Goal: Contribute content: Contribute content

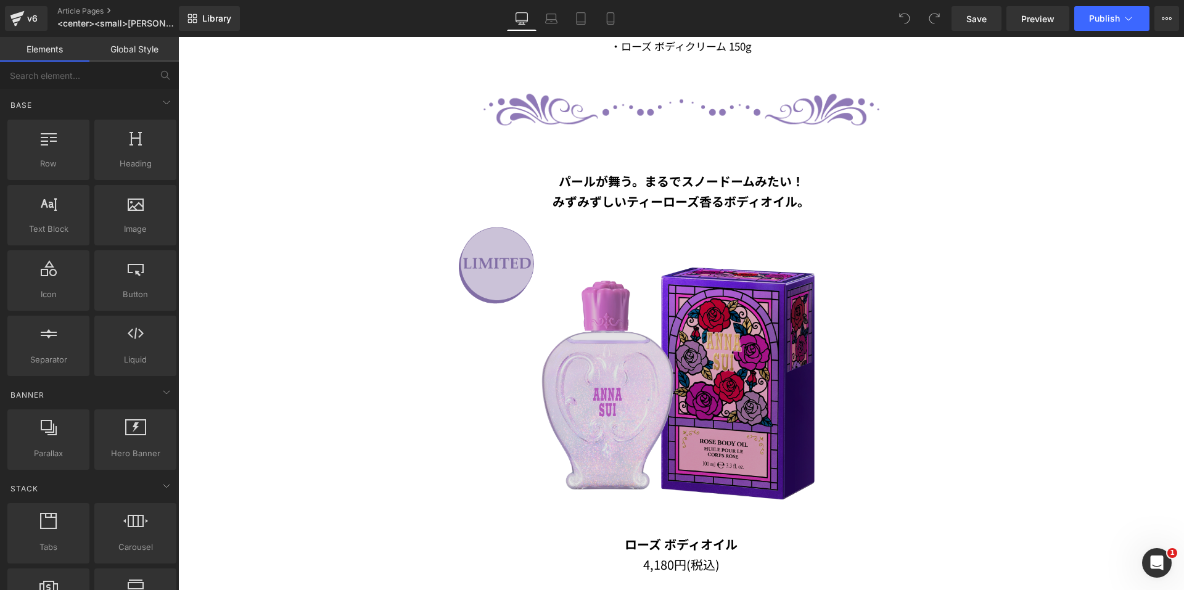
scroll to position [1418, 0]
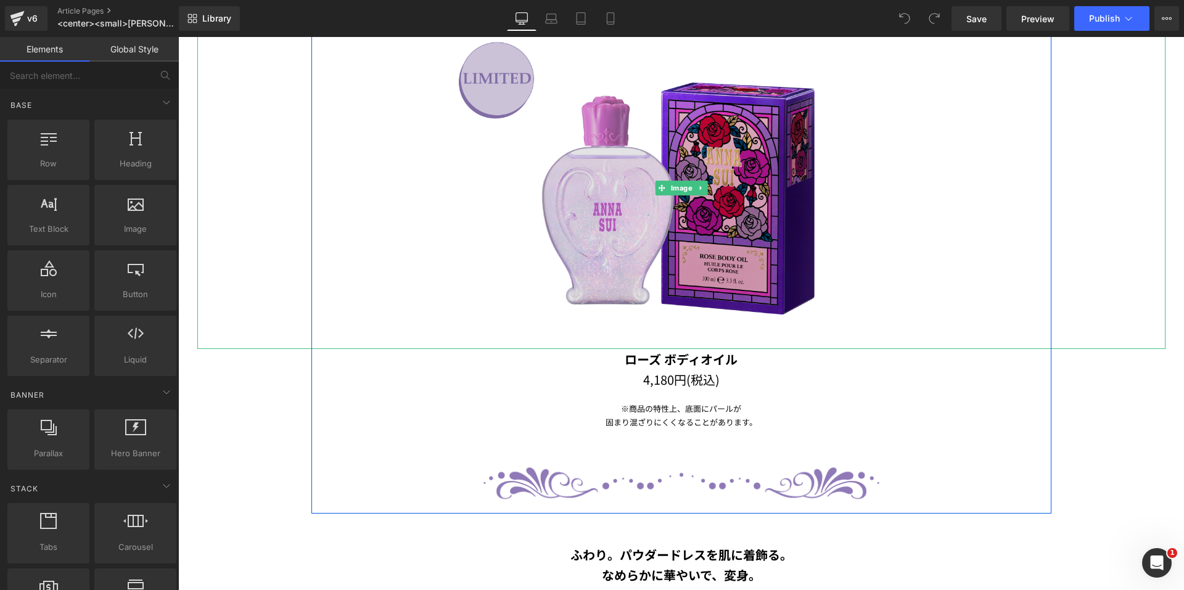
click at [821, 322] on img at bounding box center [681, 188] width 484 height 322
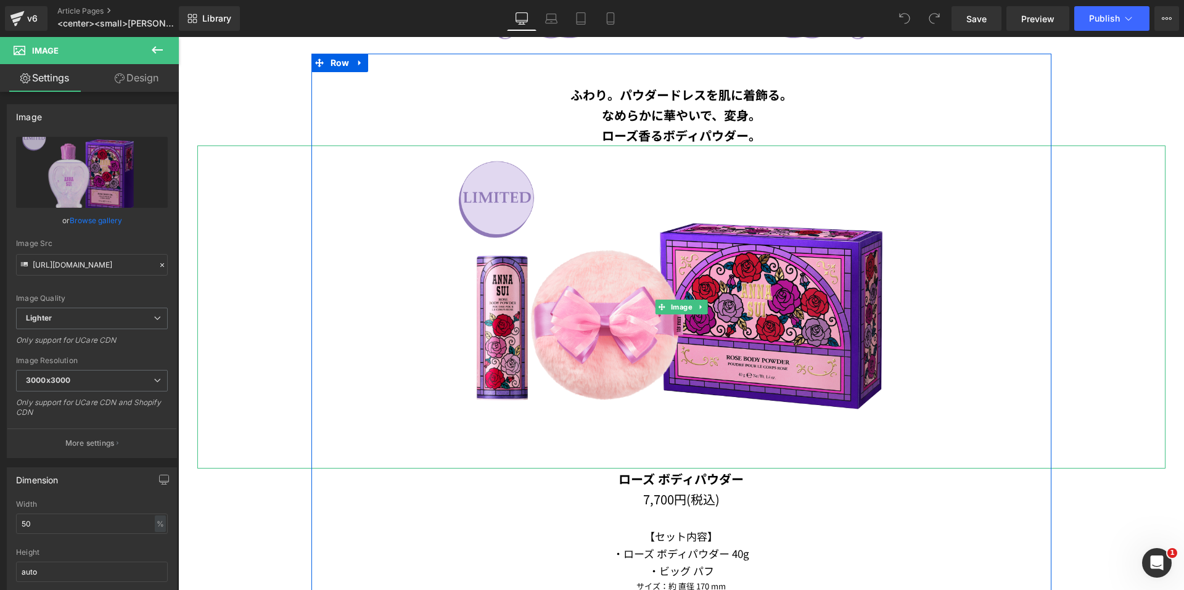
scroll to position [1850, 0]
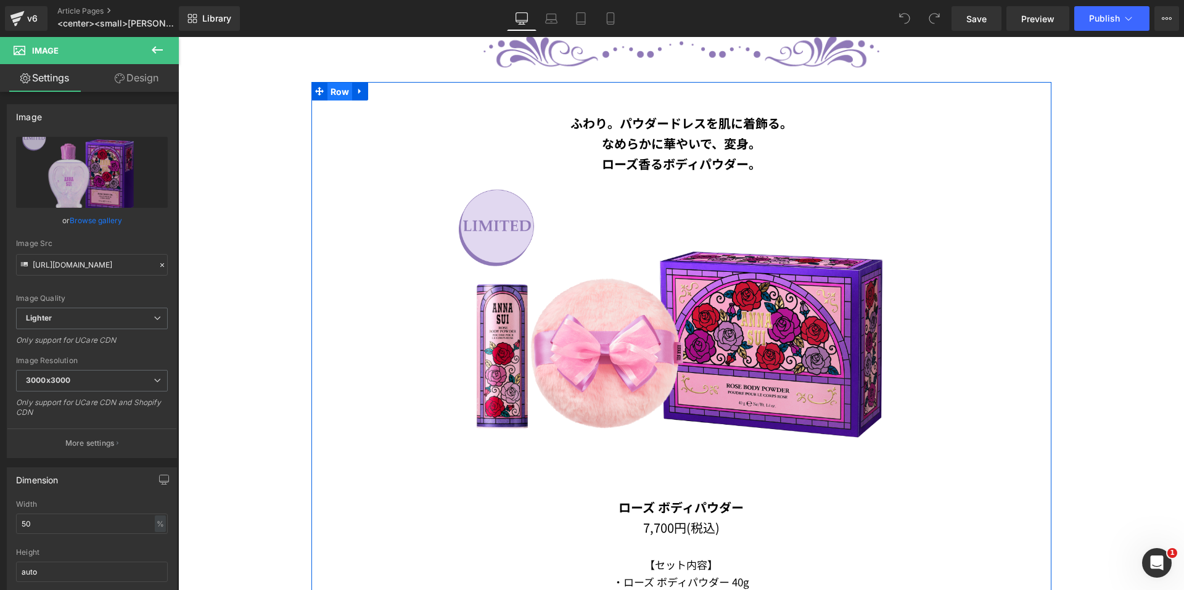
click at [330, 88] on span "Row" at bounding box center [339, 92] width 25 height 18
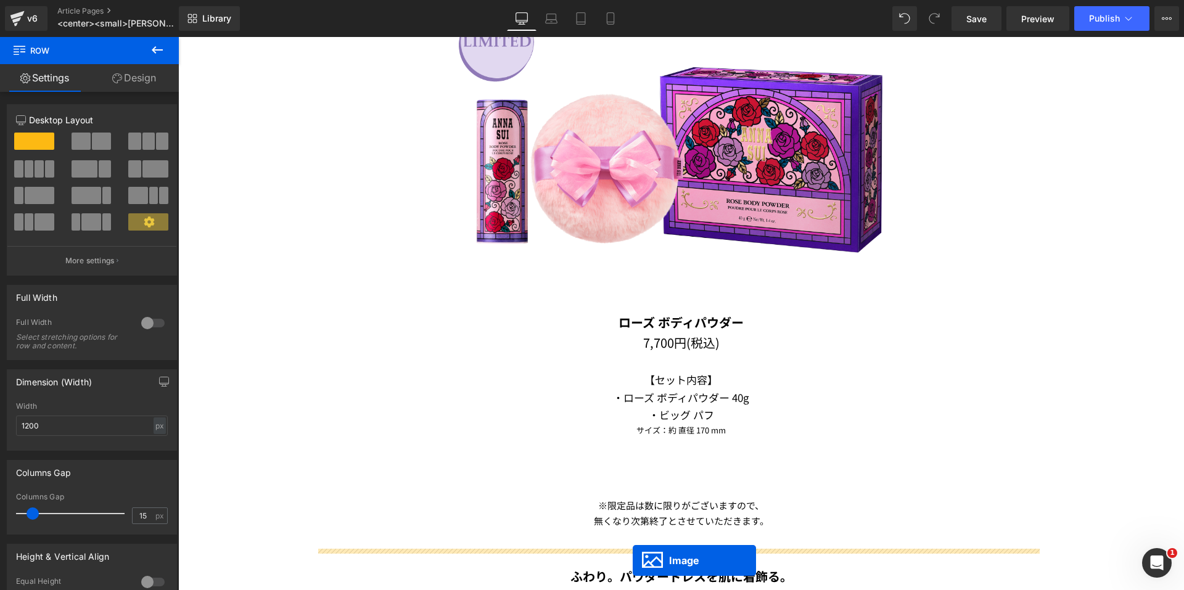
scroll to position [2133, 0]
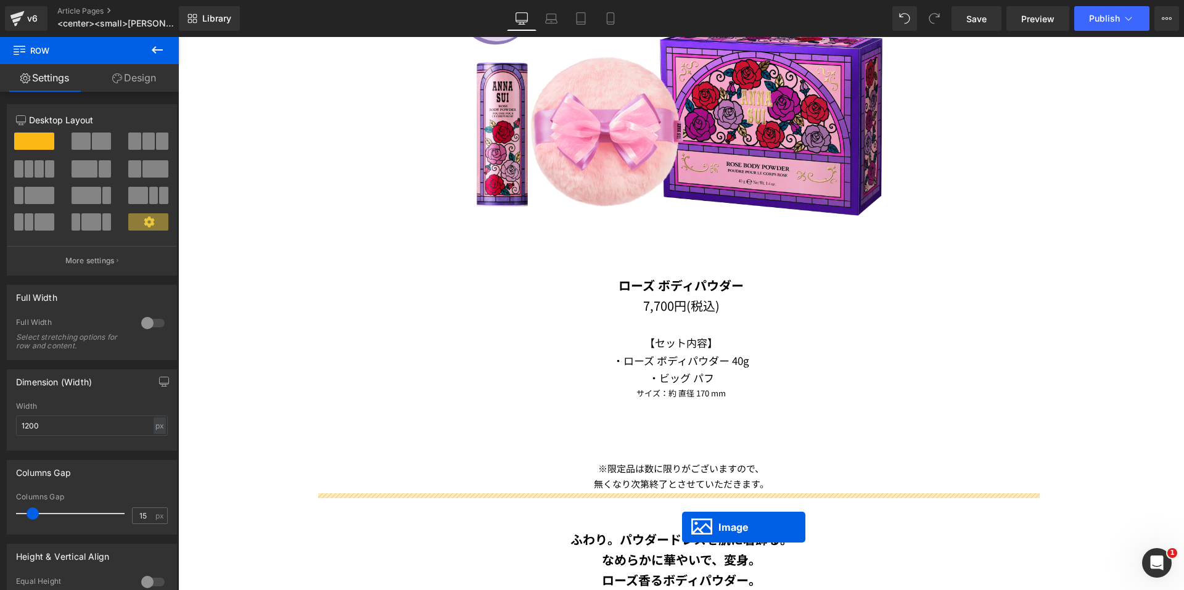
drag, startPoint x: 657, startPoint y: 299, endPoint x: 682, endPoint y: 527, distance: 229.5
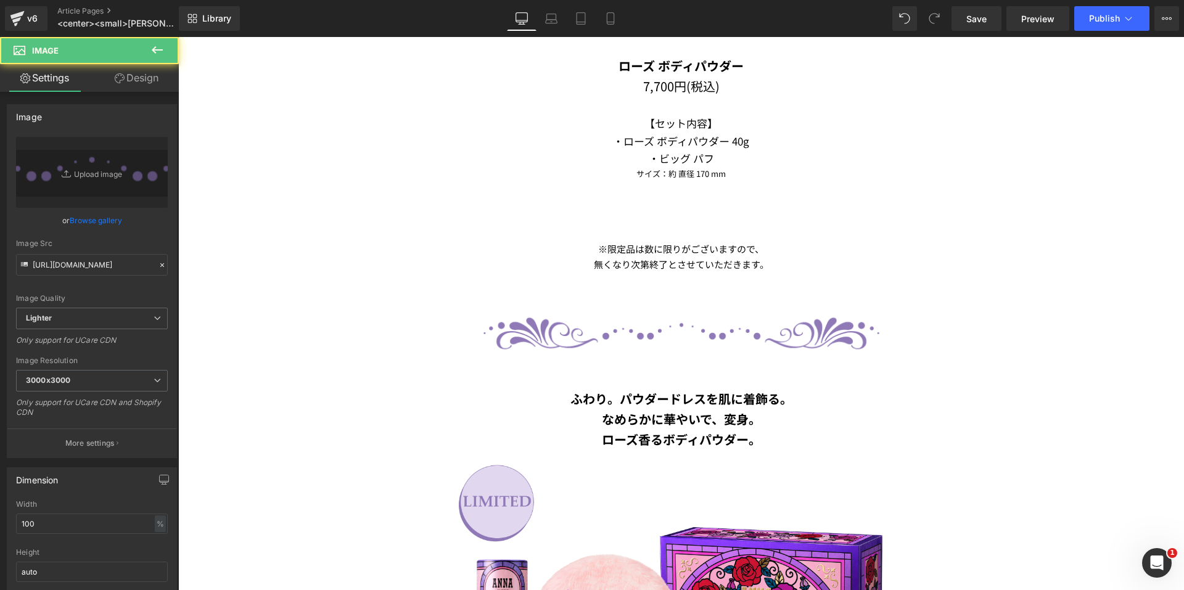
scroll to position [2318, 0]
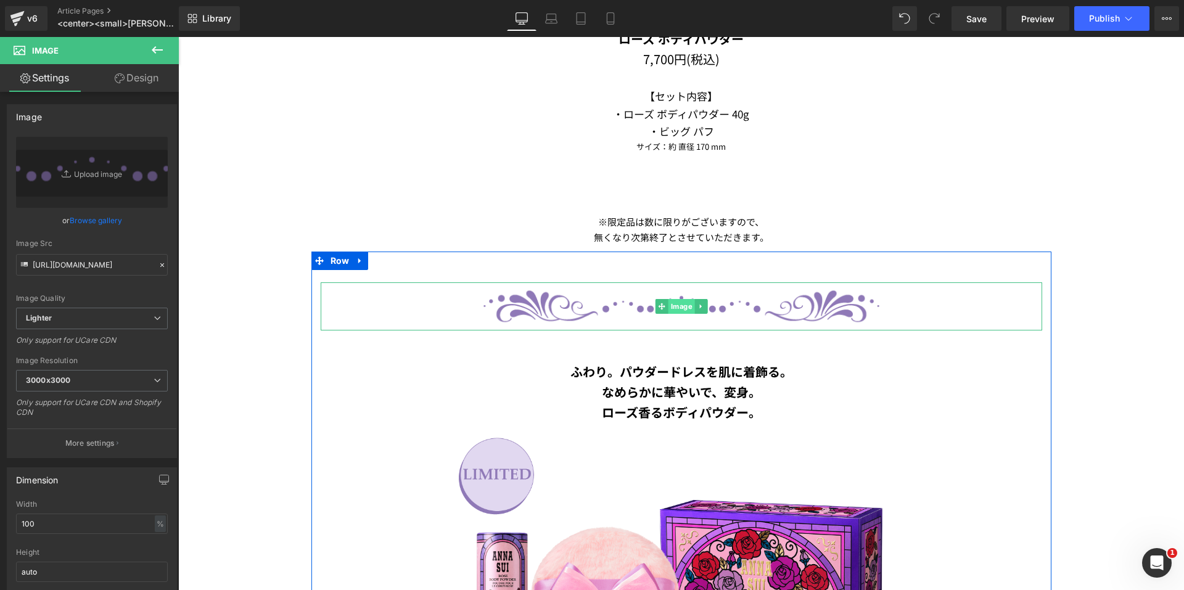
click at [672, 299] on span "Image" at bounding box center [681, 306] width 27 height 15
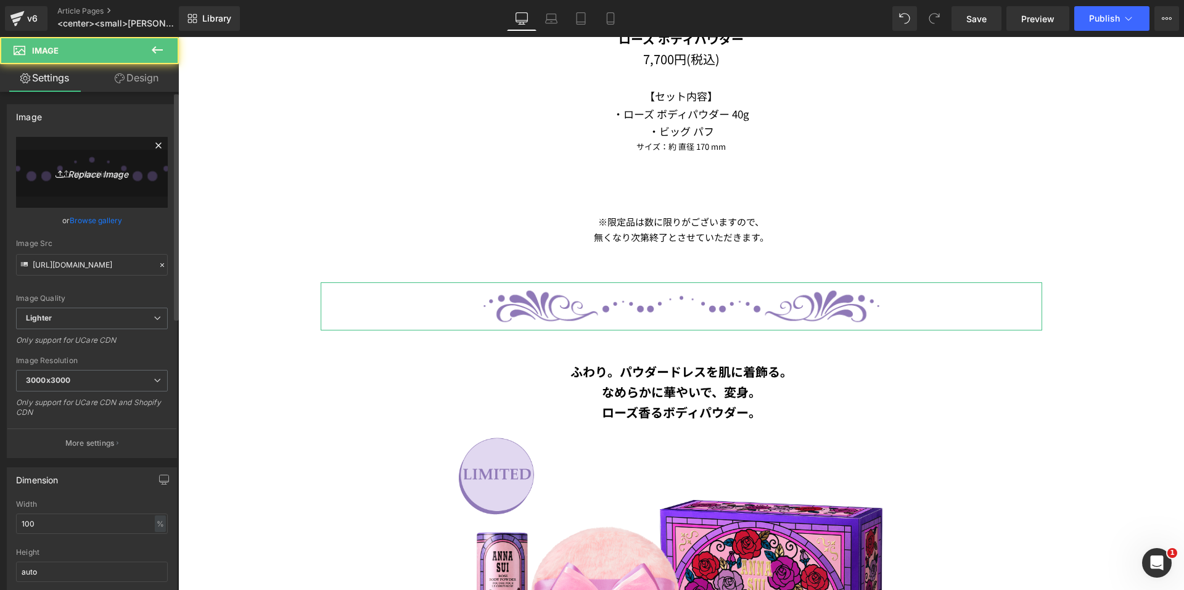
click at [78, 186] on link "Replace Image" at bounding box center [92, 172] width 152 height 71
type input "C:\fakepath\line.png"
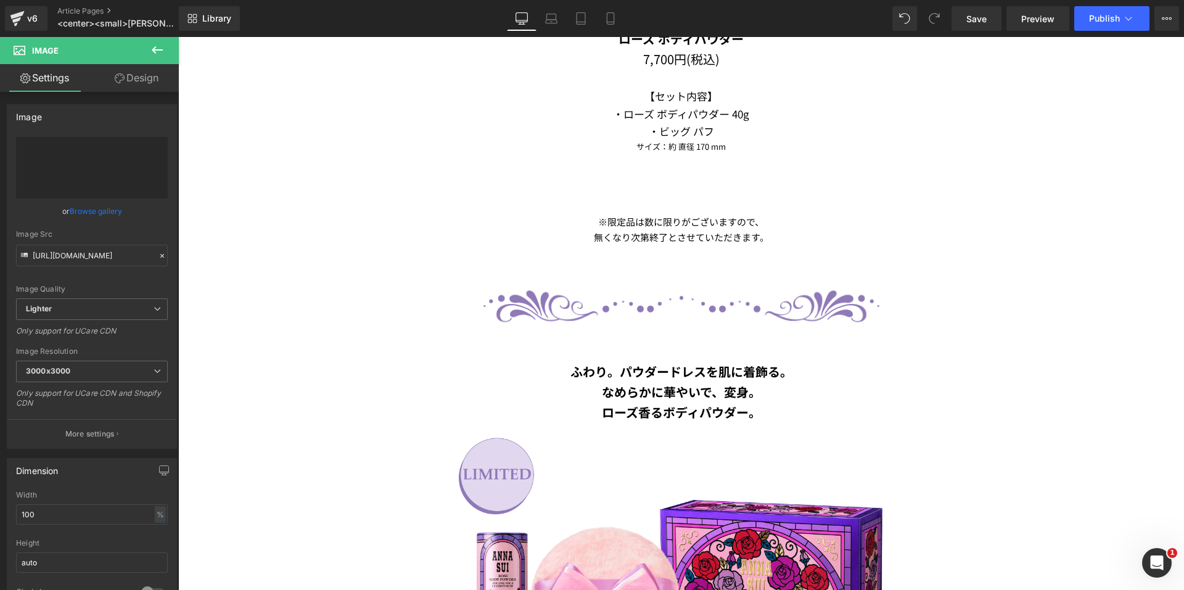
type input "[URL][DOMAIN_NAME]"
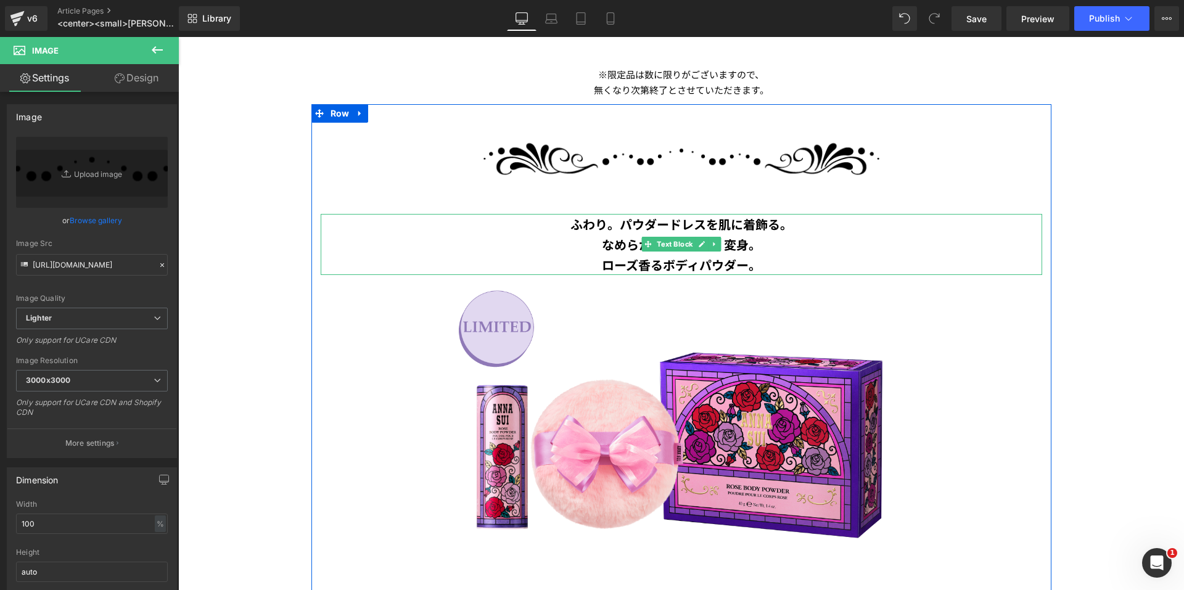
scroll to position [2503, 0]
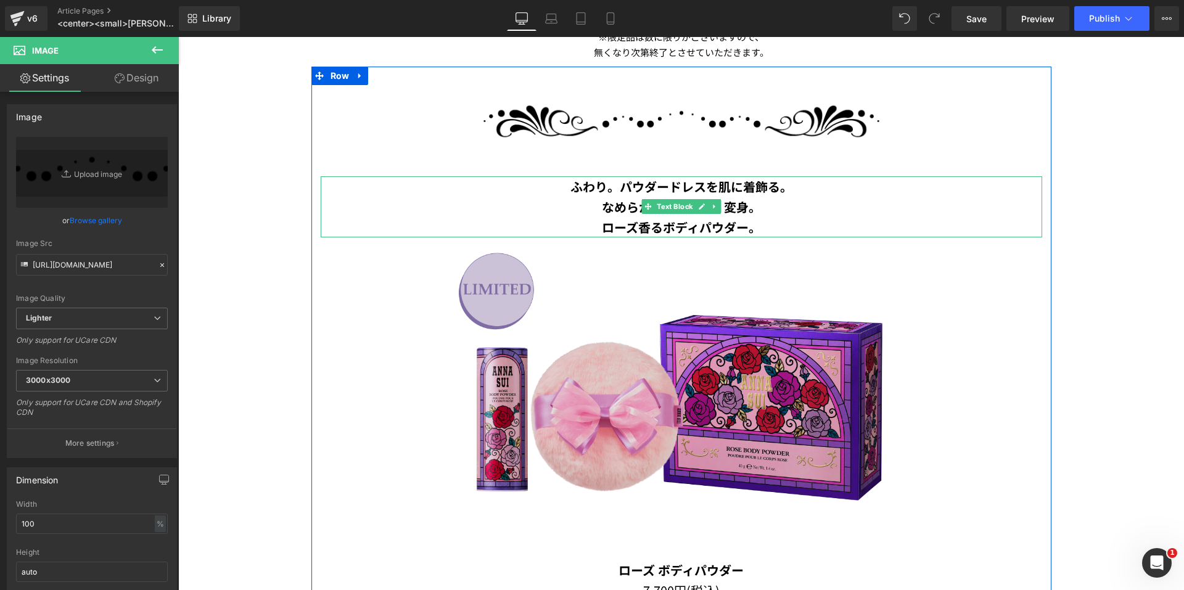
click at [508, 397] on img at bounding box center [681, 398] width 484 height 322
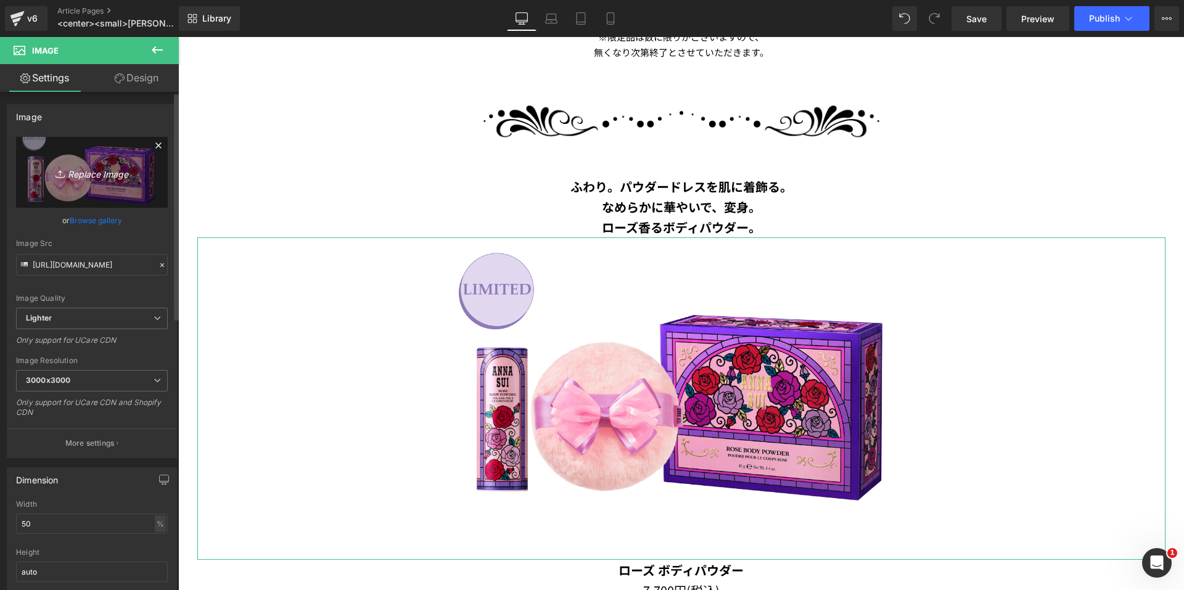
click at [70, 189] on link "Replace Image" at bounding box center [92, 172] width 152 height 71
type input "C:\fakepath\[MEDICAL_DATA].png"
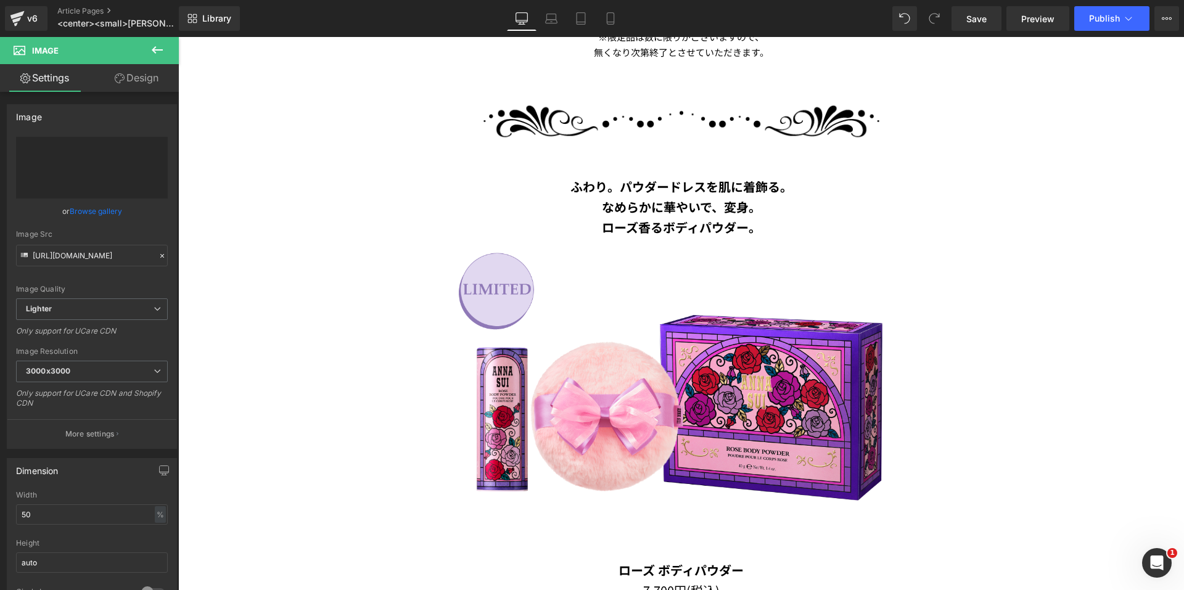
type input "[URL][DOMAIN_NAME]"
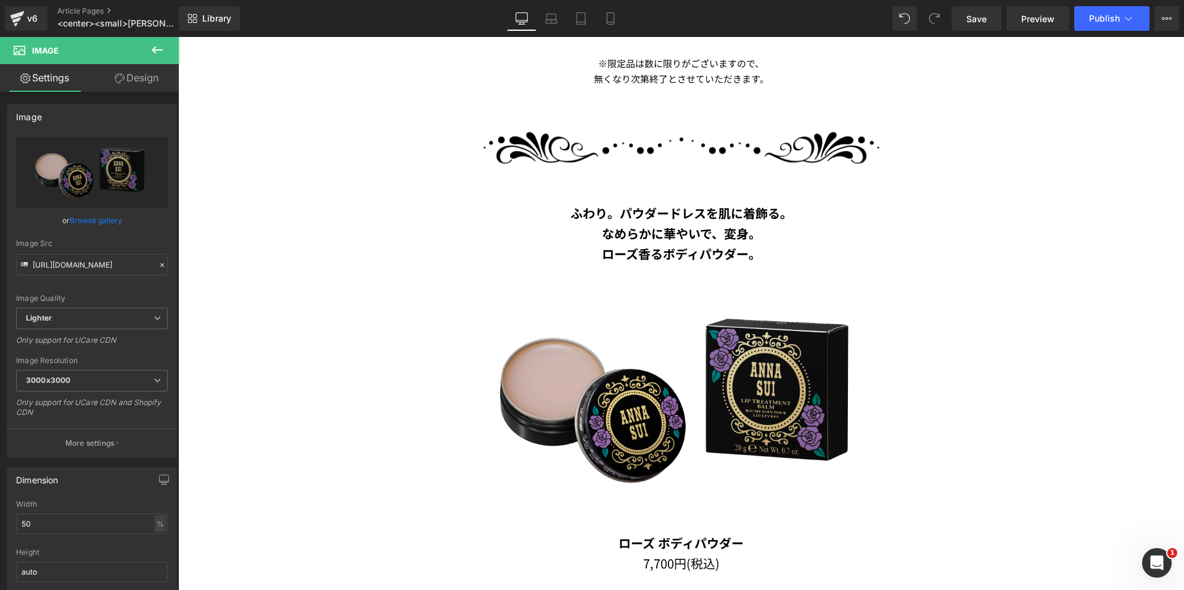
scroll to position [3140, 0]
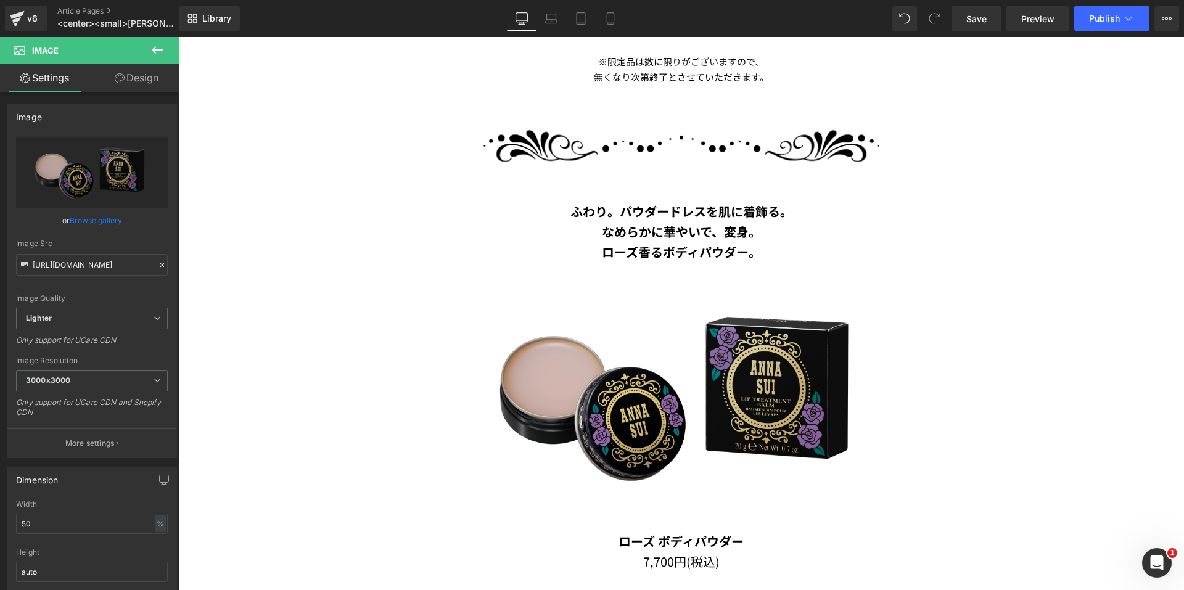
click at [629, 351] on img at bounding box center [681, 396] width 484 height 269
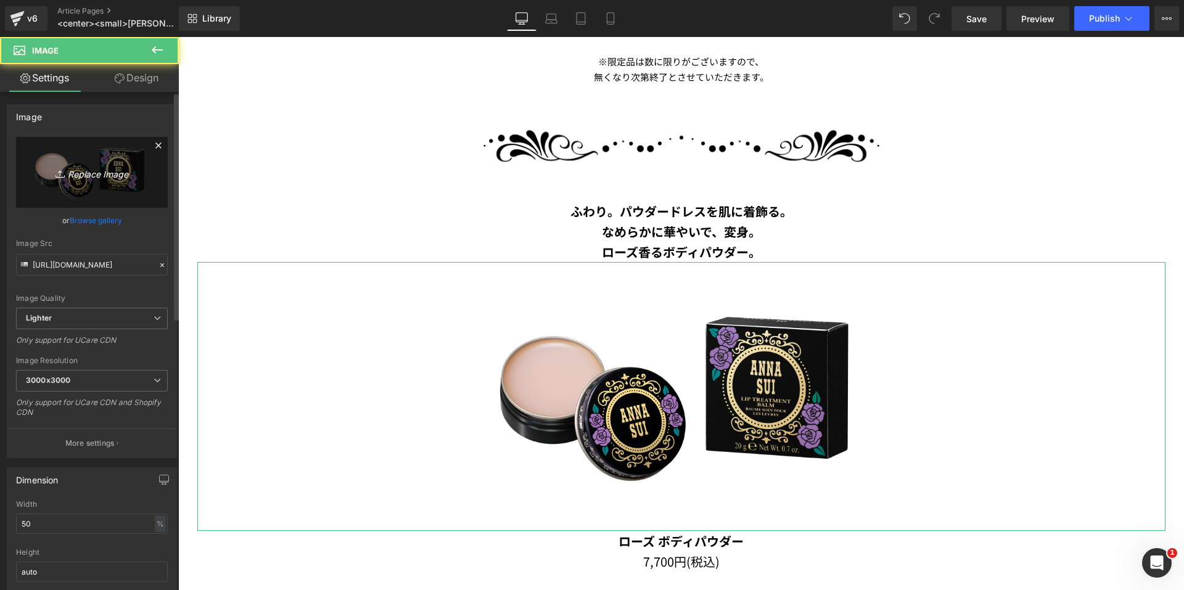
click at [117, 178] on icon "Replace Image" at bounding box center [92, 172] width 99 height 15
type input "C:\fakepath\handcream_cutout.png"
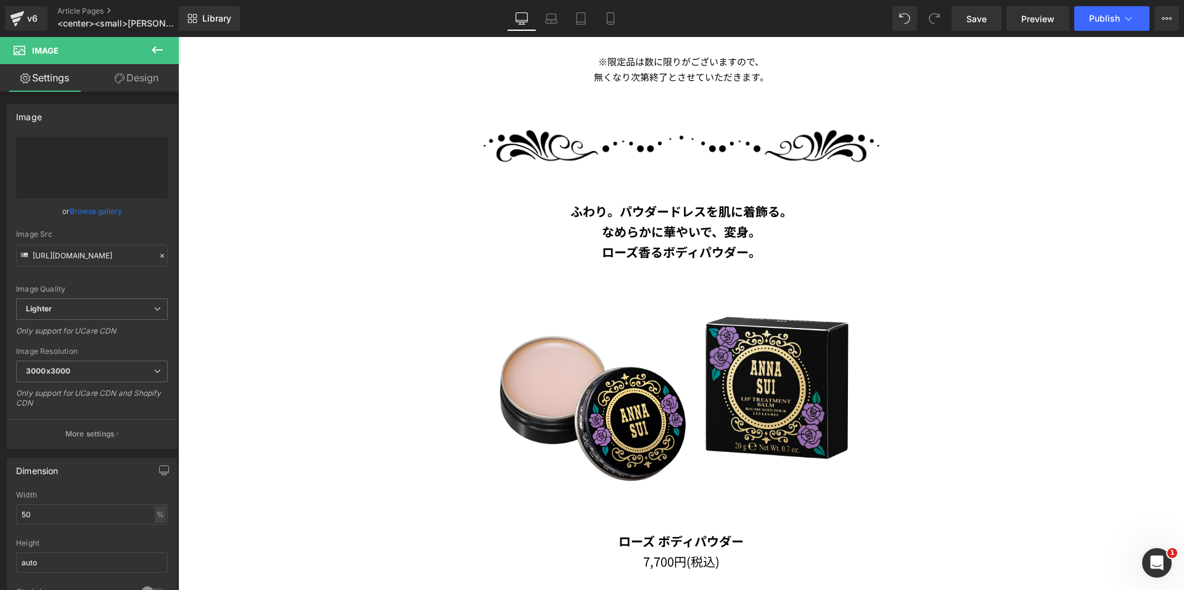
type input "[URL][DOMAIN_NAME]"
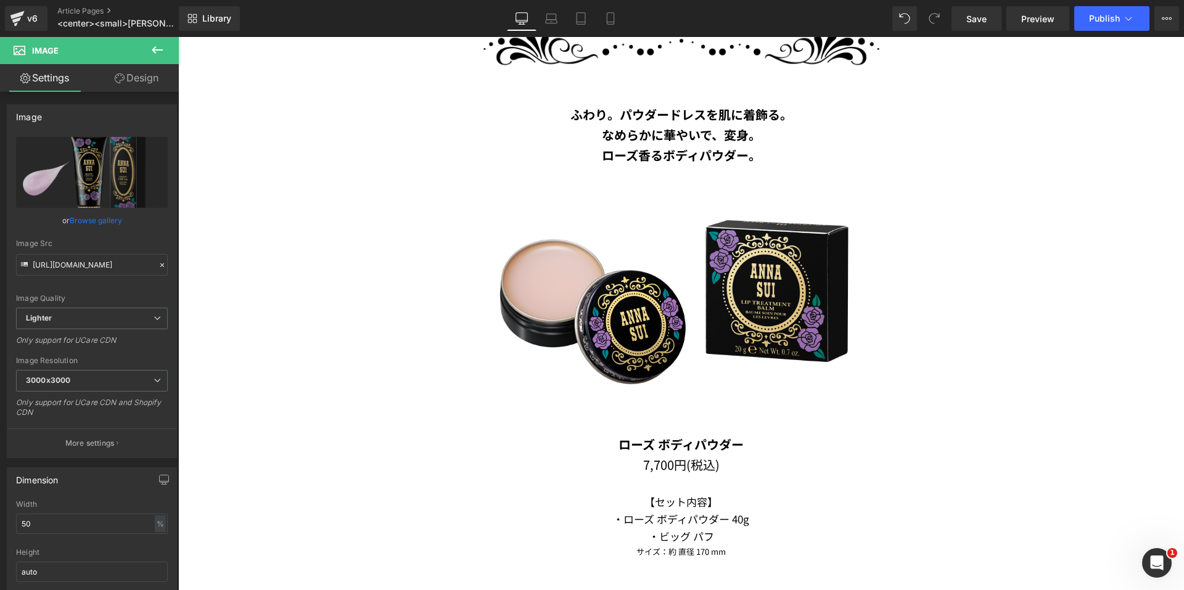
scroll to position [2523, 0]
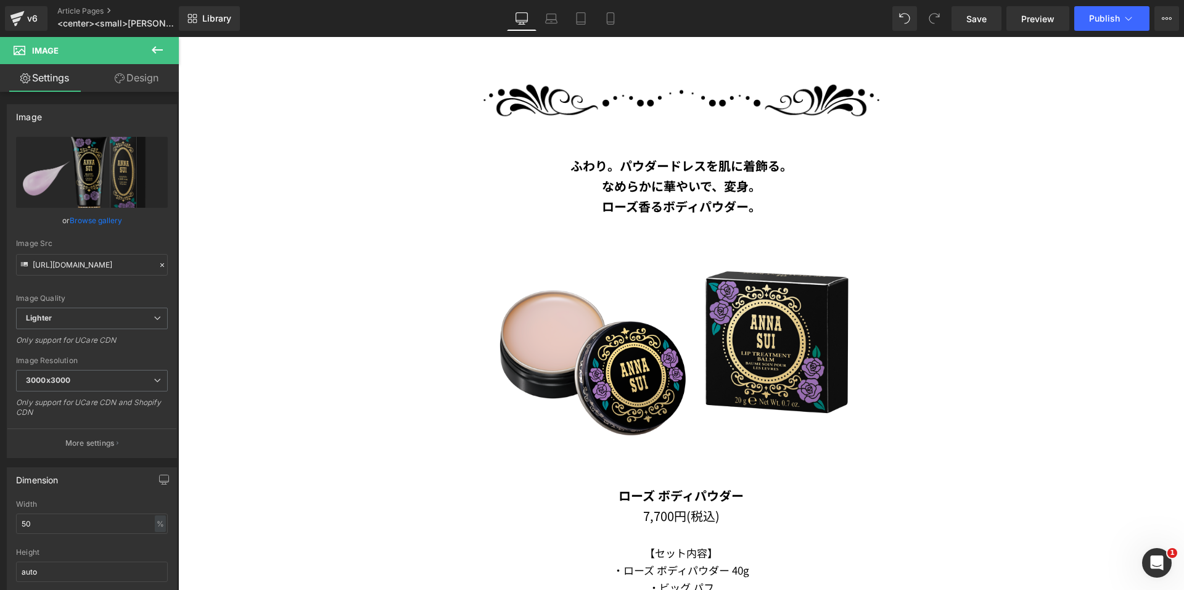
click at [640, 169] on b "ふわり。パウダードレスを肌に着飾る。" at bounding box center [681, 166] width 222 height 18
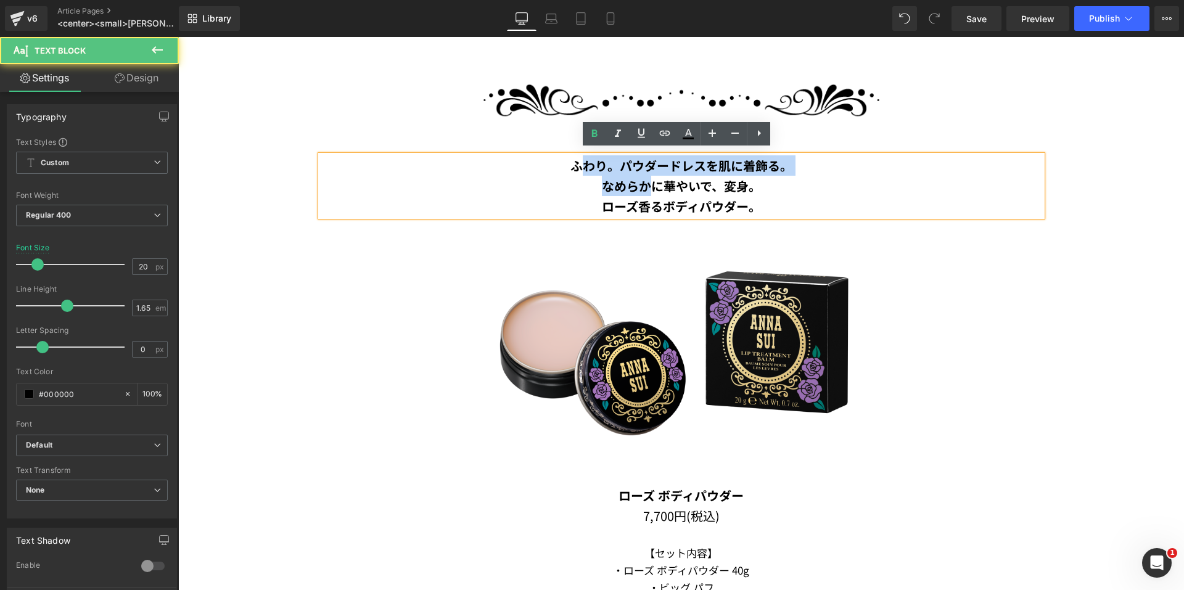
drag, startPoint x: 573, startPoint y: 158, endPoint x: 642, endPoint y: 172, distance: 70.4
click at [642, 172] on div "ふわり。パウダードレスを肌に着飾る。 なめらかに華やいで、変身。 ローズ香るボディパウダー。" at bounding box center [681, 185] width 721 height 61
click at [731, 197] on b "ローズ香るボディパウダー。" at bounding box center [681, 206] width 159 height 18
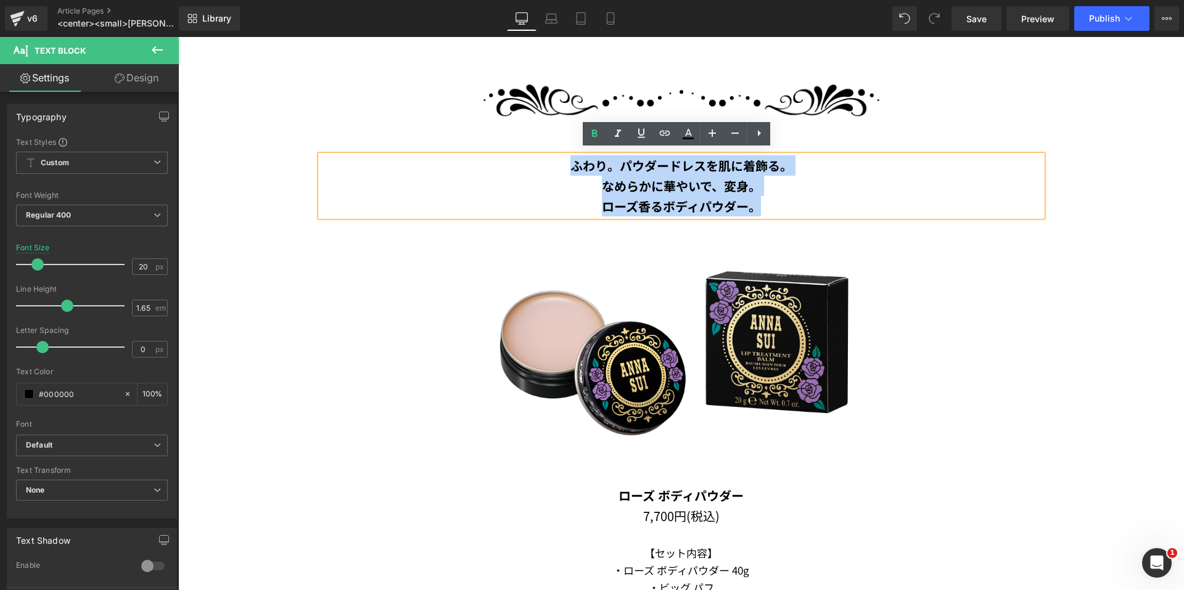
drag, startPoint x: 752, startPoint y: 192, endPoint x: 560, endPoint y: 162, distance: 194.0
click at [560, 162] on div "ふわり。パウダードレスを肌に着飾る。 なめらかに華やいで、変身。 ローズ香るボディパウダー。" at bounding box center [681, 185] width 721 height 61
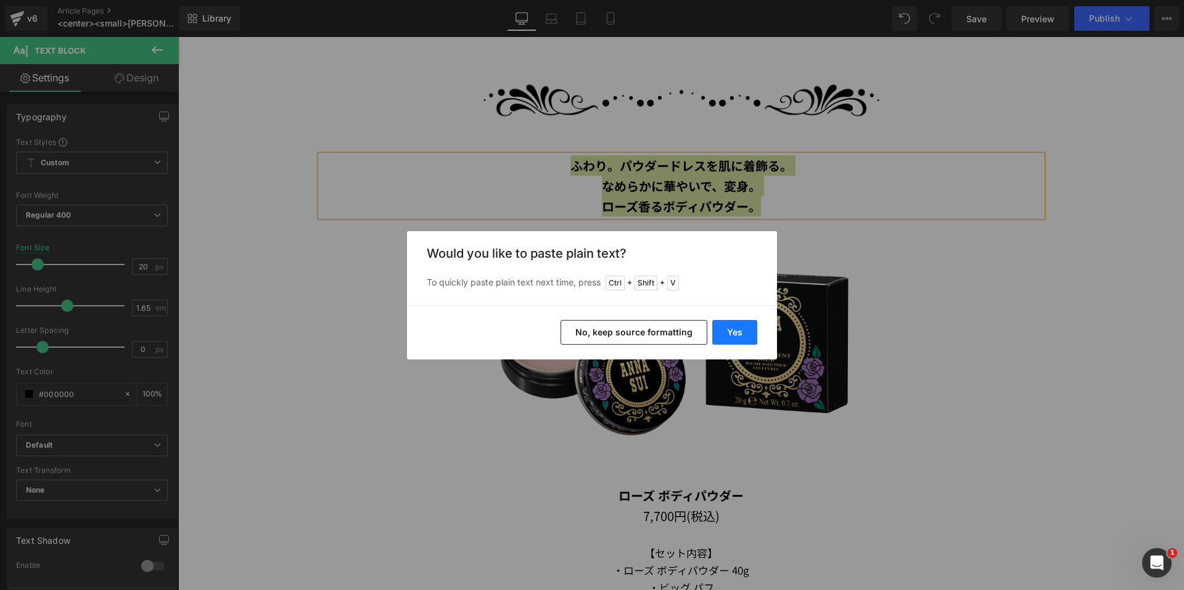
click at [733, 326] on button "Yes" at bounding box center [734, 332] width 45 height 25
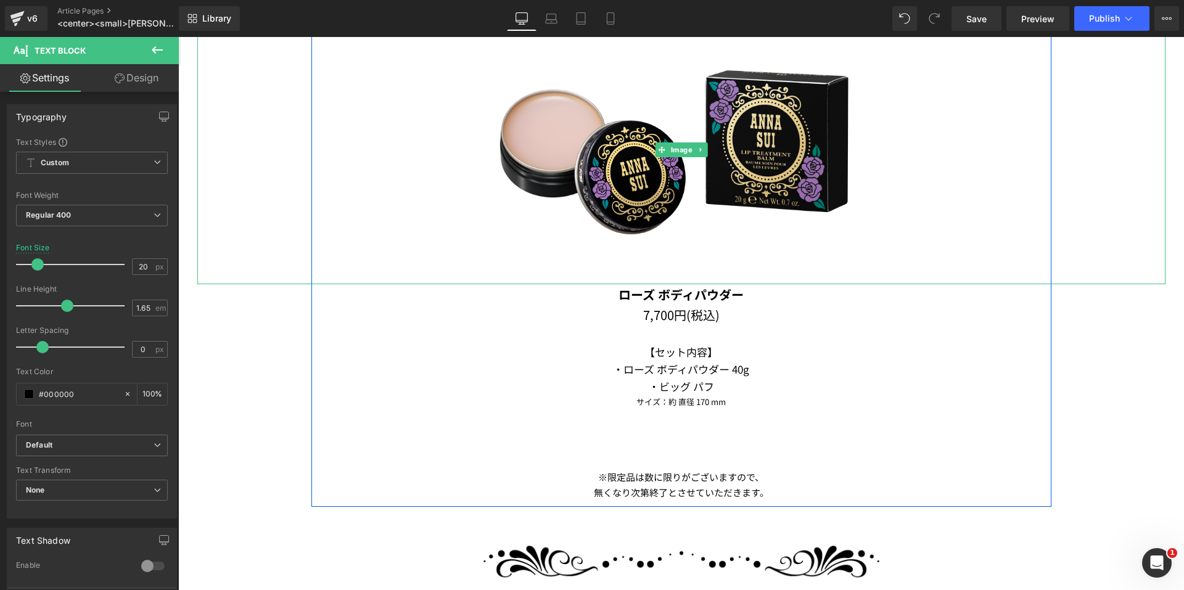
scroll to position [2708, 0]
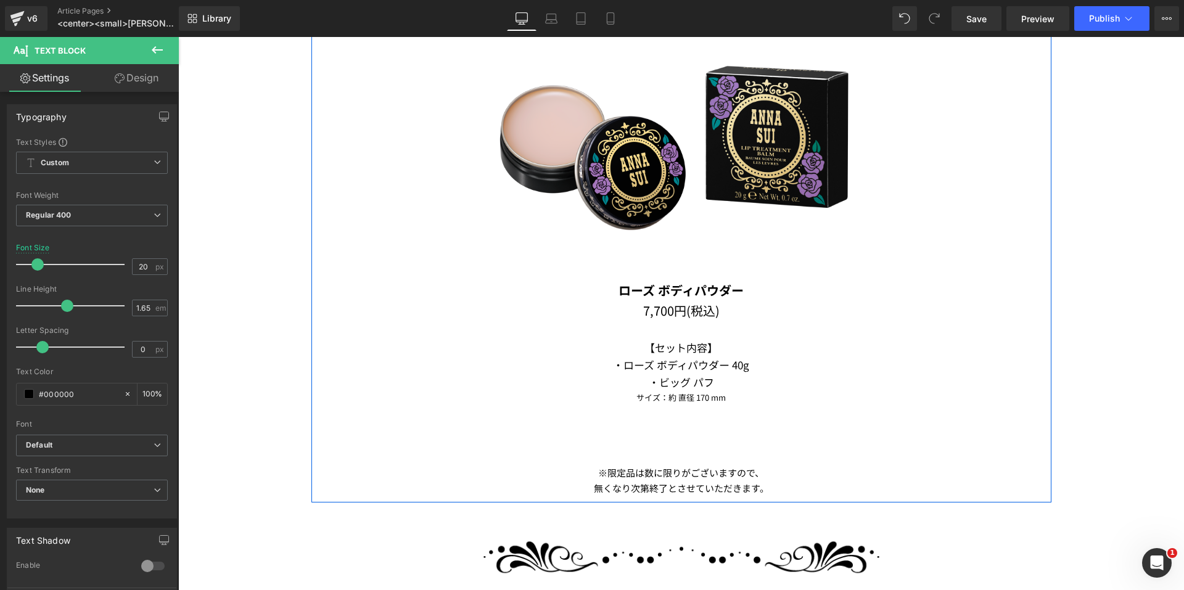
click at [578, 284] on p "ローズ ボディパウダー" at bounding box center [681, 290] width 721 height 20
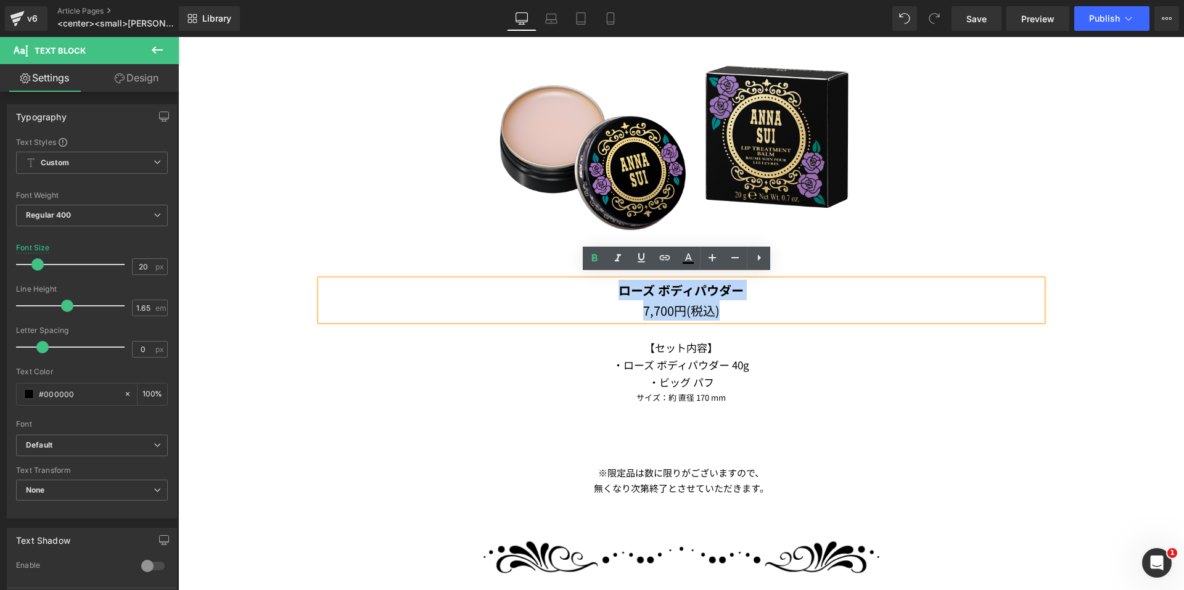
drag, startPoint x: 578, startPoint y: 284, endPoint x: 724, endPoint y: 302, distance: 146.7
click at [724, 302] on div "ローズ ボディパウダー 7,700円(税込)" at bounding box center [681, 300] width 721 height 41
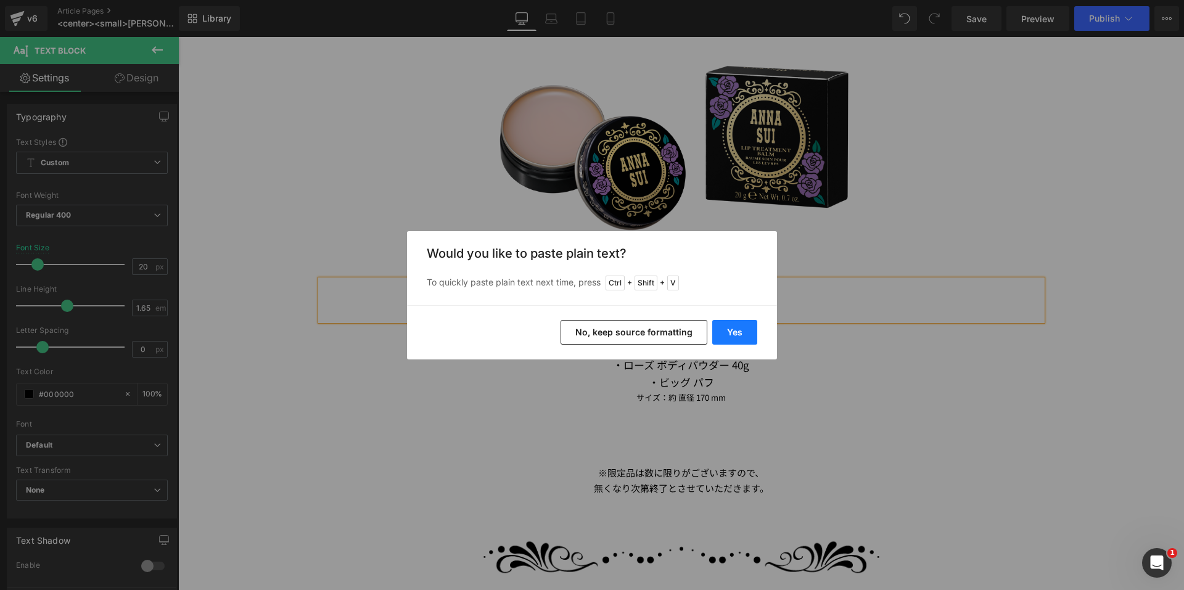
click at [726, 337] on button "Yes" at bounding box center [734, 332] width 45 height 25
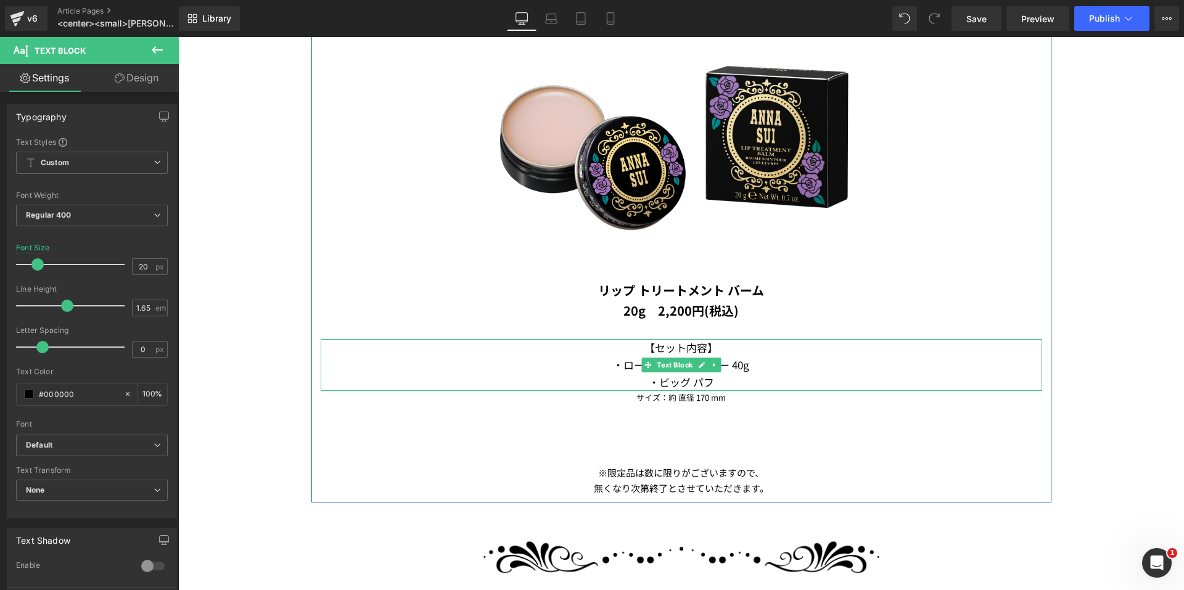
click at [711, 361] on icon at bounding box center [714, 364] width 7 height 7
click at [718, 361] on icon at bounding box center [720, 364] width 7 height 7
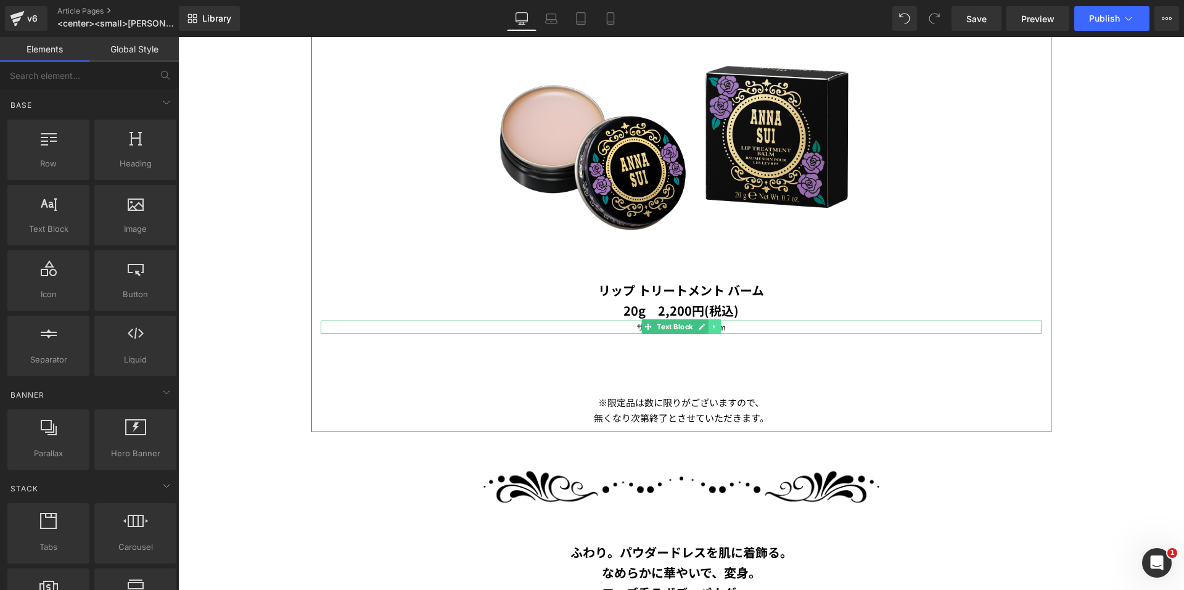
click at [713, 323] on icon at bounding box center [714, 326] width 7 height 7
click at [717, 323] on icon at bounding box center [720, 326] width 7 height 7
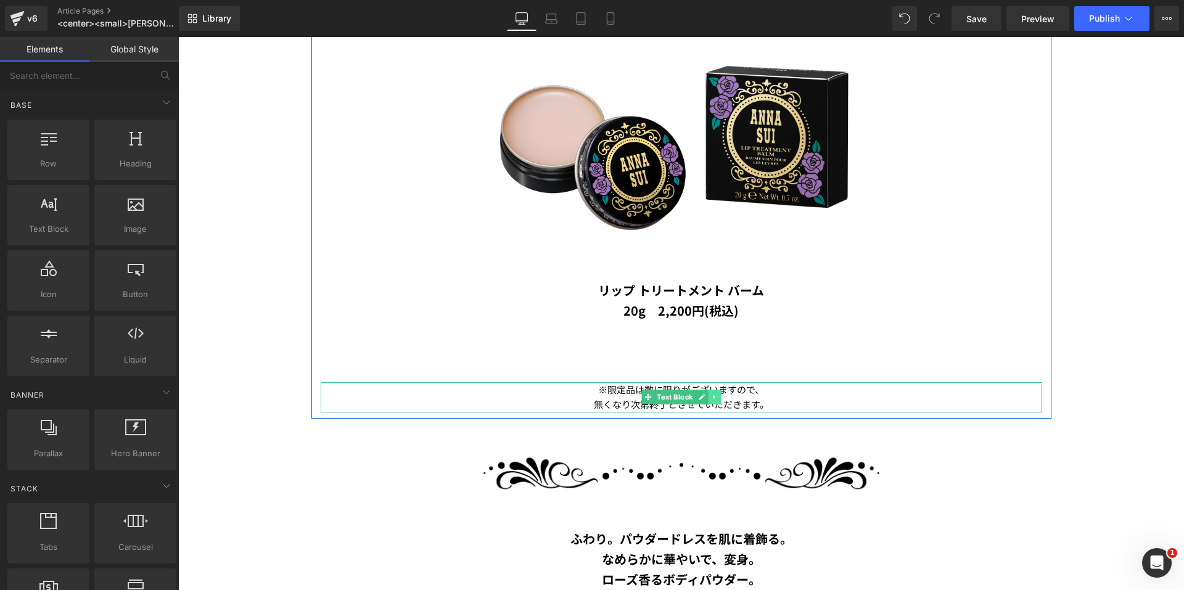
click at [708, 398] on link at bounding box center [714, 397] width 13 height 15
click at [717, 396] on icon at bounding box center [720, 397] width 7 height 7
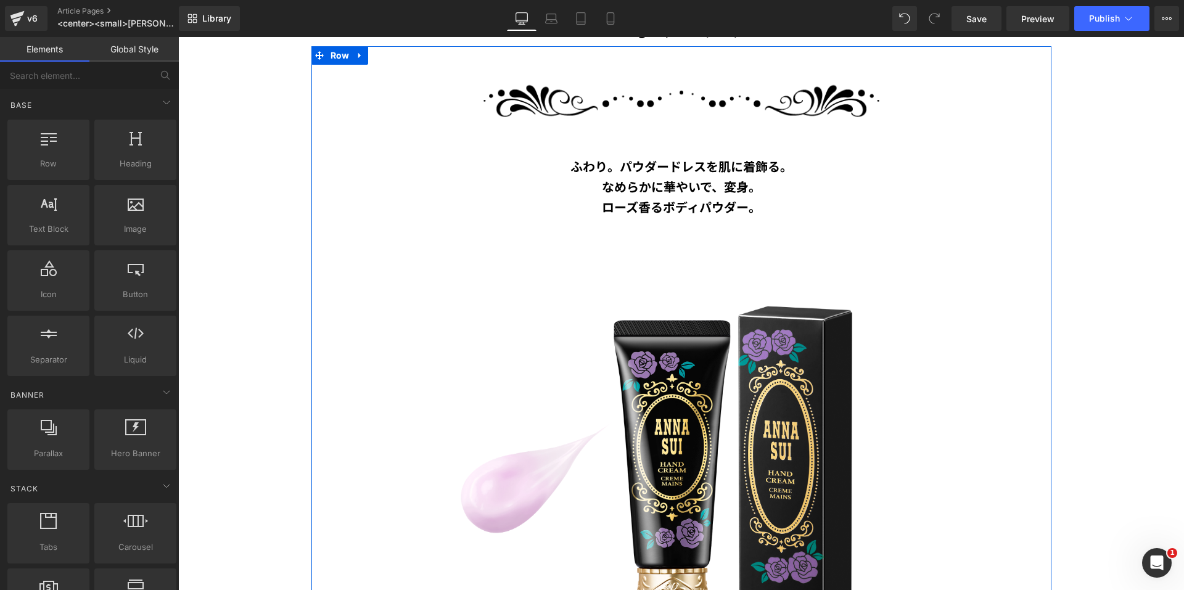
scroll to position [3017, 0]
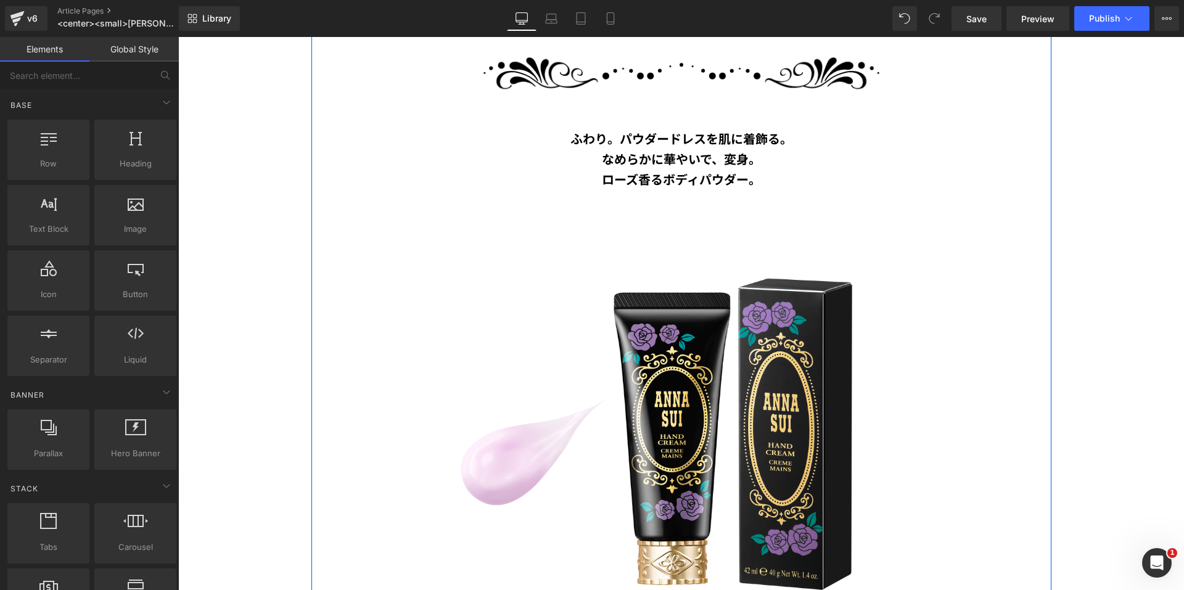
click at [581, 155] on p "なめらかに華やいで、変身。" at bounding box center [681, 159] width 721 height 20
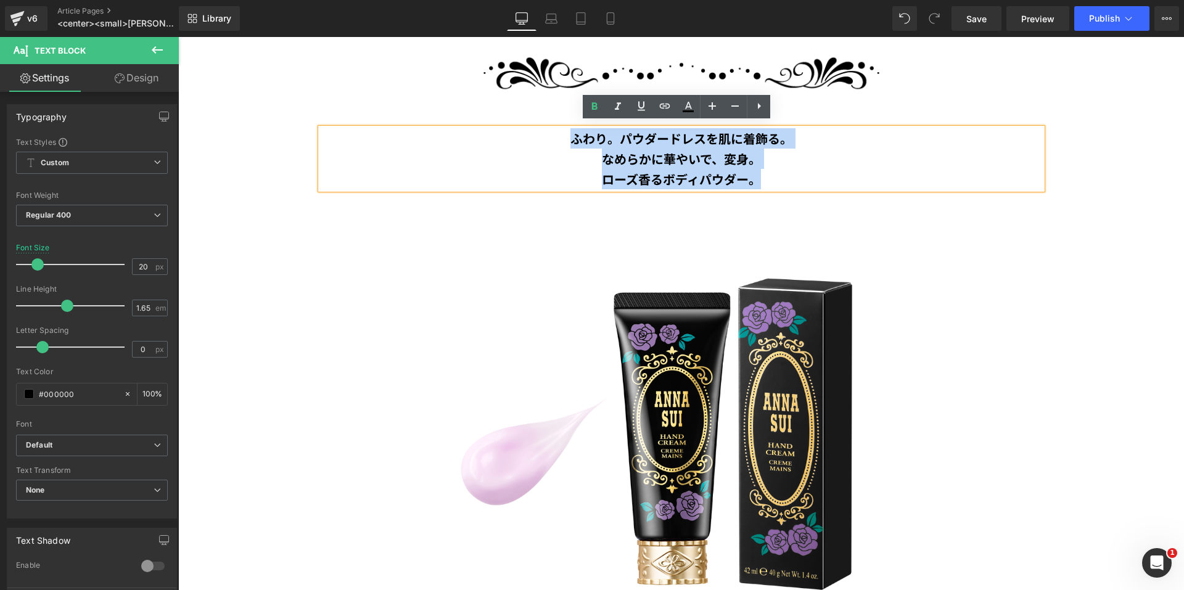
drag, startPoint x: 564, startPoint y: 131, endPoint x: 792, endPoint y: 170, distance: 231.5
click at [792, 170] on div "ふわり。パウダードレスを肌に着飾る。 なめらかに華やいで、変身。 ローズ香るボディパウダー。" at bounding box center [681, 158] width 721 height 61
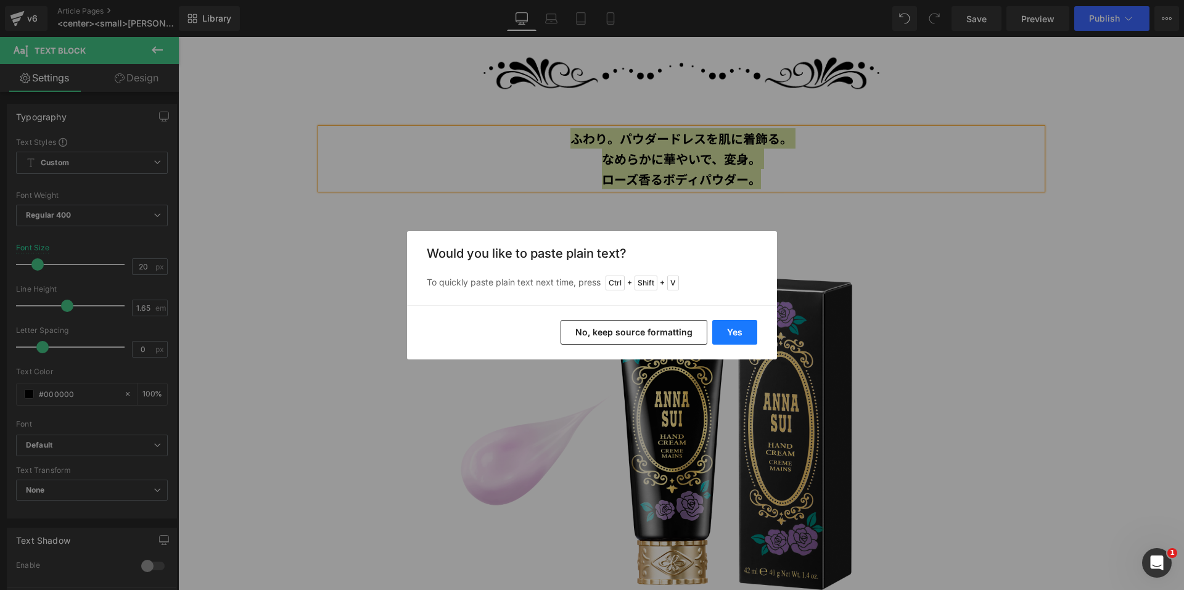
click at [742, 326] on button "Yes" at bounding box center [734, 332] width 45 height 25
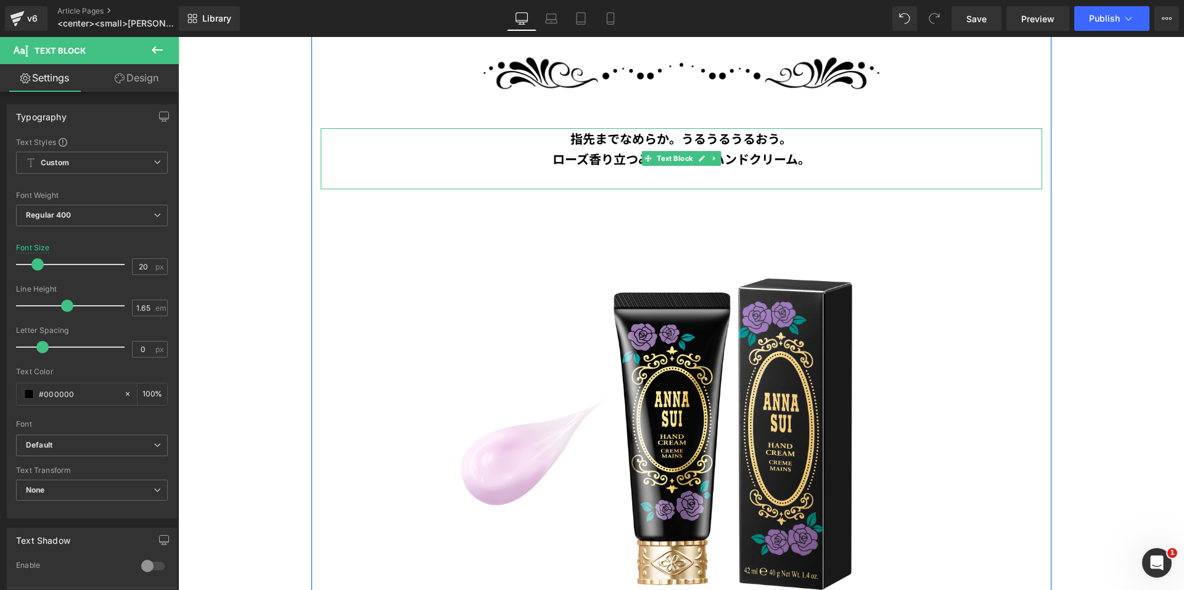
click at [721, 169] on p at bounding box center [681, 179] width 721 height 20
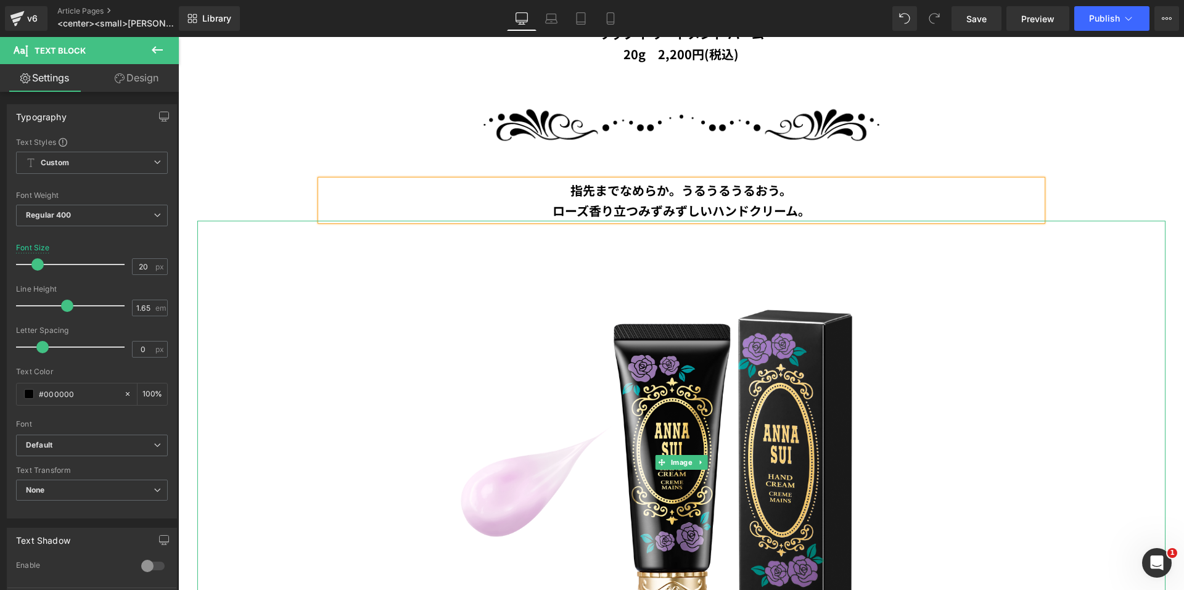
scroll to position [2893, 0]
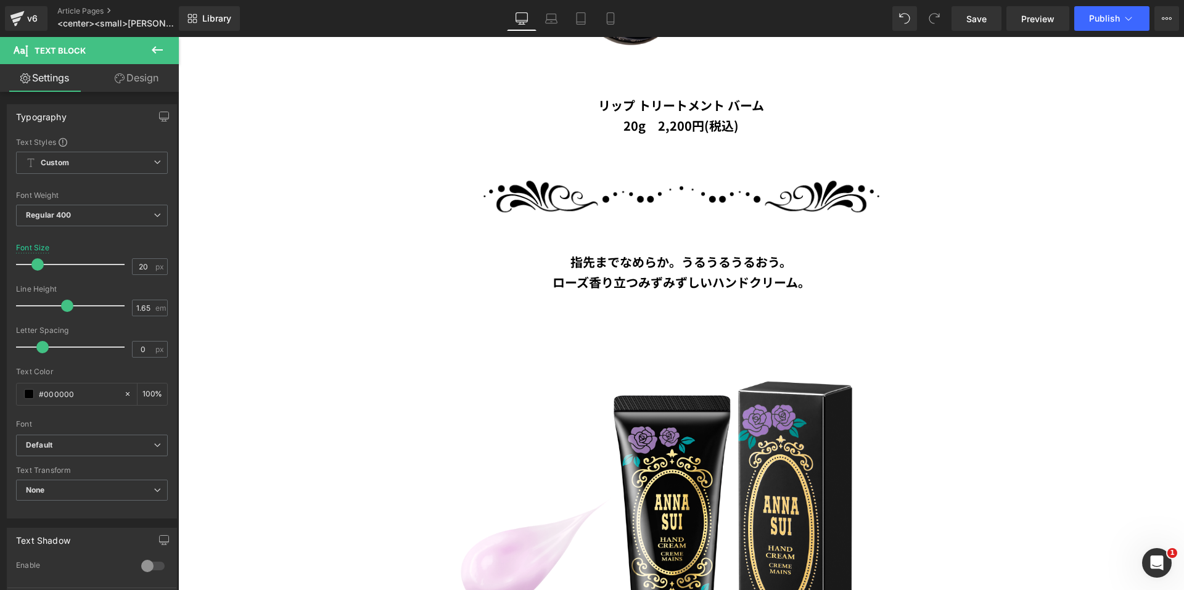
click at [131, 82] on link "Design" at bounding box center [136, 78] width 89 height 28
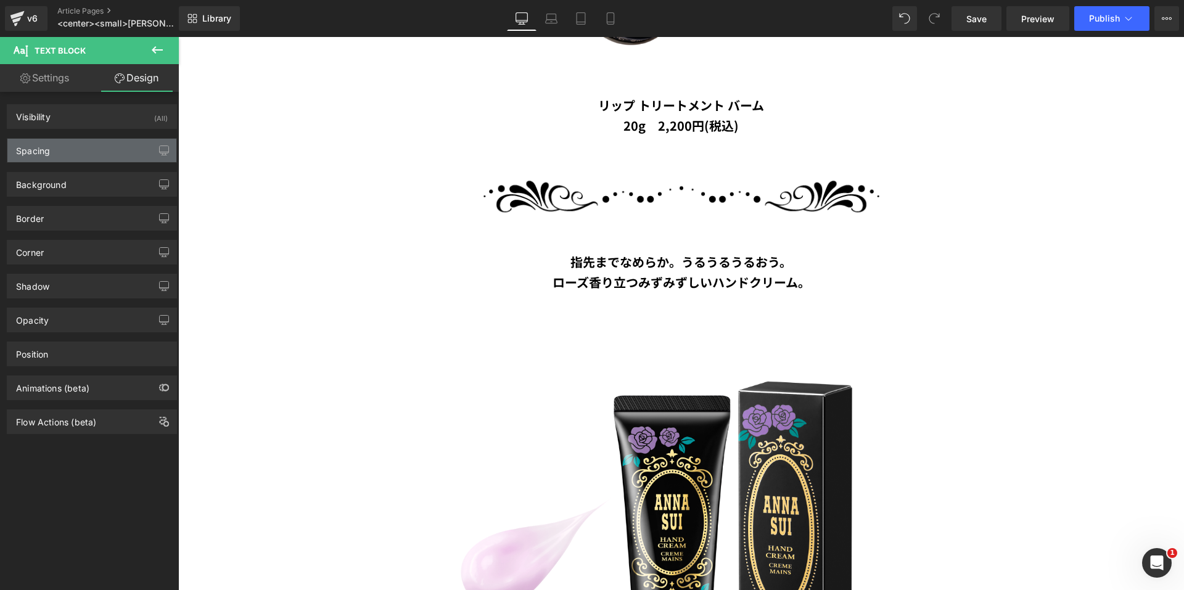
click at [112, 154] on div "Spacing" at bounding box center [91, 150] width 169 height 23
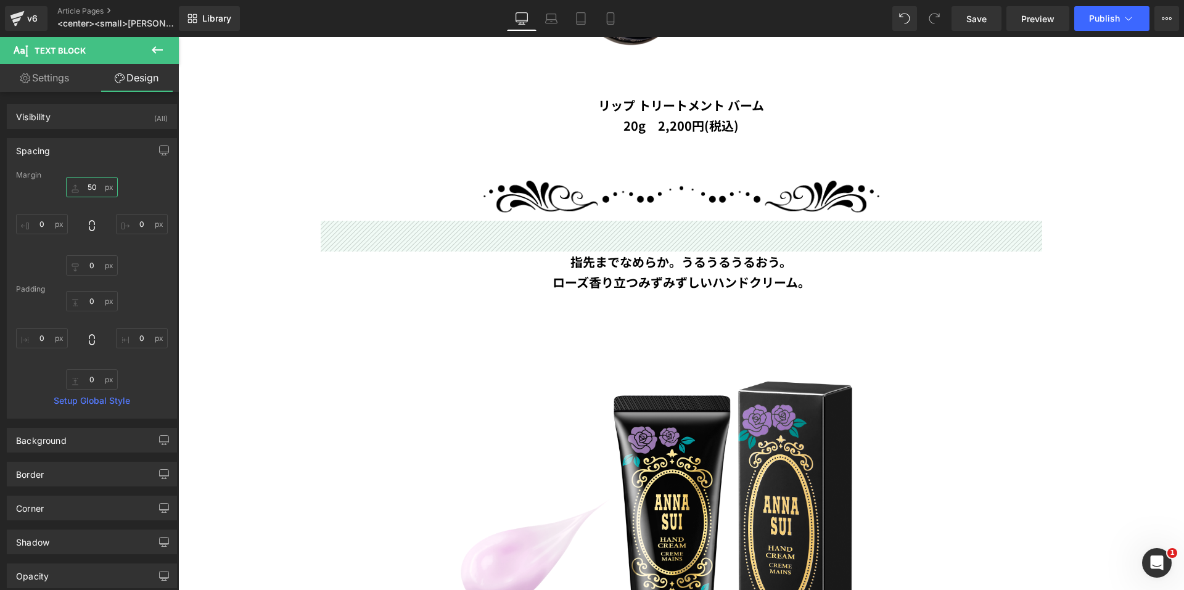
click at [86, 187] on input "50" at bounding box center [92, 187] width 52 height 20
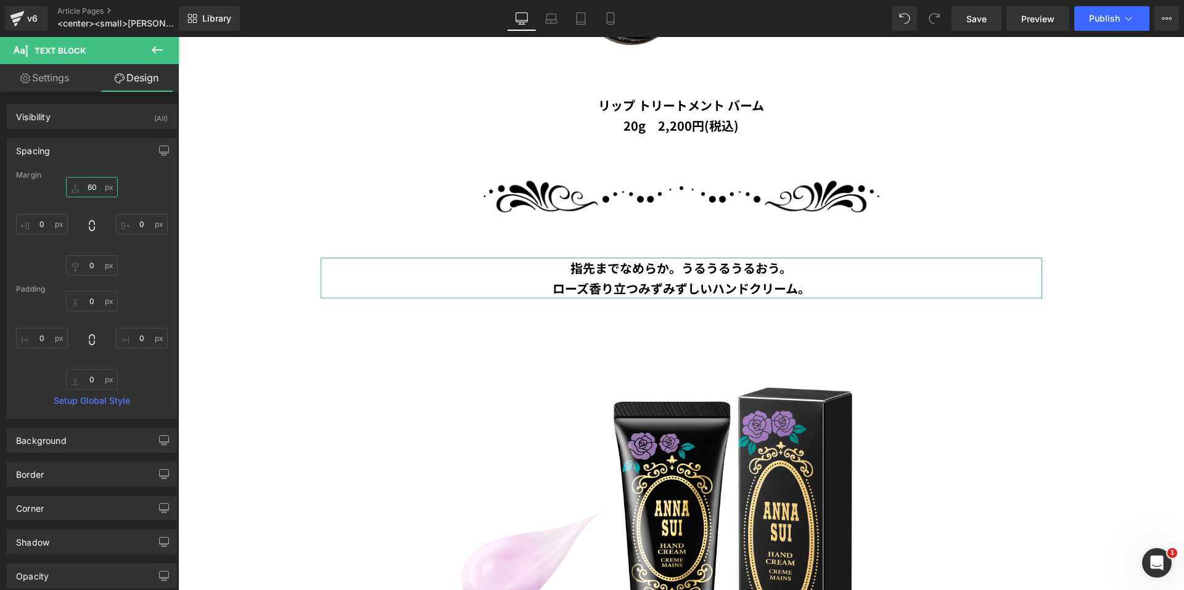
type input "60"
click at [134, 191] on div "60 60 0px 0 0px 0 0px 0" at bounding box center [92, 226] width 152 height 99
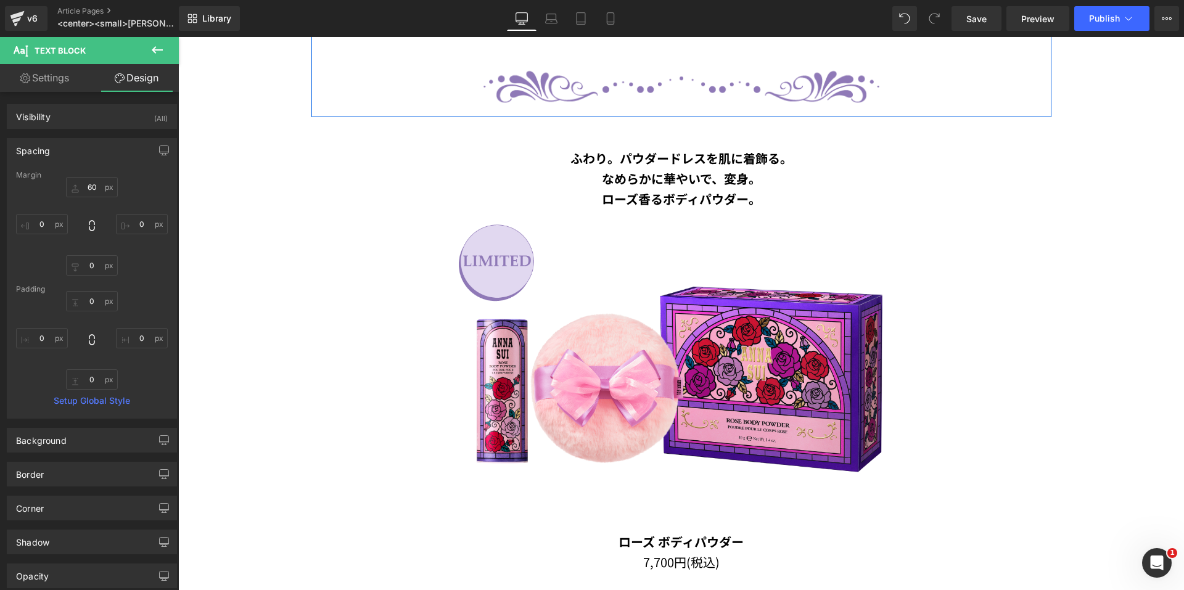
scroll to position [1722, 0]
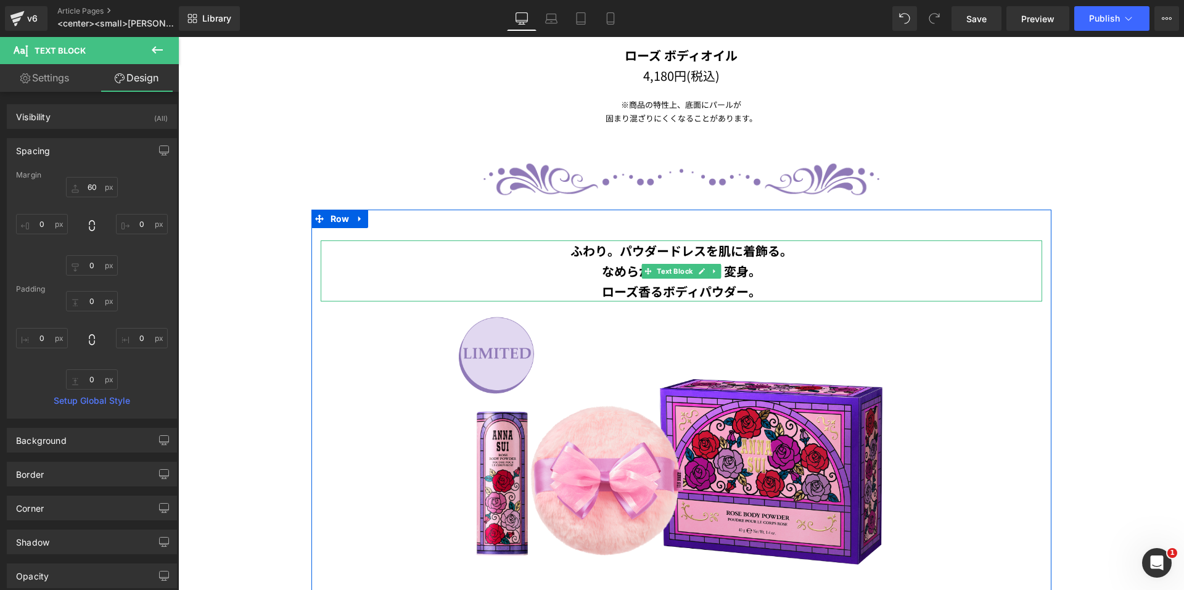
click at [652, 244] on b "ふわり。パウダードレスを肌に着飾る。" at bounding box center [681, 251] width 222 height 18
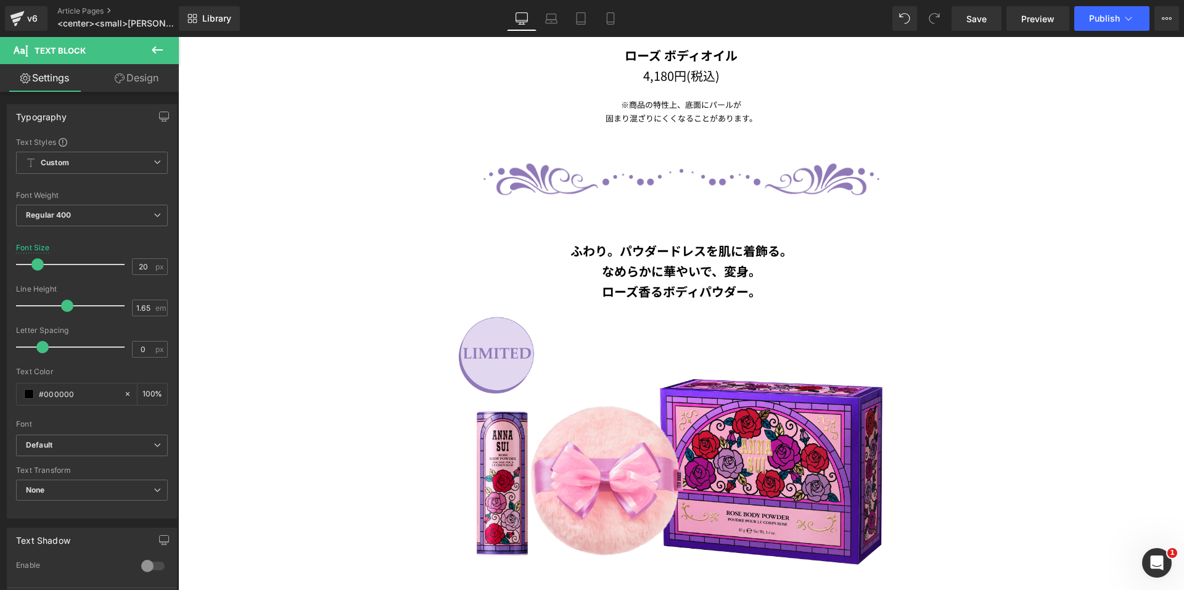
drag, startPoint x: 138, startPoint y: 87, endPoint x: 90, endPoint y: 157, distance: 85.2
click at [138, 87] on link "Design" at bounding box center [136, 78] width 89 height 28
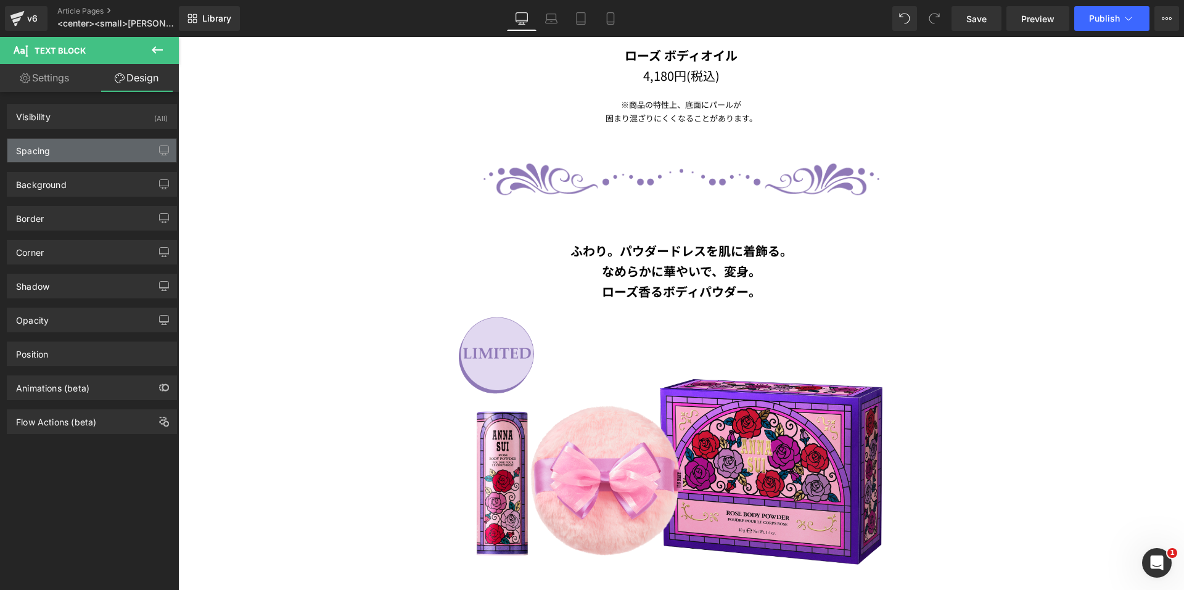
type input "50"
type input "0"
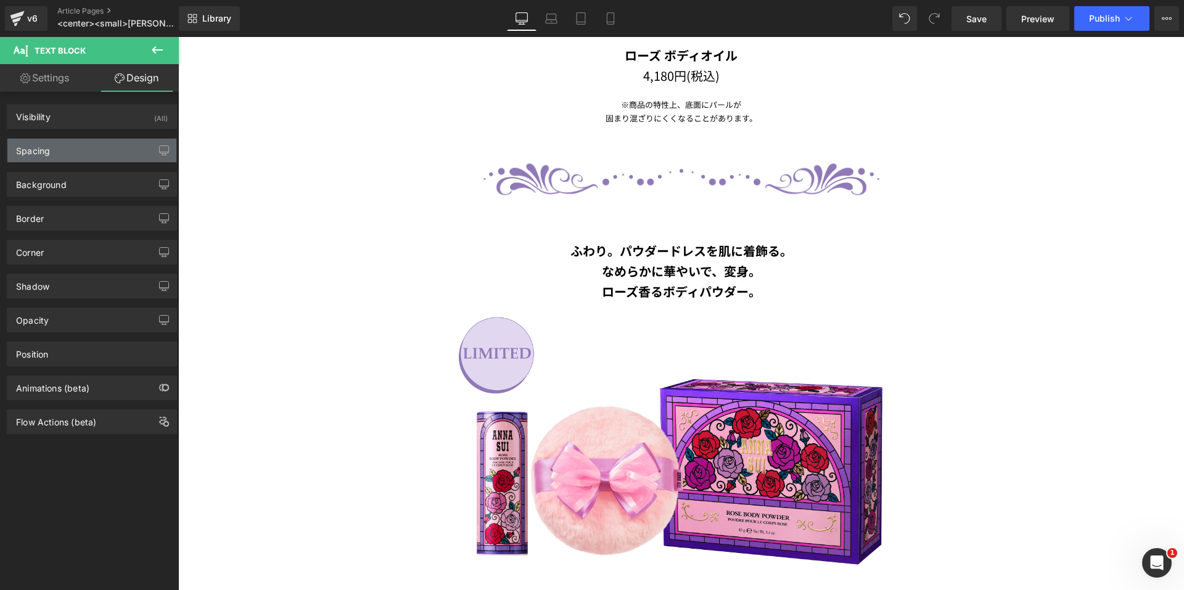
type input "0"
click at [89, 157] on div "Spacing" at bounding box center [91, 150] width 169 height 23
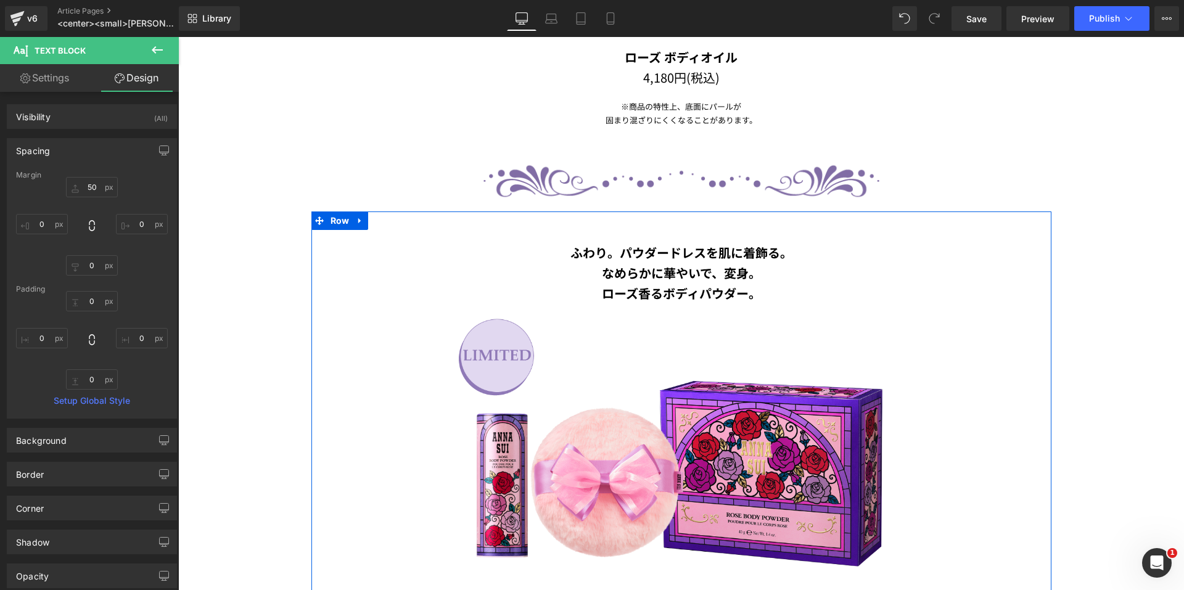
scroll to position [1660, 0]
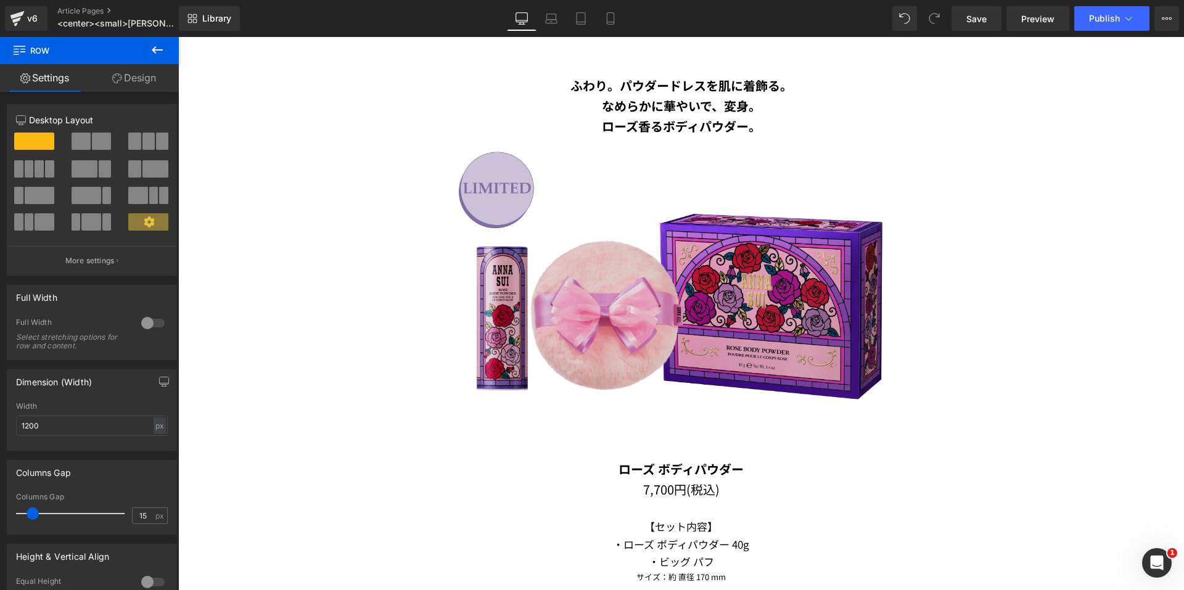
scroll to position [1845, 0]
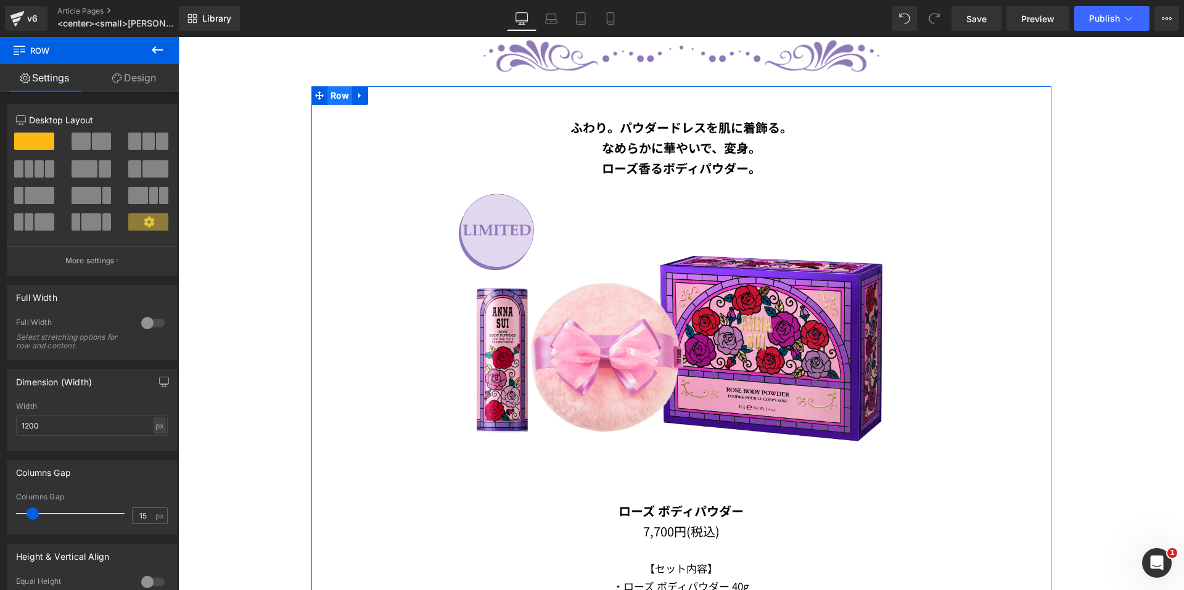
click at [327, 92] on span "Row" at bounding box center [339, 95] width 25 height 18
click at [129, 80] on link "Design" at bounding box center [133, 78] width 89 height 28
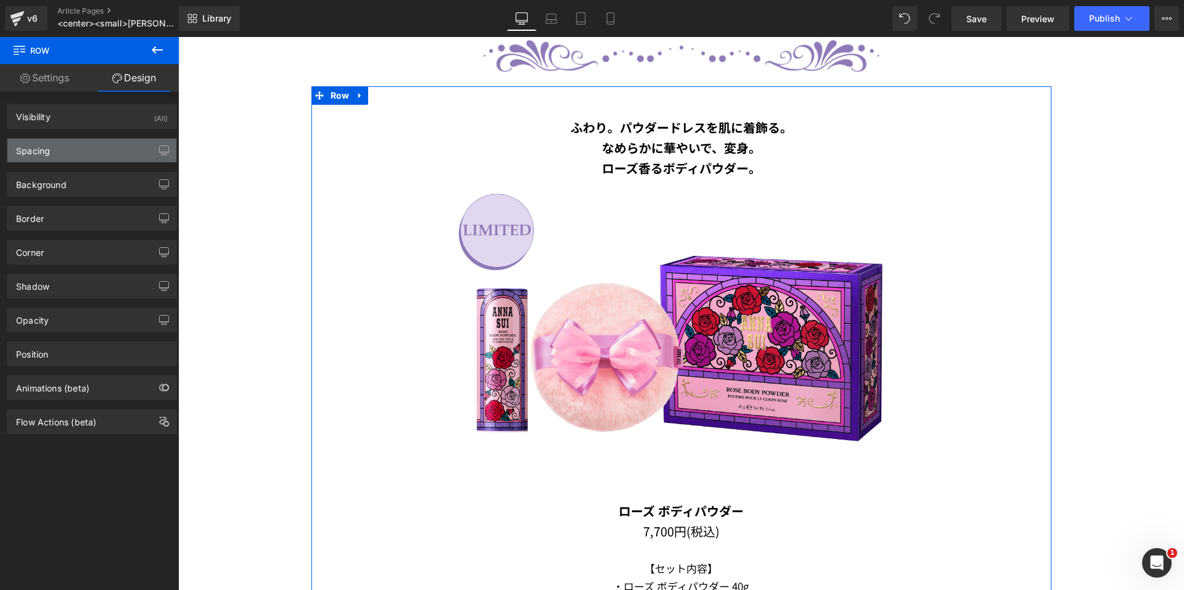
drag, startPoint x: 71, startPoint y: 147, endPoint x: 174, endPoint y: 78, distance: 124.8
click at [71, 147] on div "Spacing" at bounding box center [91, 150] width 169 height 23
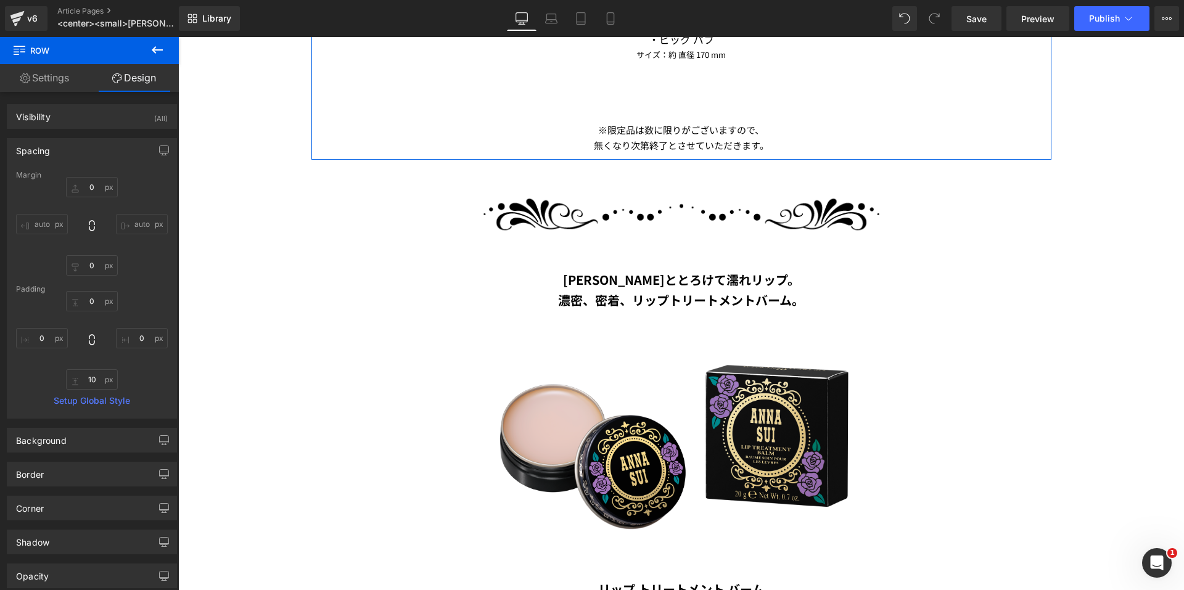
scroll to position [2523, 0]
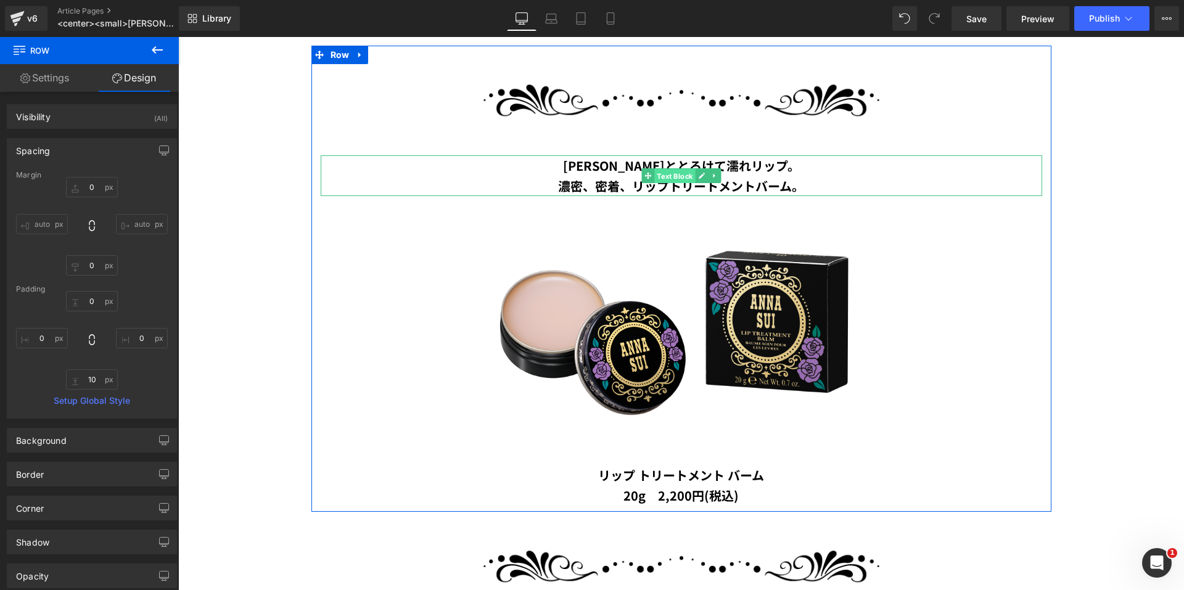
click at [657, 170] on span "Text Block" at bounding box center [674, 175] width 41 height 15
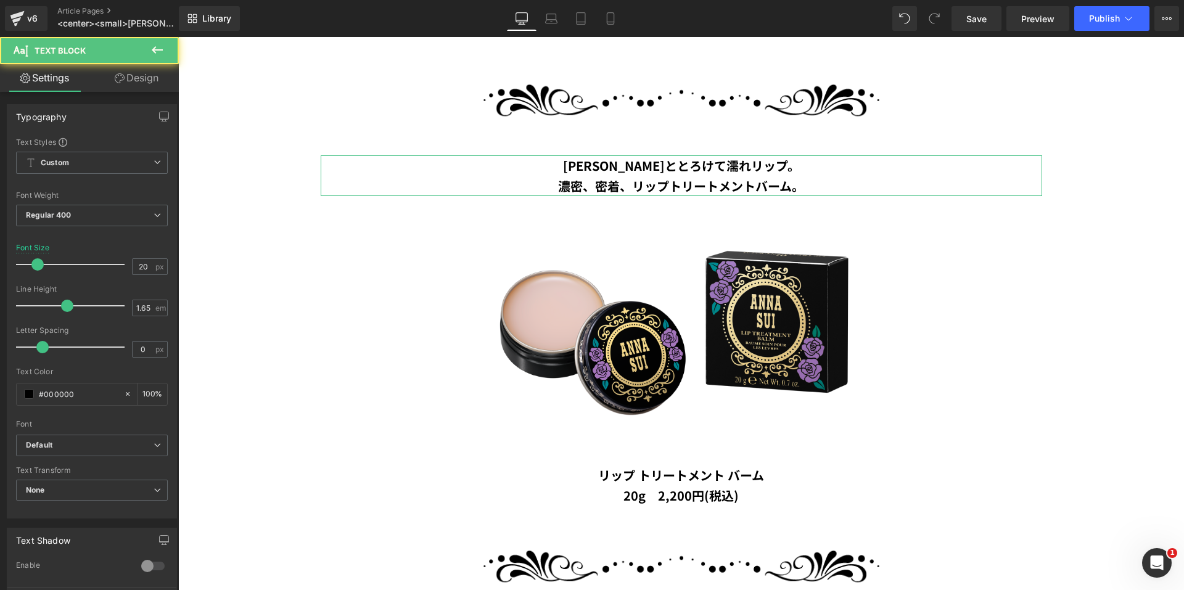
click at [127, 84] on link "Design" at bounding box center [136, 78] width 89 height 28
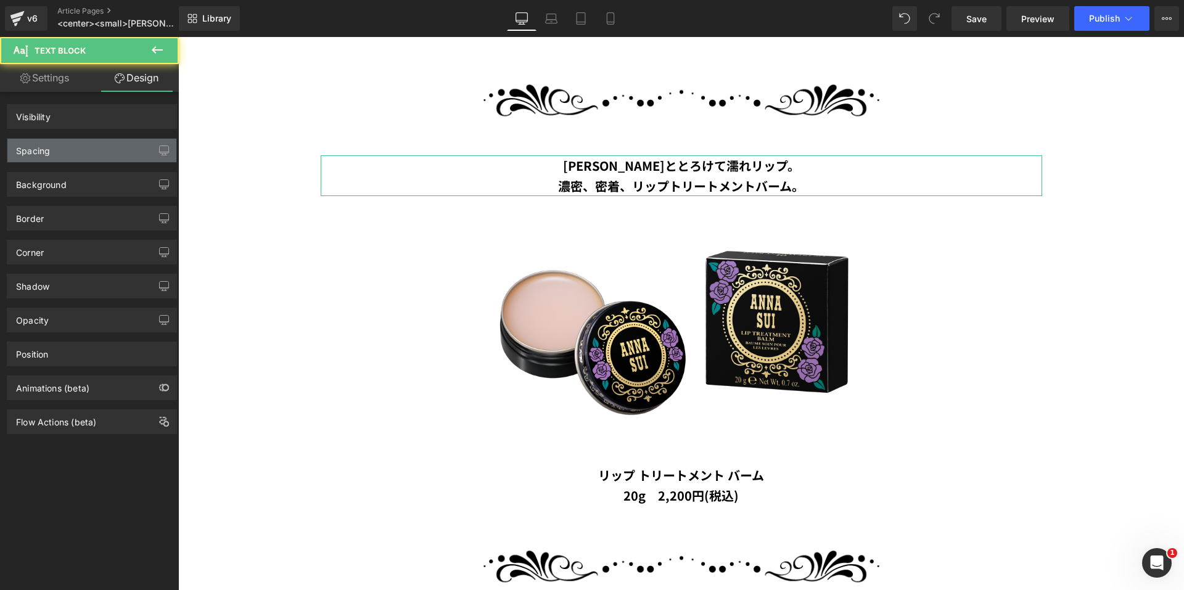
click at [81, 150] on div "Spacing" at bounding box center [91, 150] width 169 height 23
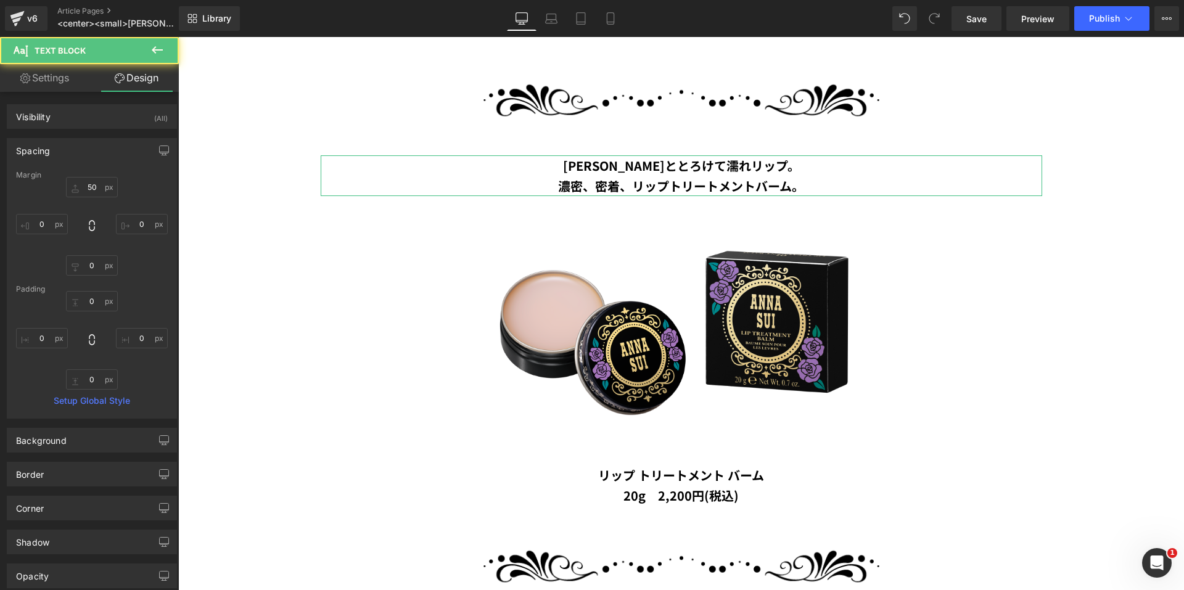
type input "50"
type input "0"
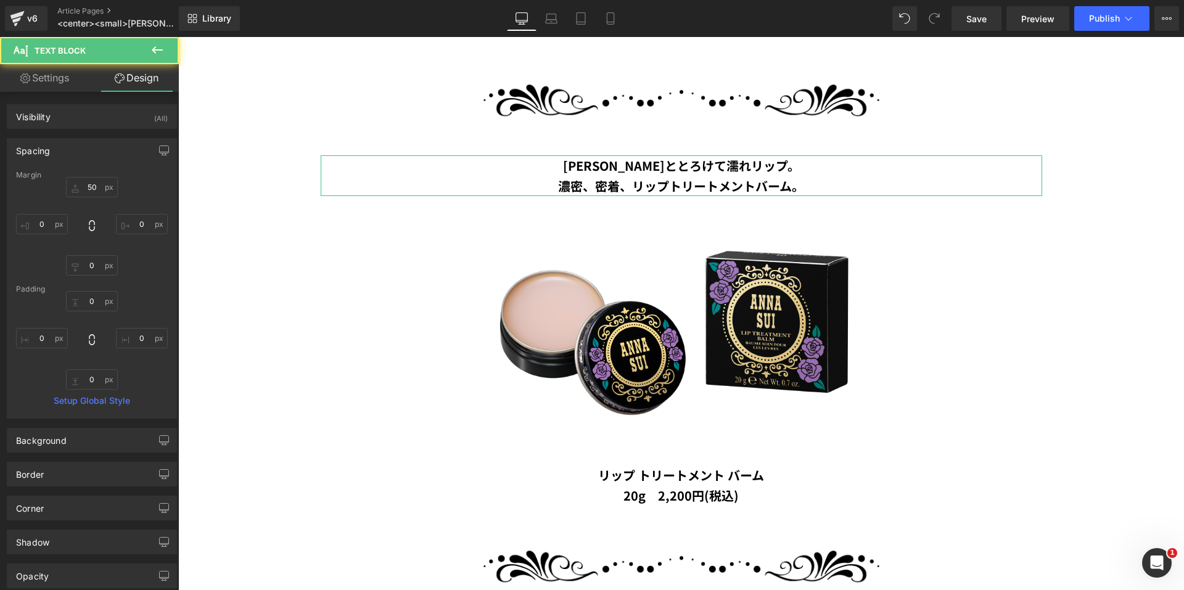
type input "0"
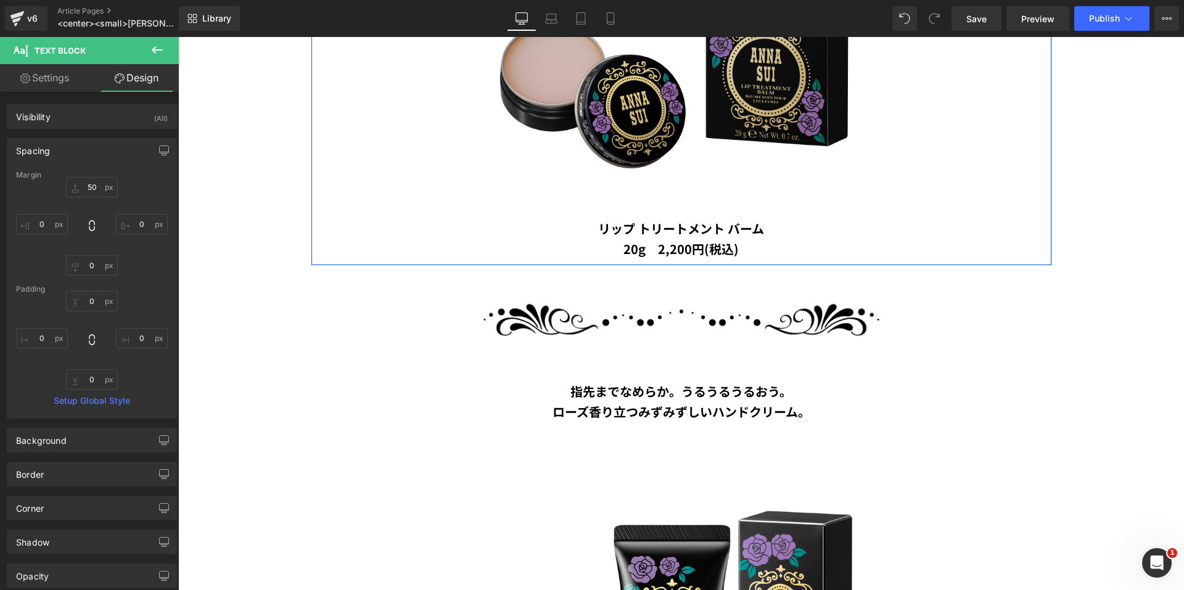
scroll to position [3017, 0]
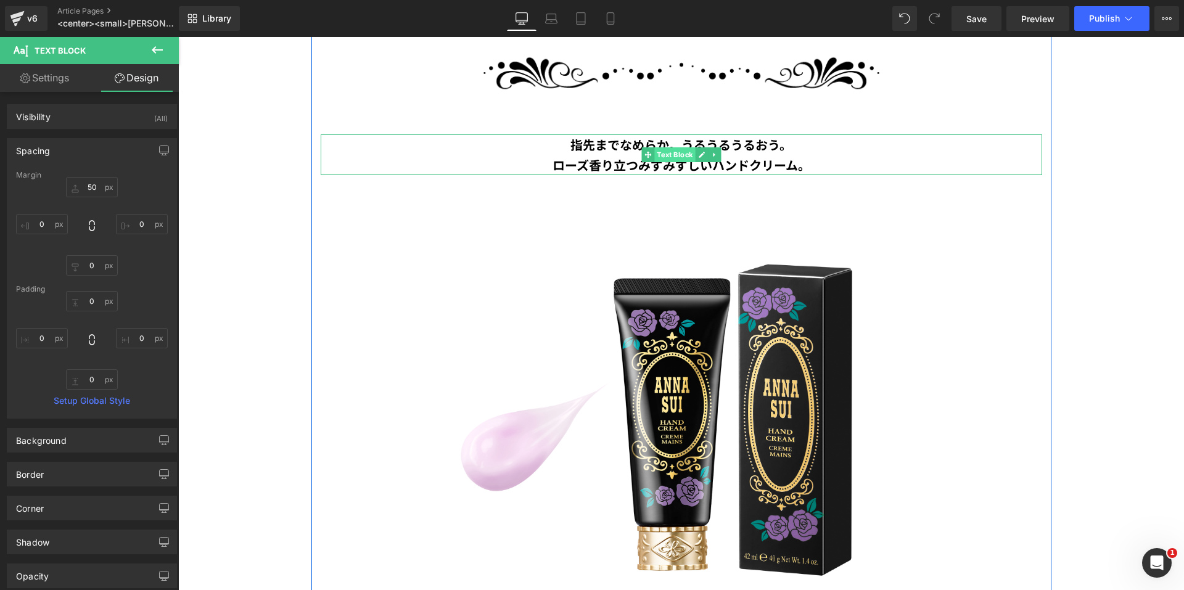
click at [654, 147] on span "Text Block" at bounding box center [674, 154] width 41 height 15
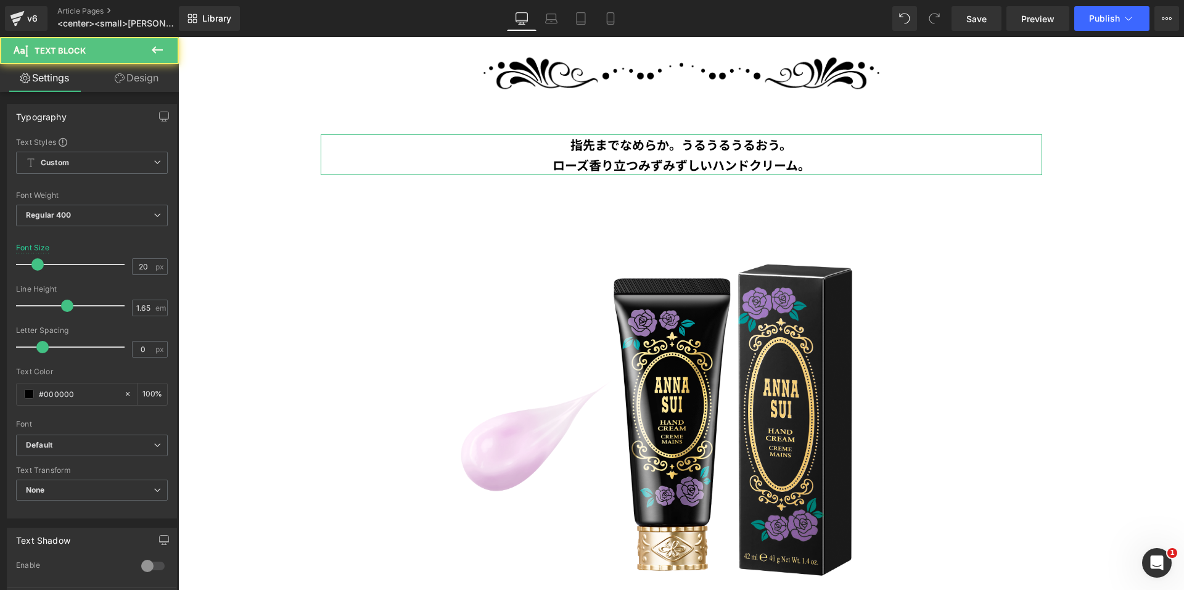
click at [143, 76] on link "Design" at bounding box center [136, 78] width 89 height 28
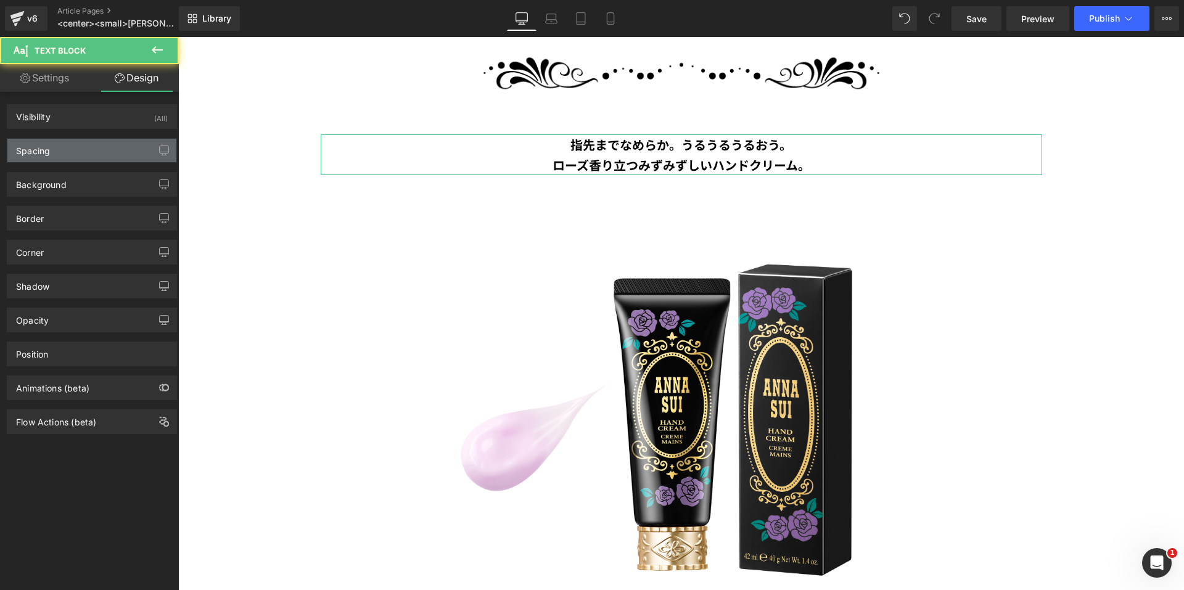
type input "60"
type input "0"
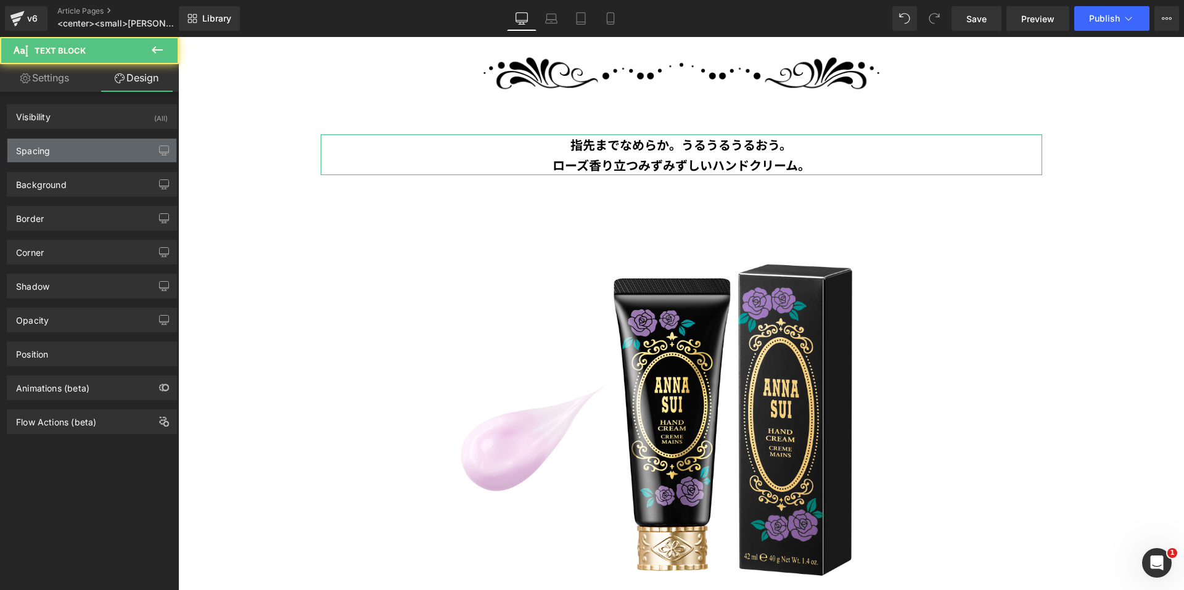
type input "0"
click at [102, 144] on div "Spacing" at bounding box center [91, 150] width 169 height 23
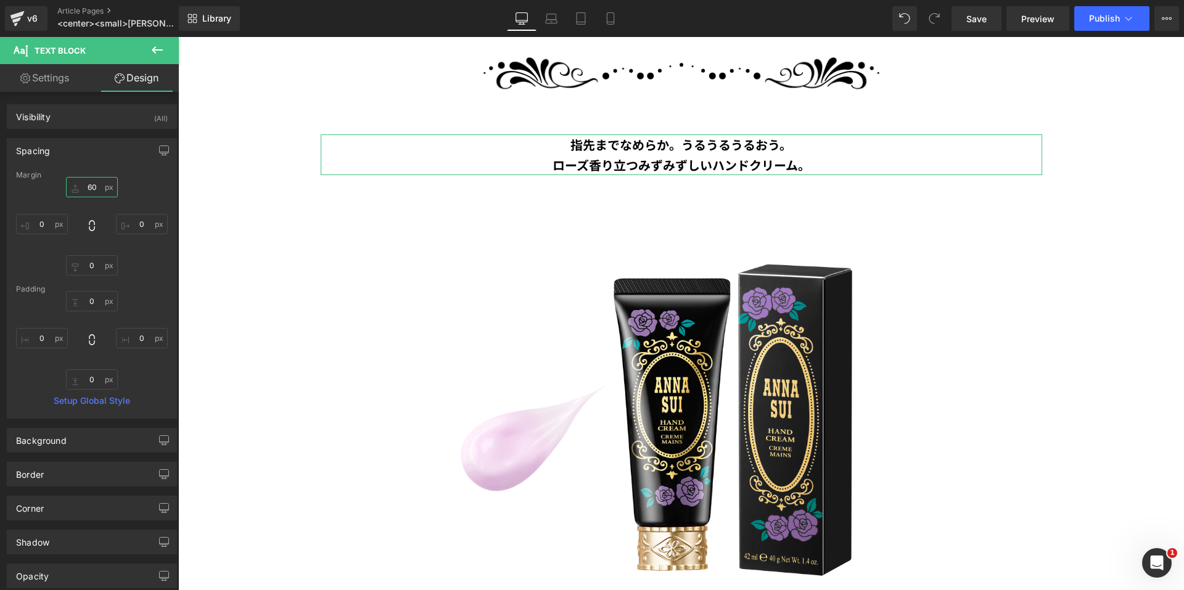
click at [88, 184] on input "60" at bounding box center [92, 187] width 52 height 20
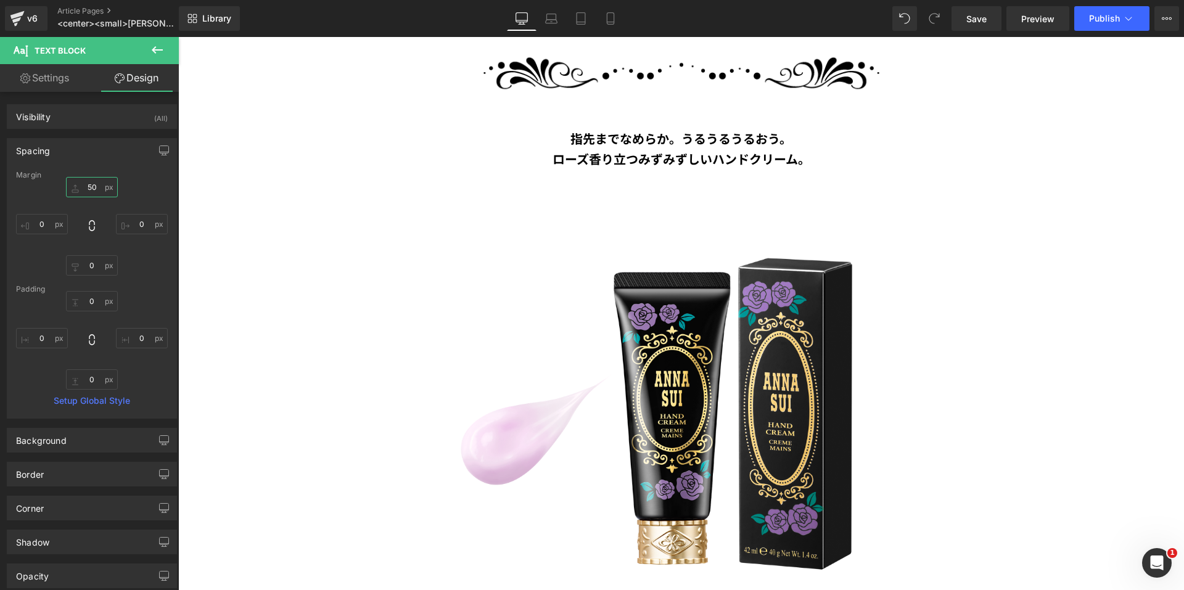
type input "50"
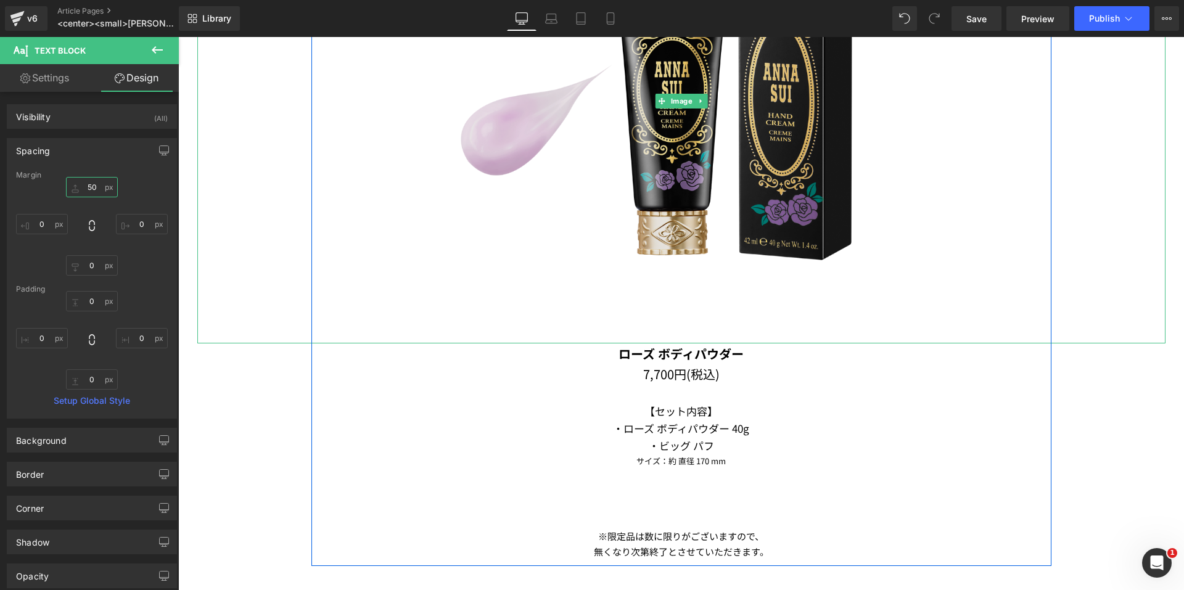
scroll to position [3387, 0]
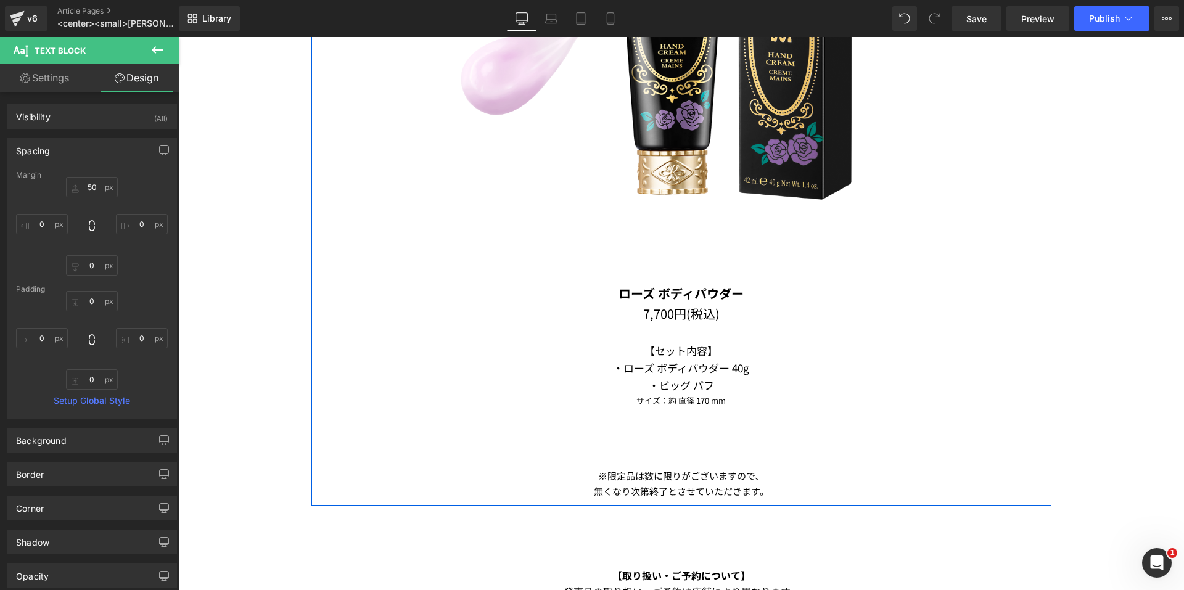
click at [594, 285] on p "ローズ ボディパウダー" at bounding box center [681, 293] width 721 height 20
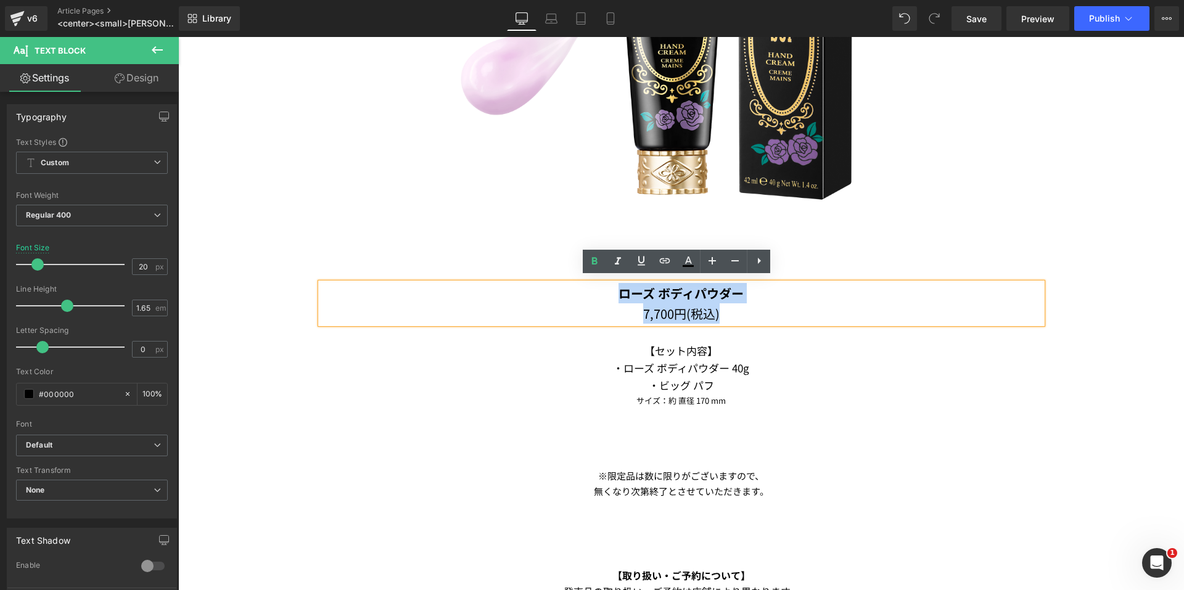
drag, startPoint x: 594, startPoint y: 285, endPoint x: 739, endPoint y: 308, distance: 146.7
click at [739, 308] on div "ローズ ボディパウダー 7,700円(税込)" at bounding box center [681, 303] width 721 height 41
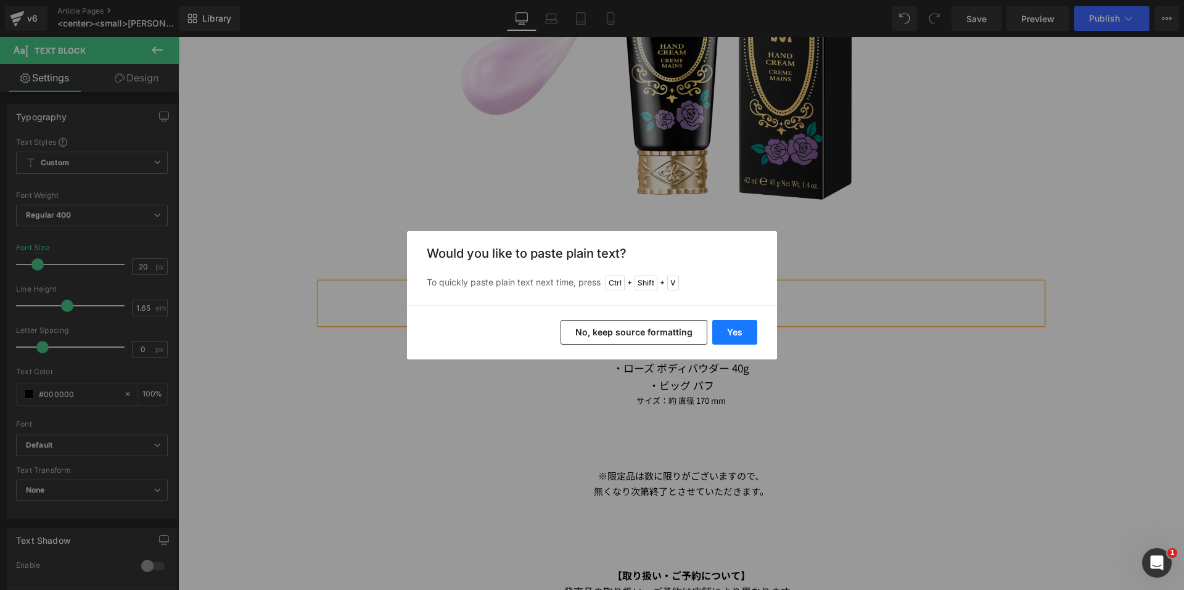
click at [748, 336] on button "Yes" at bounding box center [734, 332] width 45 height 25
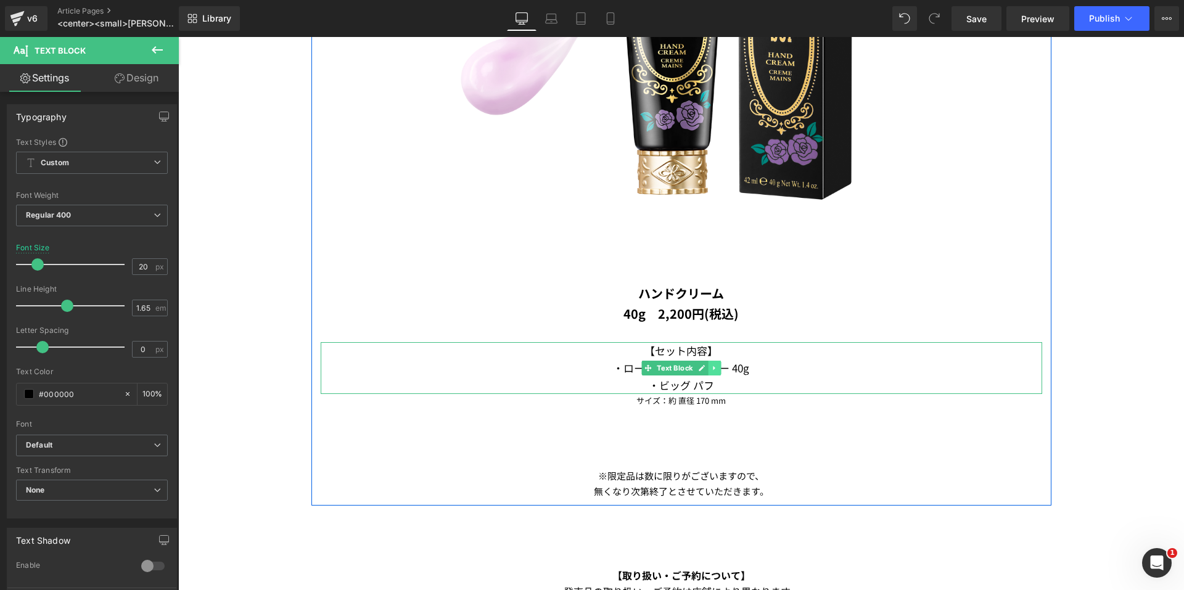
click at [711, 364] on icon at bounding box center [714, 367] width 7 height 7
click at [717, 364] on icon at bounding box center [720, 367] width 7 height 7
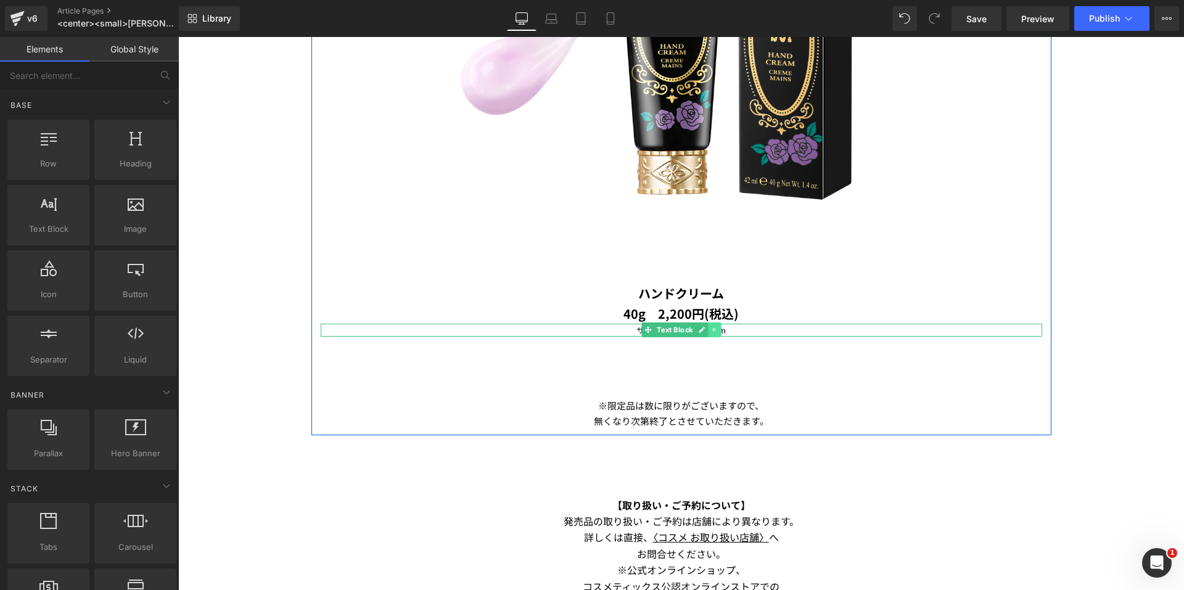
click at [714, 327] on link at bounding box center [714, 329] width 13 height 15
click at [718, 327] on icon at bounding box center [720, 330] width 7 height 7
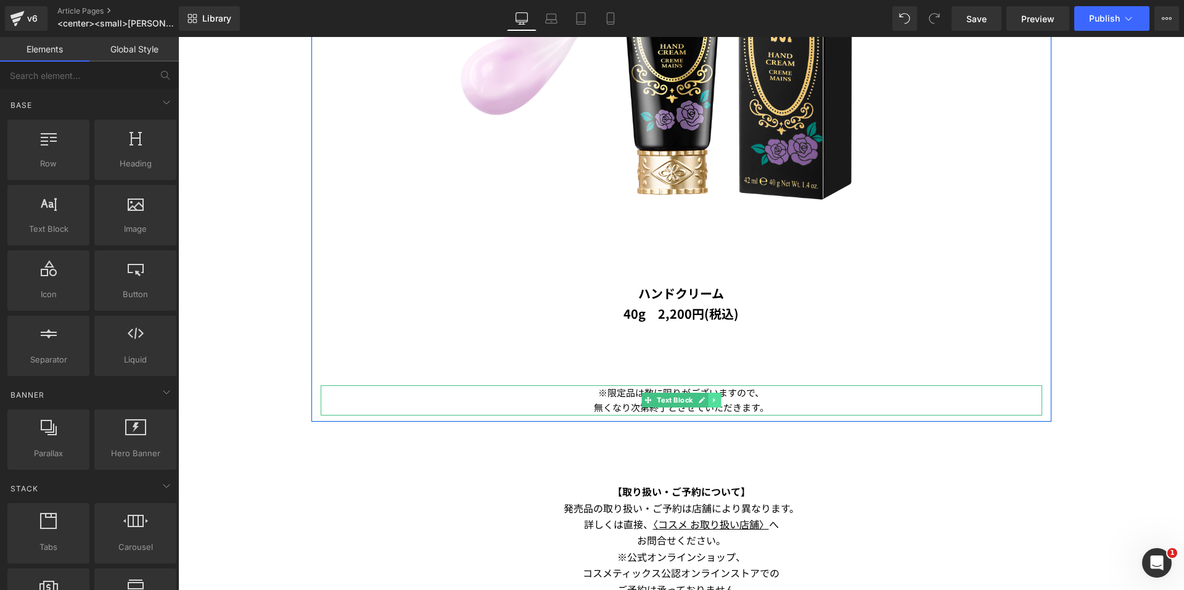
click at [711, 396] on icon at bounding box center [714, 399] width 7 height 7
click at [708, 394] on link at bounding box center [708, 400] width 13 height 15
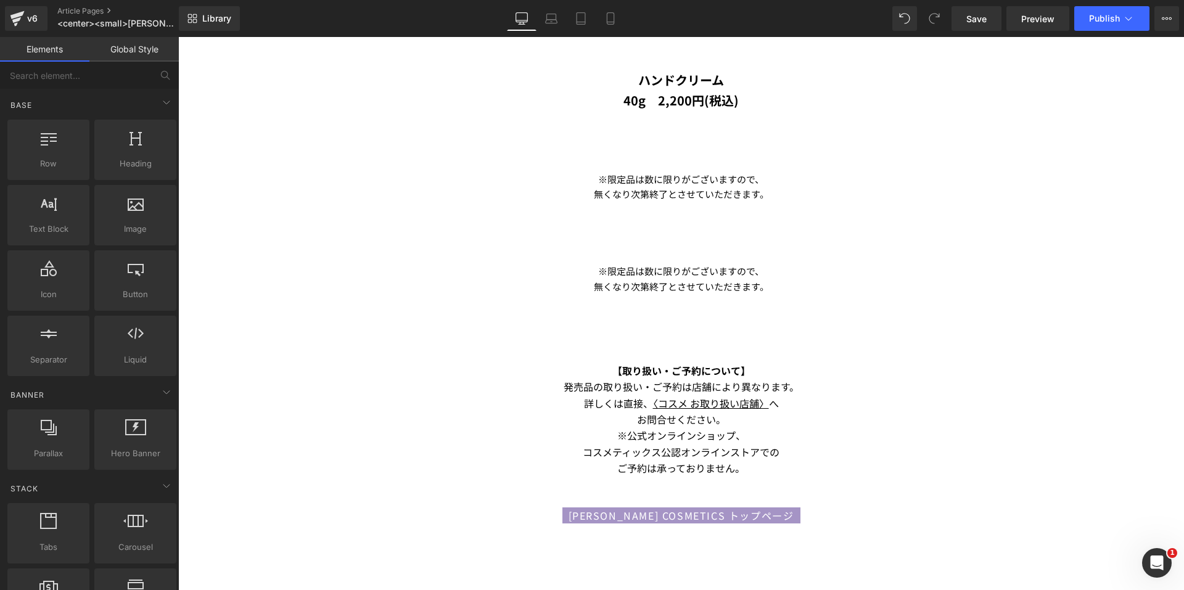
scroll to position [3588, 0]
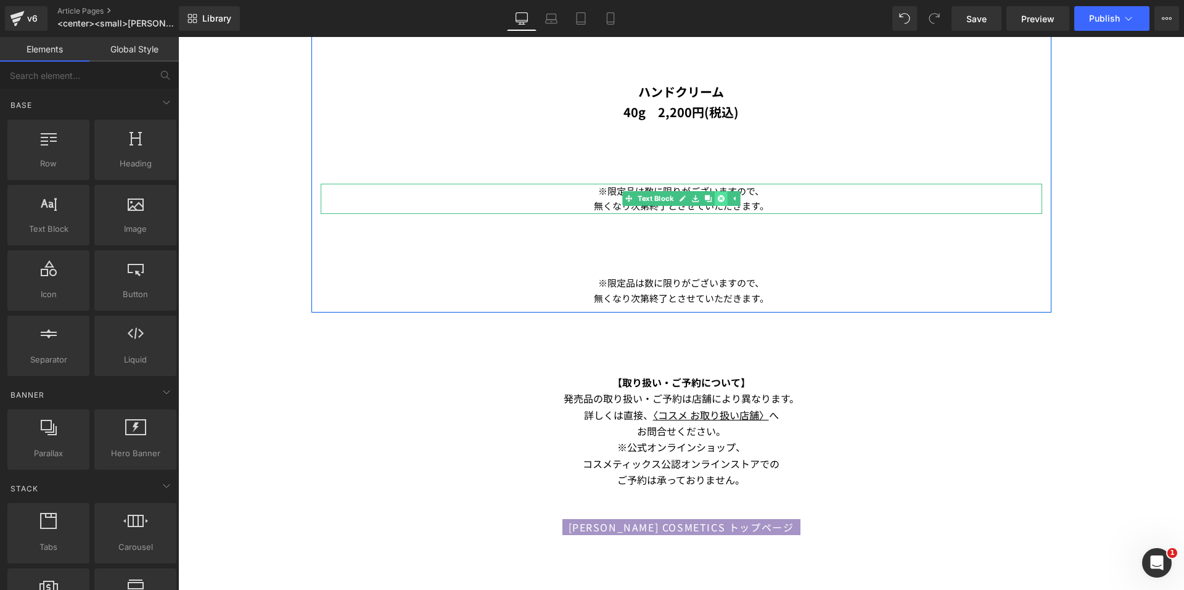
click at [717, 195] on icon at bounding box center [720, 198] width 7 height 7
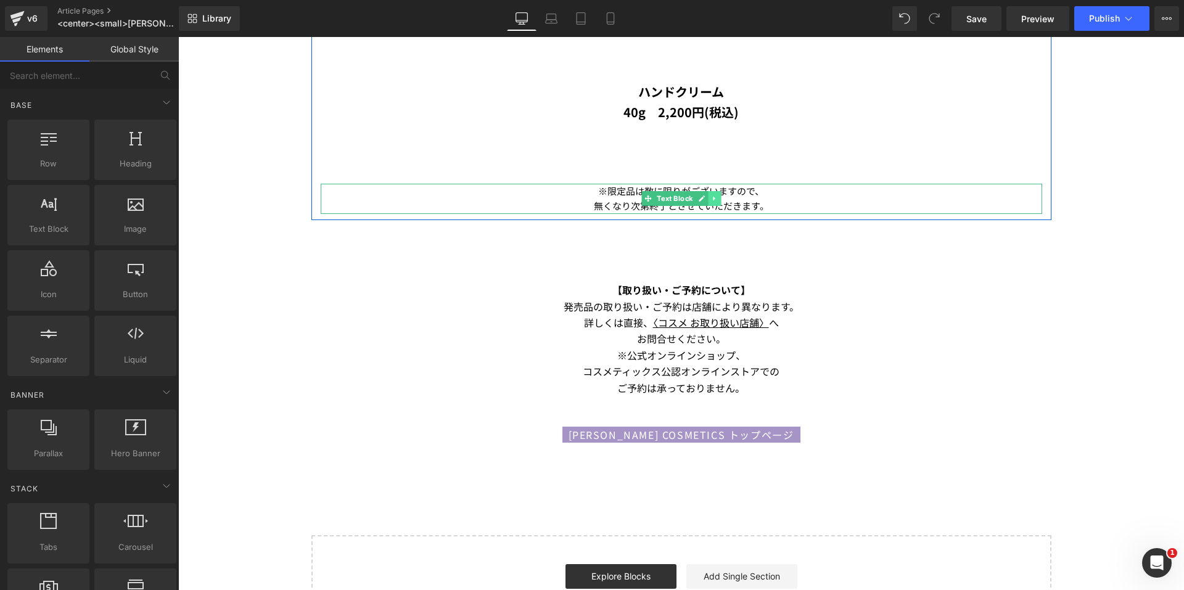
click at [713, 198] on link at bounding box center [714, 198] width 13 height 15
click at [719, 195] on icon at bounding box center [720, 198] width 7 height 7
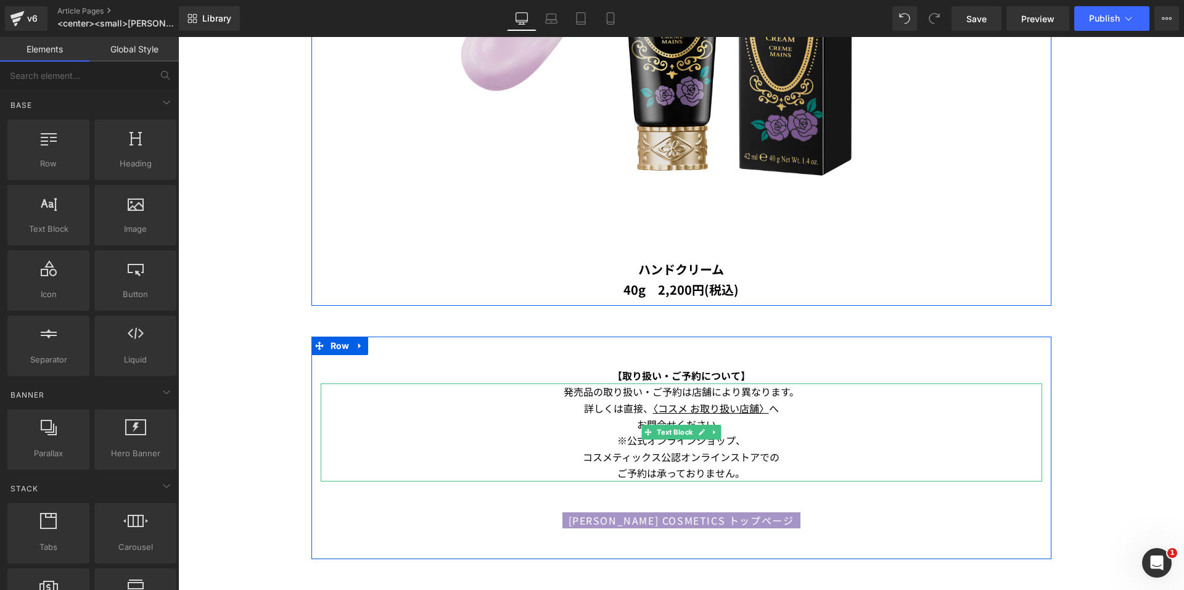
scroll to position [3403, 0]
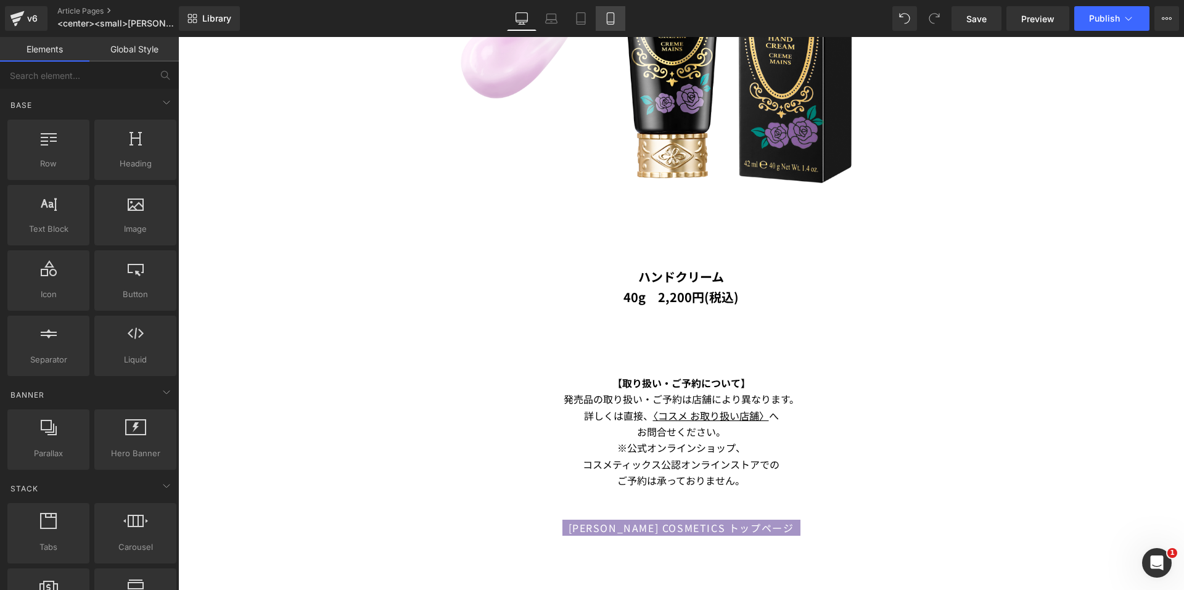
click at [607, 17] on icon at bounding box center [610, 19] width 7 height 12
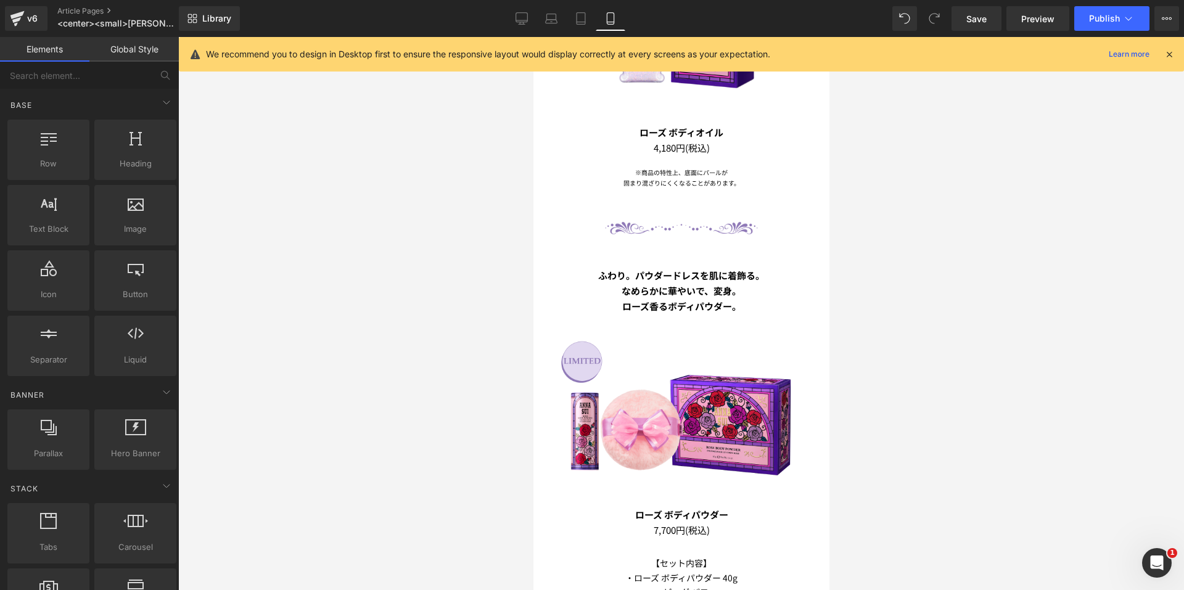
scroll to position [1133, 0]
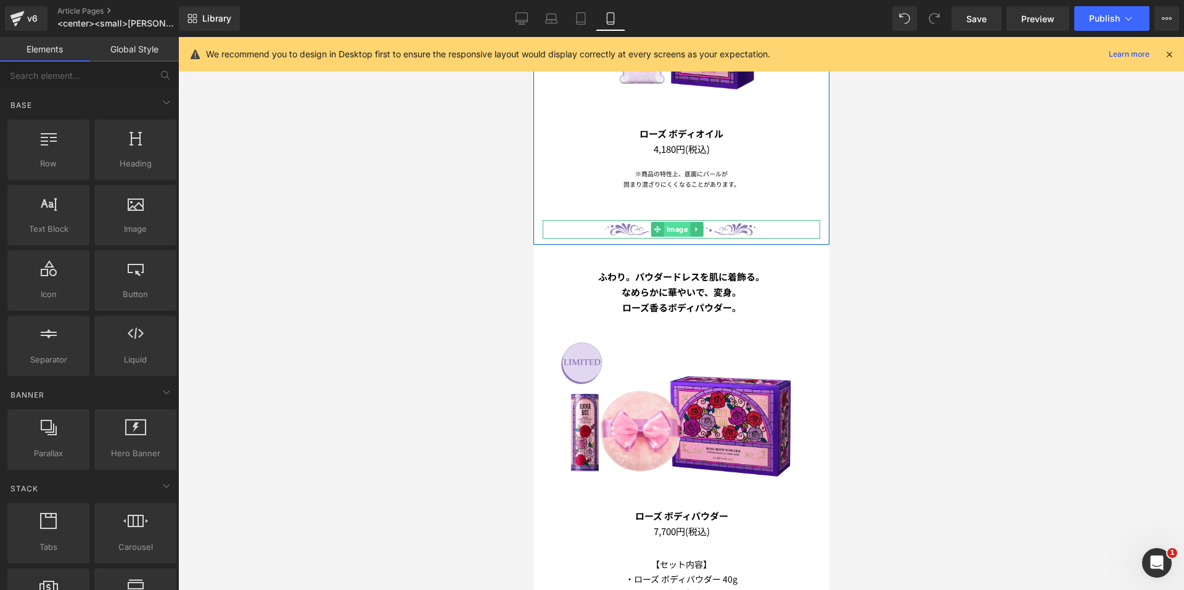
click at [670, 222] on span "Image" at bounding box center [676, 229] width 27 height 15
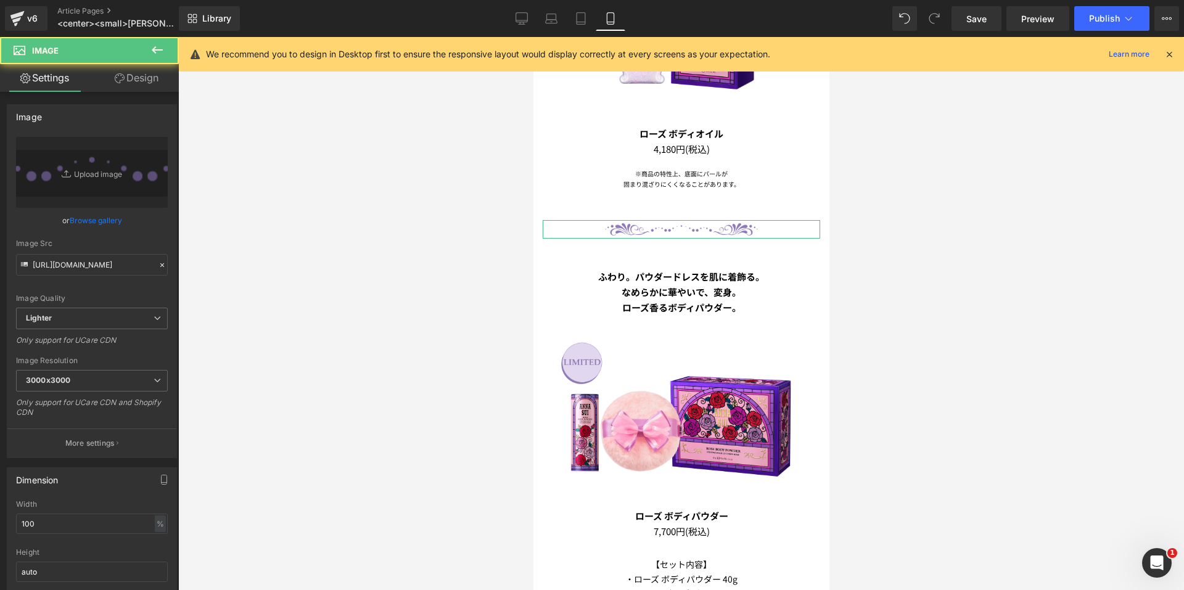
drag, startPoint x: 147, startPoint y: 84, endPoint x: 75, endPoint y: 152, distance: 99.0
click at [147, 84] on link "Design" at bounding box center [136, 78] width 89 height 28
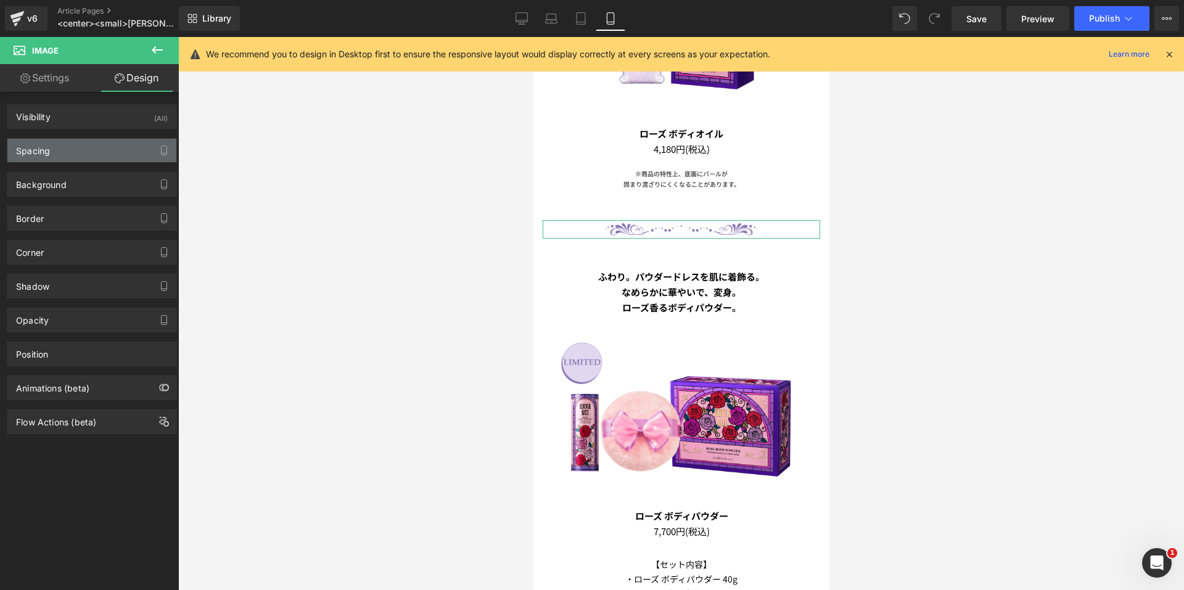
click at [75, 152] on div "Spacing" at bounding box center [91, 150] width 169 height 23
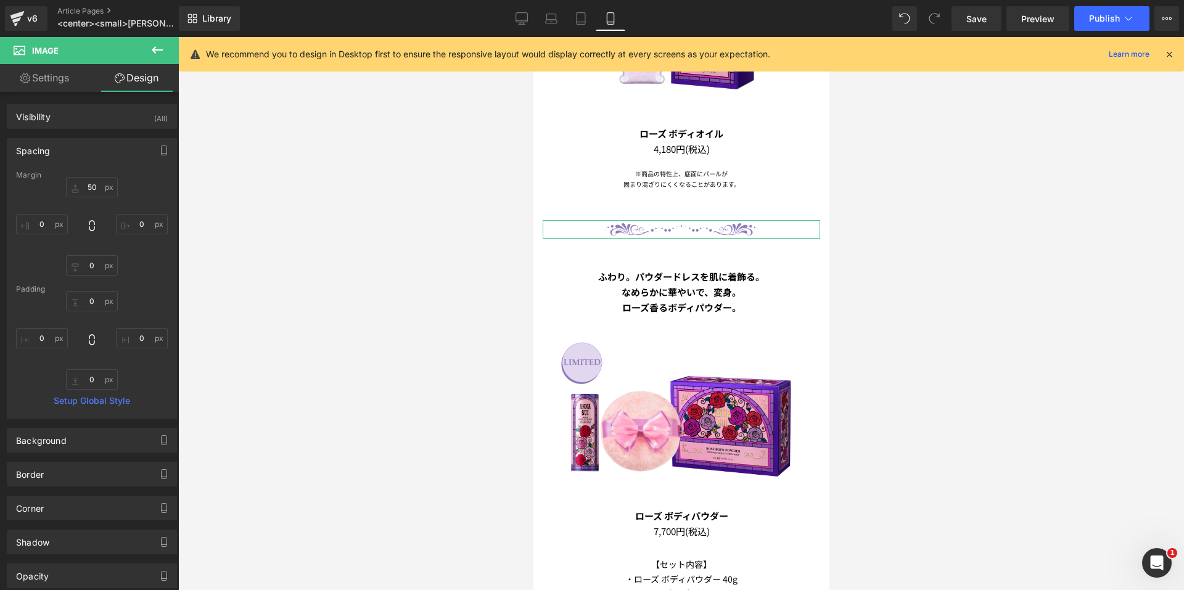
type input "50"
type input "0"
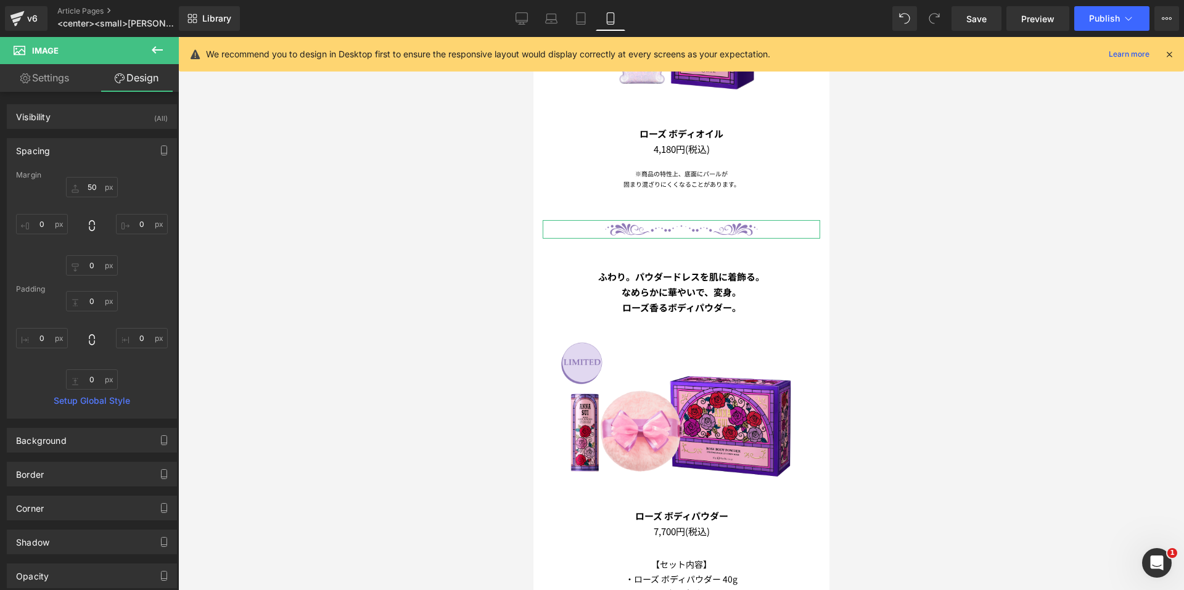
type input "0"
click at [301, 196] on div at bounding box center [681, 313] width 1006 height 553
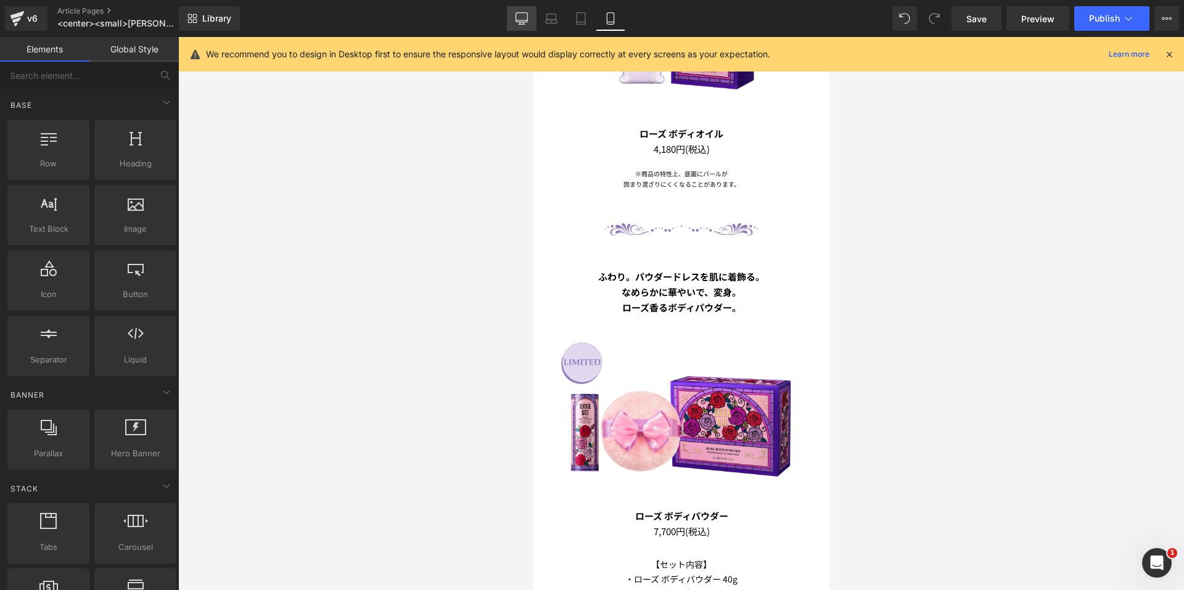
click at [519, 11] on link "Desktop" at bounding box center [522, 18] width 30 height 25
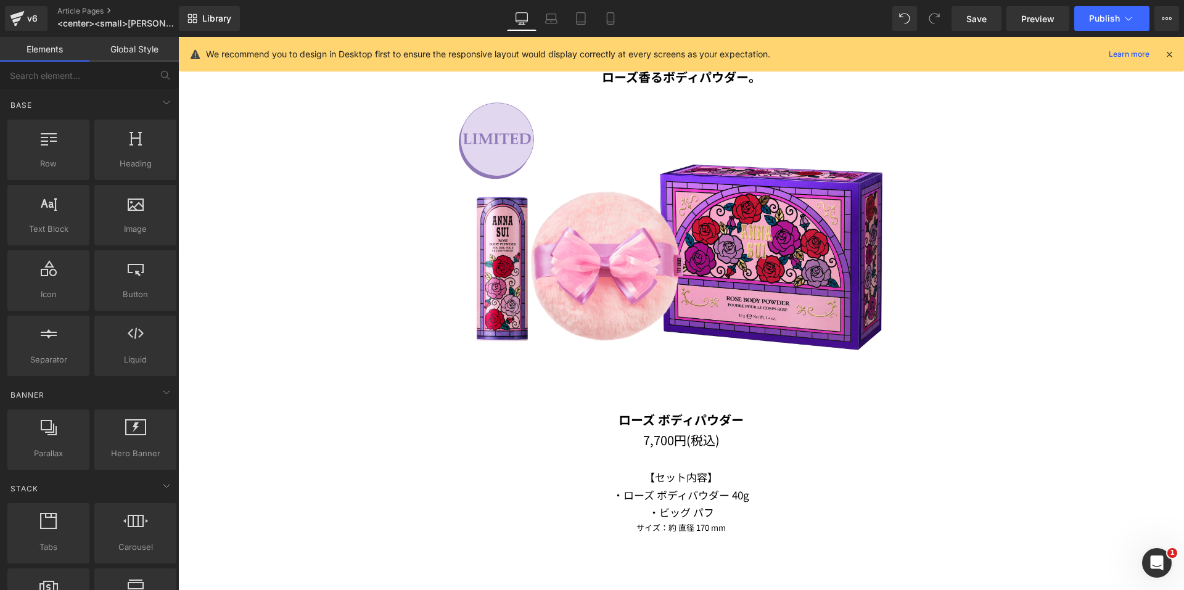
scroll to position [2260, 0]
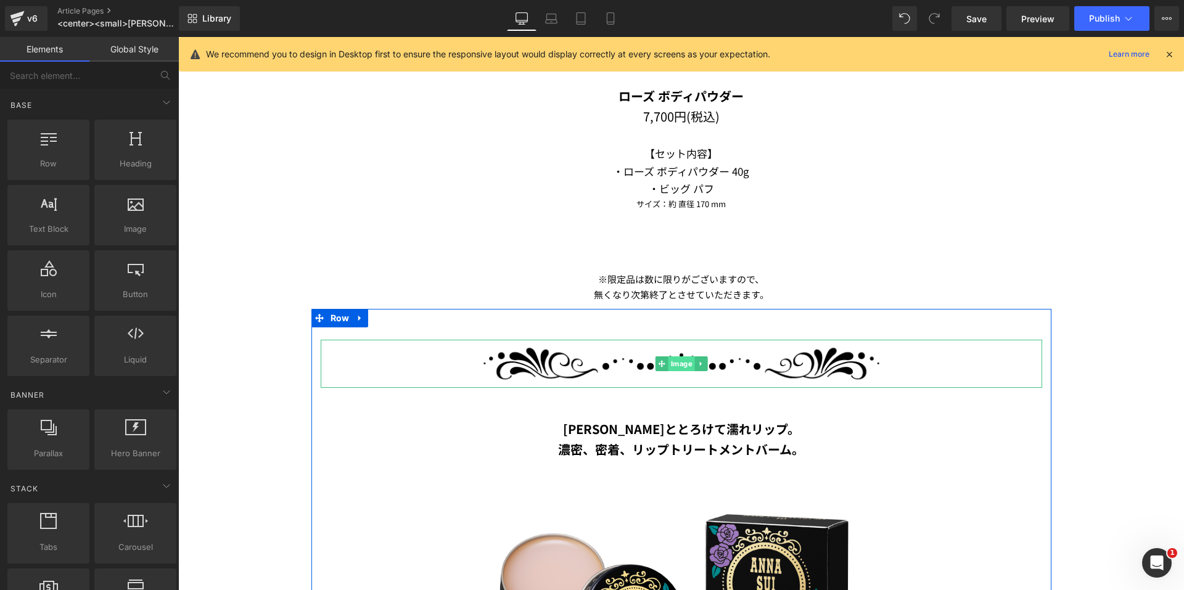
click at [668, 356] on span "Image" at bounding box center [681, 363] width 27 height 15
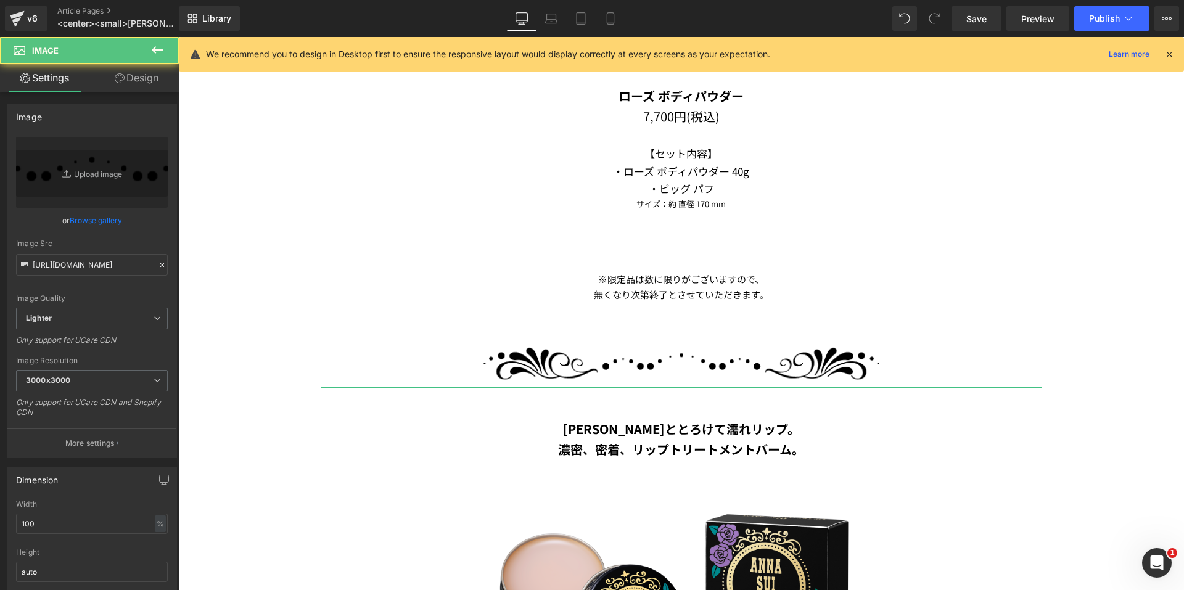
click at [144, 80] on link "Design" at bounding box center [136, 78] width 89 height 28
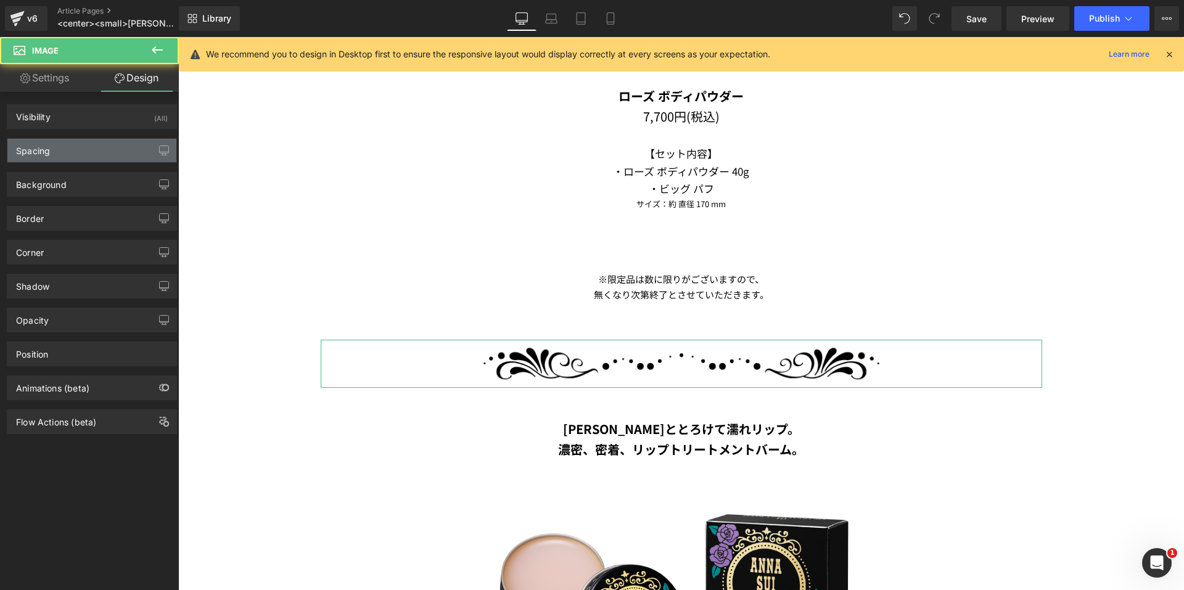
click at [88, 149] on div "Spacing" at bounding box center [91, 150] width 169 height 23
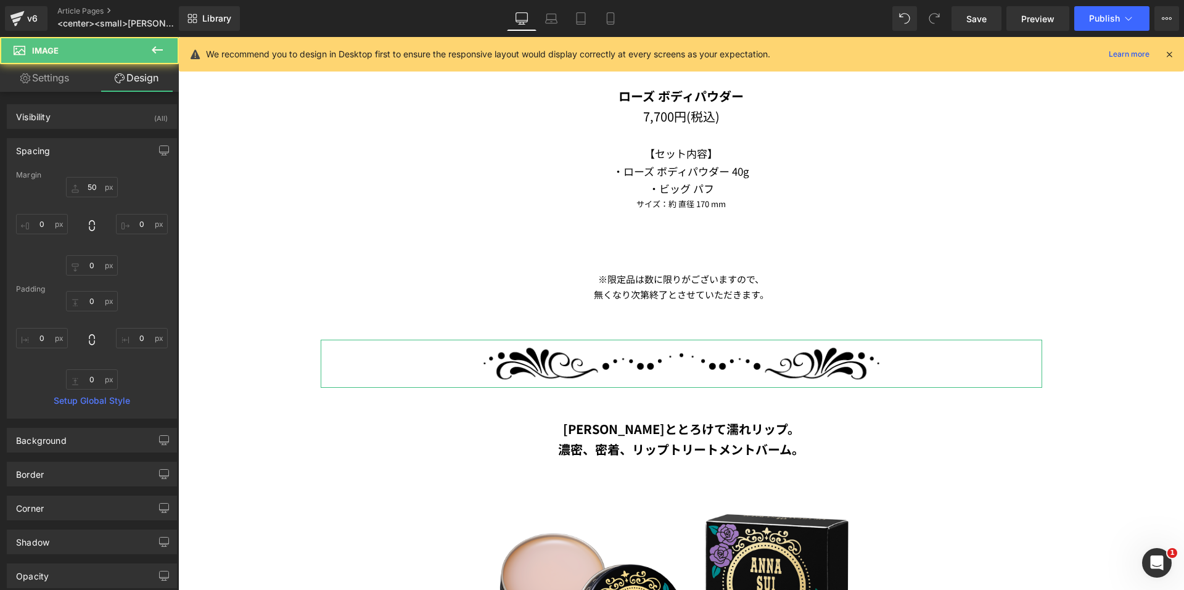
type input "50"
type input "0"
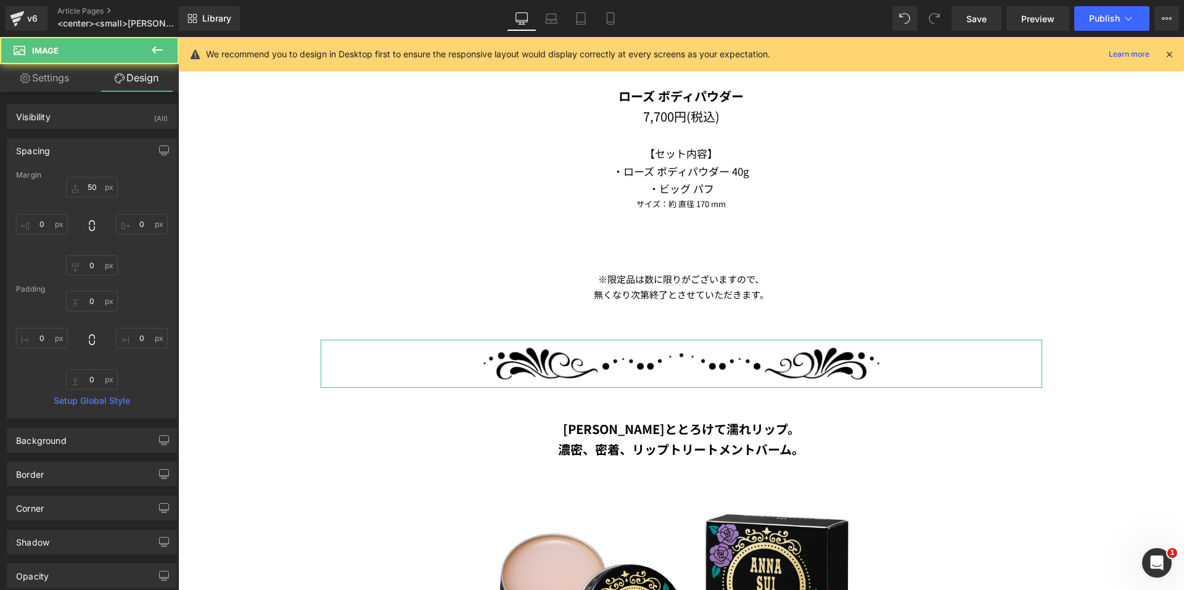
type input "0"
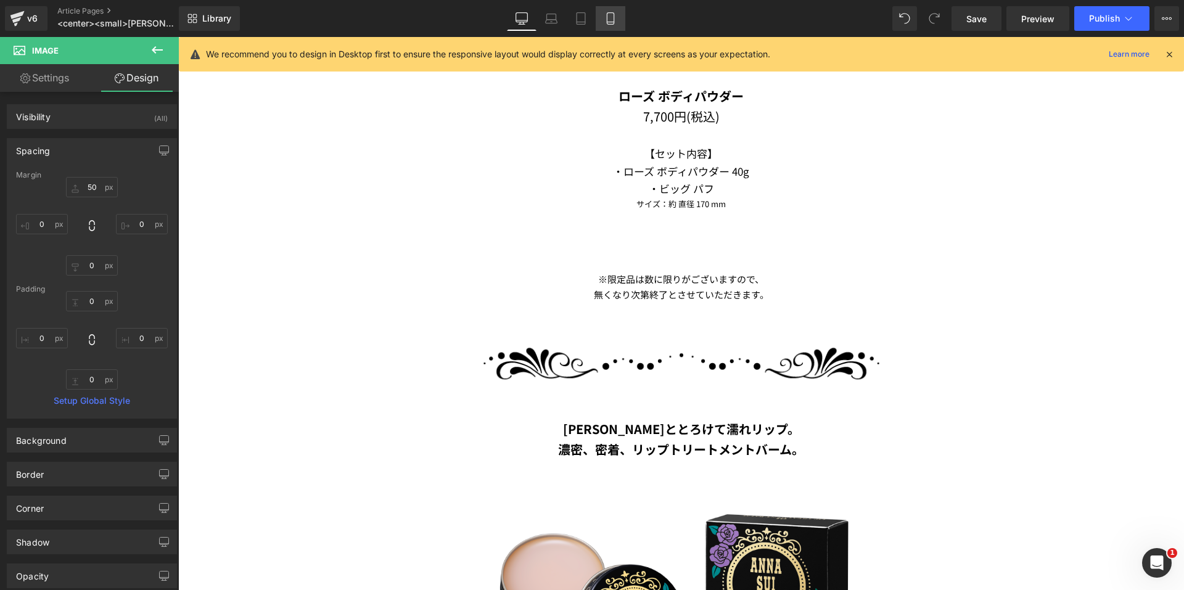
click at [614, 25] on link "Mobile" at bounding box center [611, 18] width 30 height 25
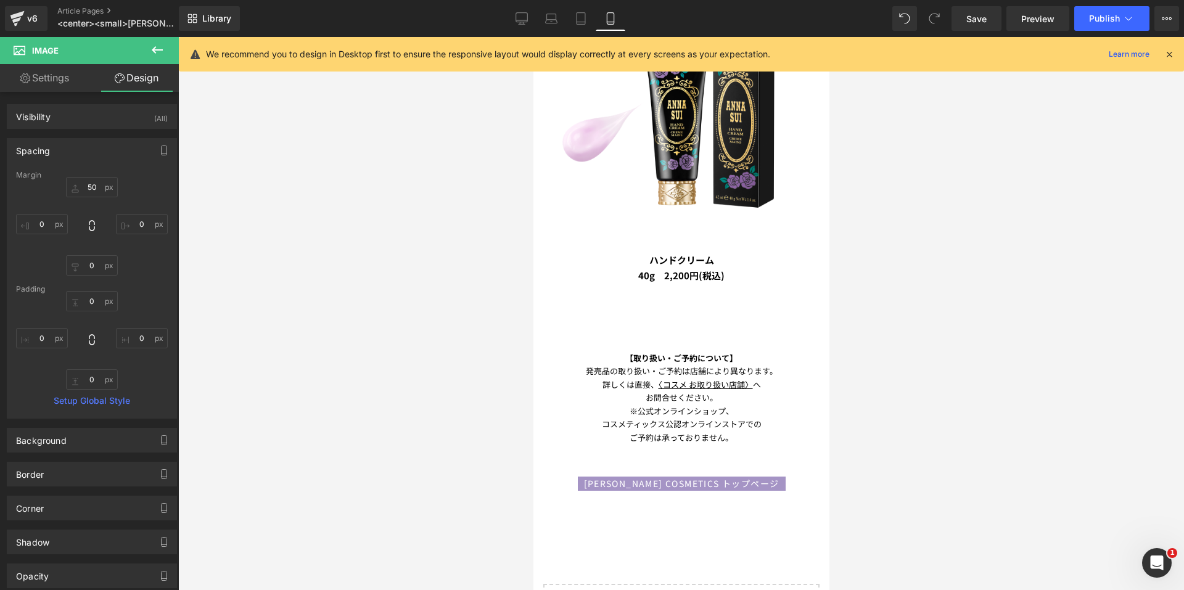
scroll to position [1505, 0]
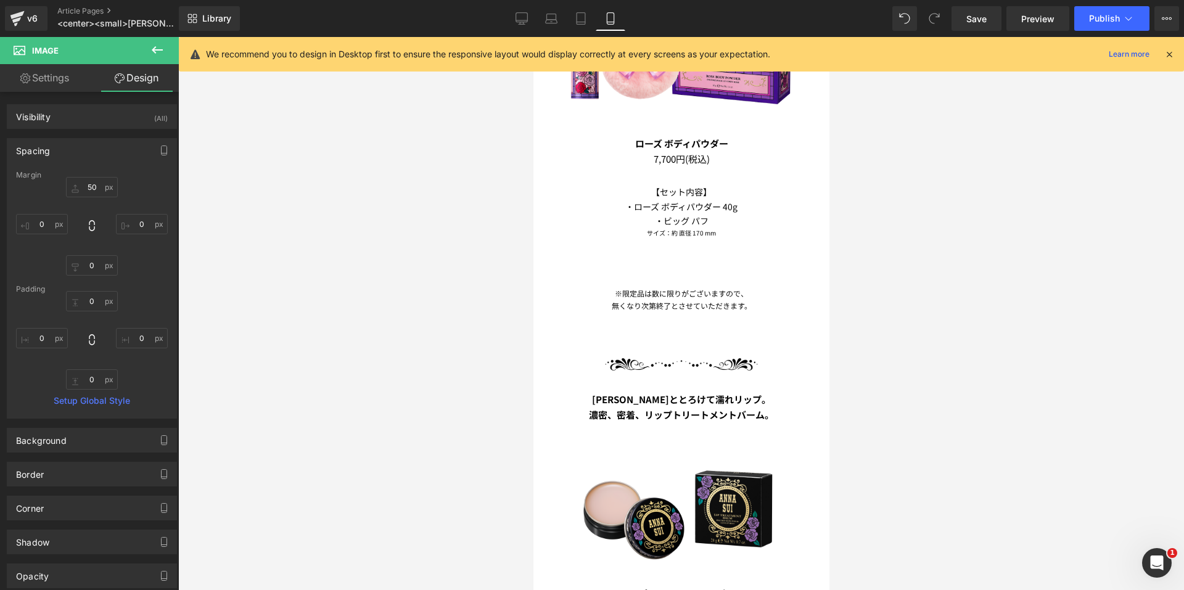
type input "50"
type input "0"
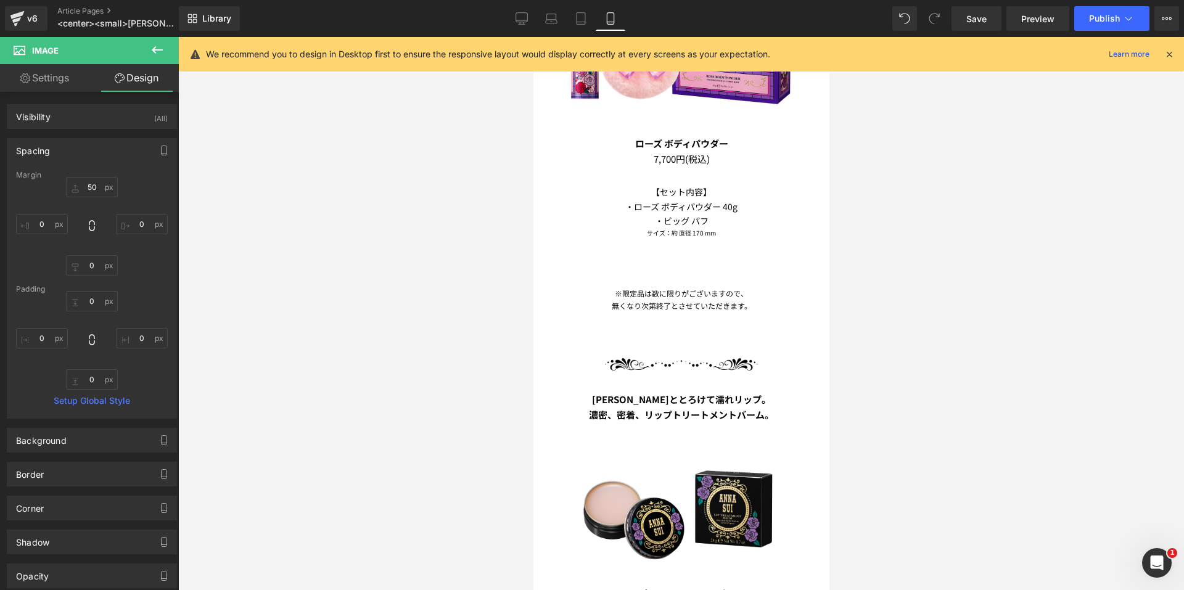
type input "0"
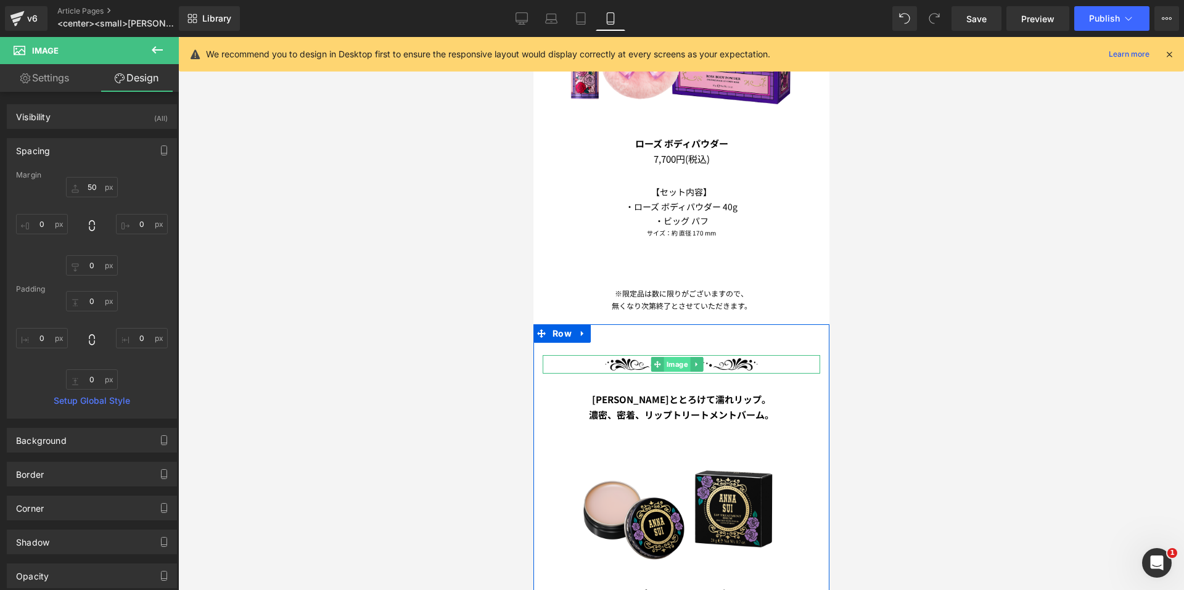
click at [666, 357] on span "Image" at bounding box center [676, 364] width 27 height 15
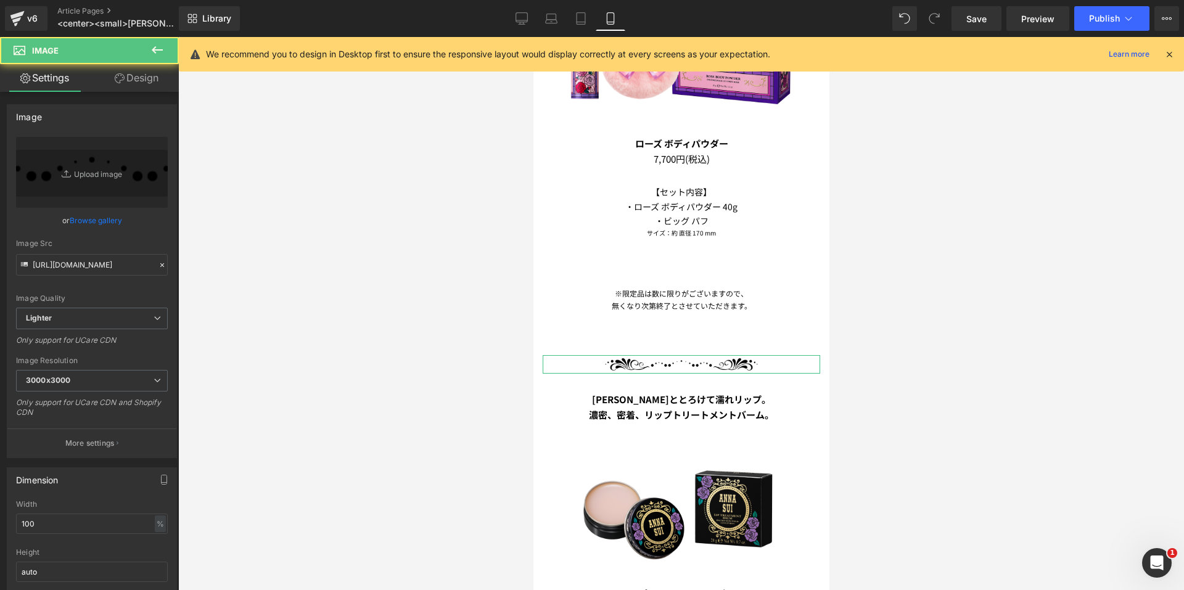
click at [150, 84] on link "Design" at bounding box center [136, 78] width 89 height 28
click at [0, 0] on div "Spacing" at bounding box center [0, 0] width 0 height 0
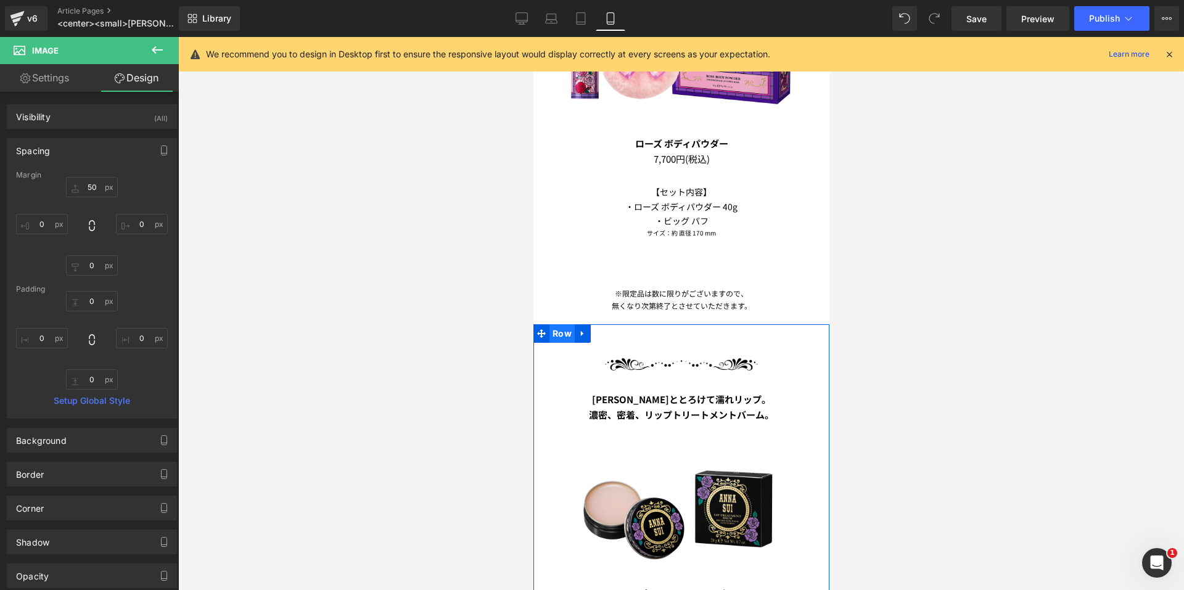
click at [564, 324] on span "Row" at bounding box center [561, 333] width 25 height 18
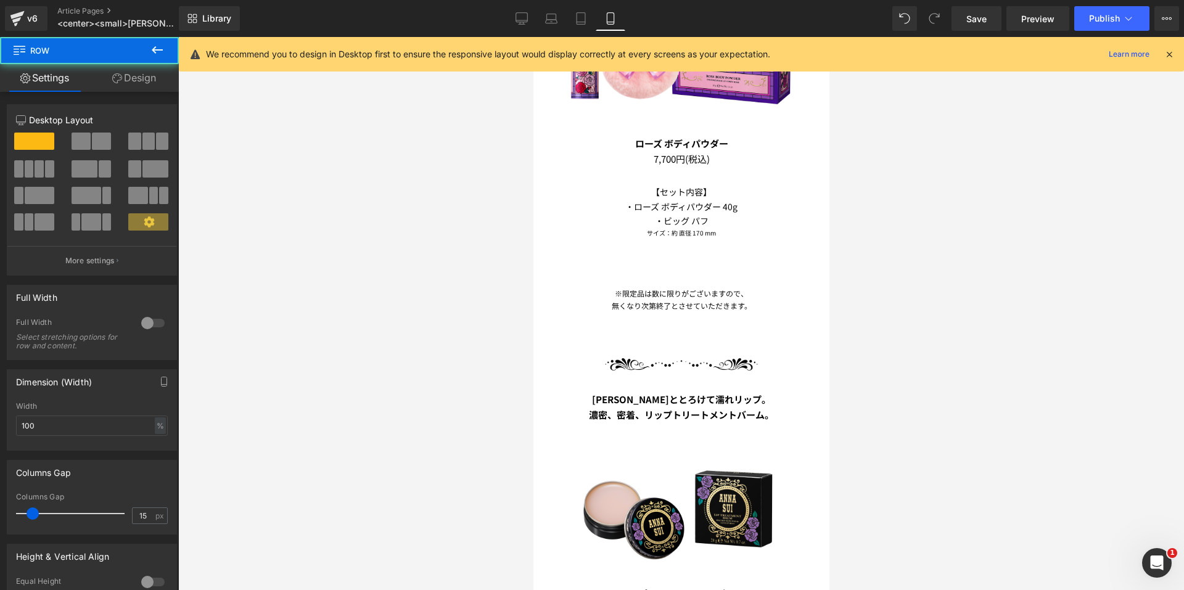
click at [137, 72] on link "Design" at bounding box center [133, 78] width 89 height 28
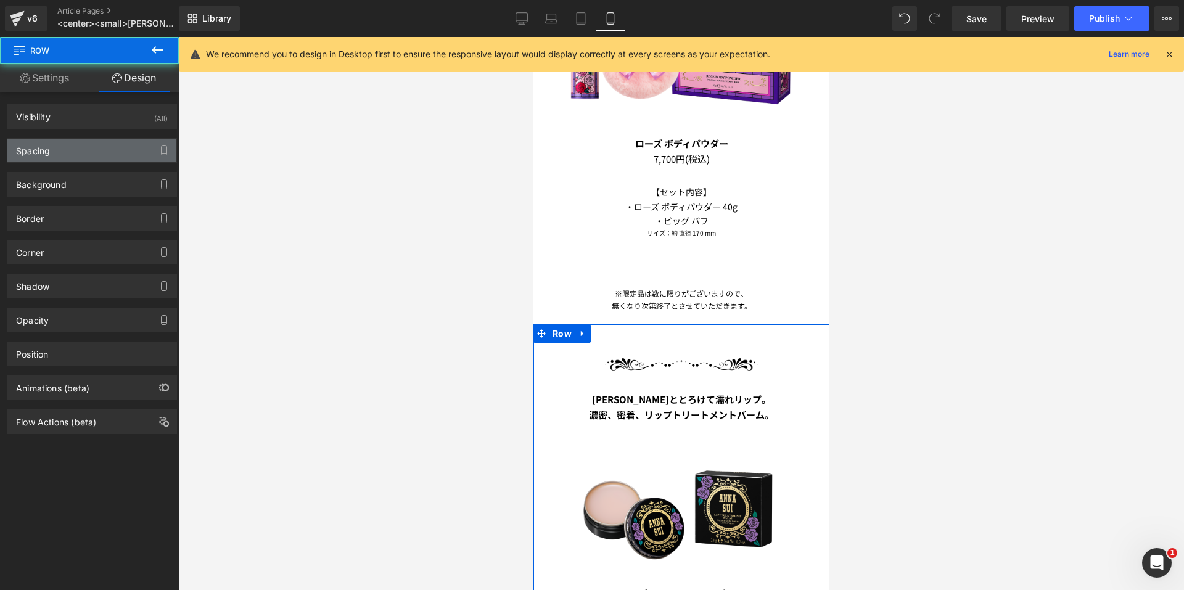
click at [68, 147] on div "Spacing" at bounding box center [91, 150] width 169 height 23
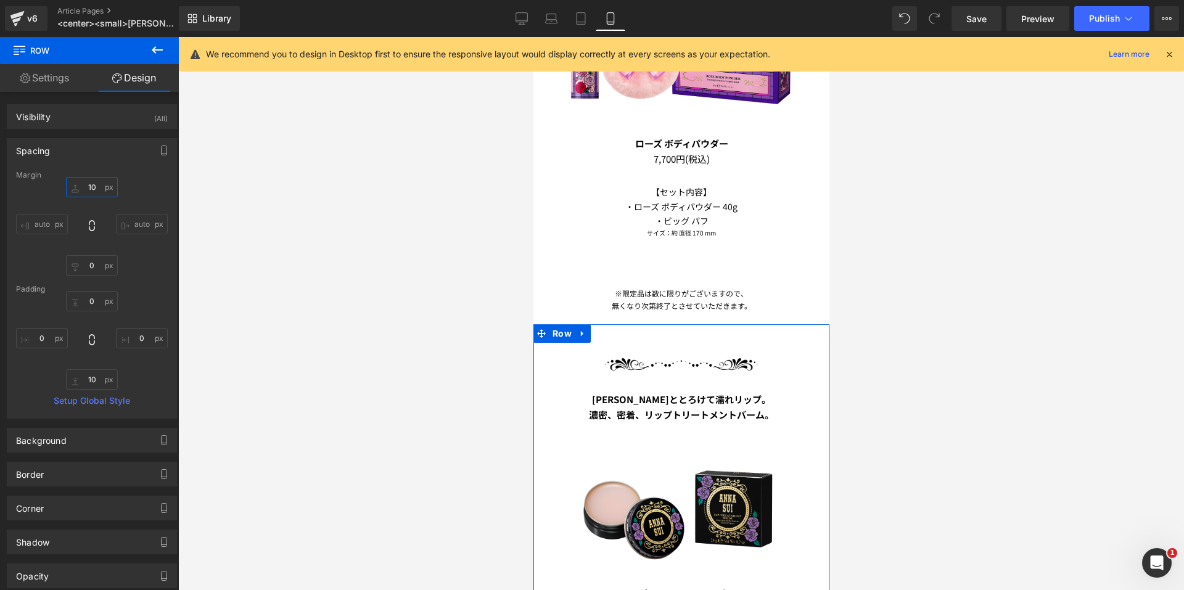
click at [81, 189] on input "10" at bounding box center [92, 187] width 52 height 20
type input "0"
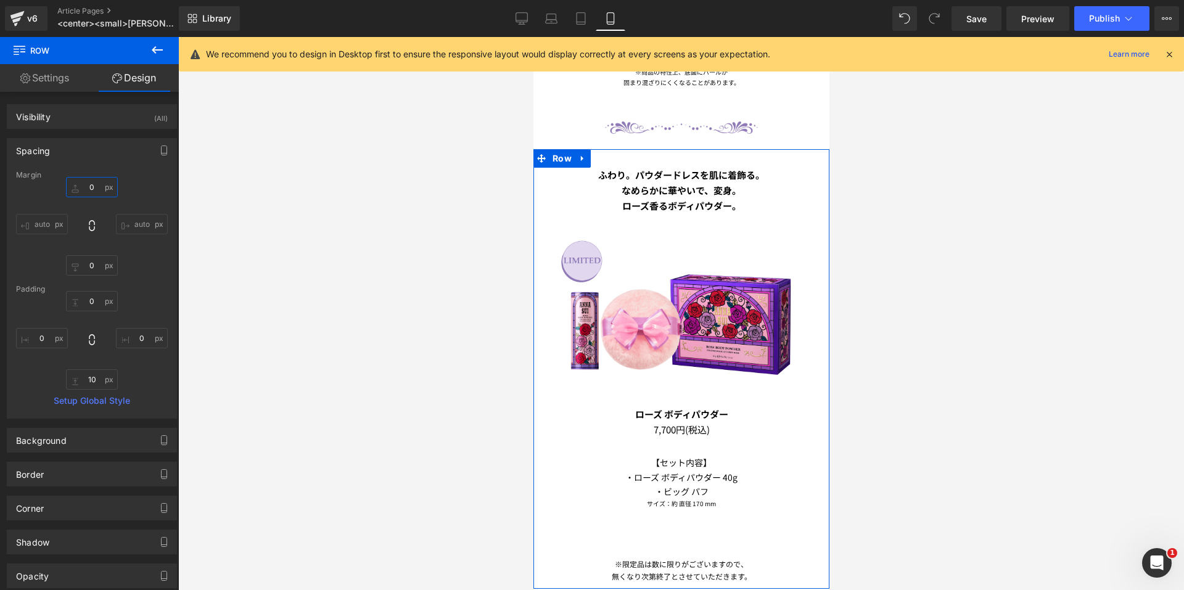
scroll to position [1197, 0]
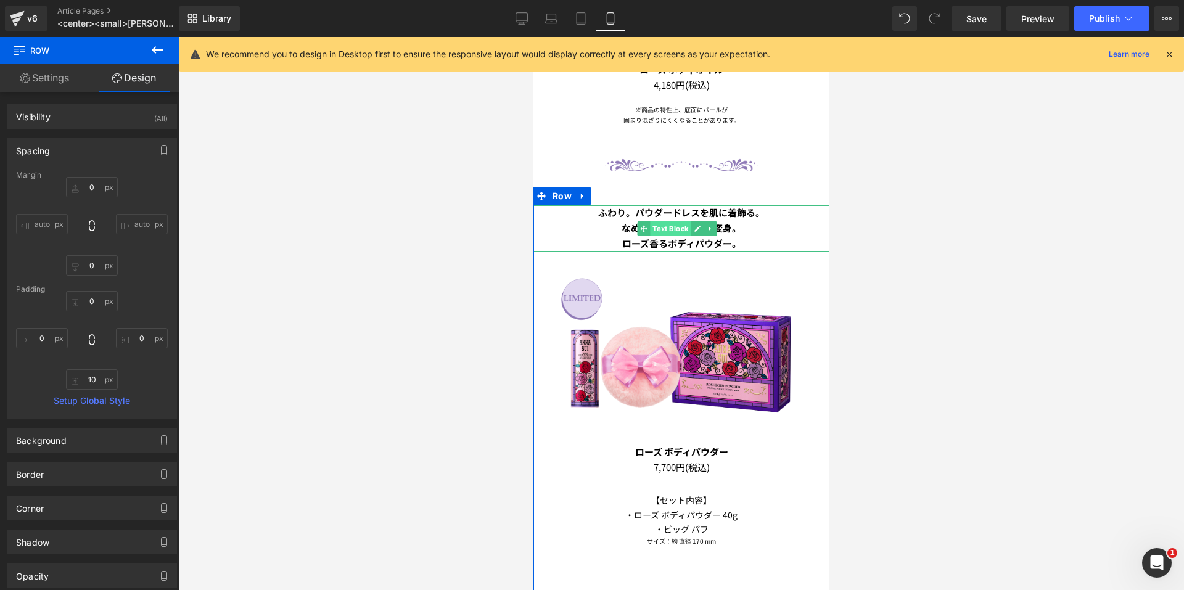
click at [657, 221] on span "Text Block" at bounding box center [669, 228] width 41 height 15
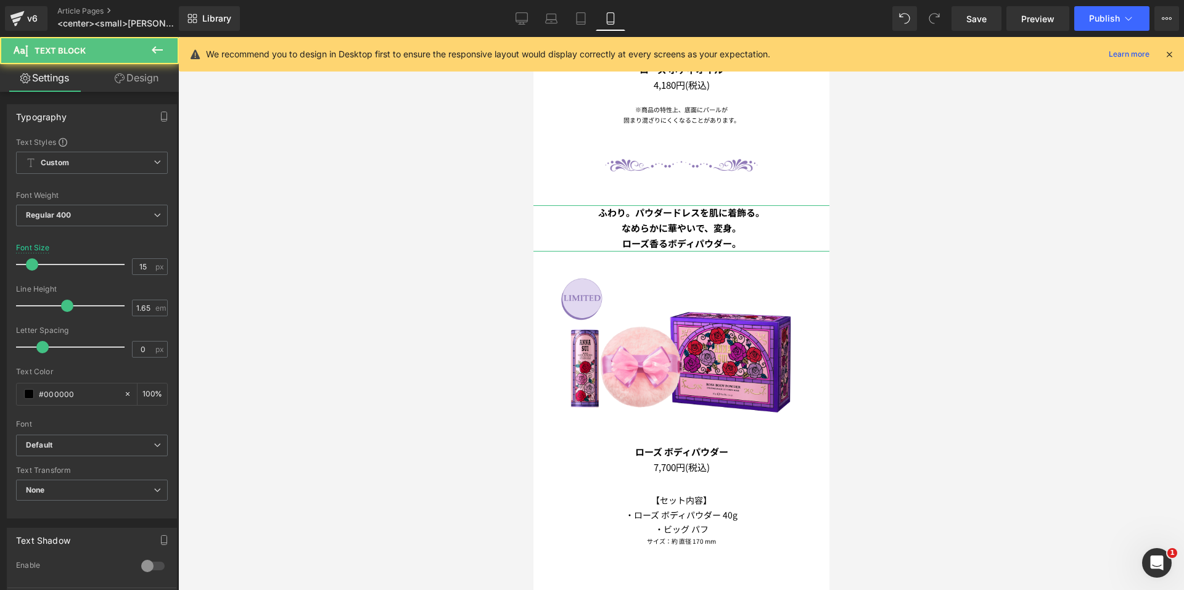
click at [140, 72] on link "Design" at bounding box center [136, 78] width 89 height 28
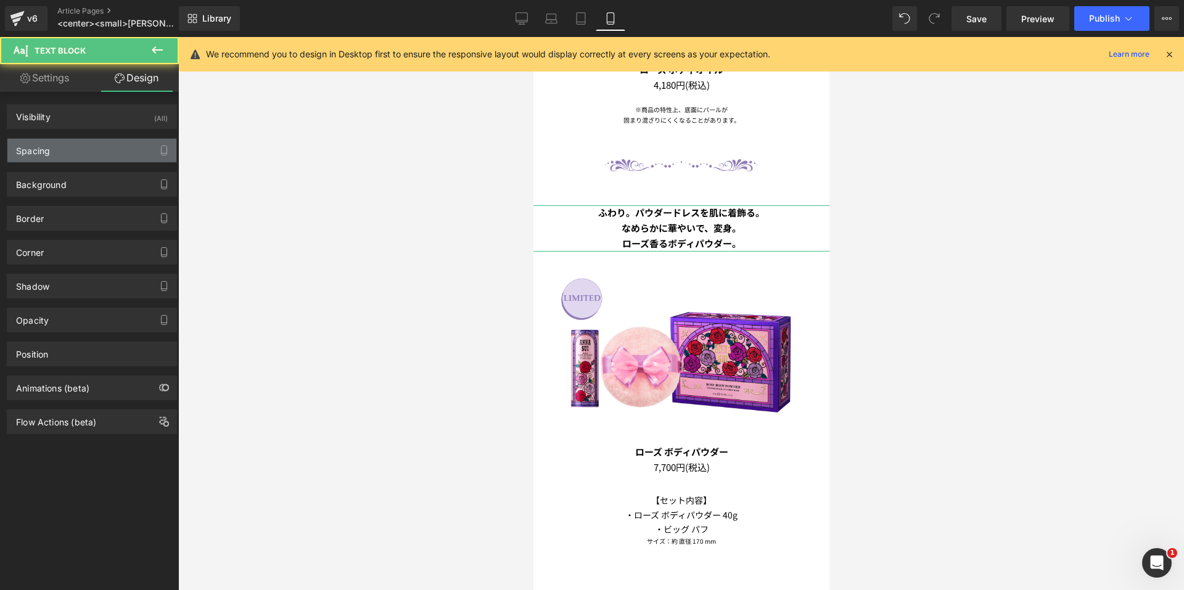
click at [72, 145] on div "Spacing" at bounding box center [91, 150] width 169 height 23
type input "30"
type input "-20"
type input "0"
type input "-20"
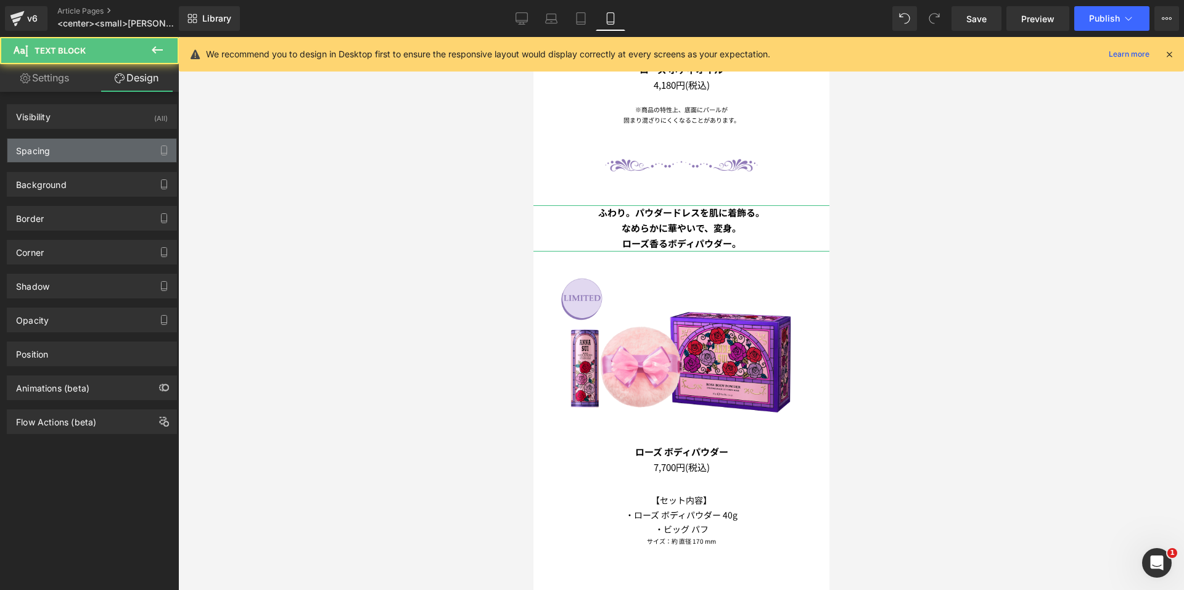
type input "0"
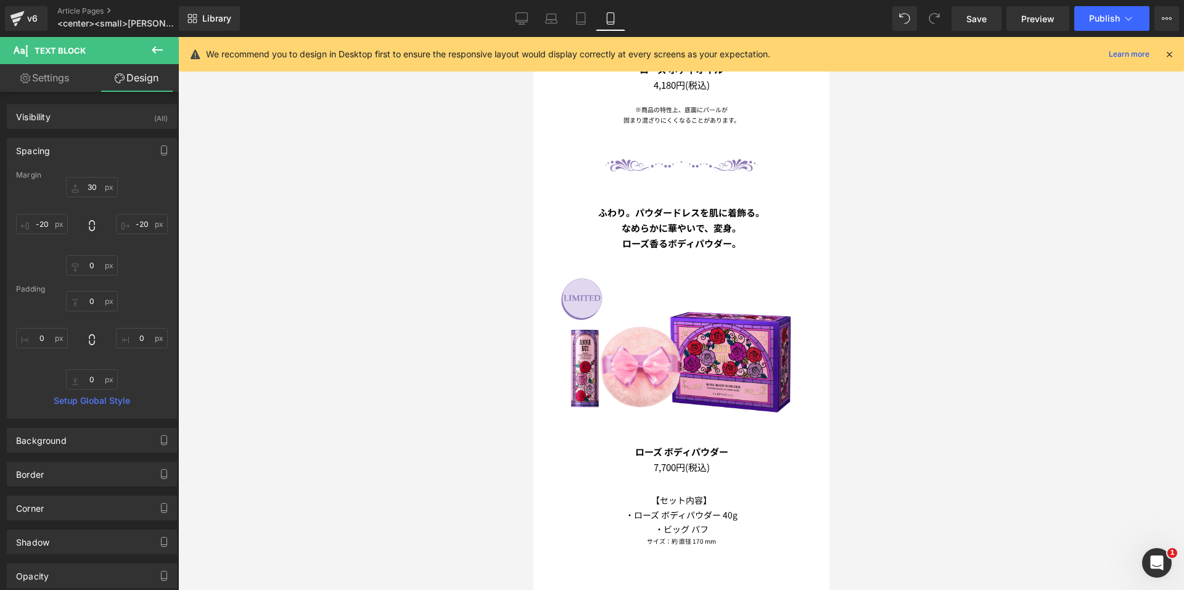
click at [290, 185] on div at bounding box center [681, 313] width 1006 height 553
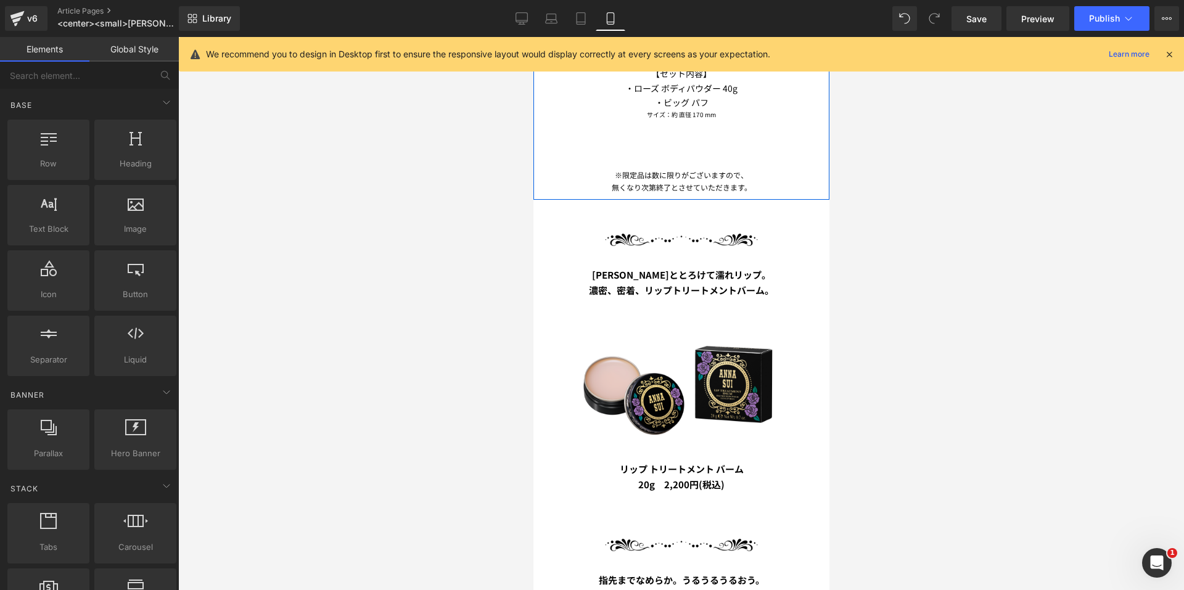
scroll to position [1628, 0]
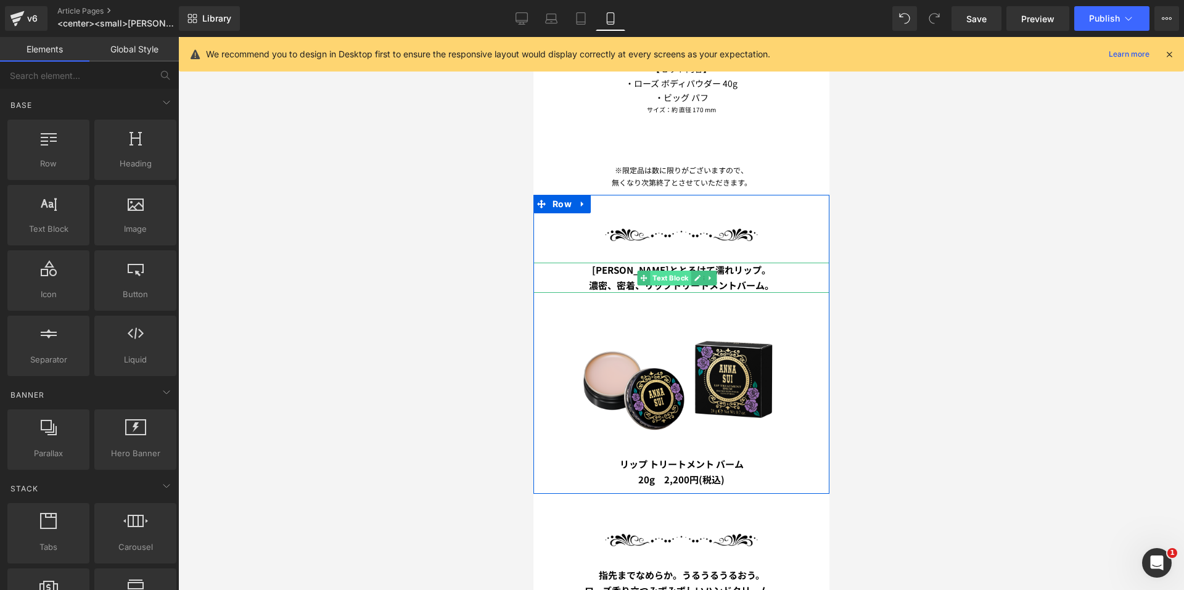
click at [671, 271] on span "Text Block" at bounding box center [669, 278] width 41 height 15
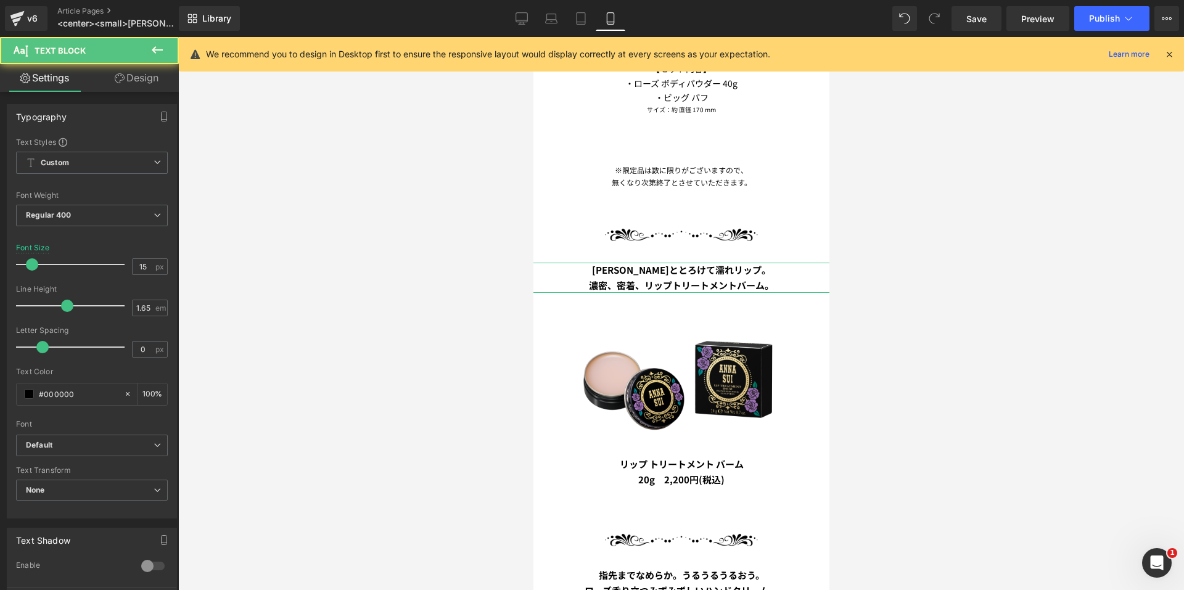
click at [136, 77] on link "Design" at bounding box center [136, 78] width 89 height 28
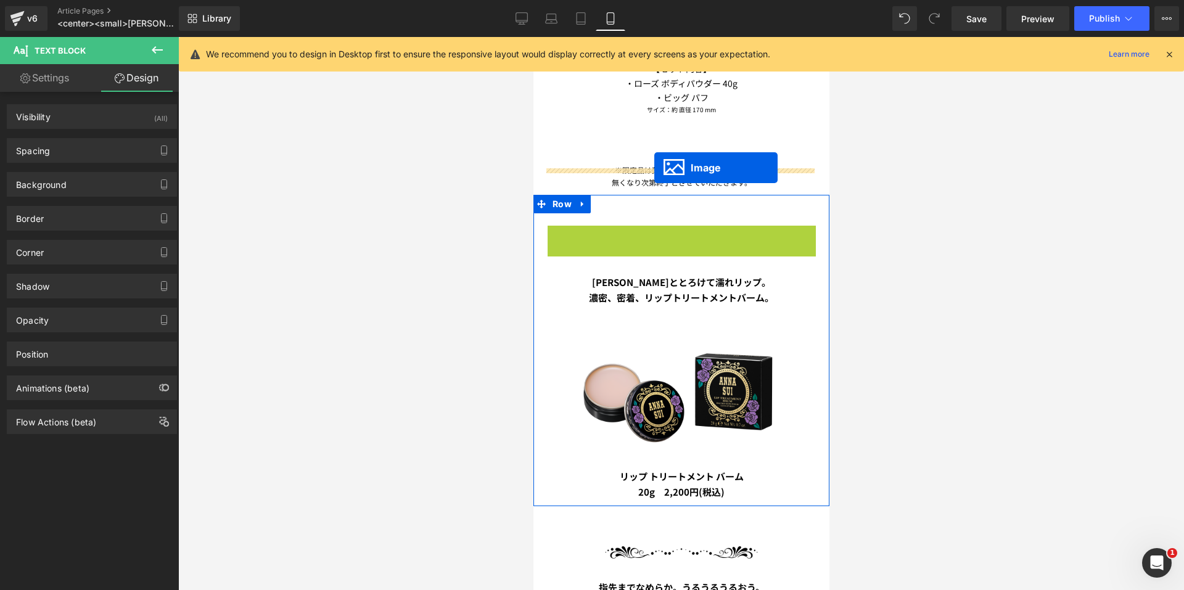
drag, startPoint x: 655, startPoint y: 215, endPoint x: 654, endPoint y: 168, distance: 46.9
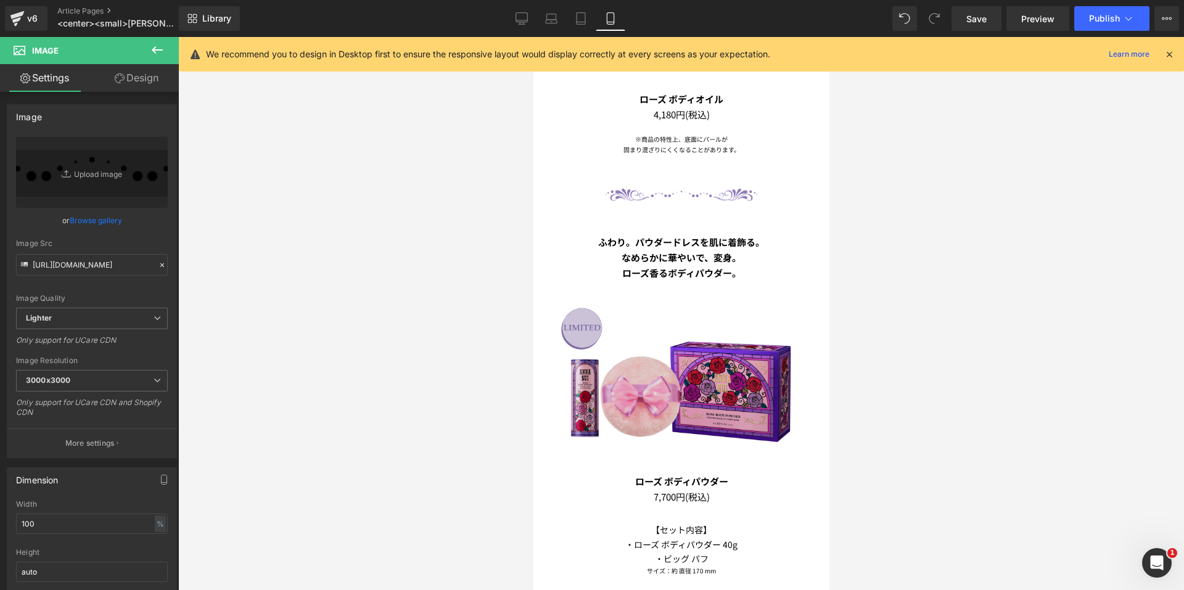
scroll to position [1073, 0]
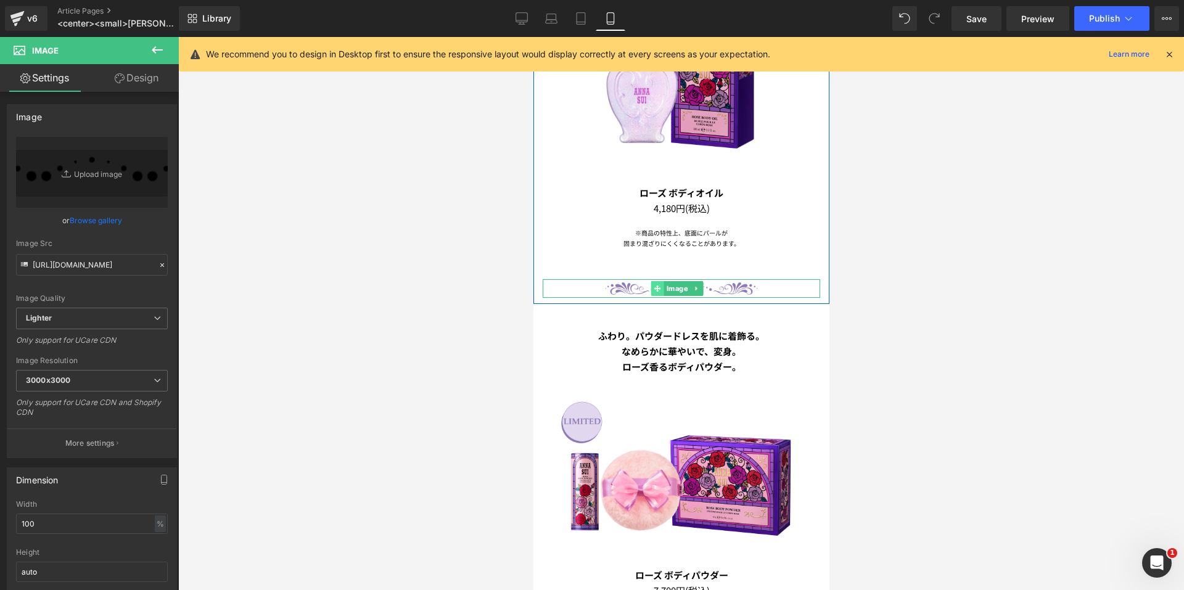
click at [655, 285] on icon at bounding box center [656, 288] width 7 height 7
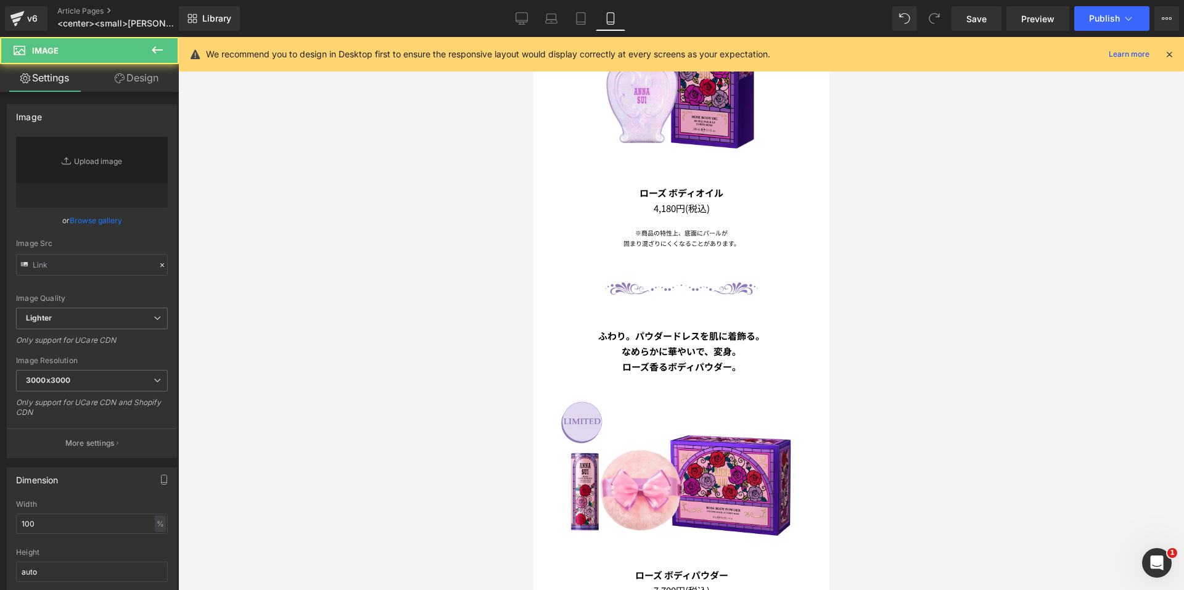
type input "[URL][DOMAIN_NAME]"
click at [146, 78] on link "Design" at bounding box center [136, 78] width 89 height 28
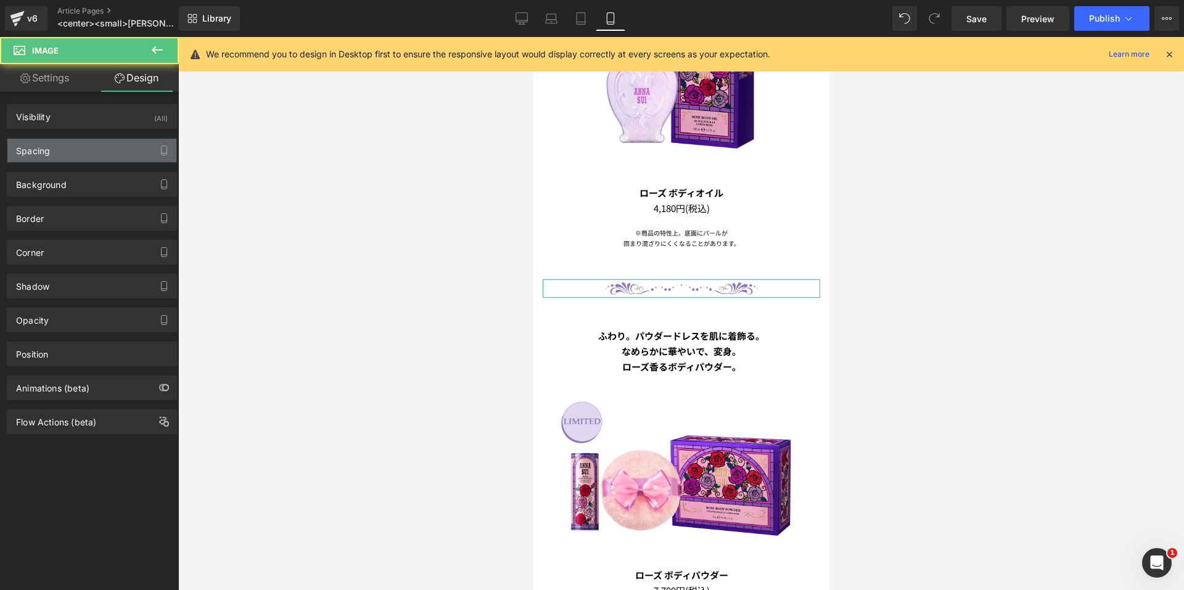
type input "50"
type input "0"
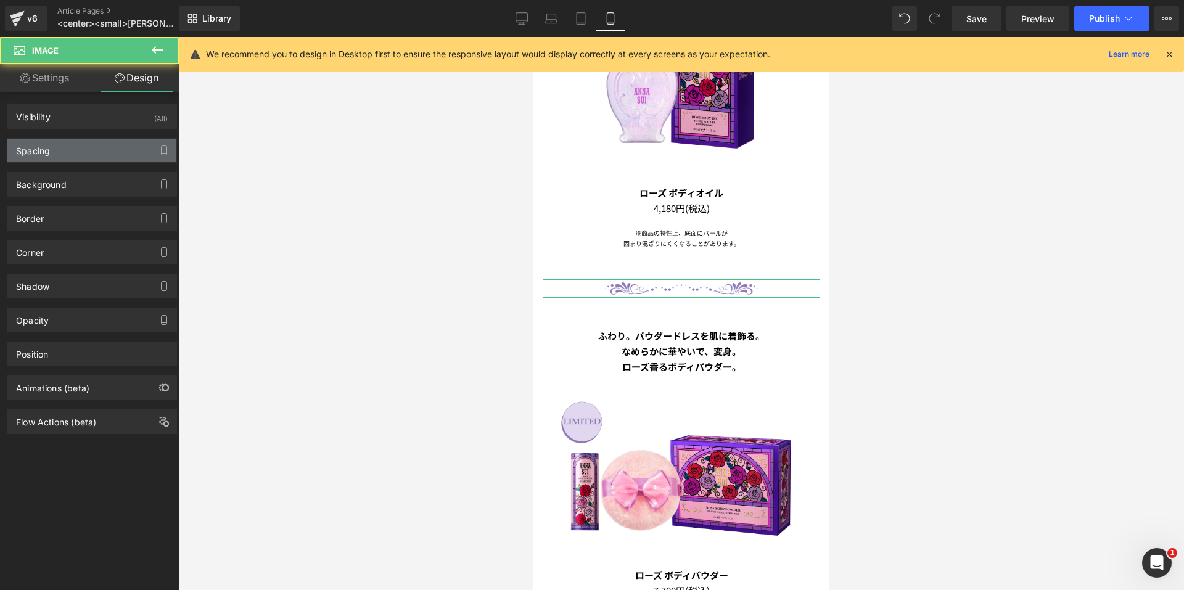
type input "0"
click at [81, 145] on div "Spacing" at bounding box center [91, 150] width 169 height 23
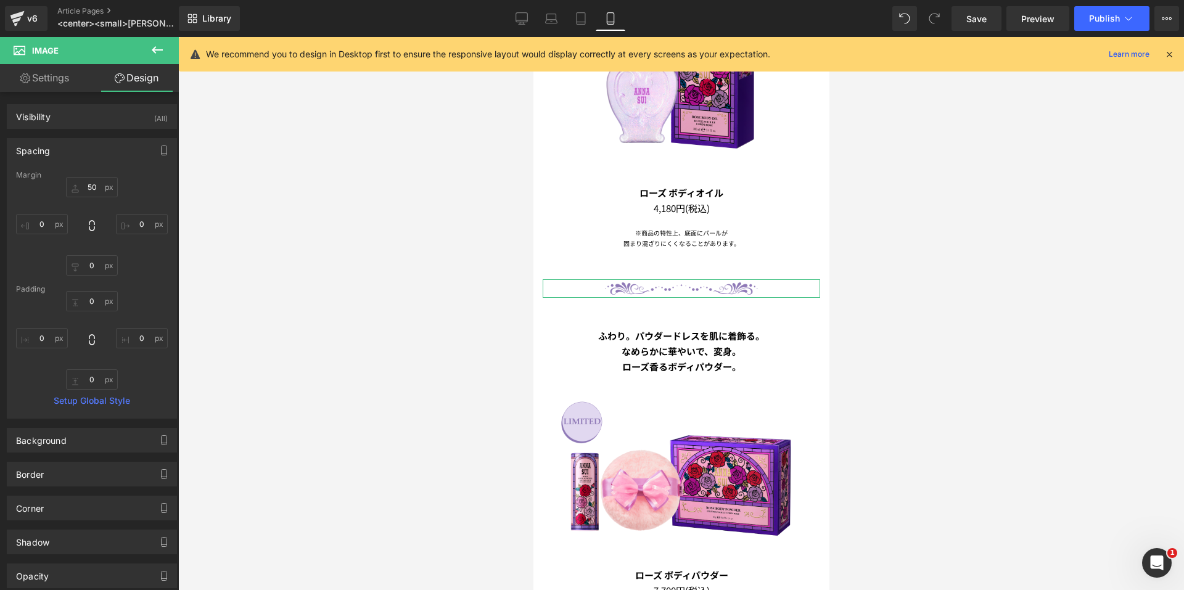
click at [226, 175] on div at bounding box center [681, 313] width 1006 height 553
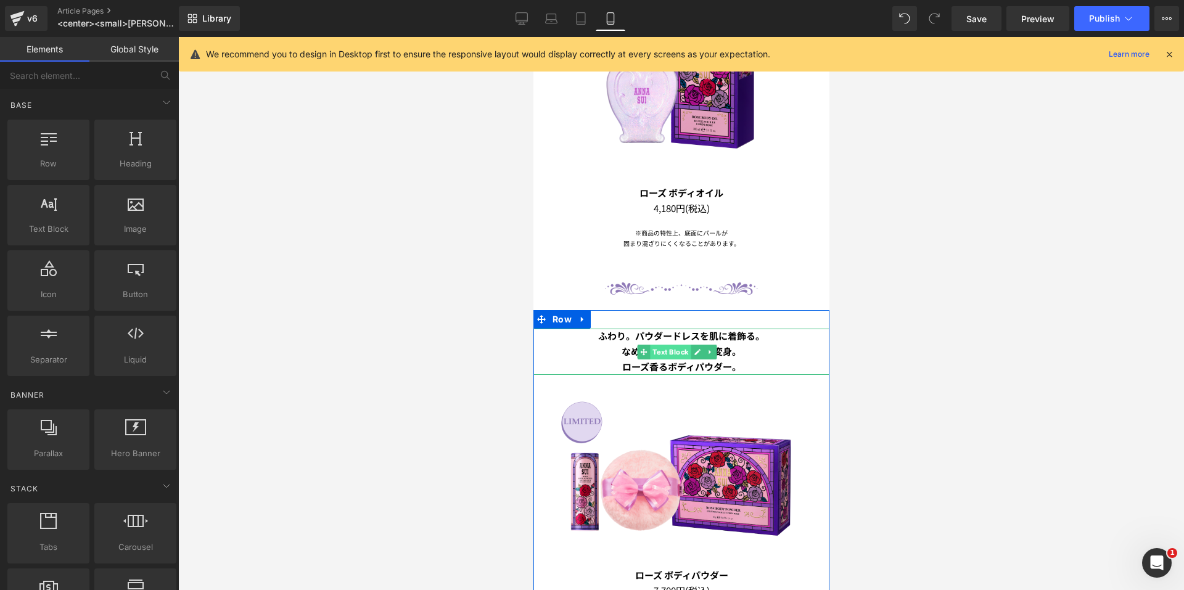
click at [674, 345] on span "Text Block" at bounding box center [669, 352] width 41 height 15
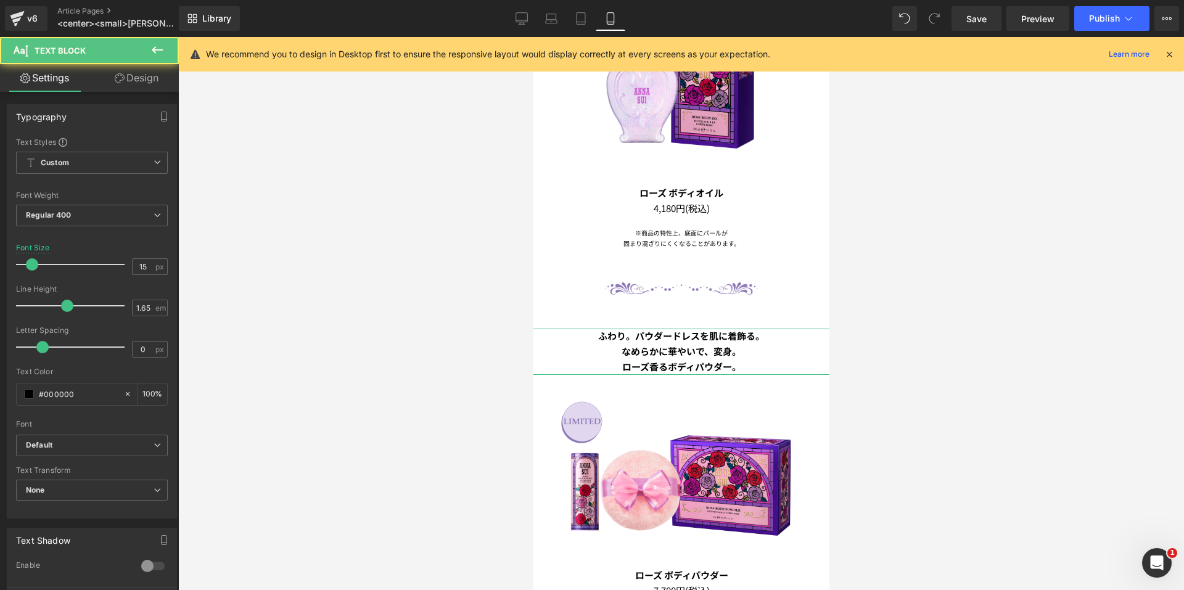
click at [152, 81] on link "Design" at bounding box center [136, 78] width 89 height 28
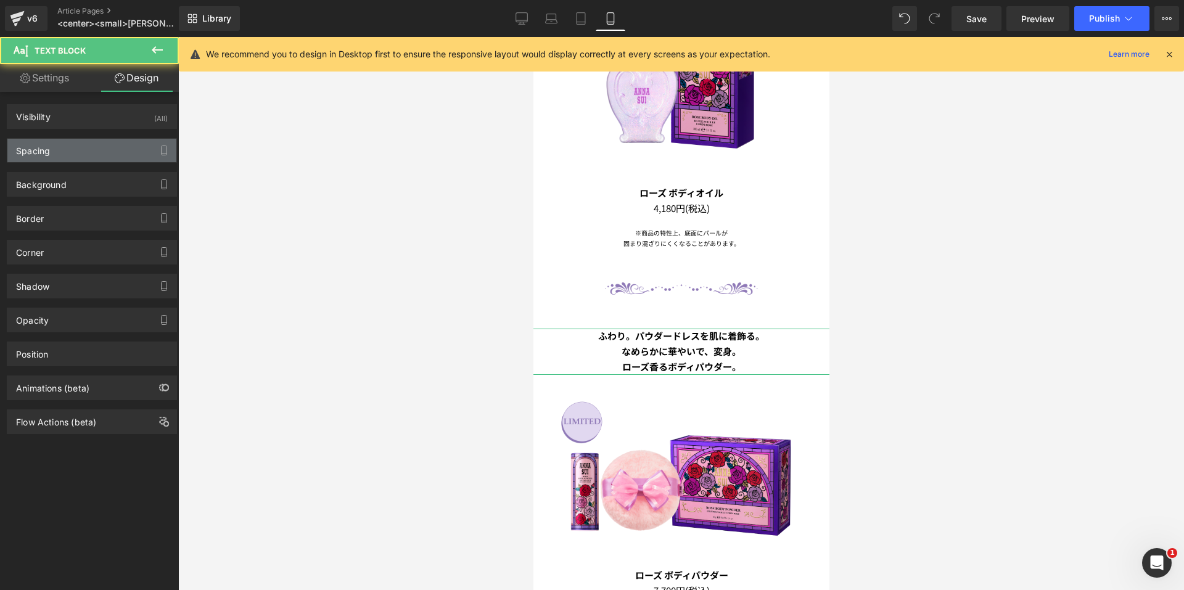
click at [89, 145] on div "Spacing" at bounding box center [91, 150] width 169 height 23
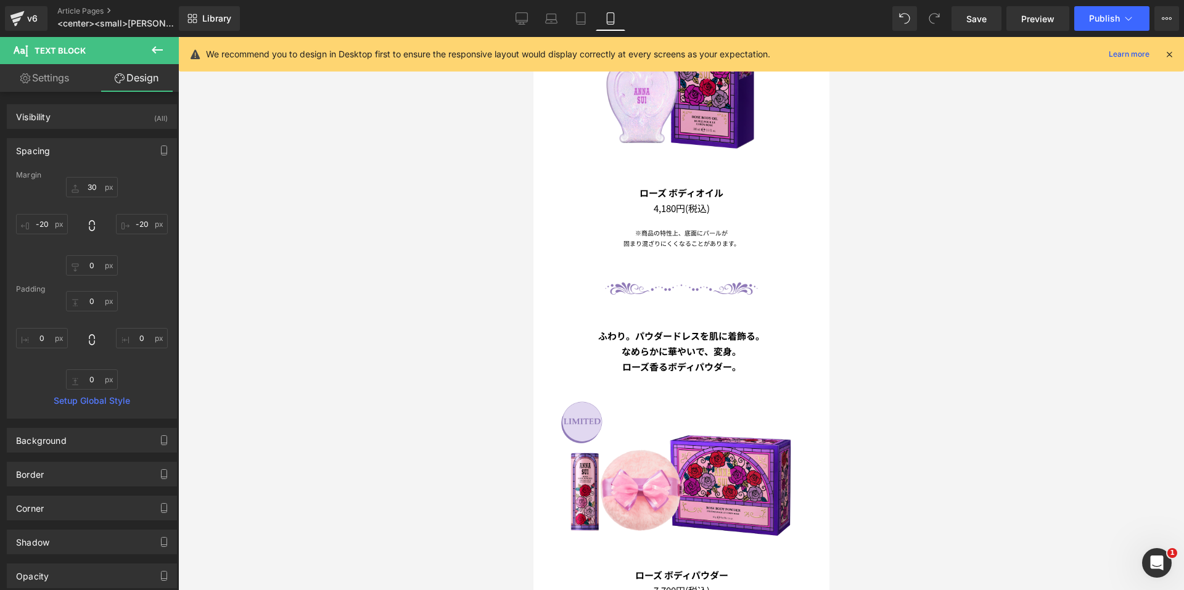
drag, startPoint x: 287, startPoint y: 166, endPoint x: 297, endPoint y: 166, distance: 9.9
click at [287, 166] on div at bounding box center [681, 313] width 1006 height 553
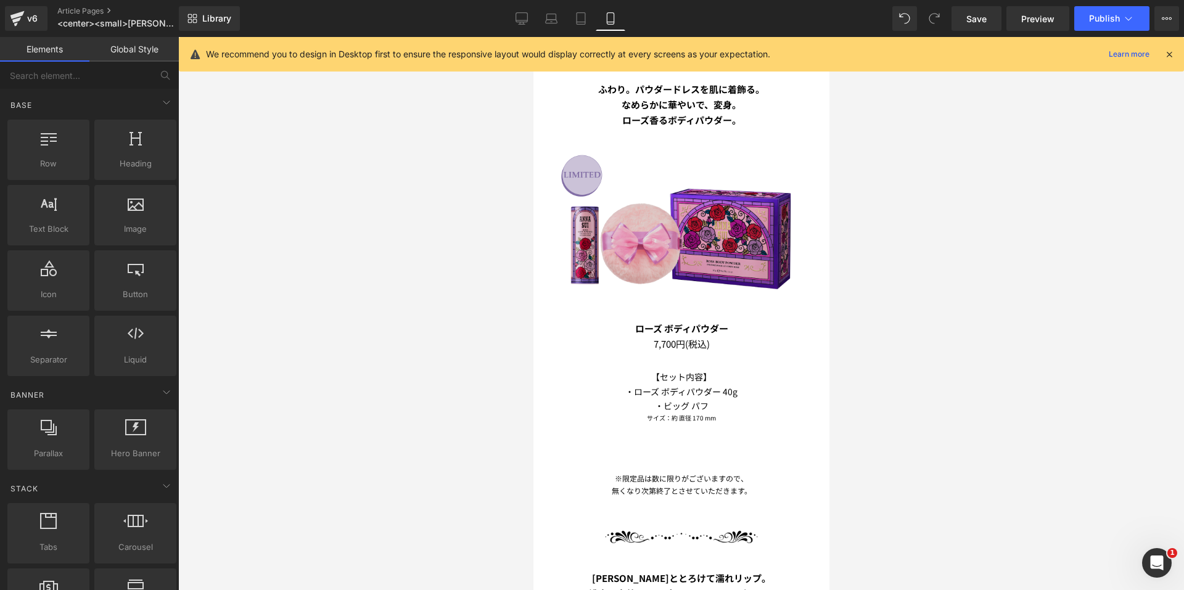
scroll to position [1567, 0]
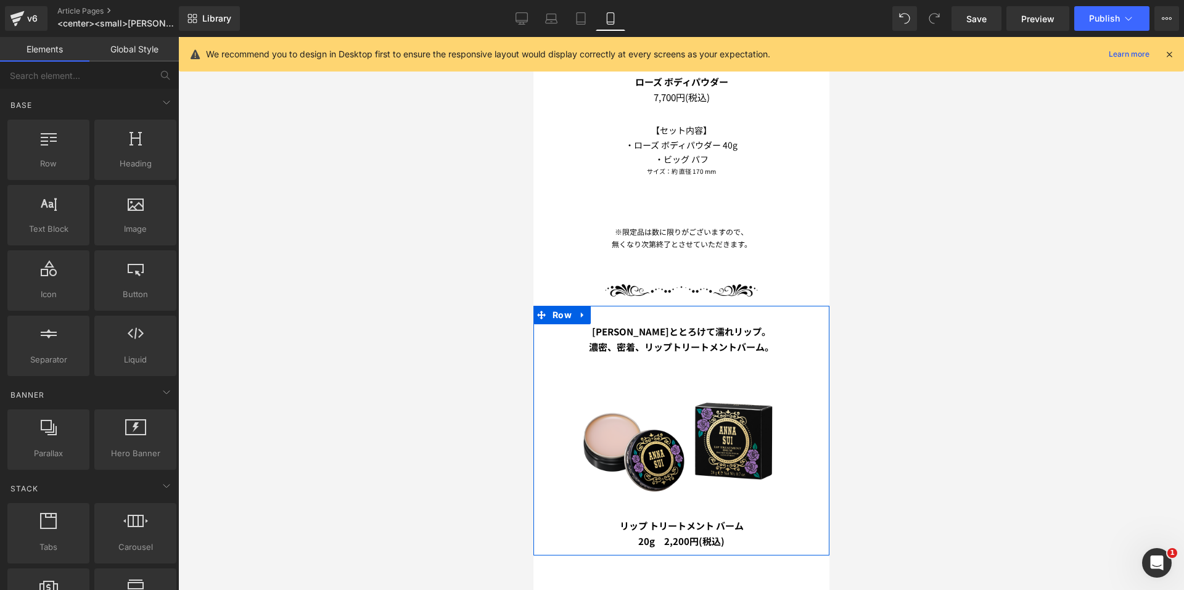
click at [659, 332] on span "Text Block" at bounding box center [669, 339] width 41 height 15
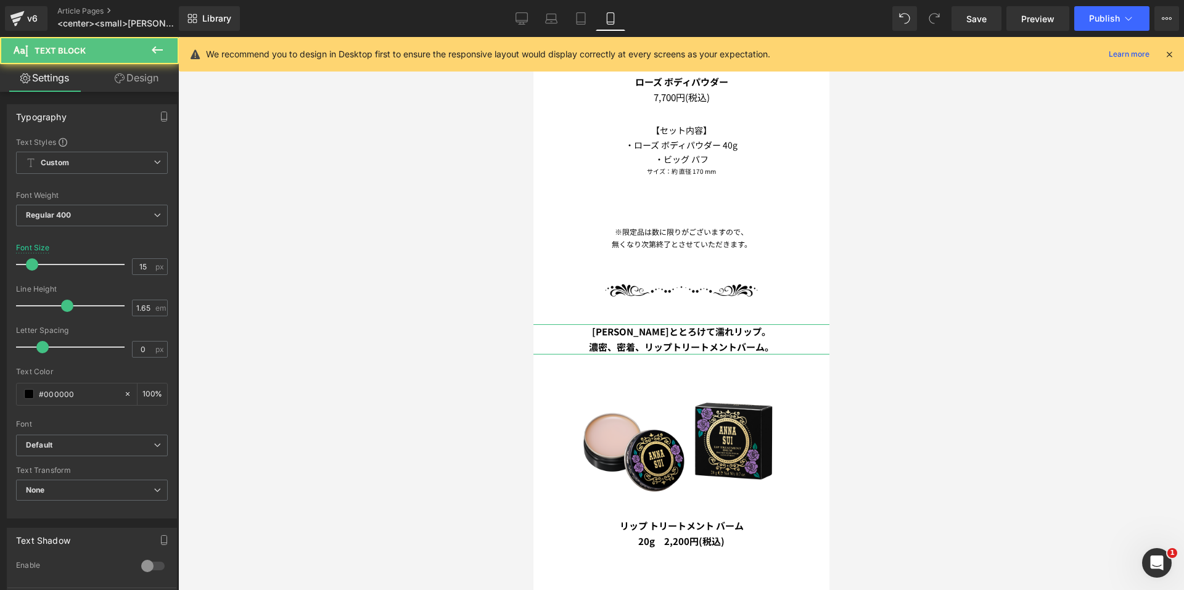
click at [121, 79] on icon at bounding box center [120, 78] width 10 height 10
click at [0, 0] on div "Spacing" at bounding box center [0, 0] width 0 height 0
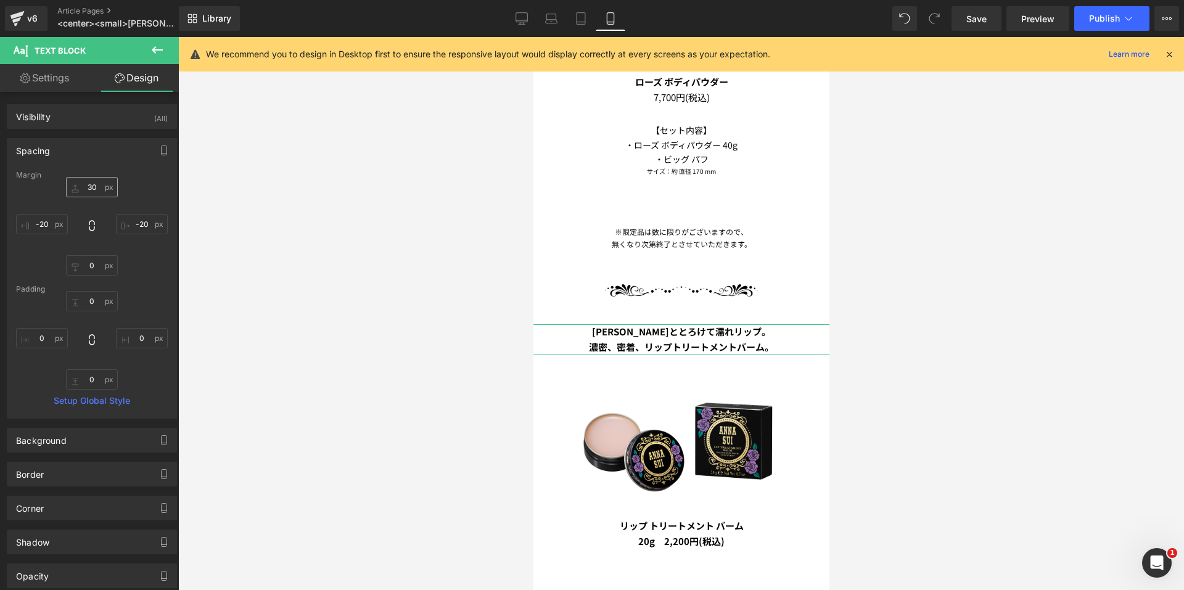
type input "30"
type input "-20"
type input "0"
type input "-20"
type input "0"
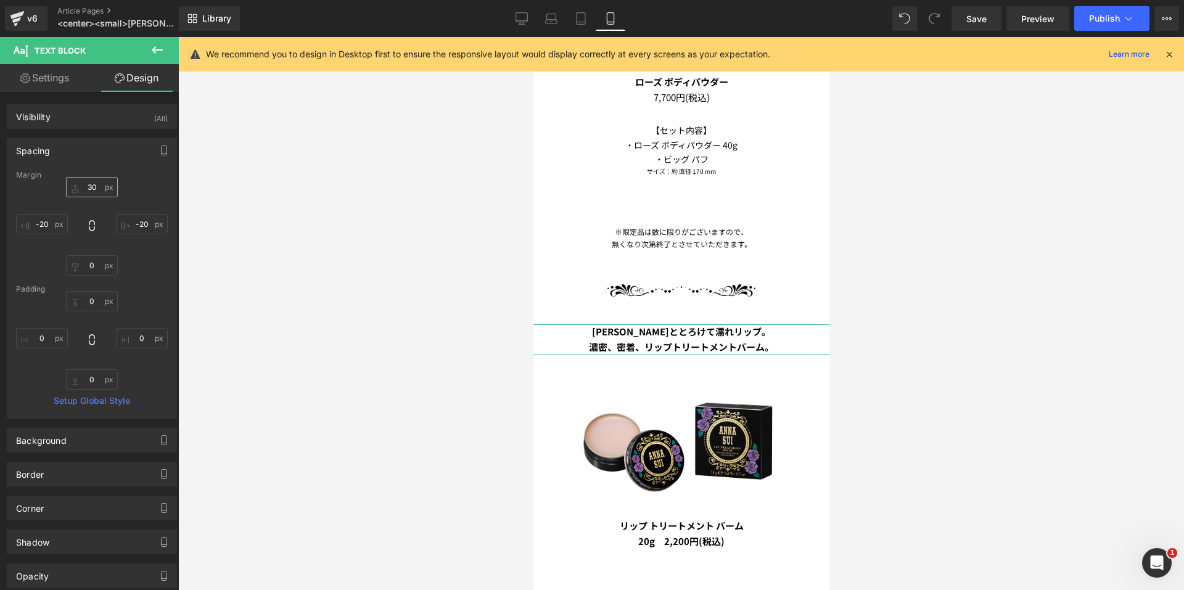
type input "0"
click at [96, 189] on input "30" at bounding box center [92, 187] width 52 height 20
click at [304, 214] on div at bounding box center [681, 313] width 1006 height 553
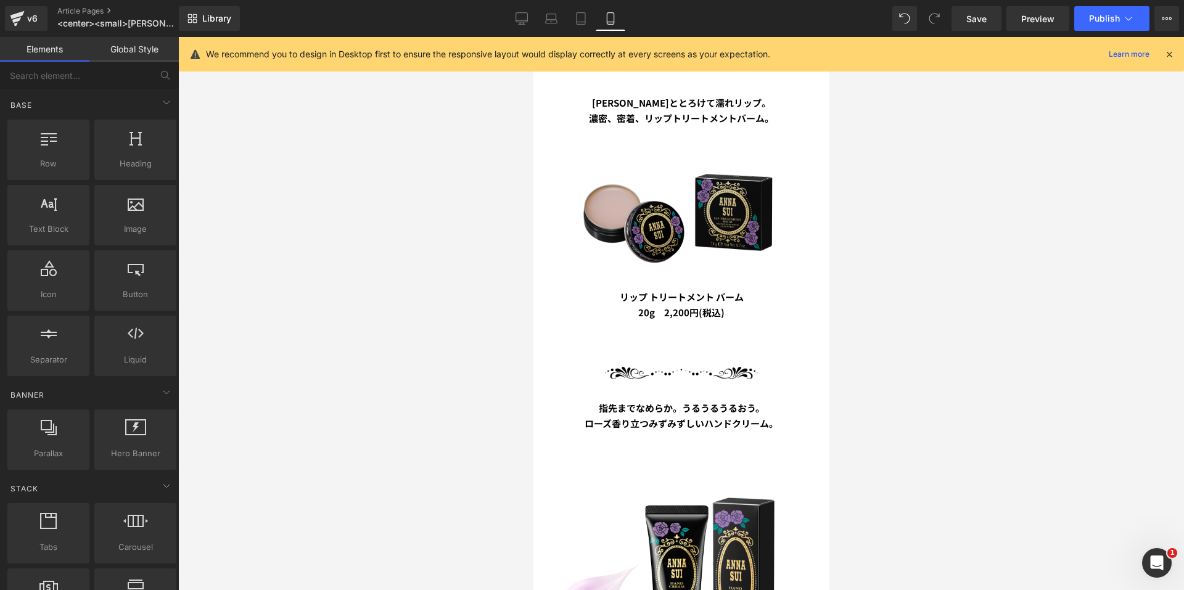
scroll to position [1813, 0]
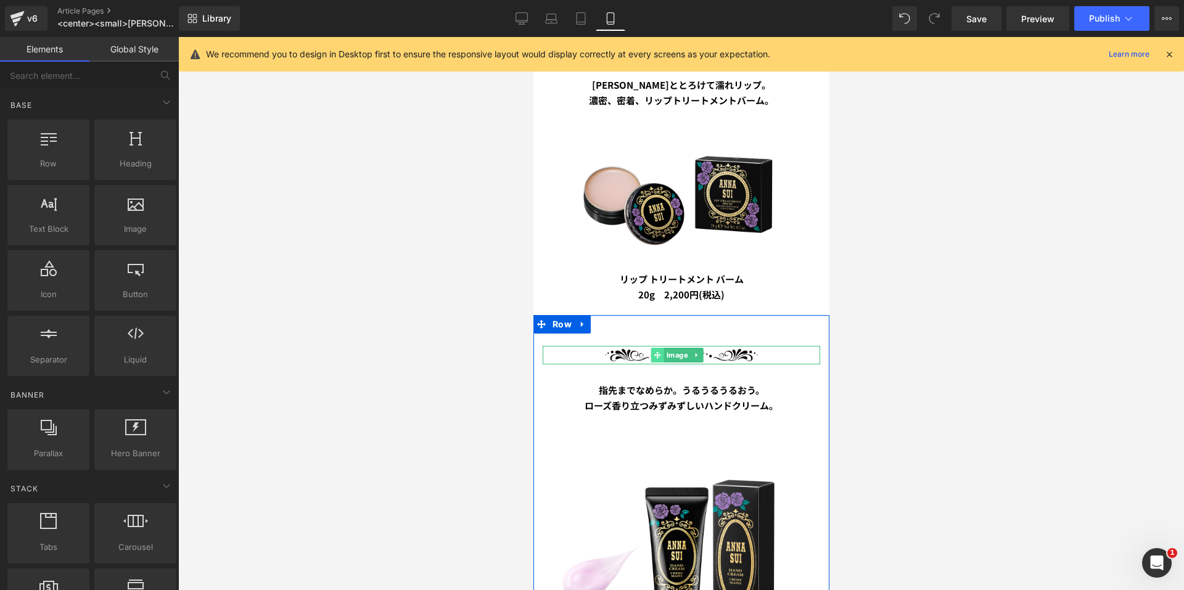
click at [653, 348] on span at bounding box center [656, 355] width 13 height 15
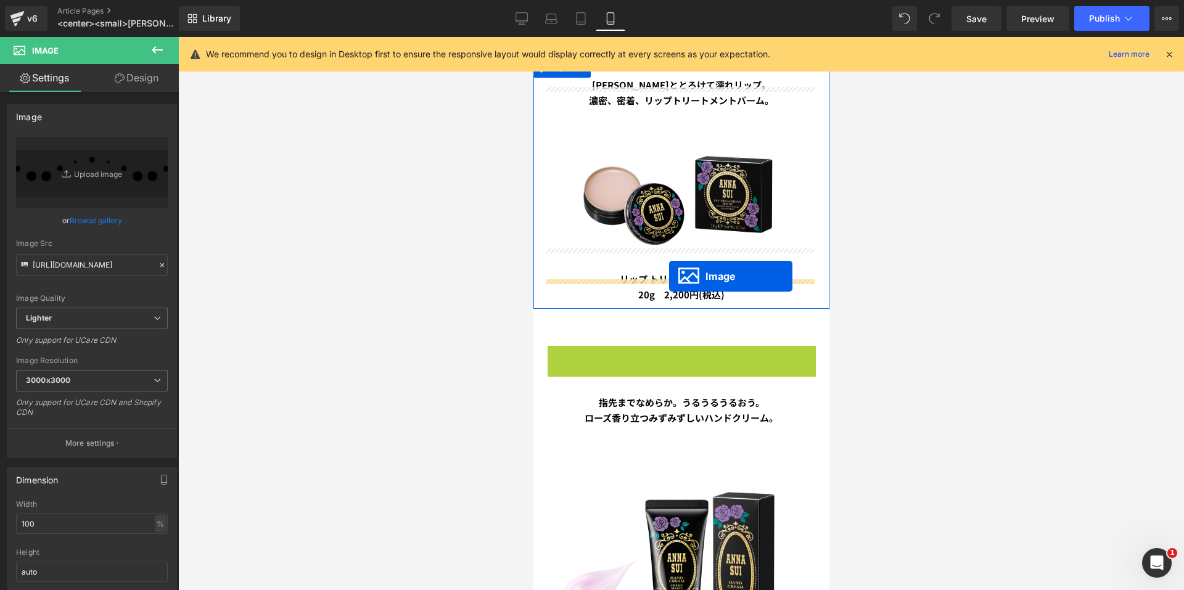
drag, startPoint x: 654, startPoint y: 327, endPoint x: 668, endPoint y: 276, distance: 53.1
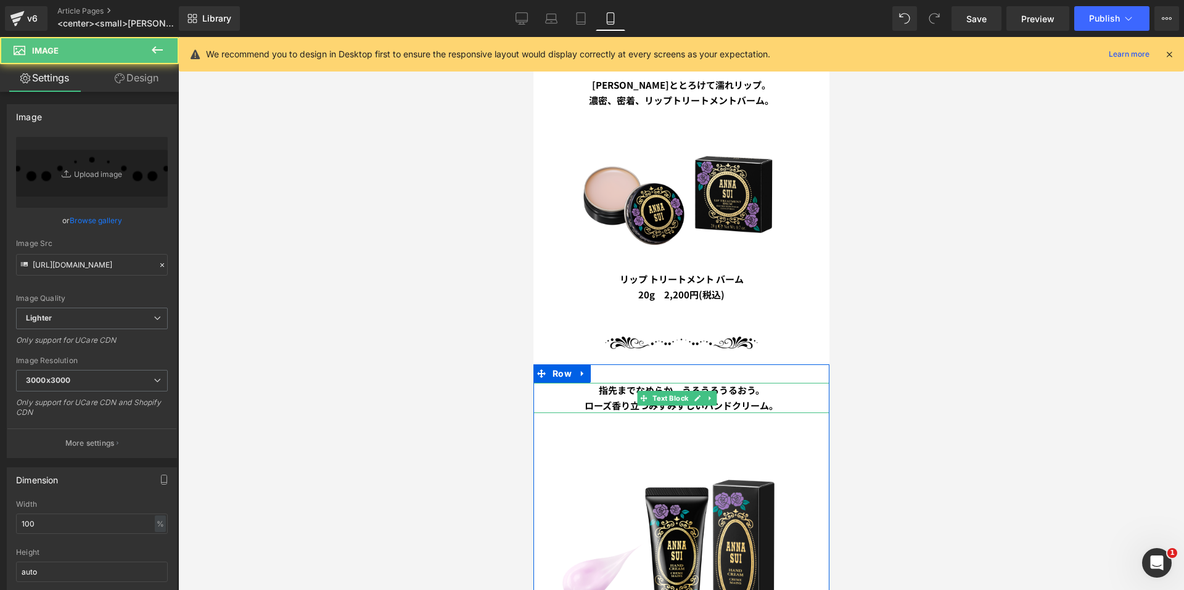
click at [664, 399] on b "ローズ香り立つみずみずしいハンドクリーム。" at bounding box center [681, 405] width 194 height 13
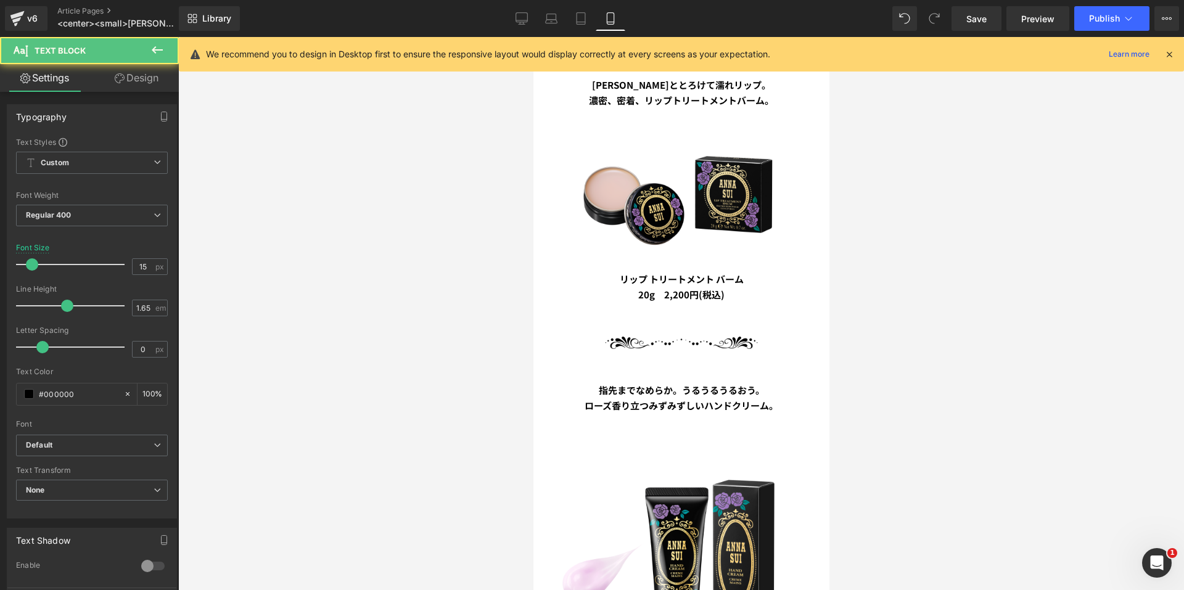
click at [128, 80] on link "Design" at bounding box center [136, 78] width 89 height 28
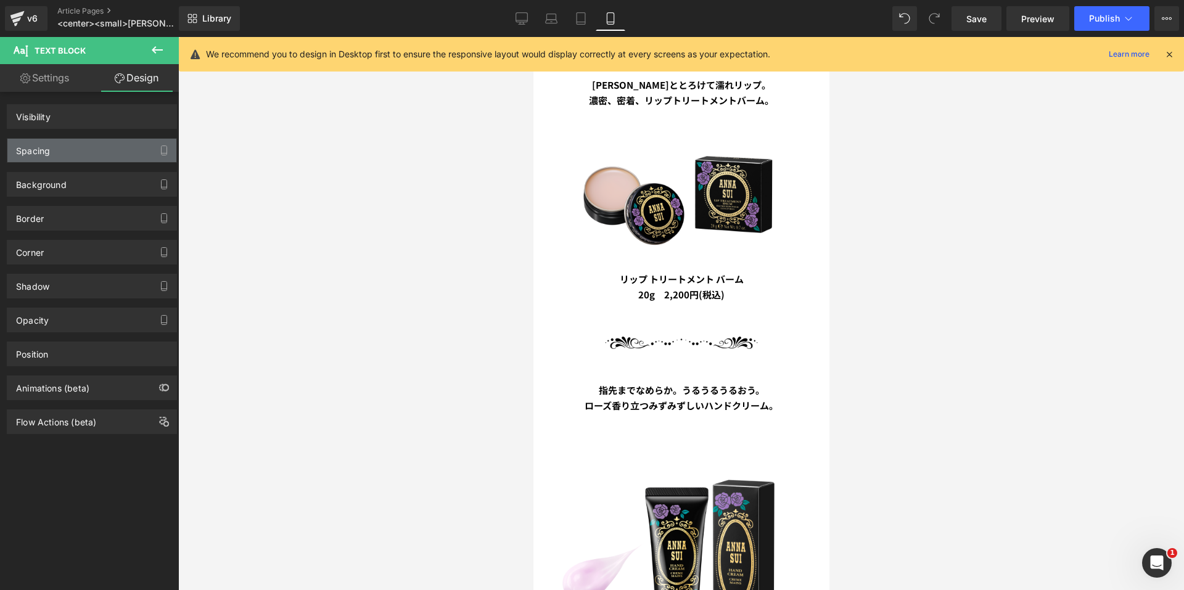
click at [76, 146] on div "Spacing" at bounding box center [91, 150] width 169 height 23
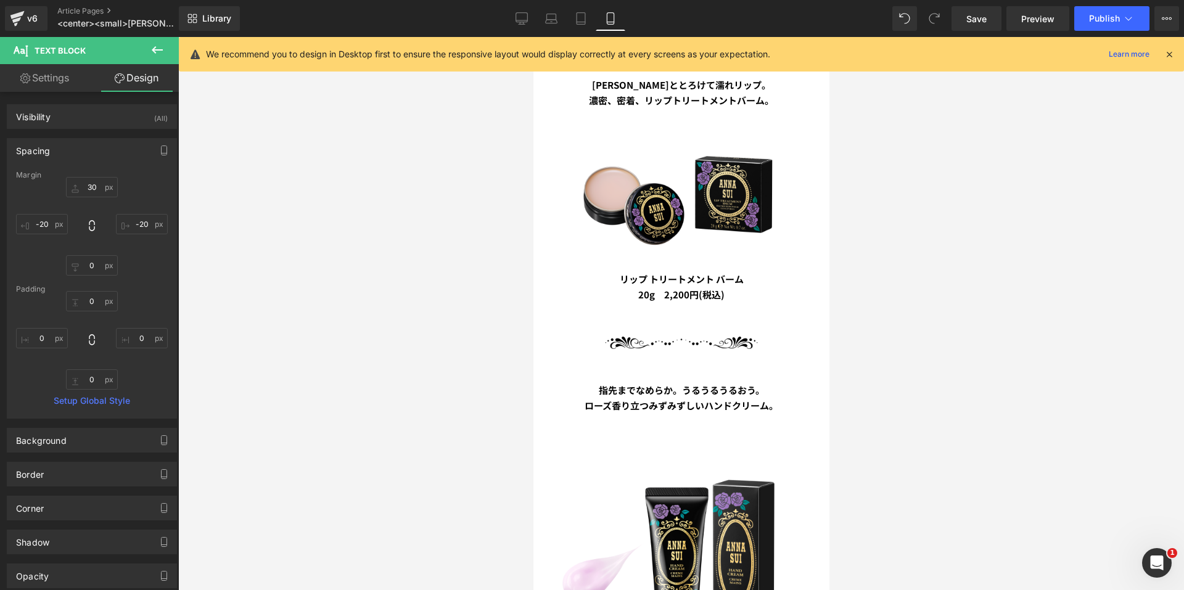
type input "30"
type input "-20"
type input "0"
type input "-20"
type input "0"
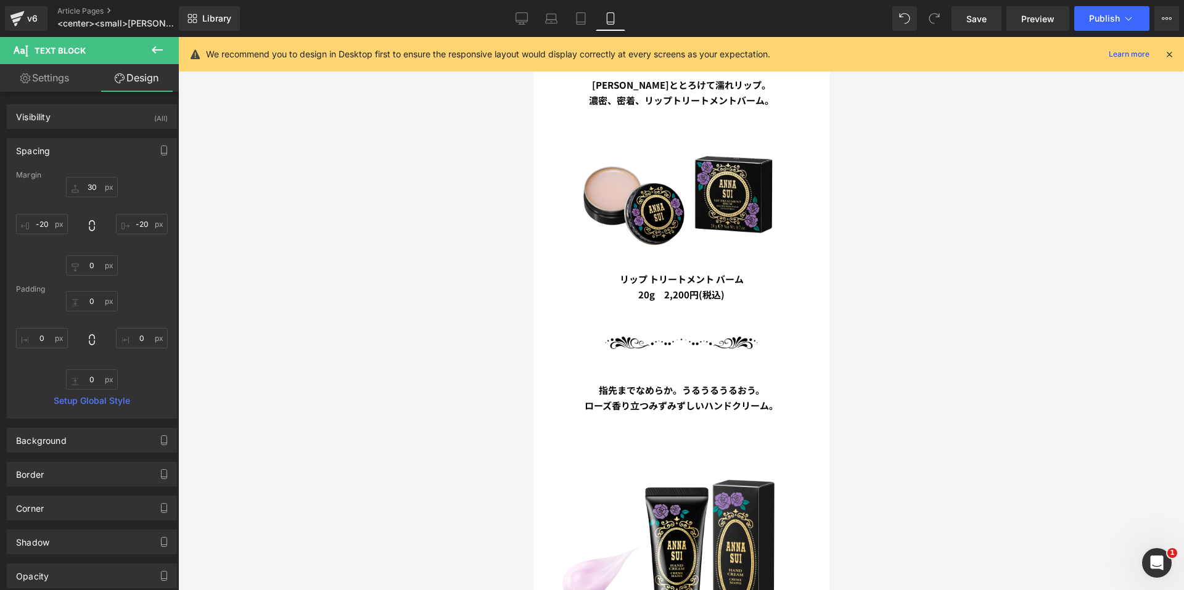
type input "0"
click at [323, 222] on div at bounding box center [681, 313] width 1006 height 553
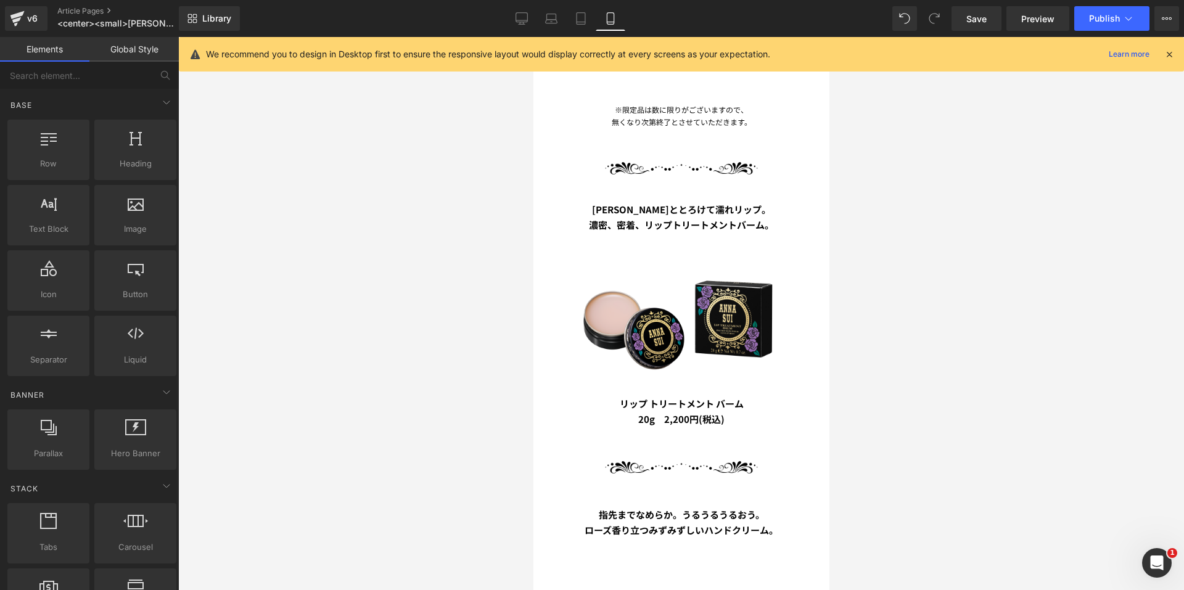
scroll to position [1690, 0]
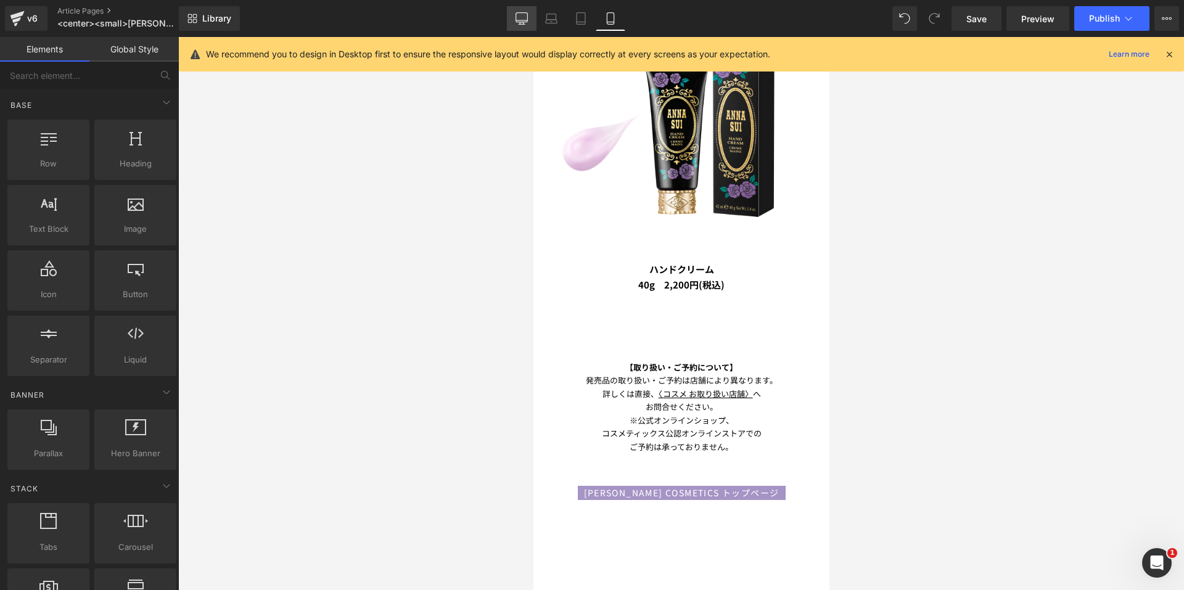
click at [509, 12] on link "Desktop" at bounding box center [522, 18] width 30 height 25
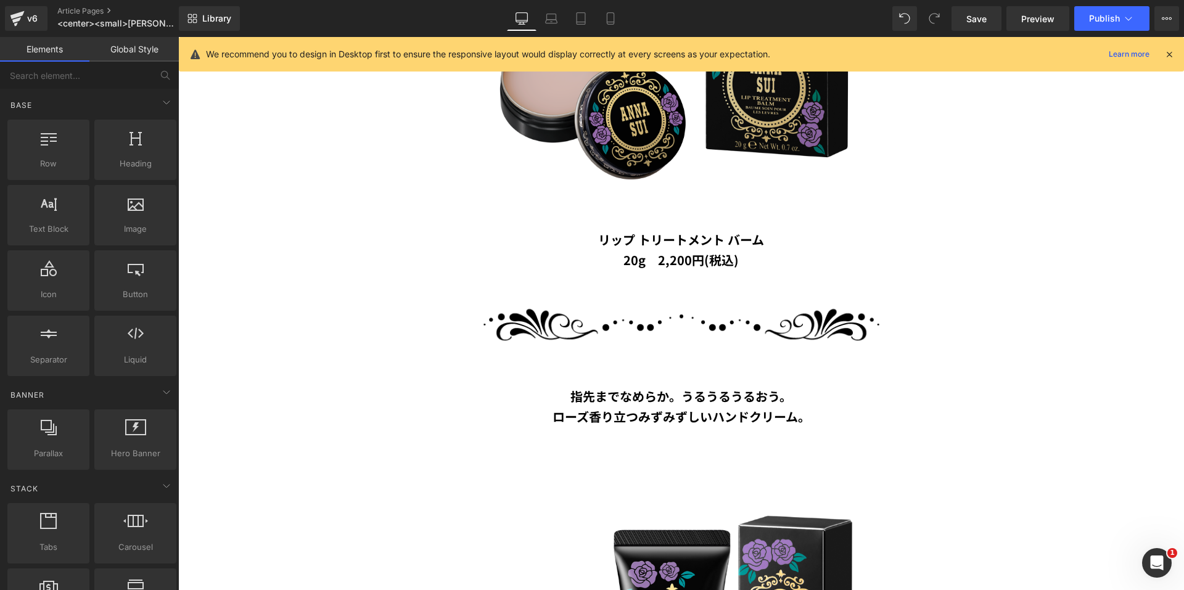
scroll to position [3058, 0]
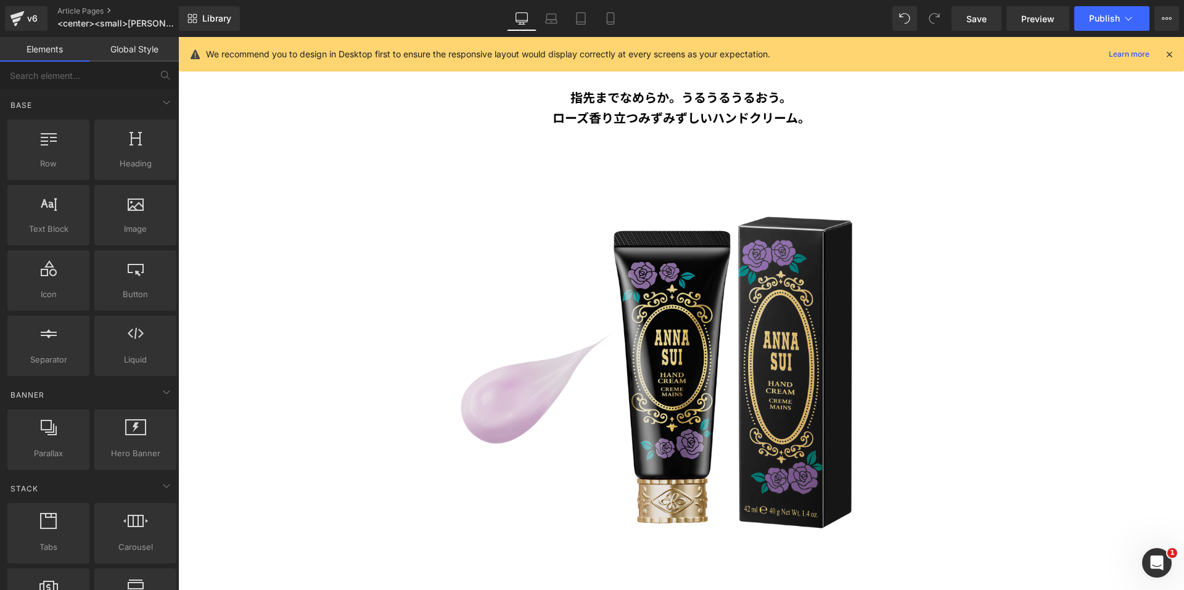
click at [618, 230] on img at bounding box center [681, 370] width 484 height 484
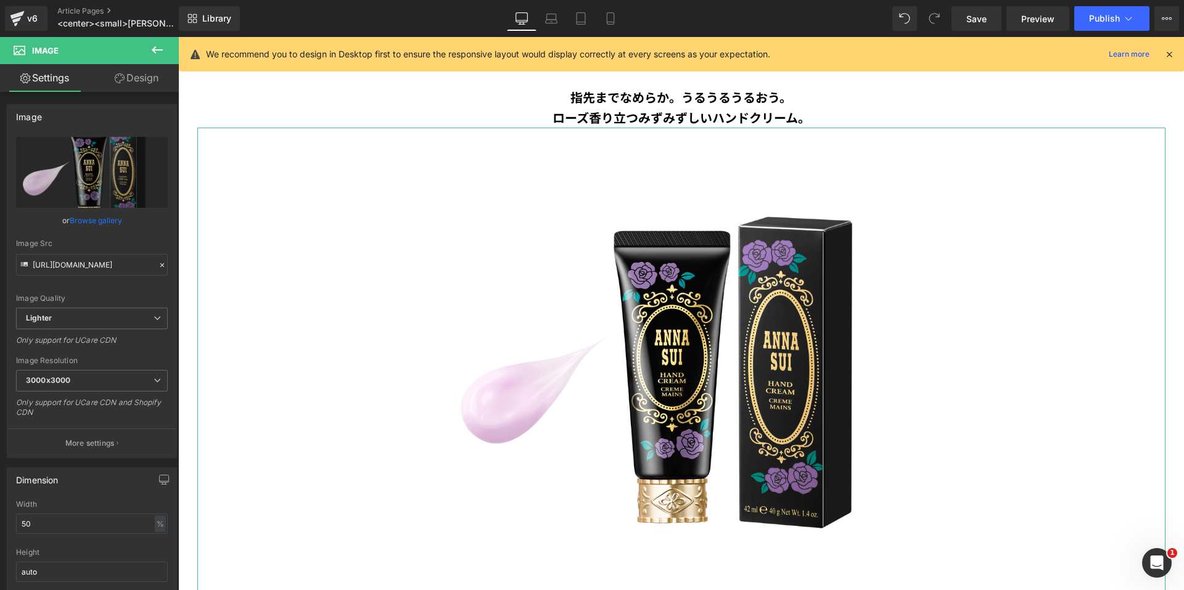
click at [128, 80] on link "Design" at bounding box center [136, 78] width 89 height 28
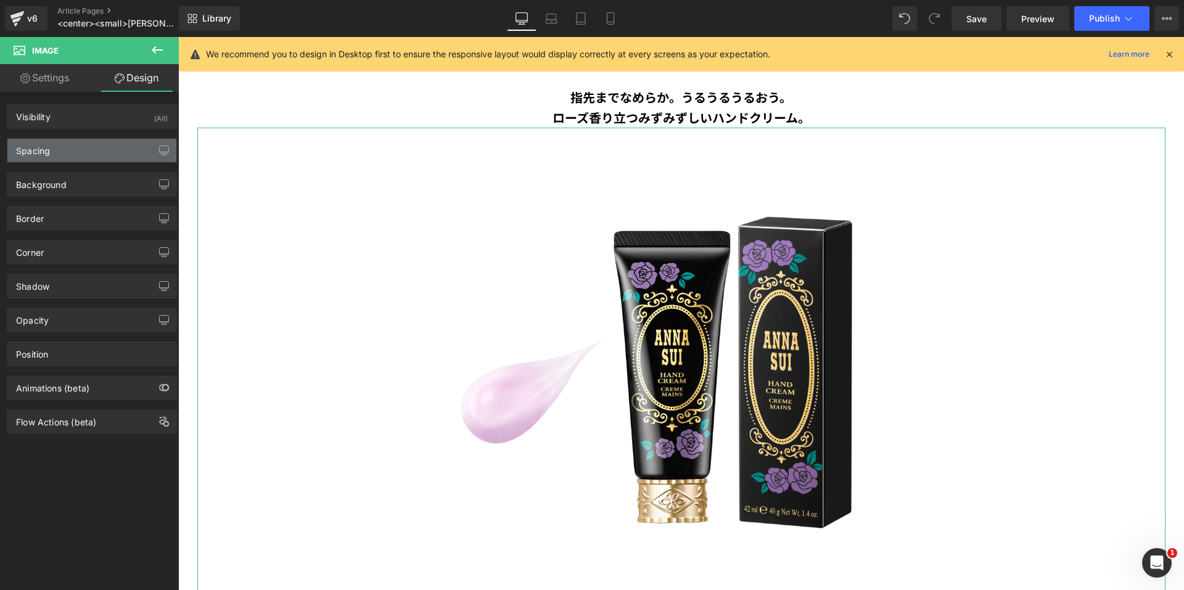
click at [104, 143] on div "Spacing" at bounding box center [91, 150] width 169 height 23
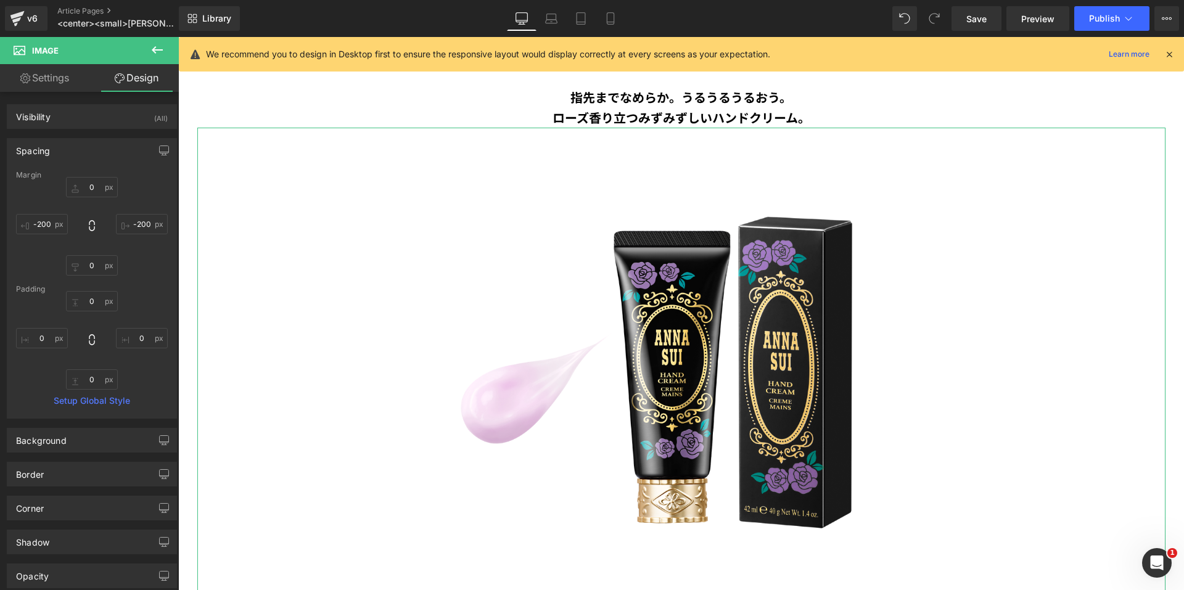
type input "0"
type input "-200"
type input "0"
type input "-200"
type input "0"
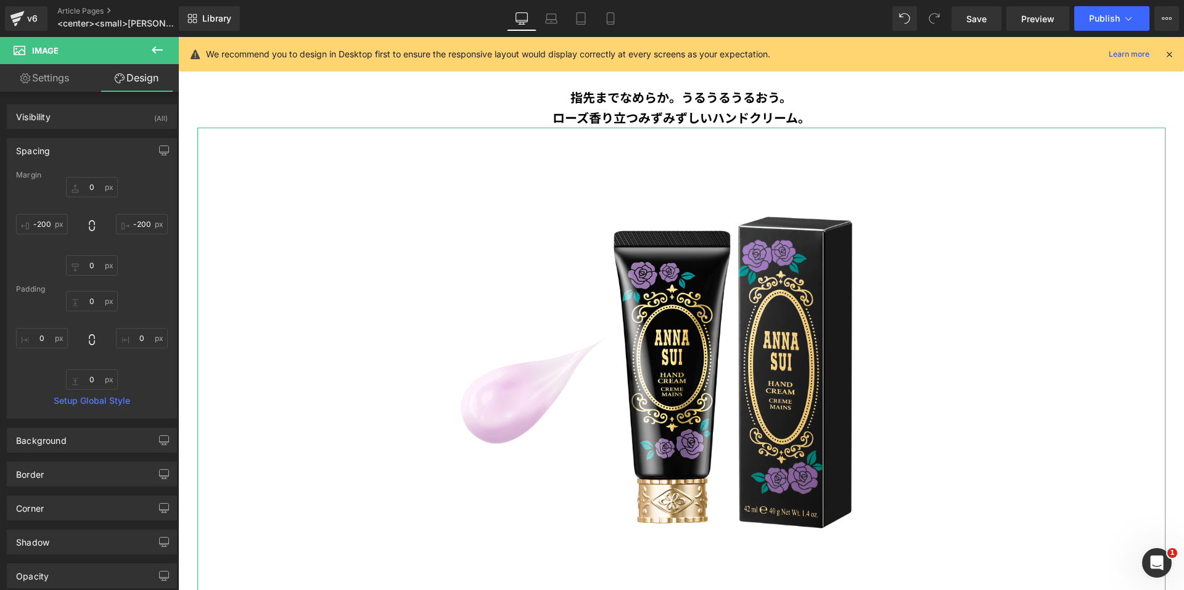
type input "0"
click at [89, 182] on input "0" at bounding box center [92, 187] width 52 height 20
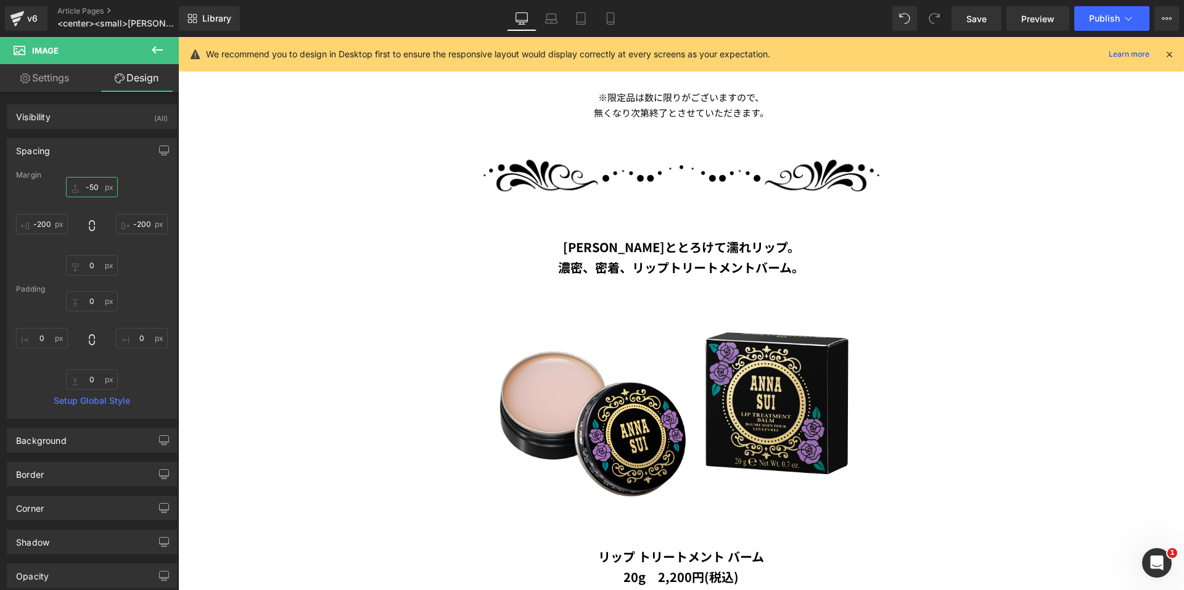
scroll to position [2441, 0]
click at [610, 20] on icon at bounding box center [610, 18] width 12 height 12
type input "30"
type input "-200"
type input "0"
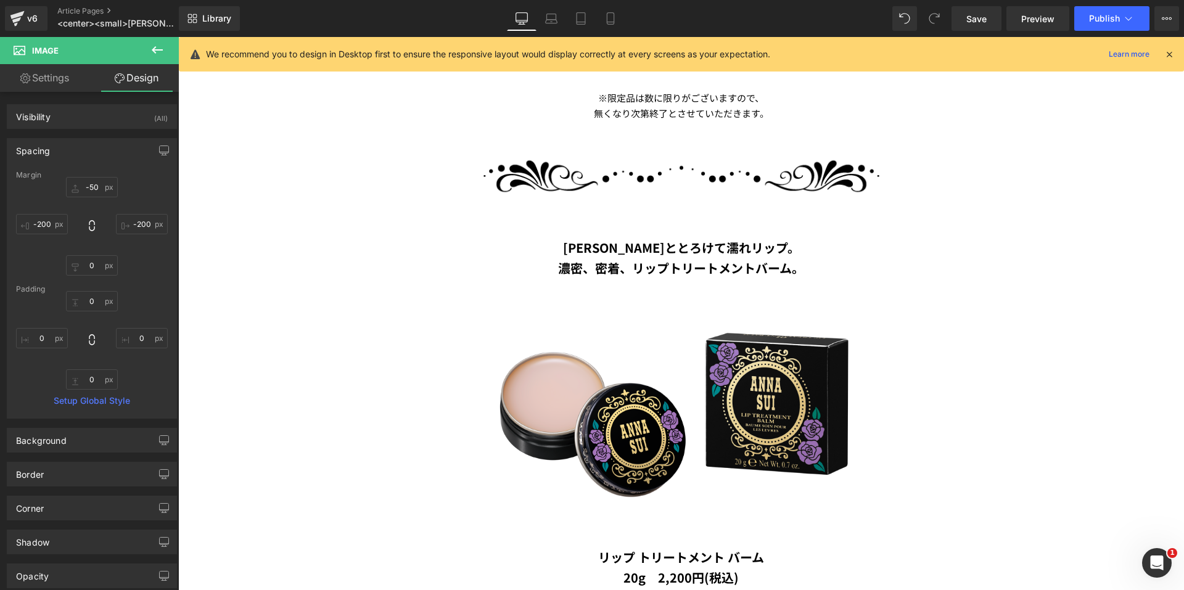
type input "-200"
type input "0"
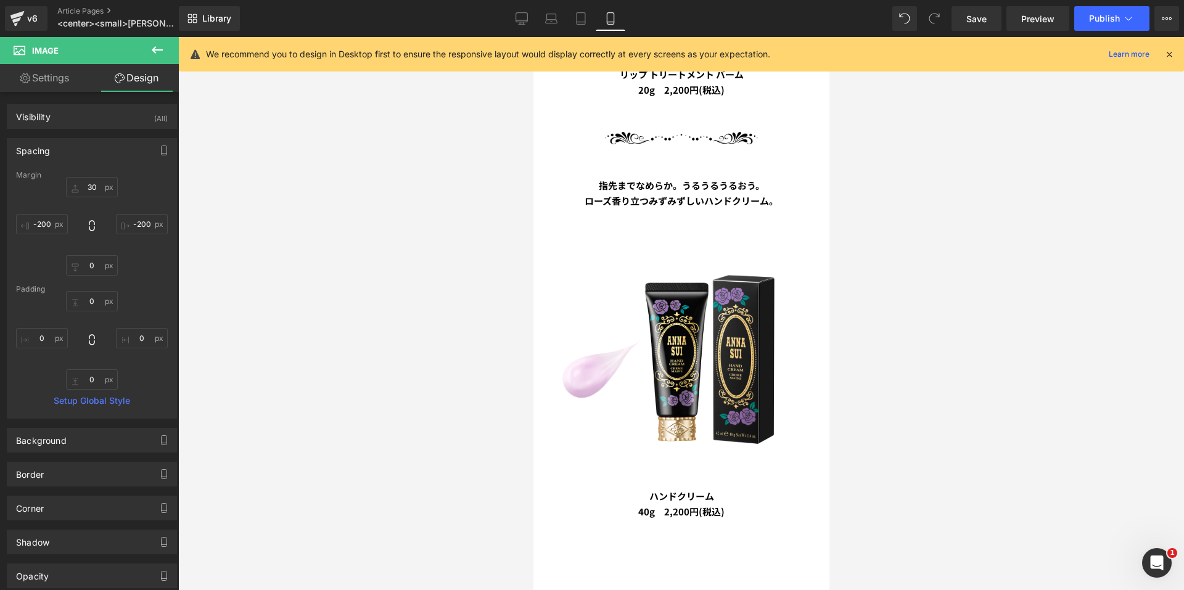
scroll to position [2129, 0]
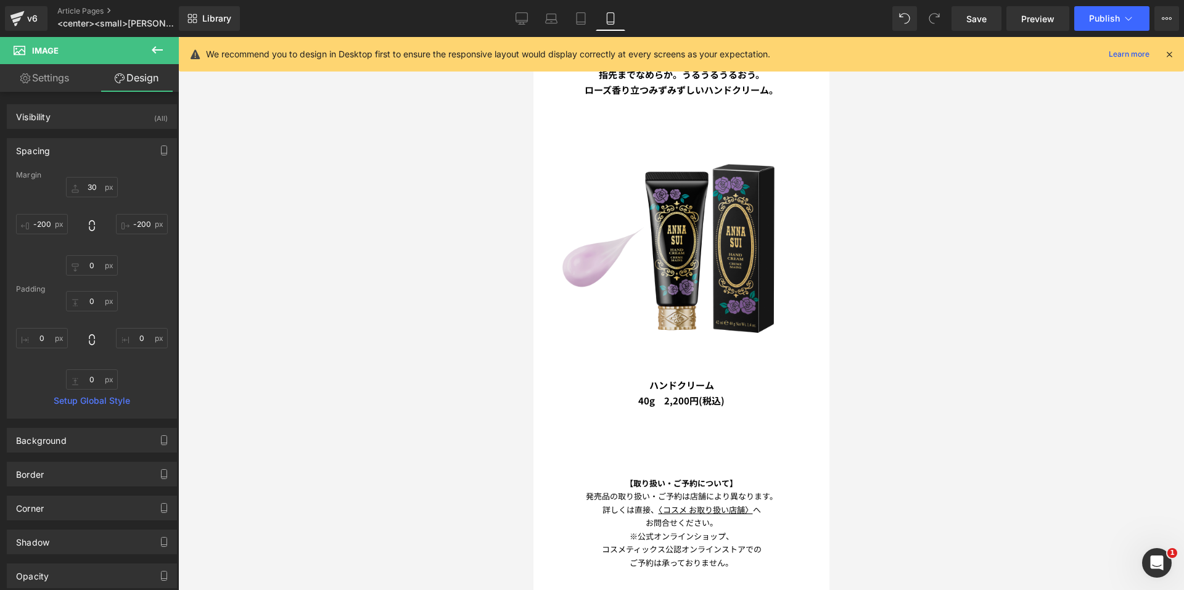
click at [687, 229] on img at bounding box center [681, 247] width 262 height 262
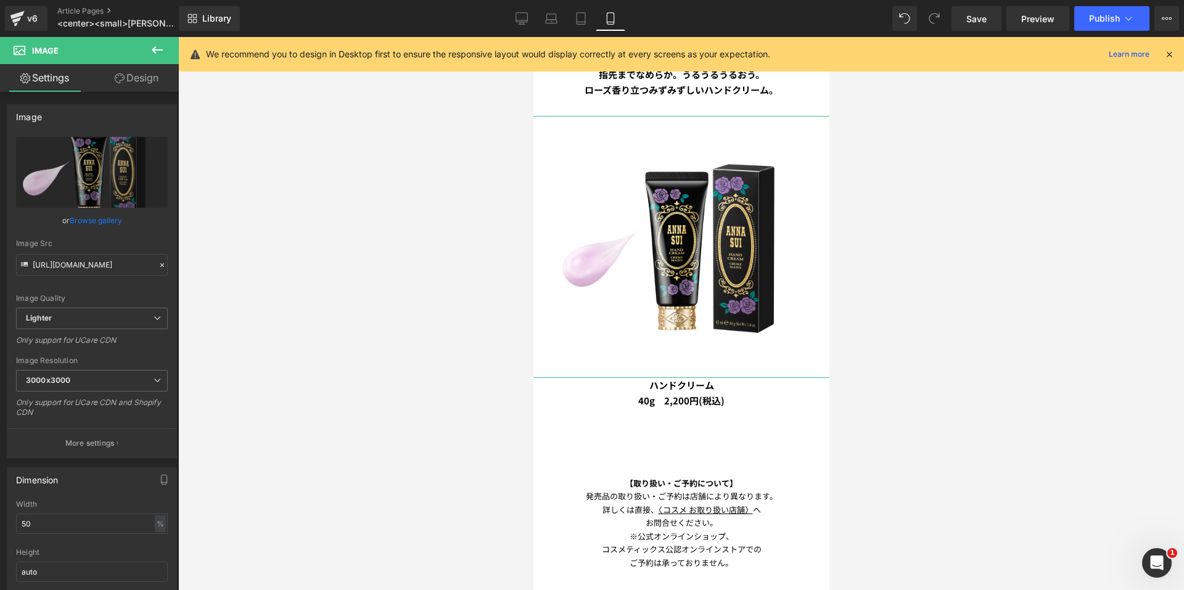
click at [137, 83] on link "Design" at bounding box center [136, 78] width 89 height 28
click at [0, 0] on div "Spacing" at bounding box center [0, 0] width 0 height 0
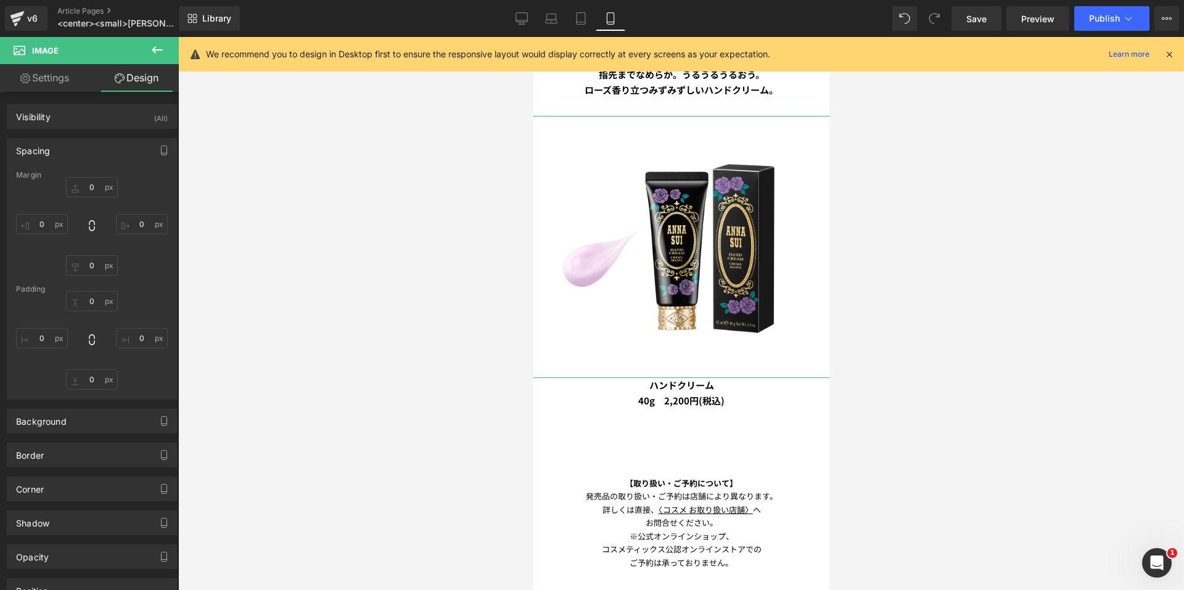
type input "30"
type input "-200"
type input "0"
type input "-200"
type input "0"
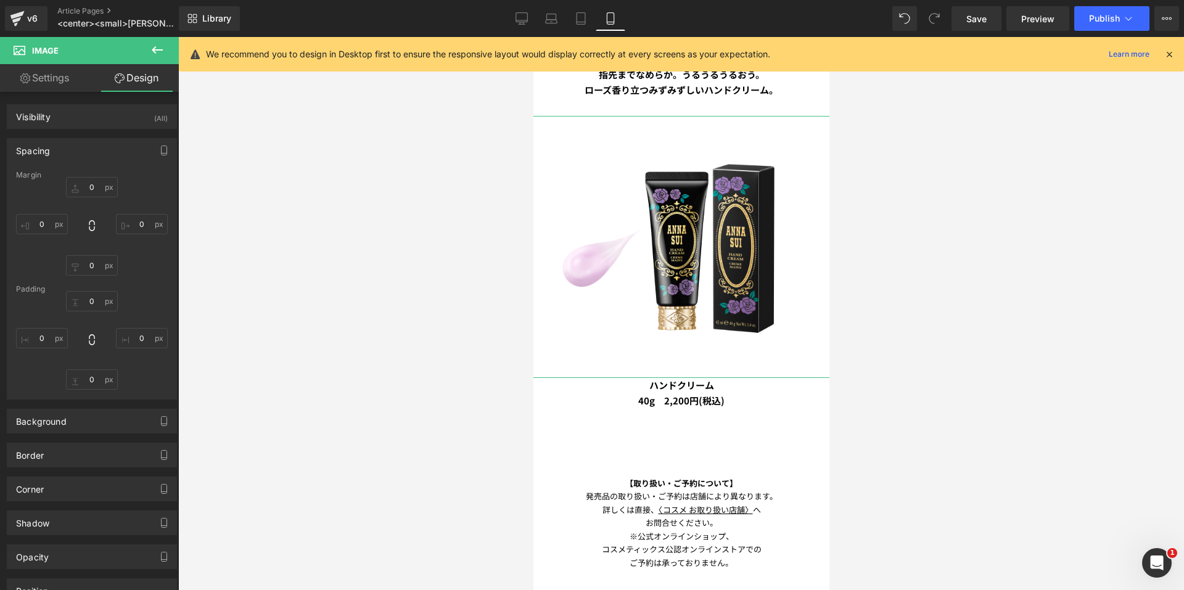
type input "0"
click at [80, 184] on input "30" at bounding box center [92, 187] width 52 height 20
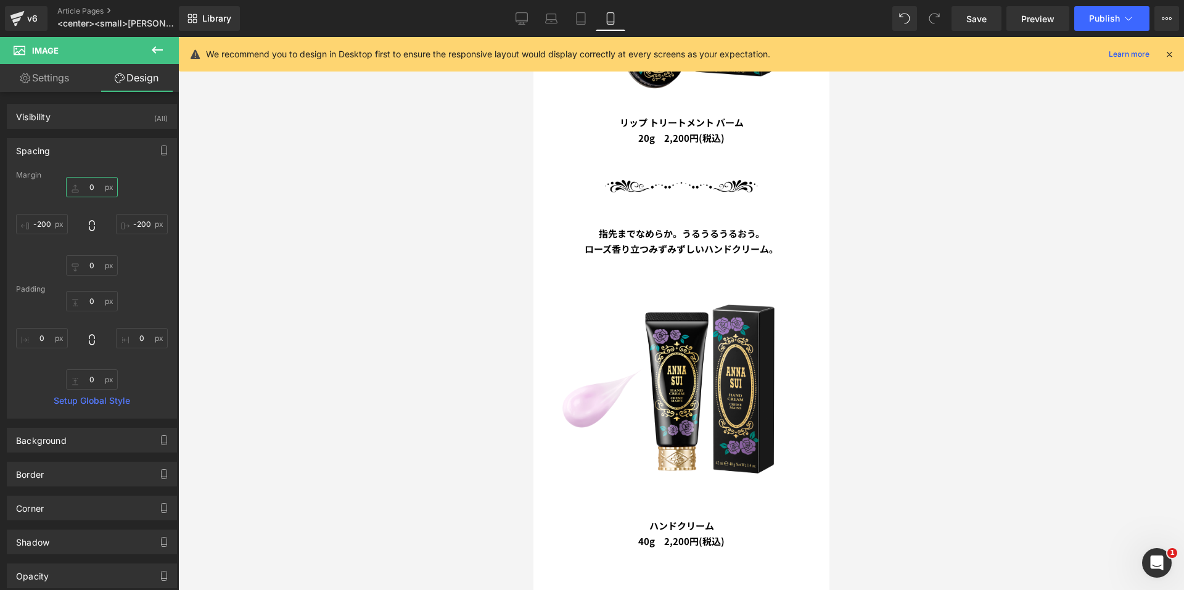
scroll to position [2006, 0]
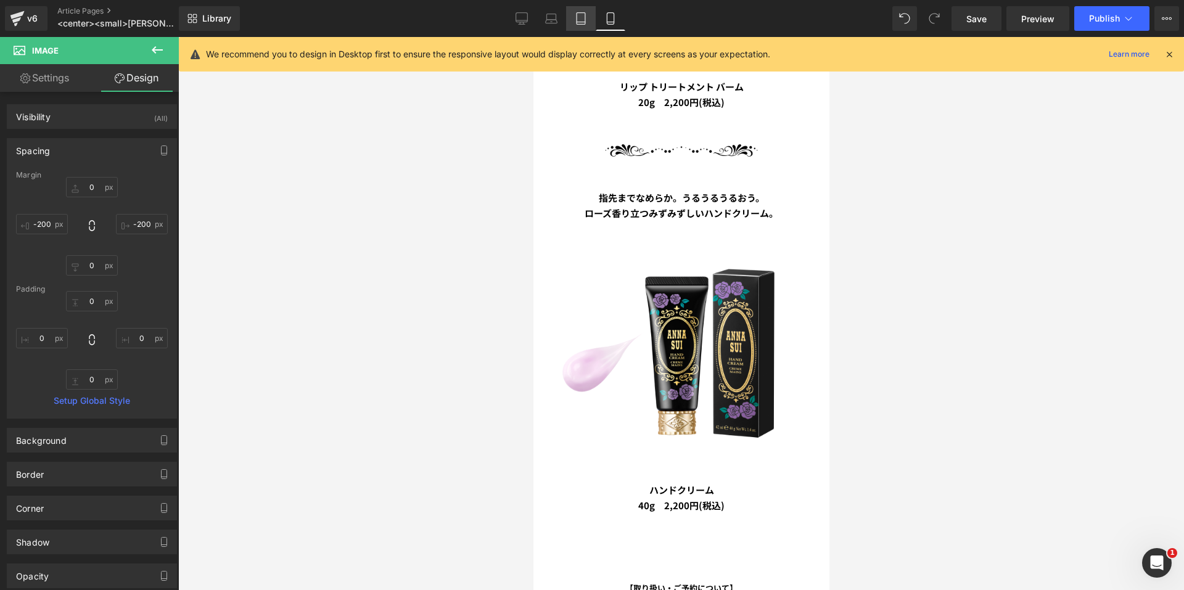
click at [580, 20] on icon at bounding box center [581, 18] width 12 height 12
type input "0"
type input "-250"
type input "0"
type input "-250"
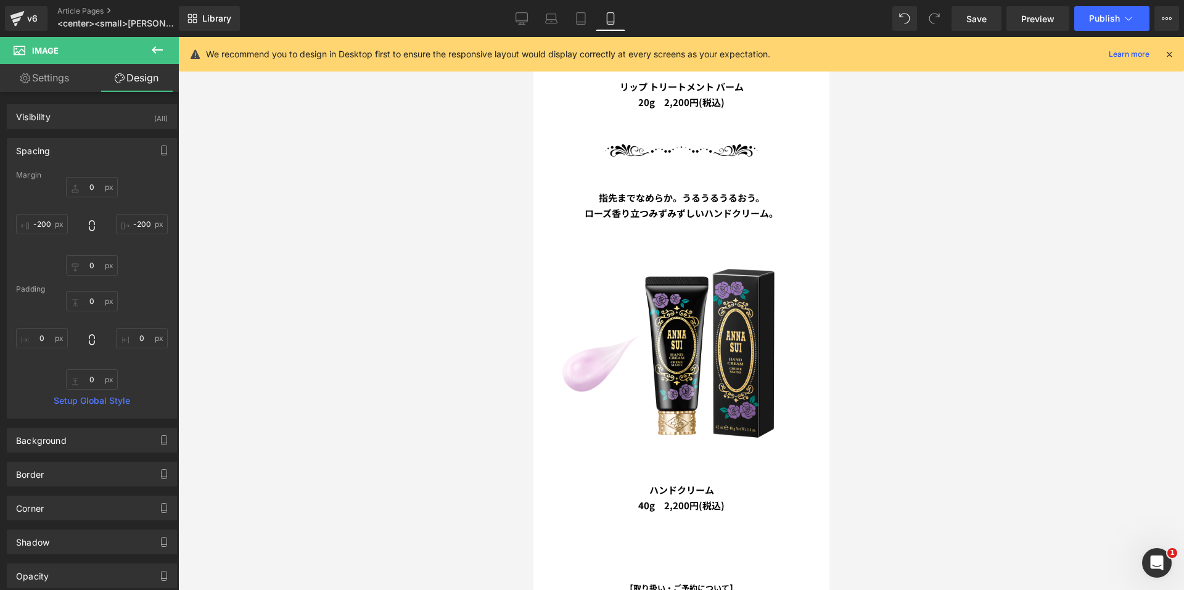
type input "0"
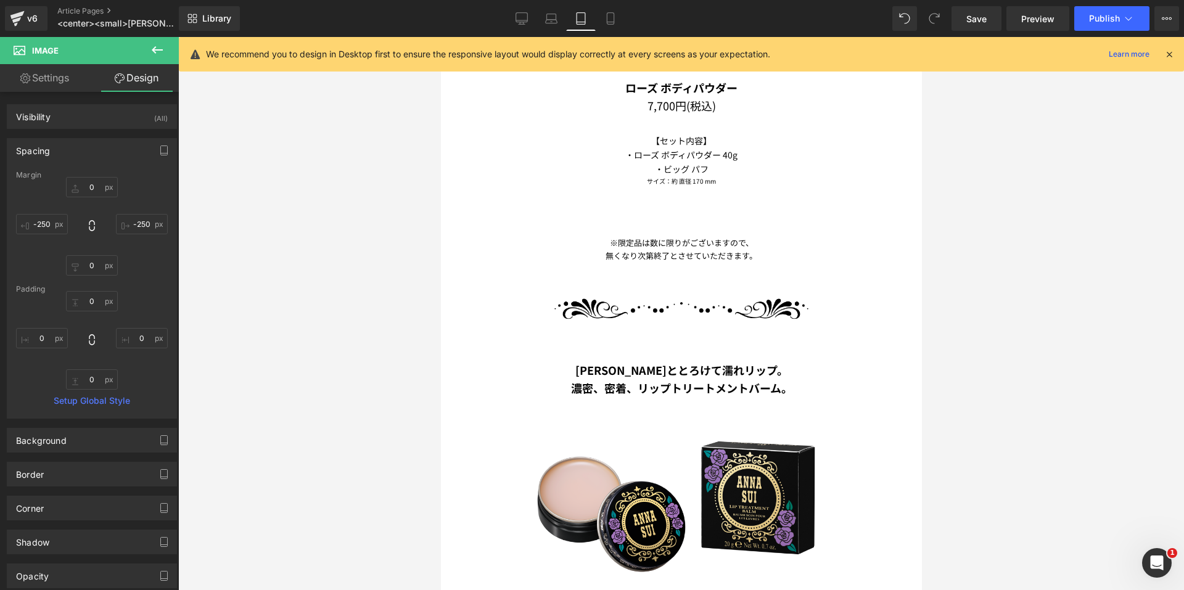
scroll to position [2568, 0]
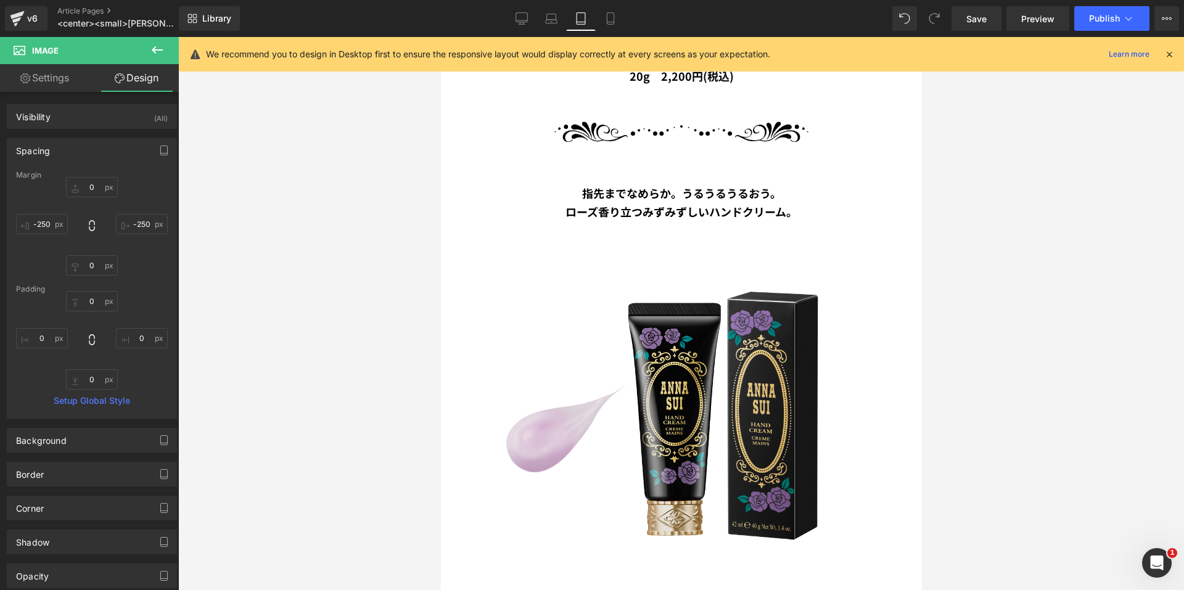
click at [612, 230] on img at bounding box center [680, 413] width 385 height 385
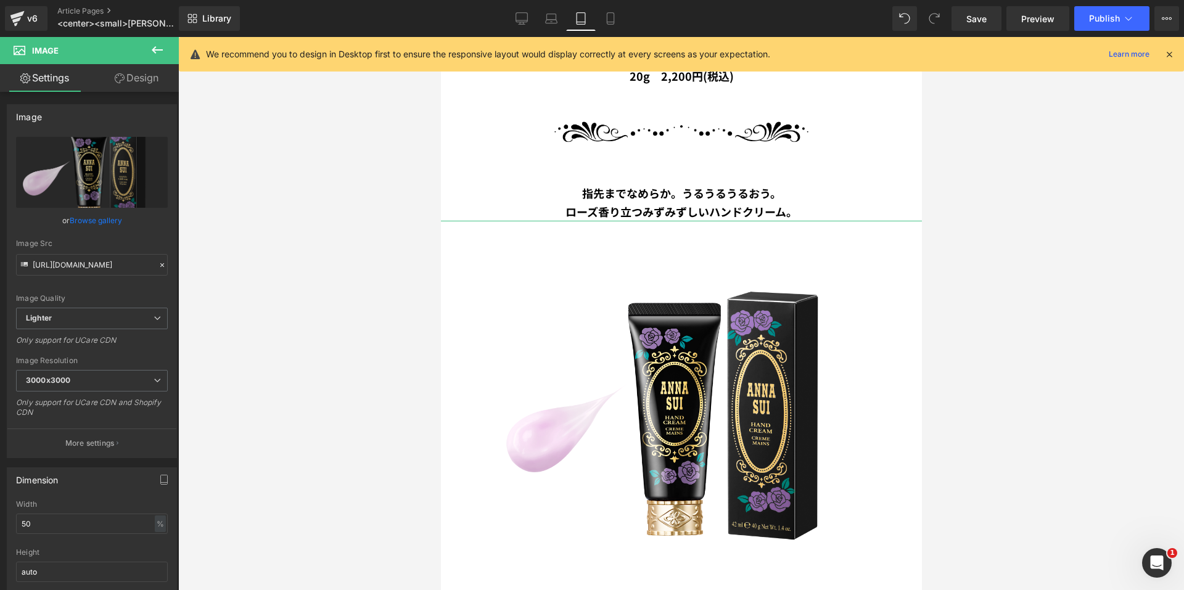
click at [128, 75] on link "Design" at bounding box center [136, 78] width 89 height 28
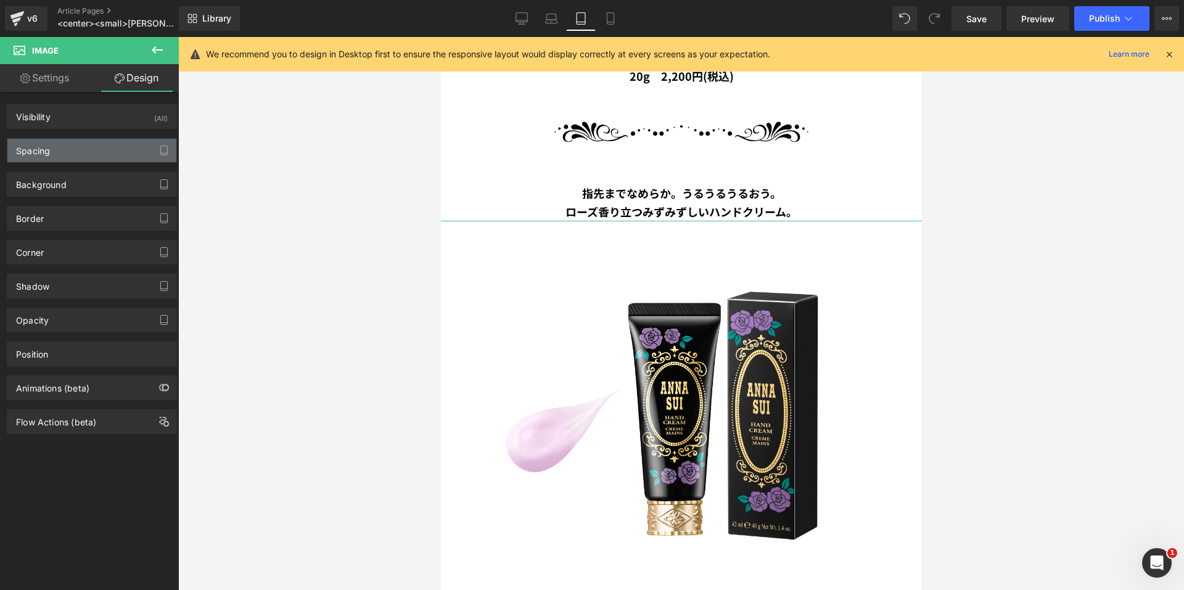
type input "0"
type input "-250"
type input "0"
type input "-250"
type input "0"
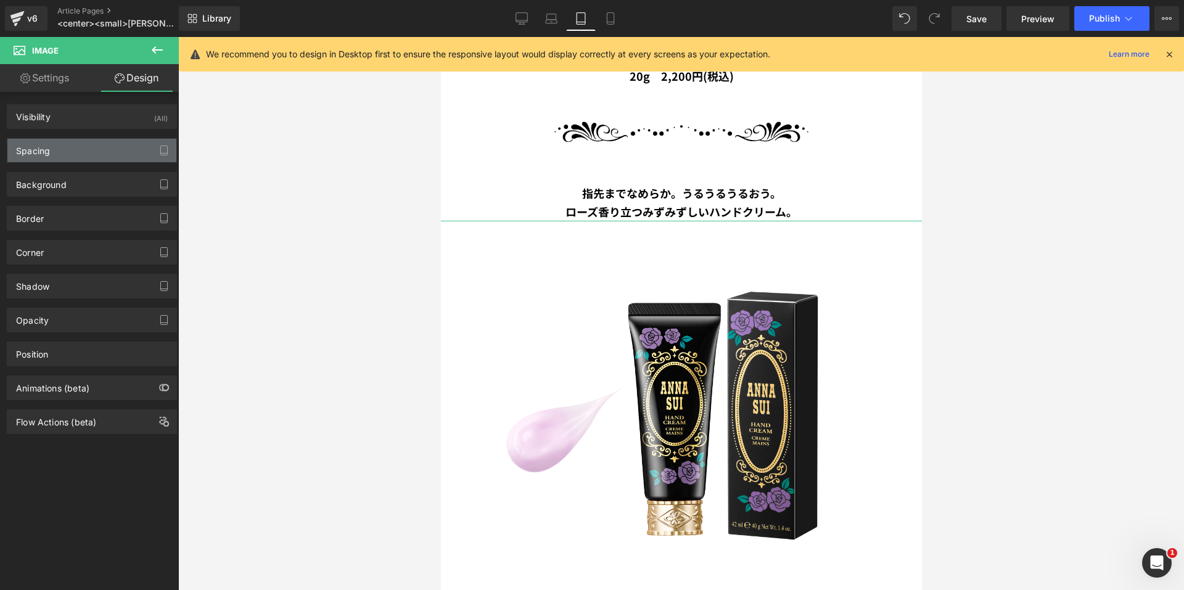
type input "0"
click at [75, 151] on div "Spacing" at bounding box center [91, 150] width 169 height 23
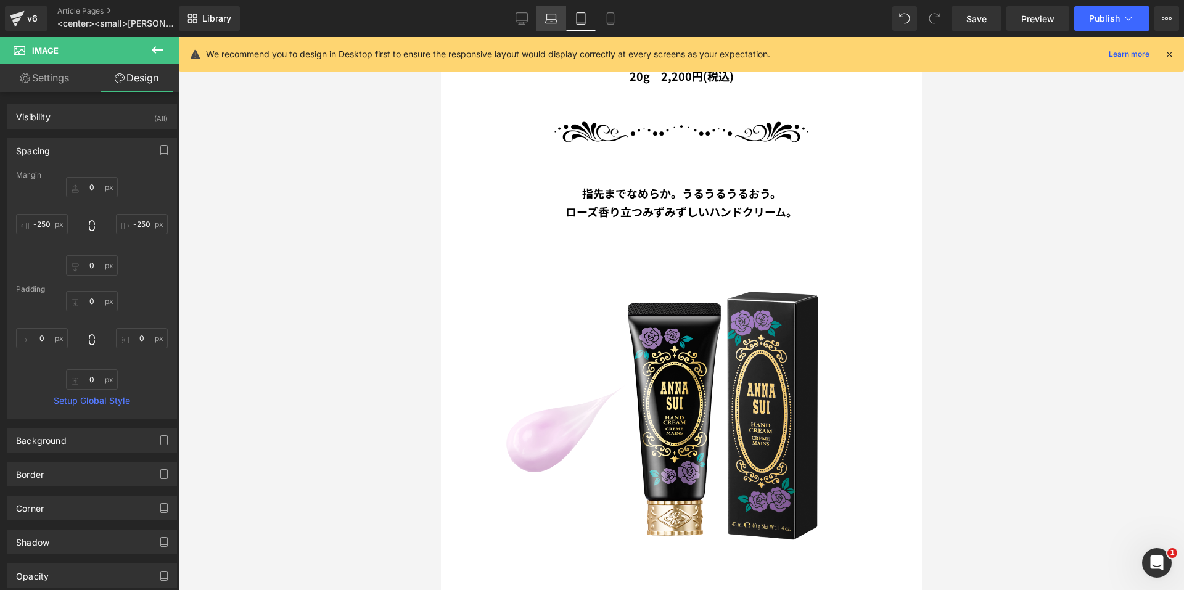
click at [548, 18] on icon at bounding box center [551, 18] width 12 height 12
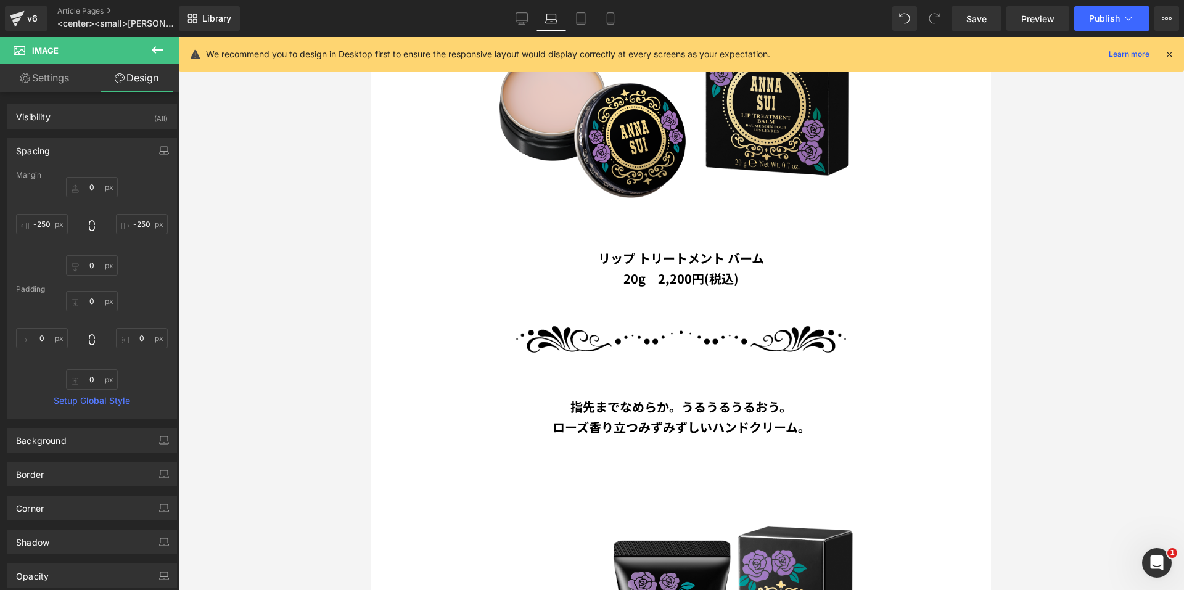
scroll to position [2790, 0]
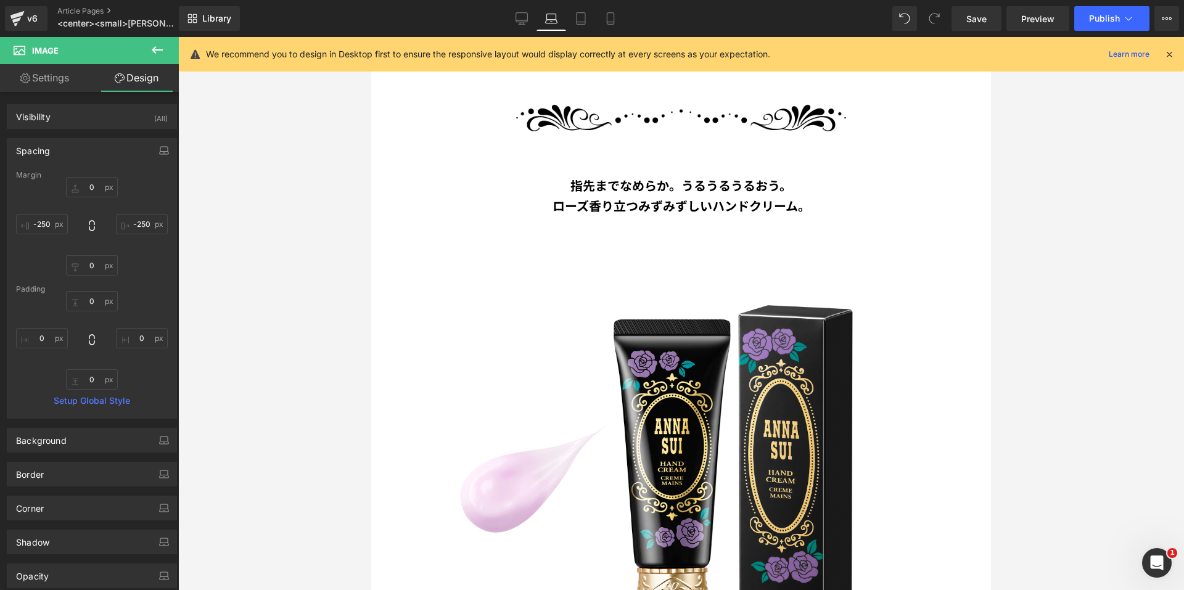
type input "0"
type input "-300"
type input "0"
type input "-300"
type input "0"
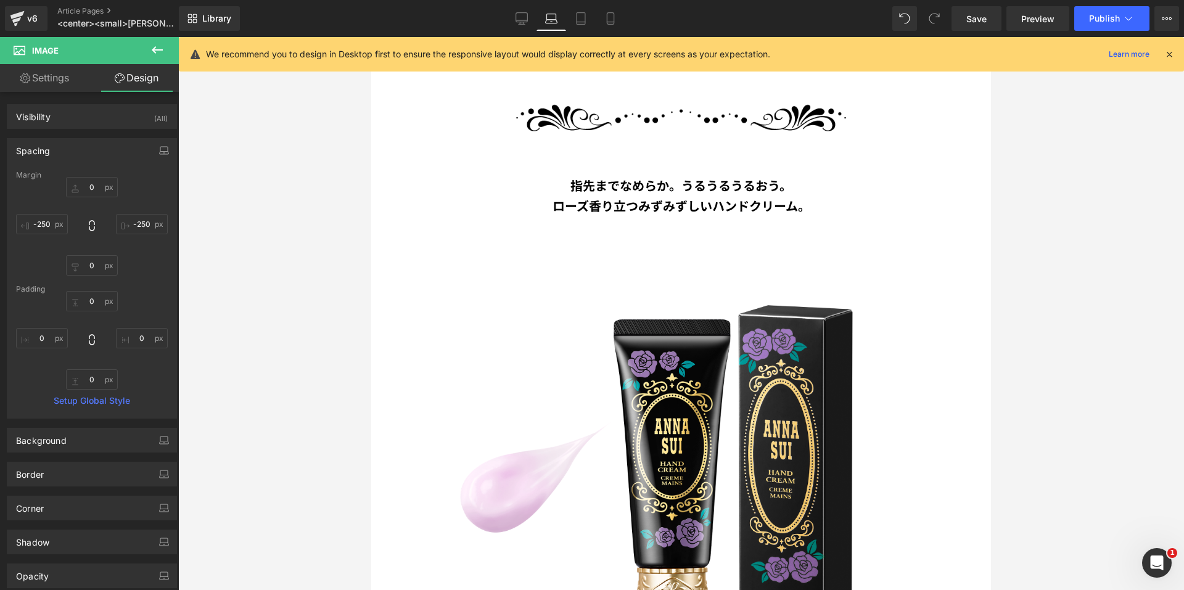
type input "0"
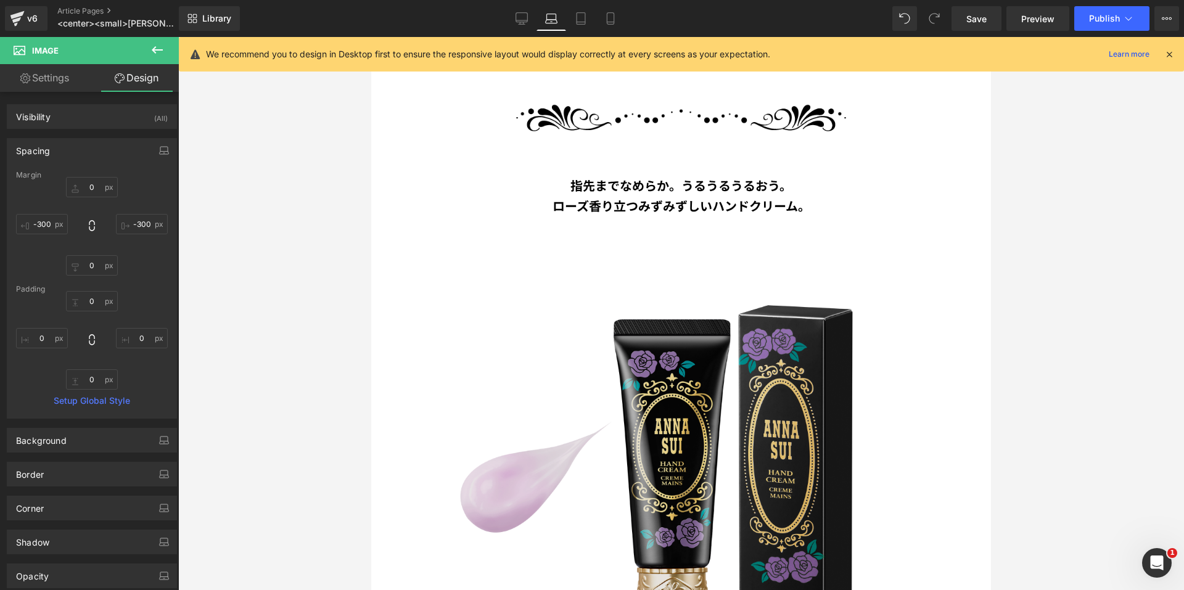
click at [594, 313] on img at bounding box center [681, 459] width 486 height 486
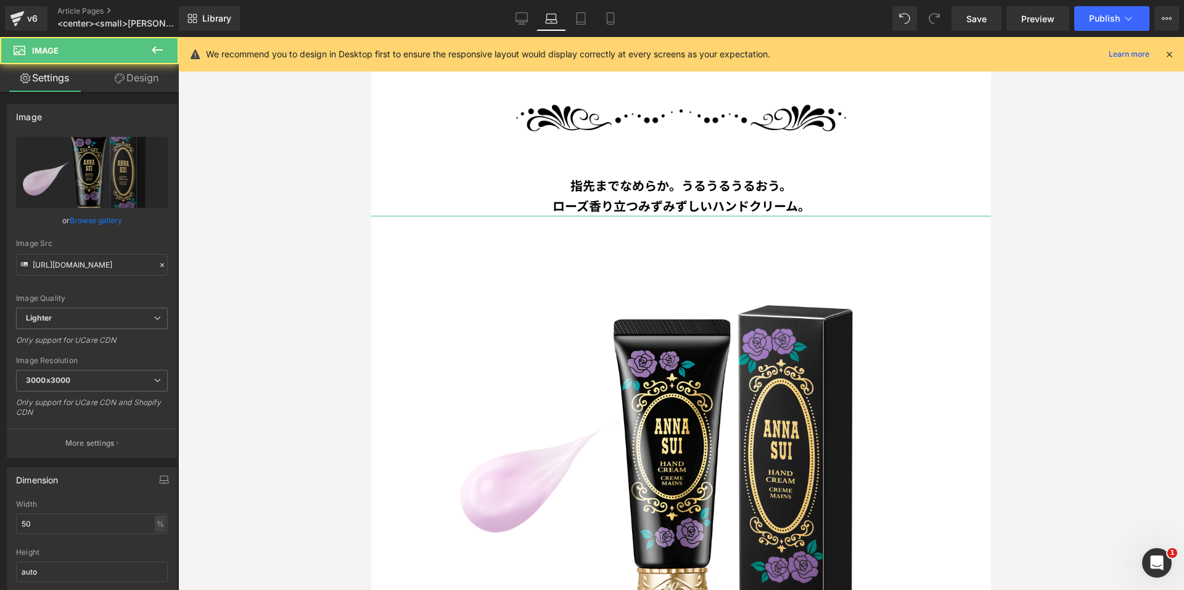
click at [163, 77] on link "Design" at bounding box center [136, 78] width 89 height 28
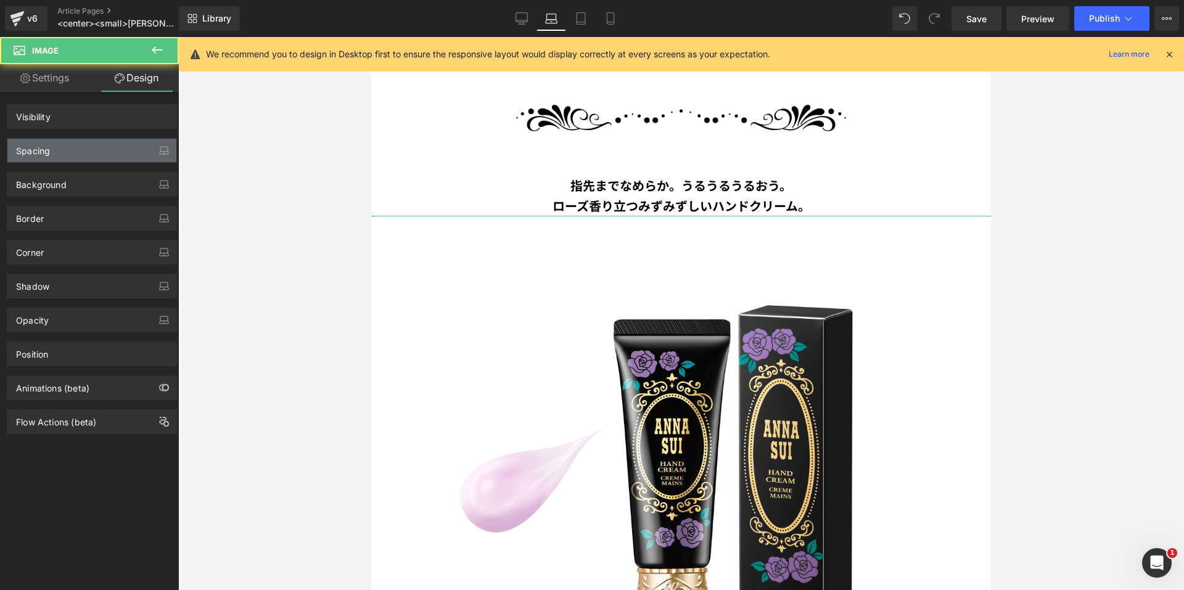
click at [96, 155] on div "Spacing" at bounding box center [91, 150] width 169 height 23
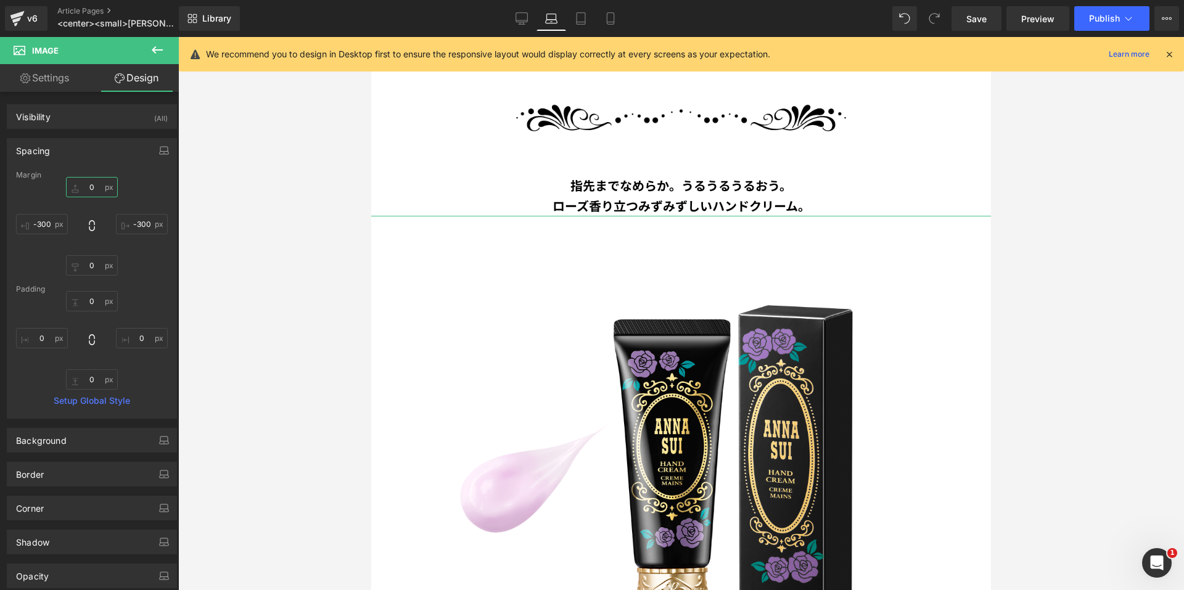
click at [91, 189] on input "0" at bounding box center [92, 187] width 52 height 20
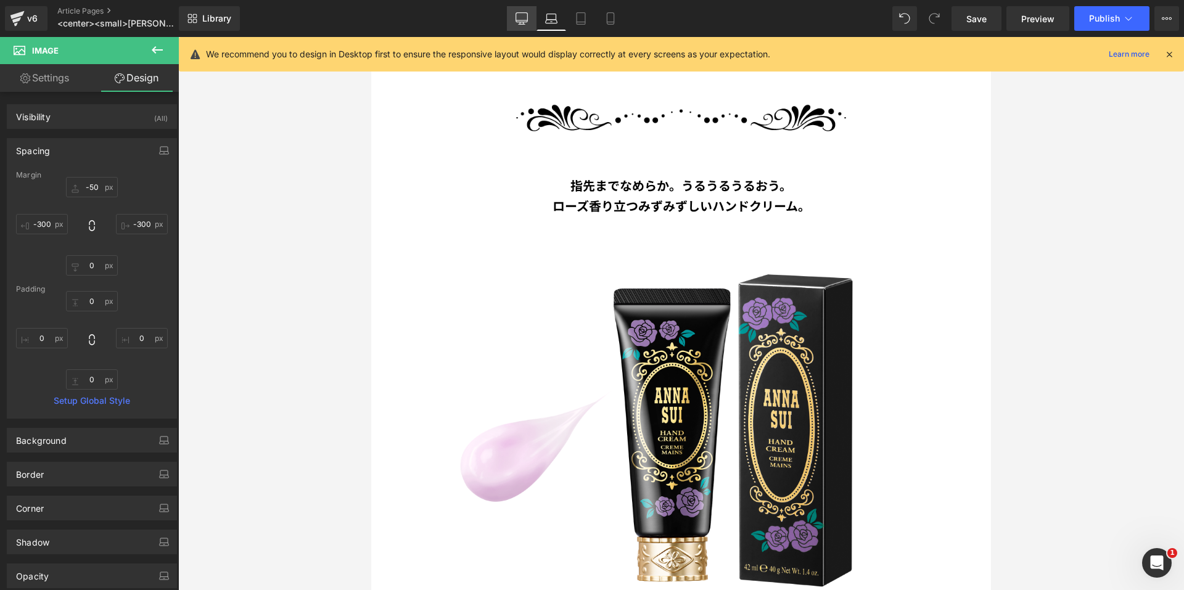
click at [526, 21] on icon at bounding box center [521, 18] width 12 height 12
type input "-50"
type input "-200"
type input "0"
type input "-200"
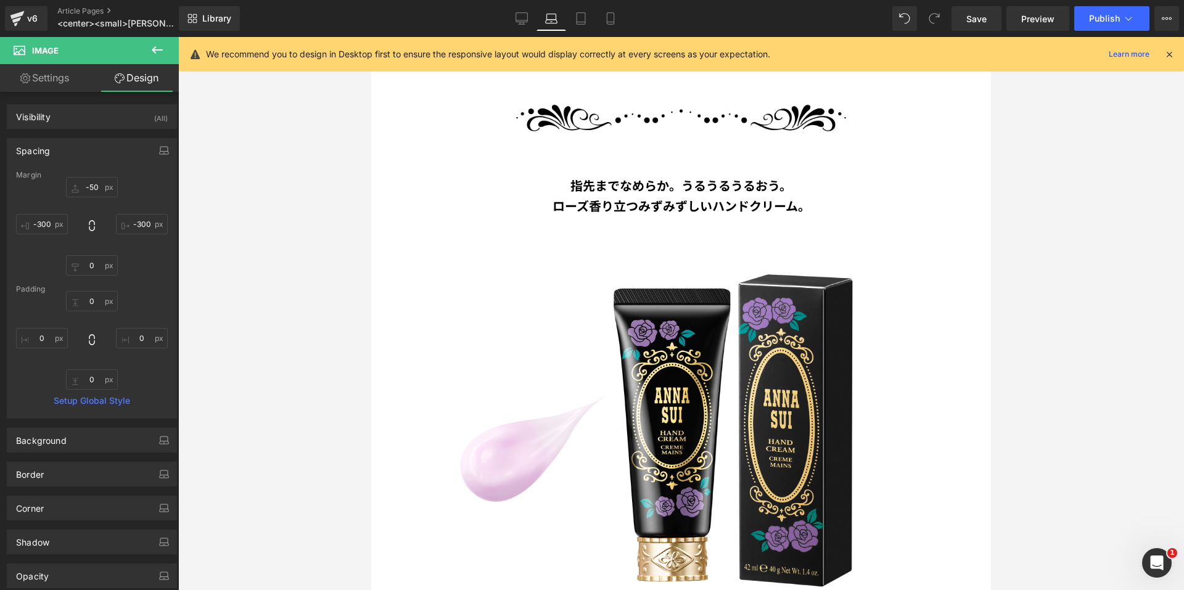
type input "0"
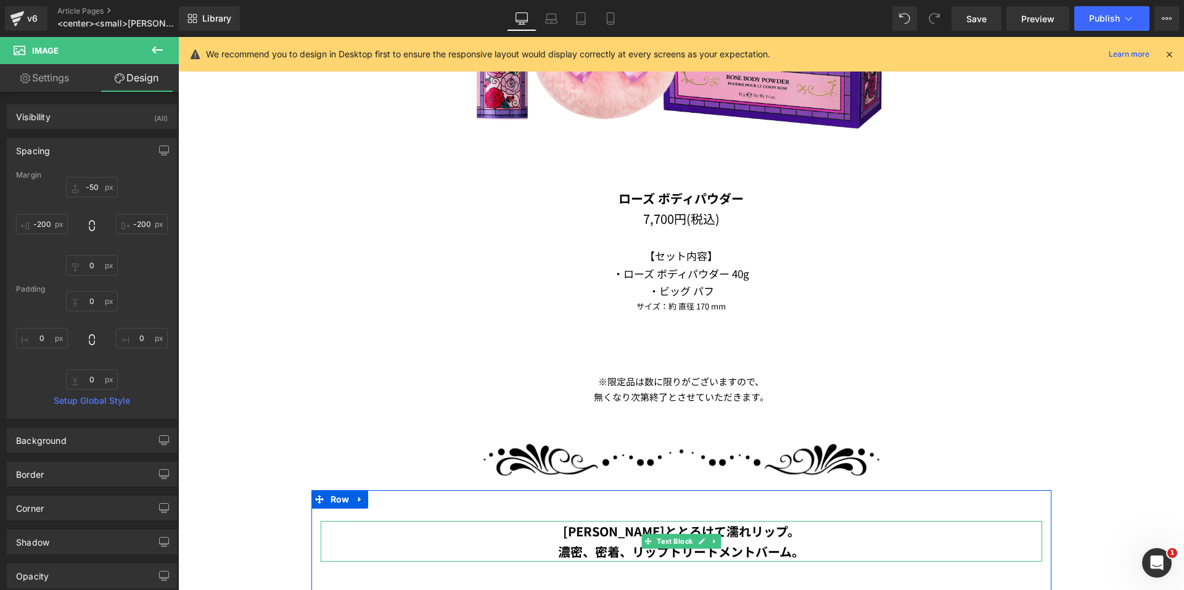
scroll to position [2281, 0]
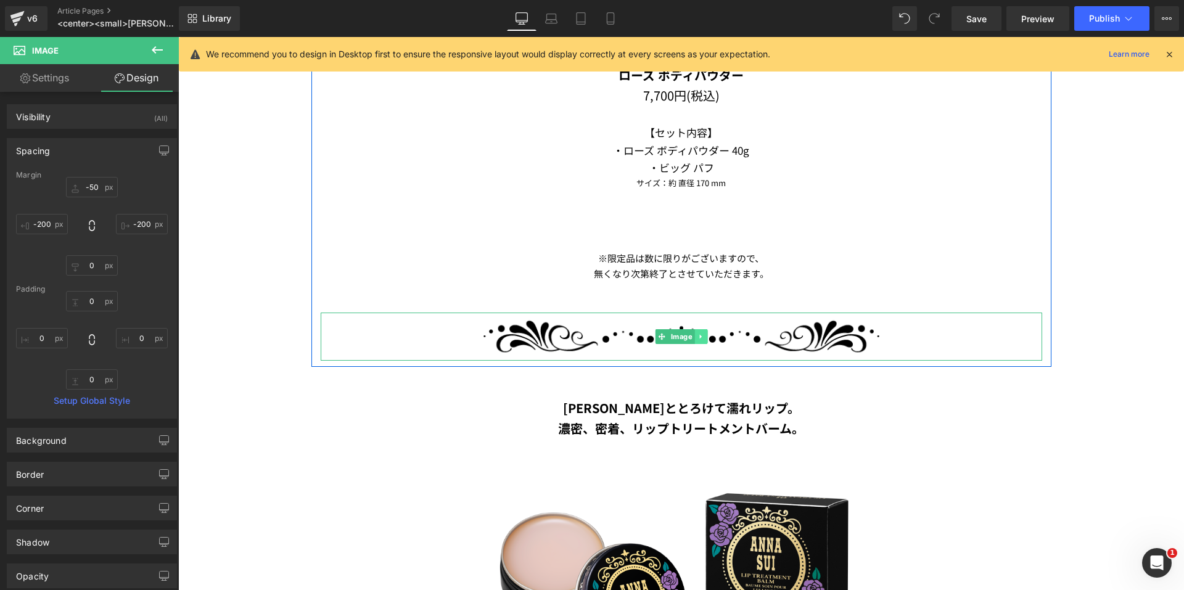
click at [700, 330] on link at bounding box center [700, 336] width 13 height 15
click at [703, 333] on icon at bounding box center [706, 336] width 7 height 7
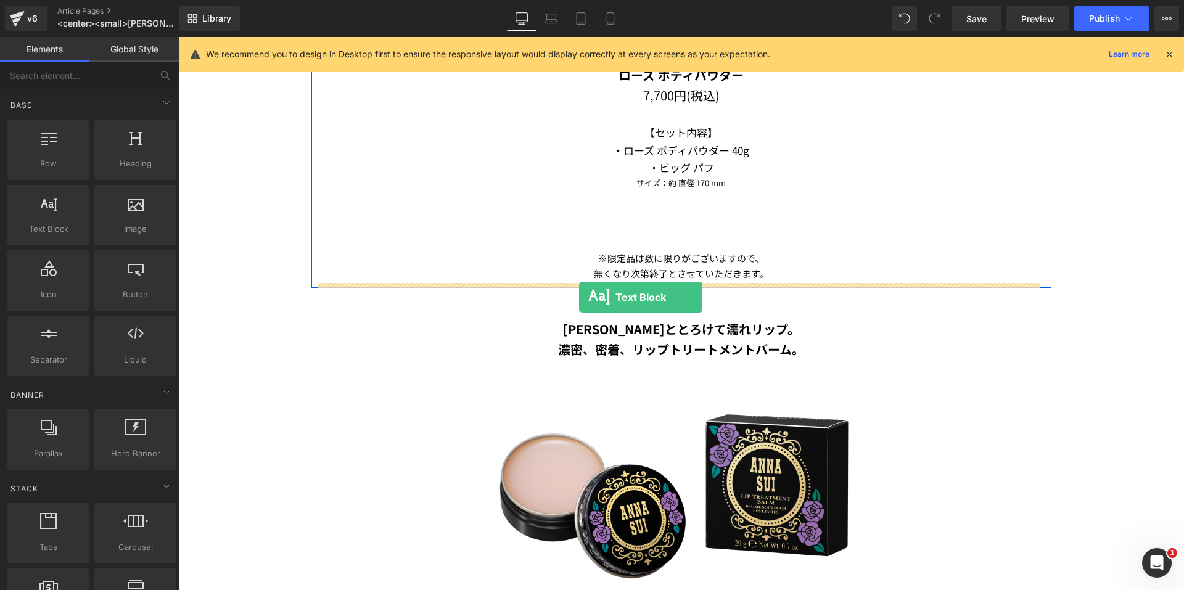
drag, startPoint x: 224, startPoint y: 248, endPoint x: 579, endPoint y: 297, distance: 357.8
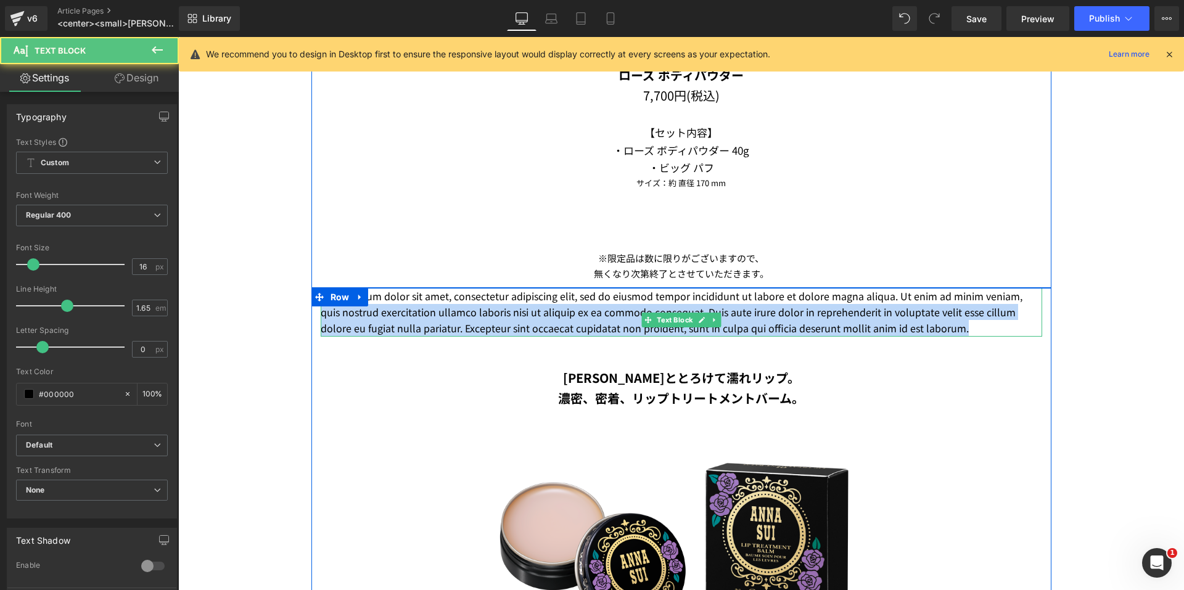
drag, startPoint x: 396, startPoint y: 338, endPoint x: 356, endPoint y: 302, distance: 53.7
click at [356, 302] on p "Lorem ipsum dolor sit amet, consectetur adipiscing elit, sed do eiusmod tempor …" at bounding box center [681, 312] width 721 height 49
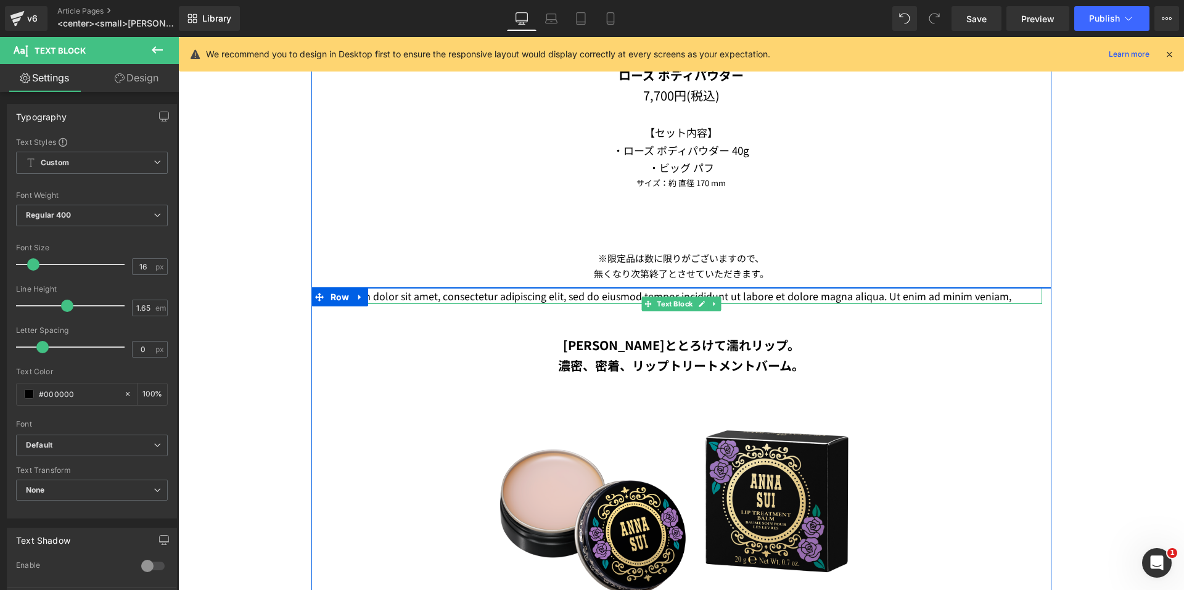
click at [374, 304] on p "Lorem sum dolor sit amet, consectetur adipiscing elit, sed do eiusmod tempor in…" at bounding box center [681, 296] width 721 height 16
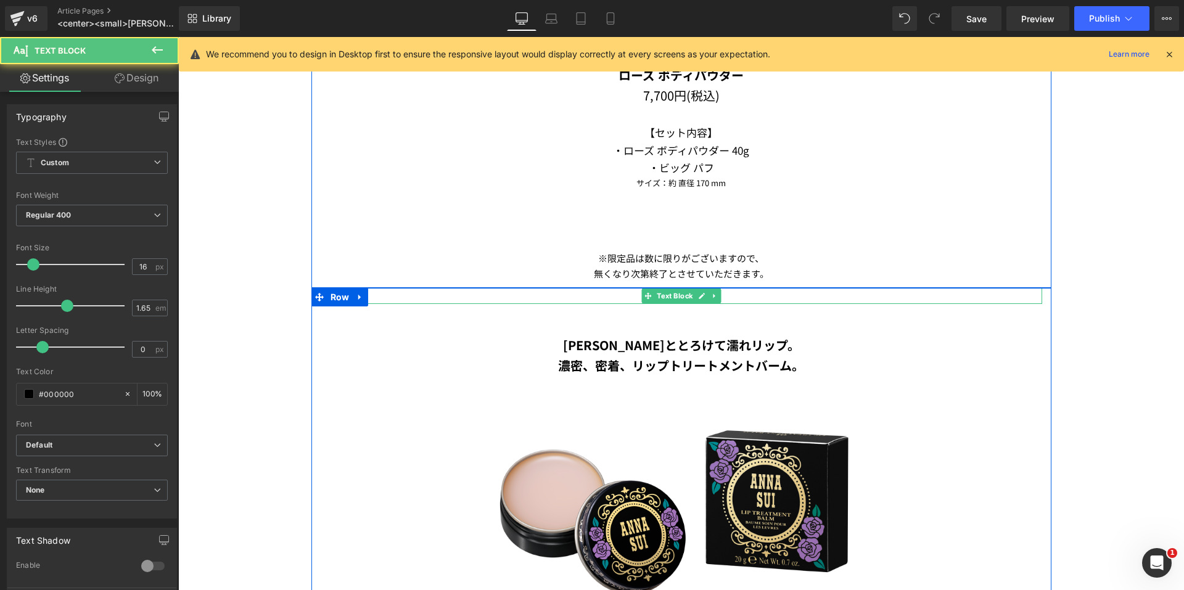
click at [370, 293] on div "NEW" at bounding box center [681, 296] width 721 height 16
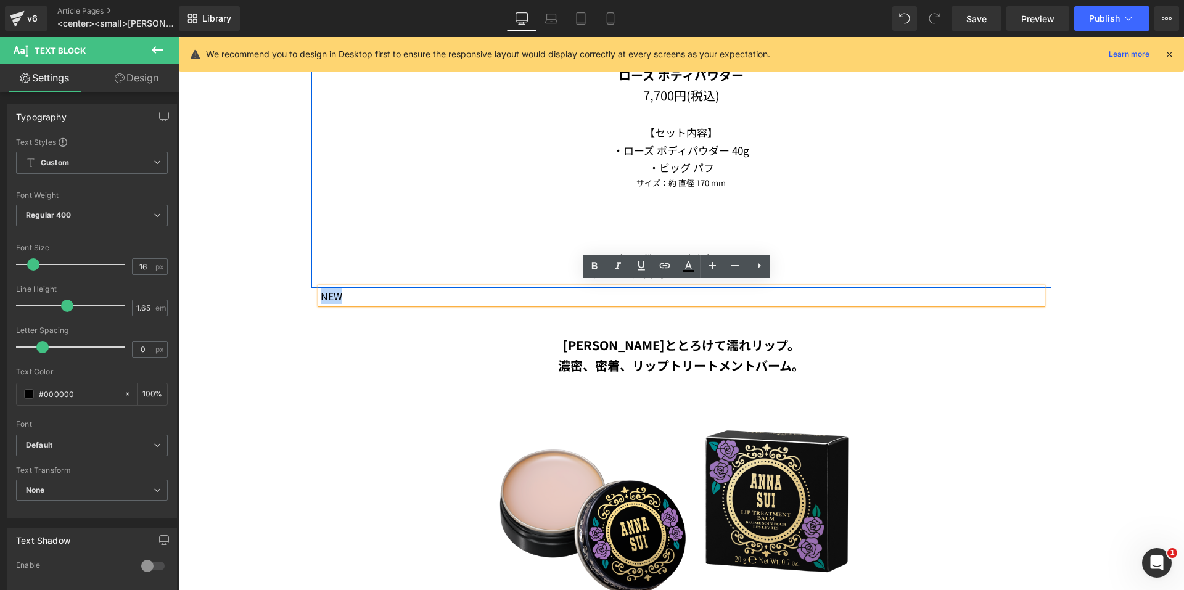
drag, startPoint x: 371, startPoint y: 293, endPoint x: 312, endPoint y: 295, distance: 58.6
click at [312, 295] on div "NEW Text Block ジュワッととろけて濡れリップ。 濃密、密着、リップトリートメントバーム。  Text Block Image リップ トリー…" at bounding box center [681, 526] width 740 height 477
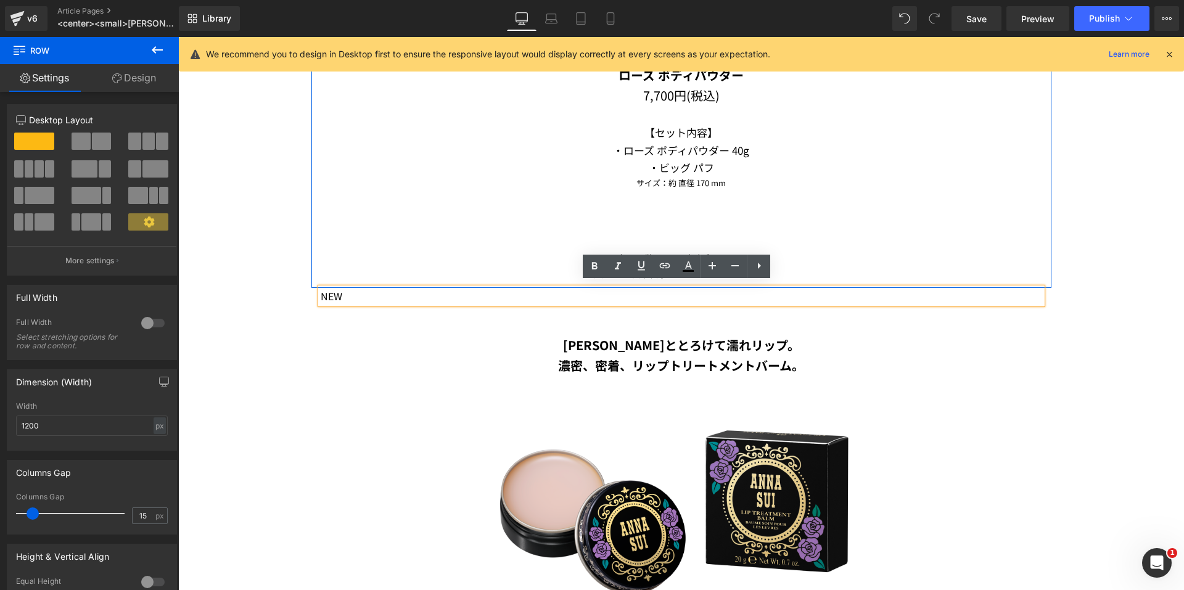
click at [312, 295] on div "NEW Text Block ジュワッととろけて濡れリップ。 濃密、密着、リップトリートメントバーム。  Text Block Image リップ トリー…" at bounding box center [681, 526] width 740 height 477
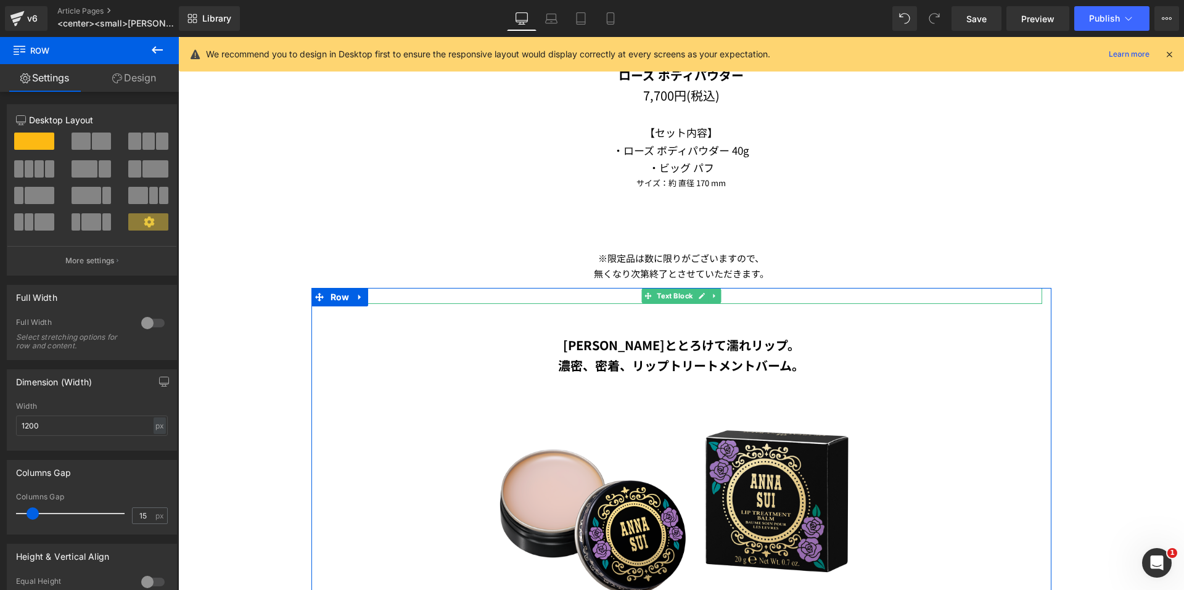
click at [398, 293] on div "NEW" at bounding box center [681, 296] width 721 height 16
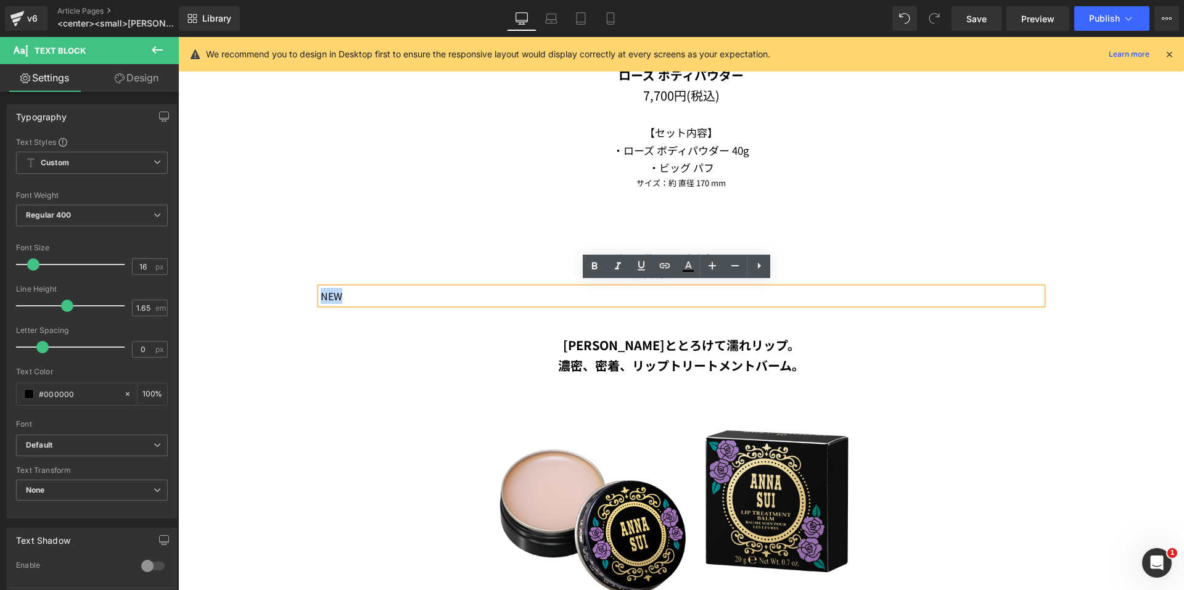
drag, startPoint x: 398, startPoint y: 293, endPoint x: 316, endPoint y: 295, distance: 82.0
click at [321, 295] on div "NEW" at bounding box center [681, 296] width 721 height 16
click at [591, 262] on icon at bounding box center [594, 266] width 15 height 15
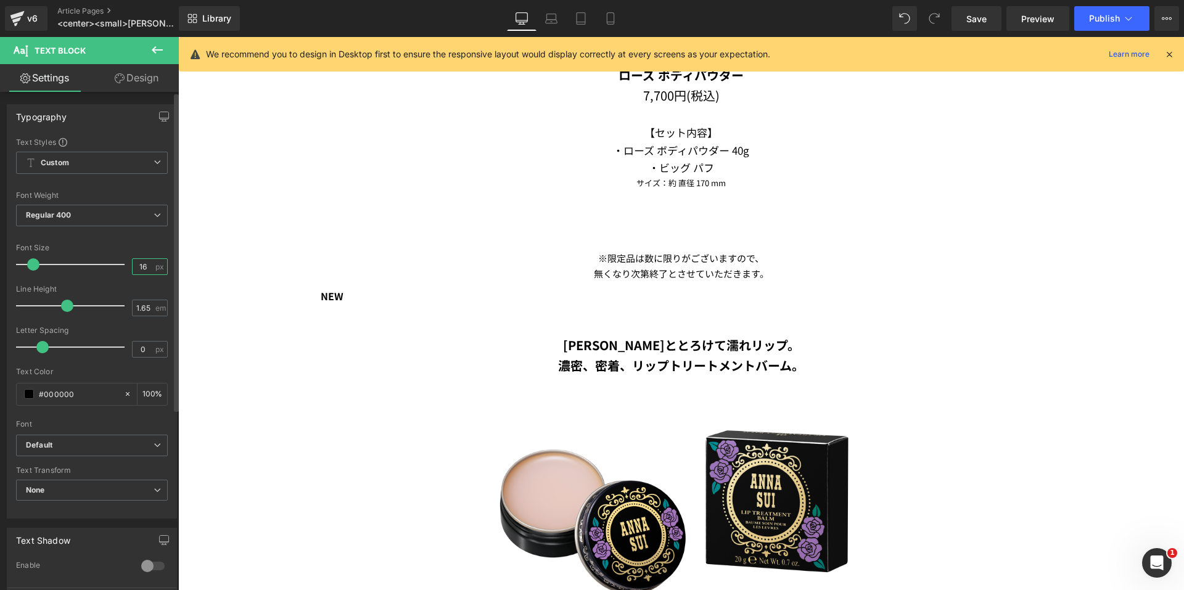
drag, startPoint x: 147, startPoint y: 268, endPoint x: 125, endPoint y: 270, distance: 22.3
click at [125, 269] on div "Font Size 16 px" at bounding box center [92, 264] width 152 height 41
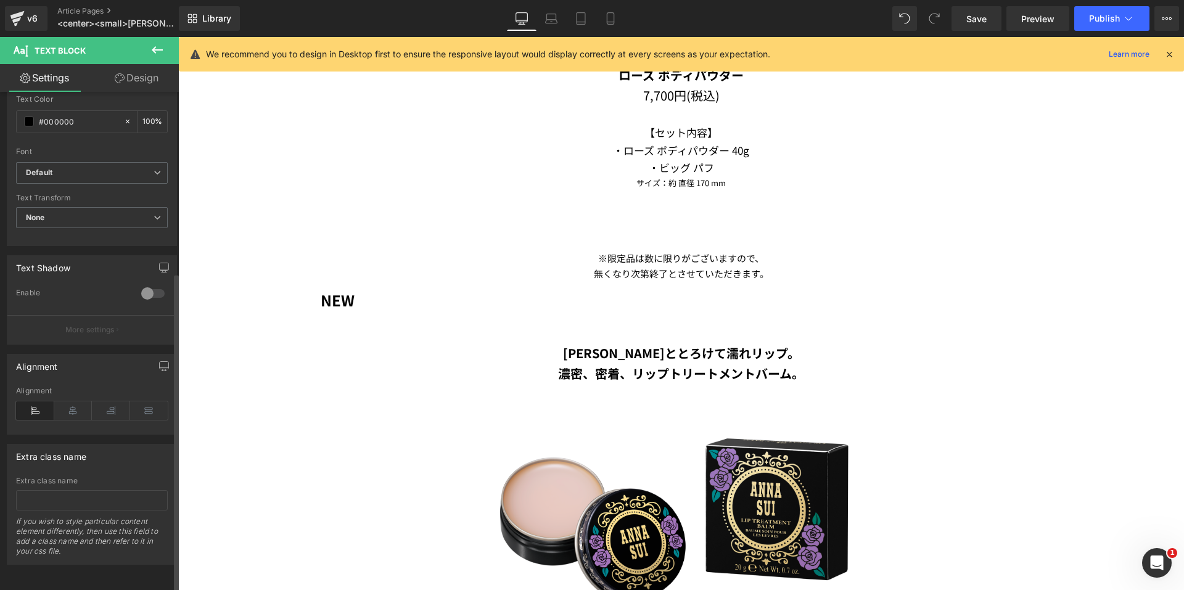
scroll to position [282, 0]
type input "24"
click at [100, 402] on icon at bounding box center [111, 410] width 38 height 18
click at [67, 401] on icon at bounding box center [73, 410] width 38 height 18
click at [117, 86] on link "Design" at bounding box center [136, 78] width 89 height 28
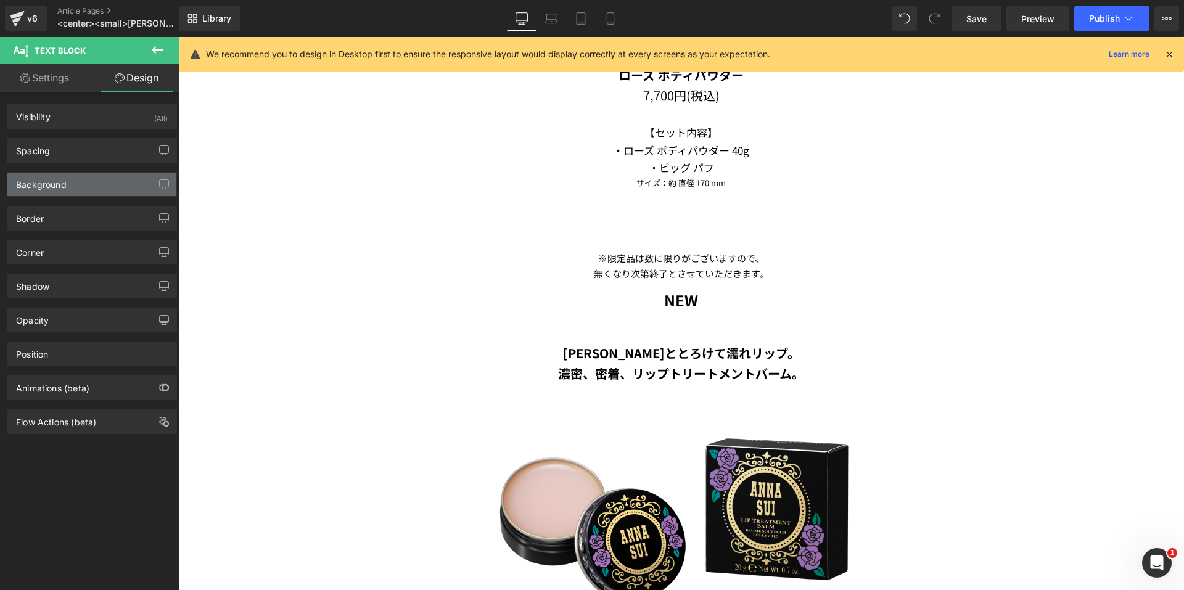
click at [75, 182] on div "Background" at bounding box center [91, 184] width 169 height 23
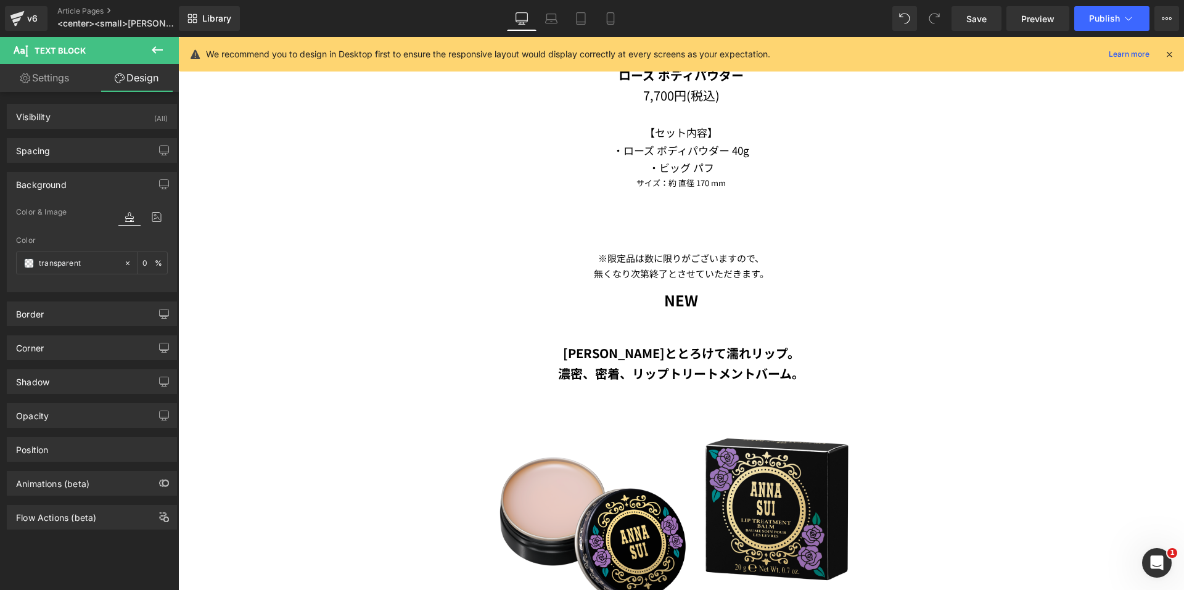
type input "transparent"
type input "0"
click at [74, 264] on input "transparent" at bounding box center [78, 263] width 79 height 14
type input "#000"
type input "100"
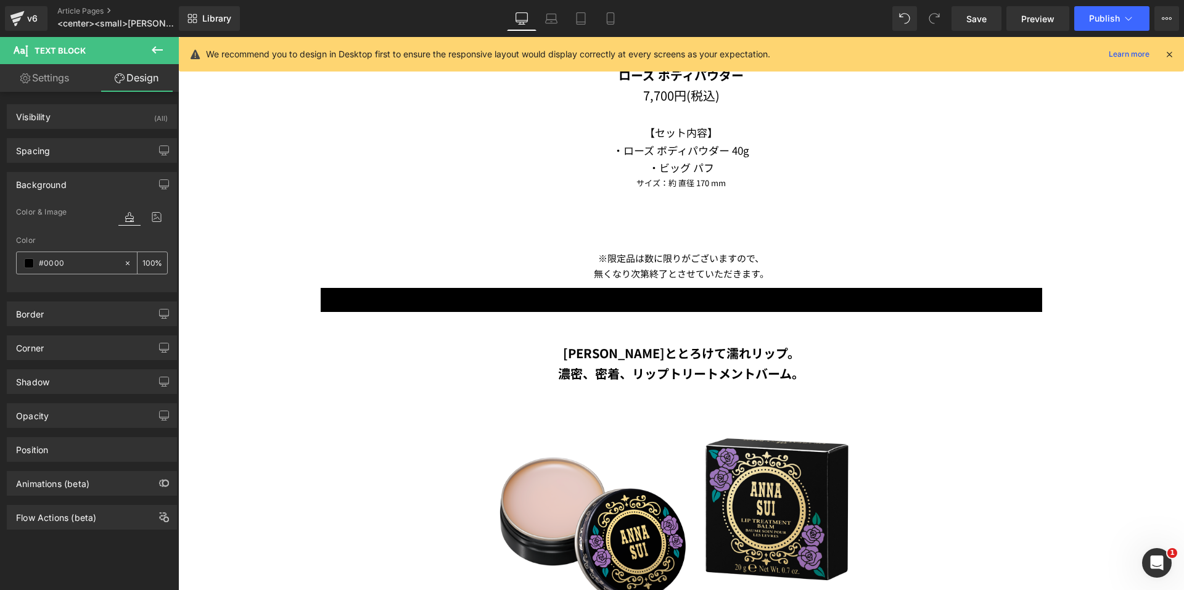
type input "#00000"
type input "0"
type input "#000000"
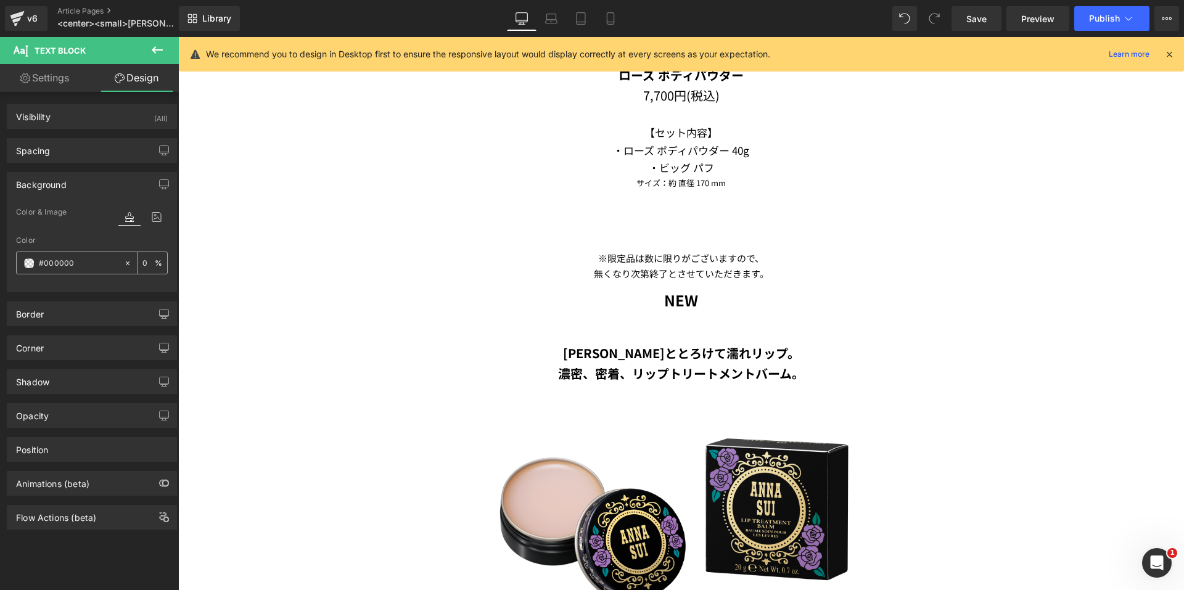
type input "100"
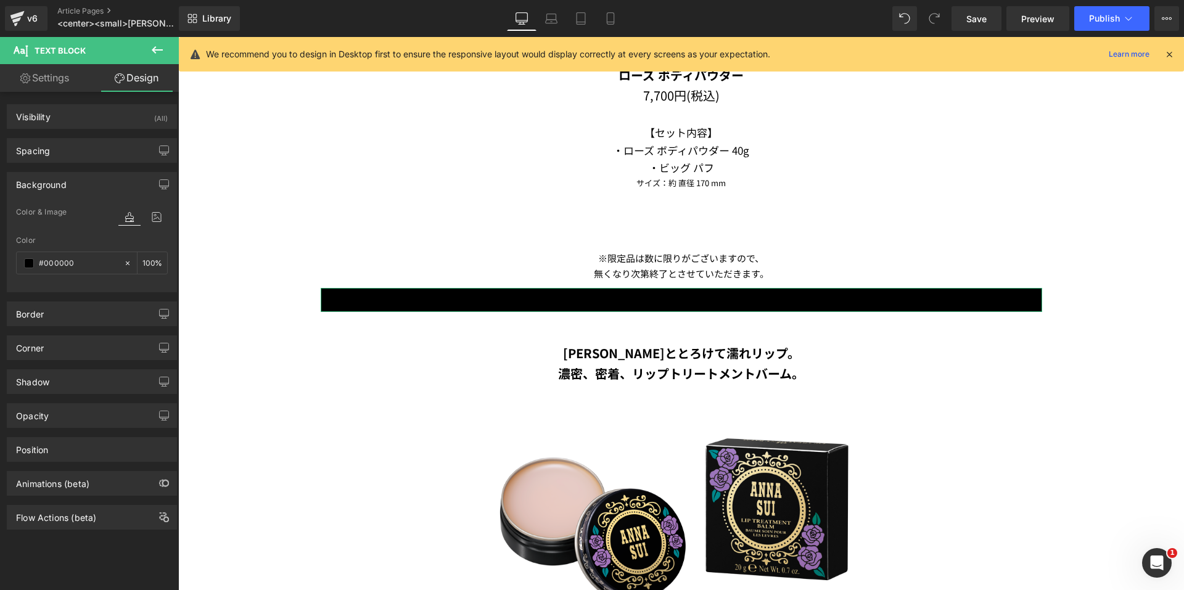
type input "#000000"
click at [31, 70] on link "Settings" at bounding box center [44, 78] width 89 height 28
type input "100"
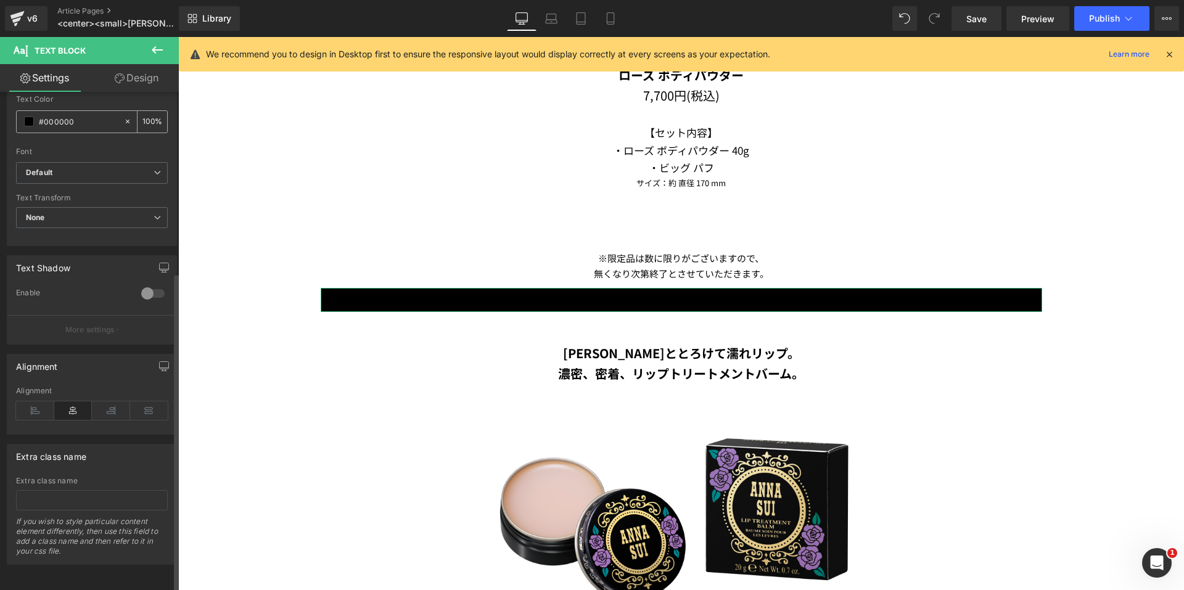
click at [88, 115] on input "#000000" at bounding box center [78, 122] width 79 height 14
drag, startPoint x: 79, startPoint y: 115, endPoint x: 45, endPoint y: 117, distance: 33.9
click at [45, 117] on input "#000000" at bounding box center [78, 122] width 79 height 14
type input "#ff"
type input "0"
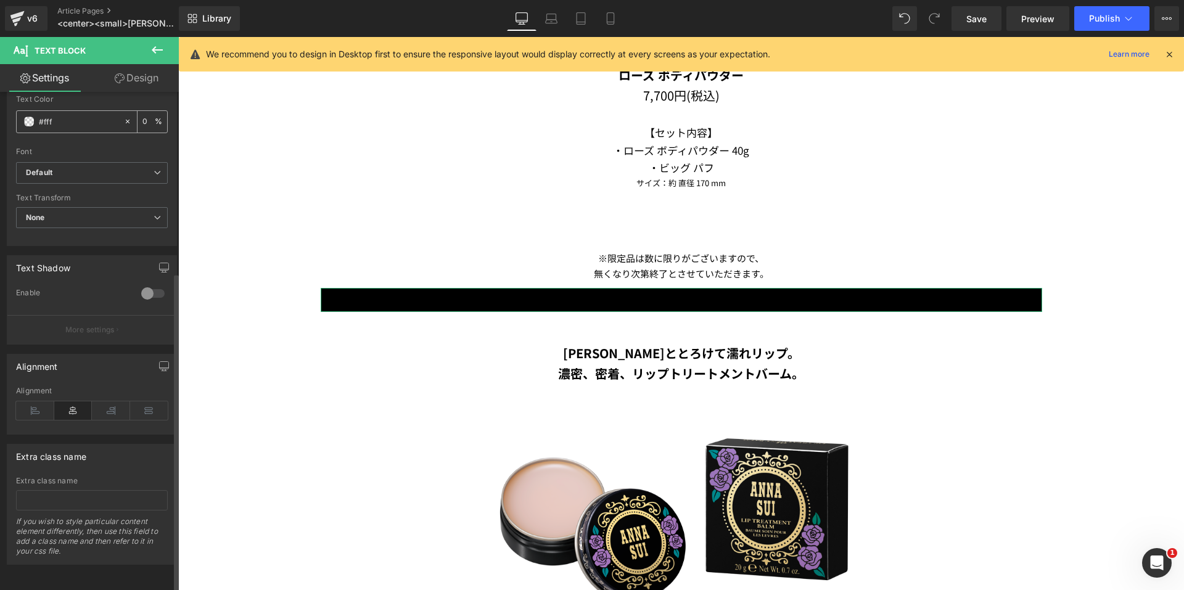
type input "#ffff"
type input "100"
type input "#ffffff"
type input "100"
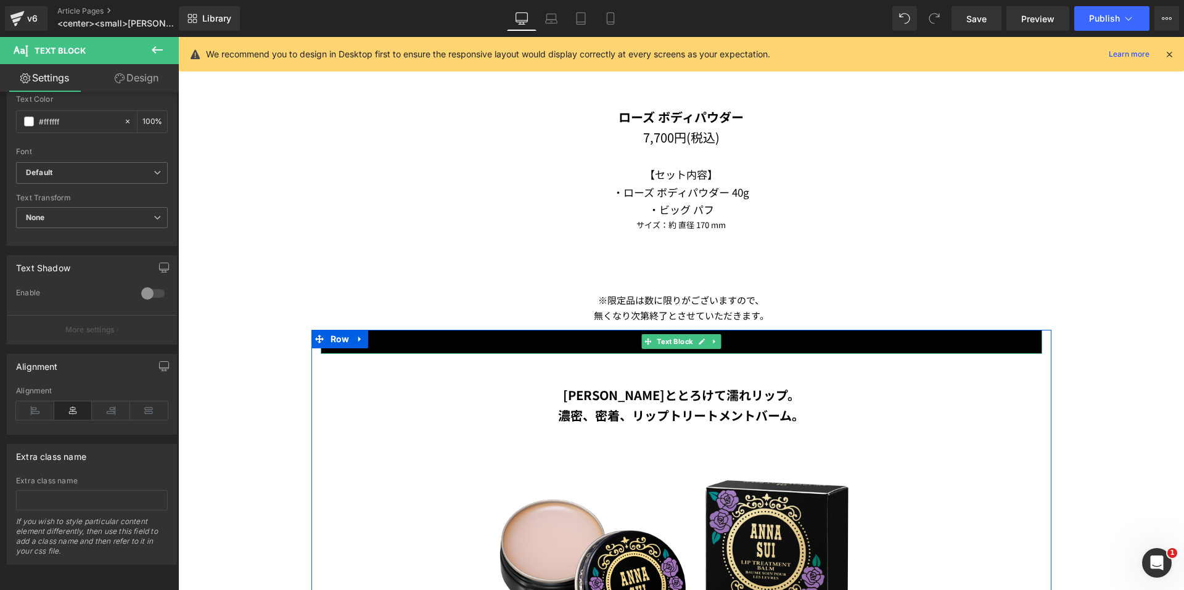
scroll to position [2220, 0]
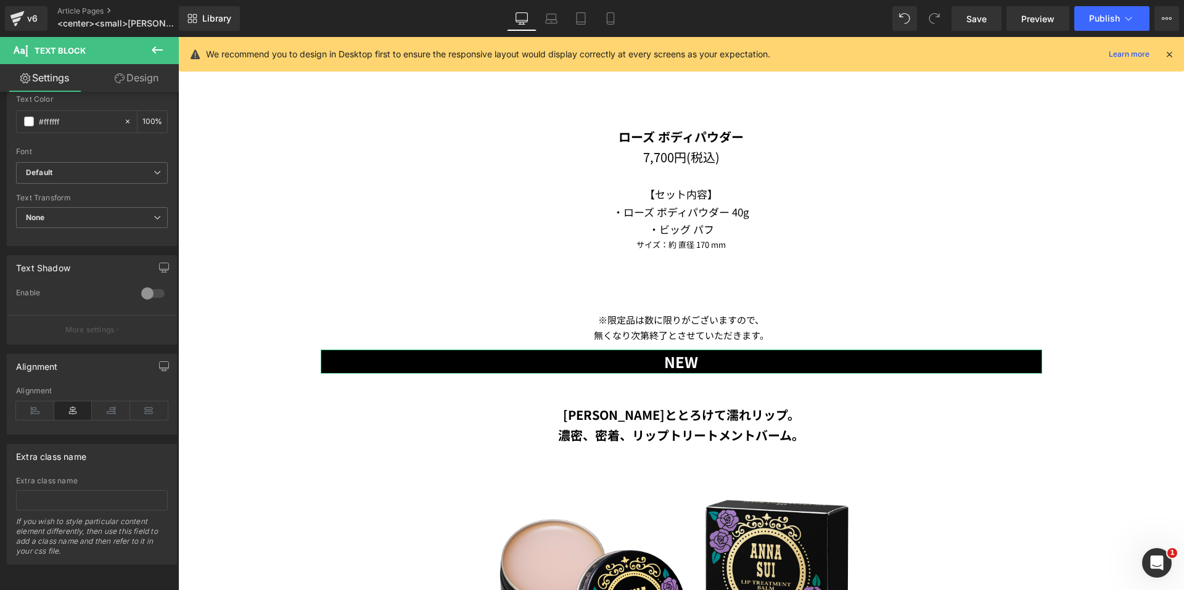
type input "#ffffff"
click at [142, 84] on link "Design" at bounding box center [136, 78] width 89 height 28
type input "0"
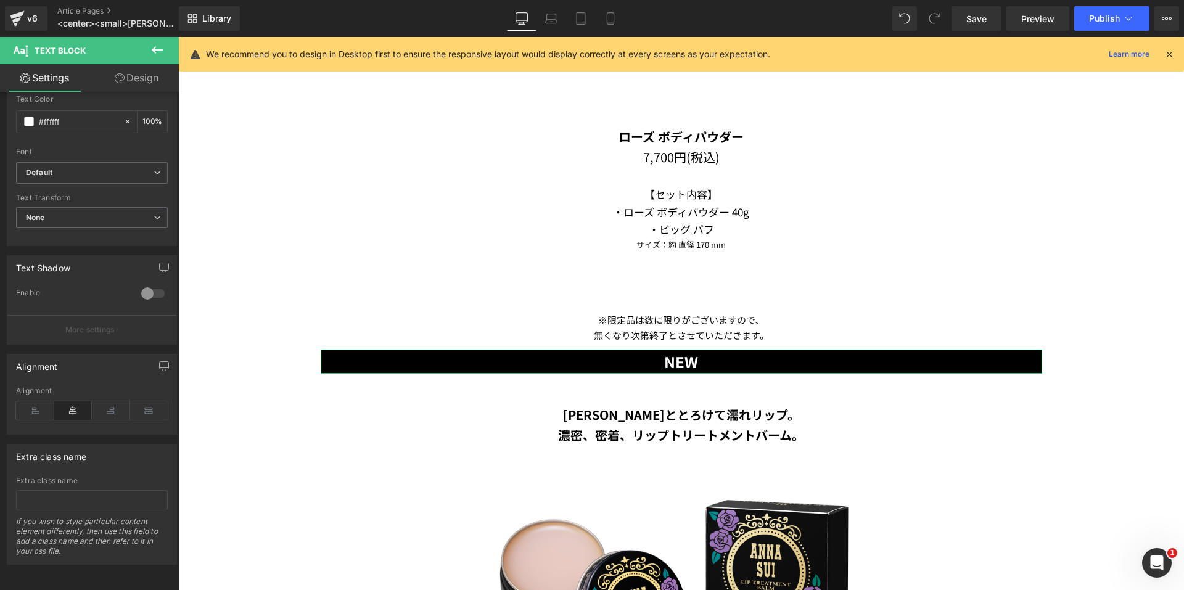
type input "0"
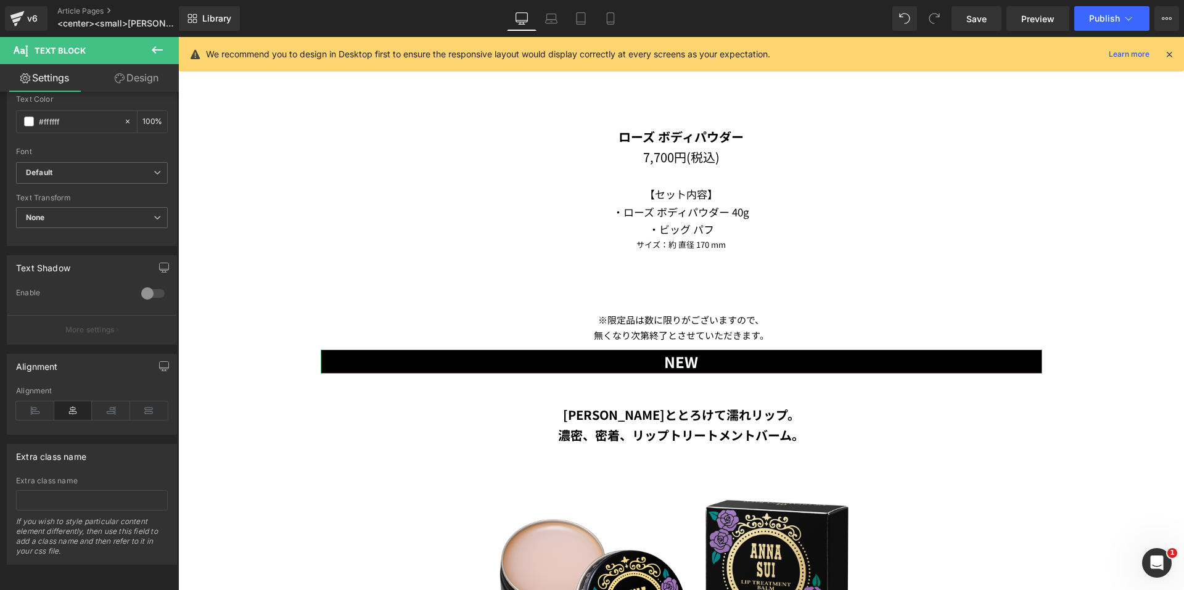
type input "100"
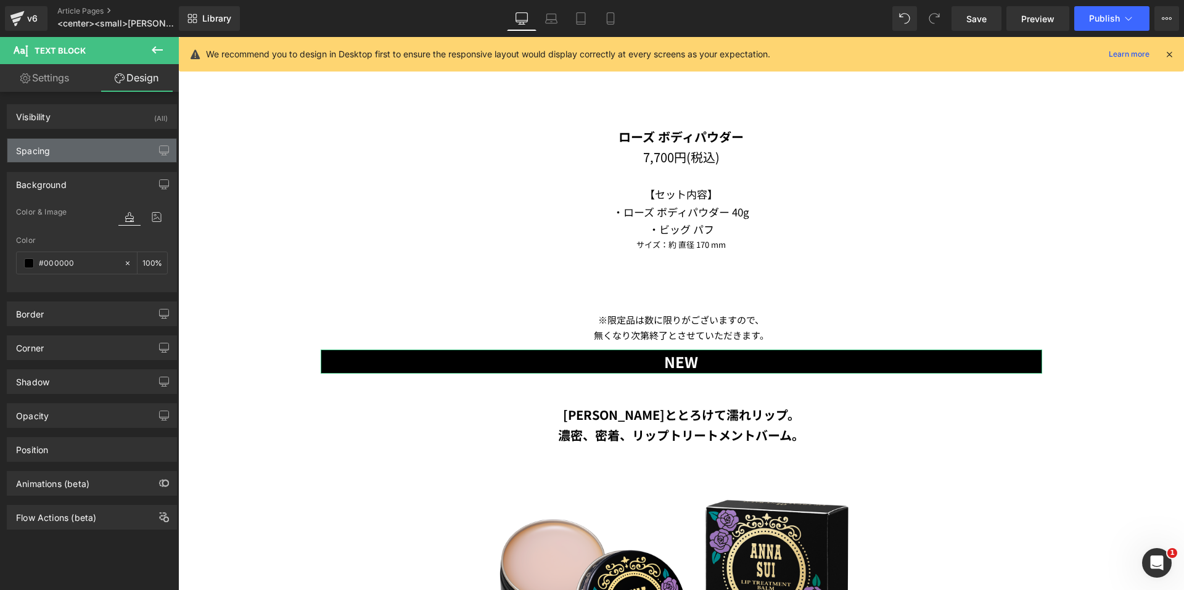
click at [72, 149] on div "Spacing" at bounding box center [91, 150] width 169 height 23
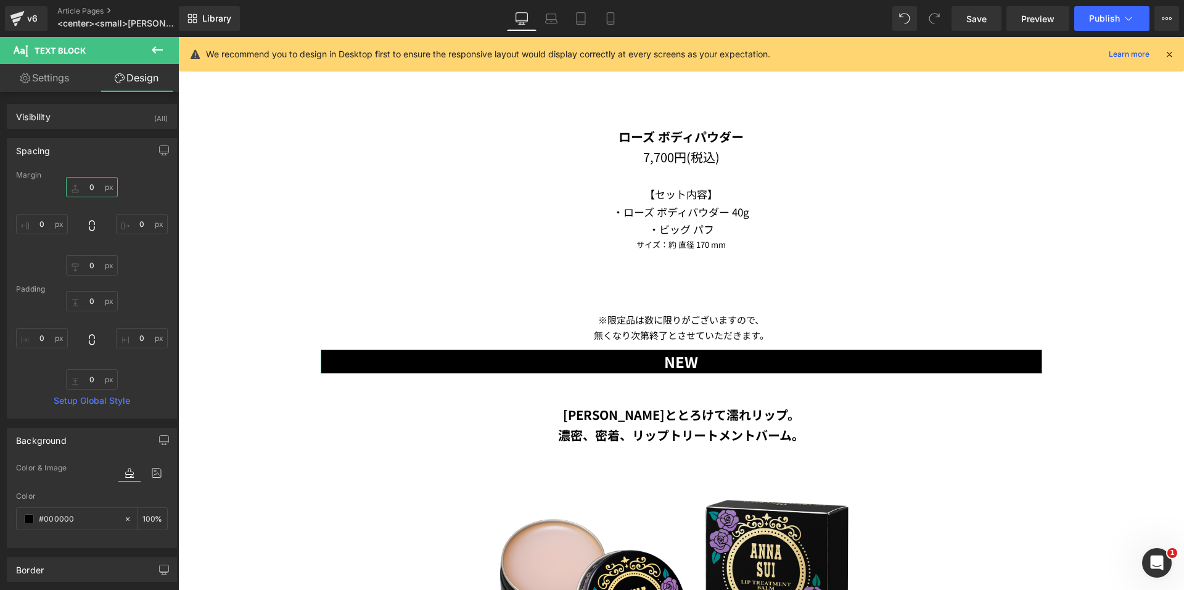
click at [76, 188] on input "0" at bounding box center [92, 187] width 52 height 20
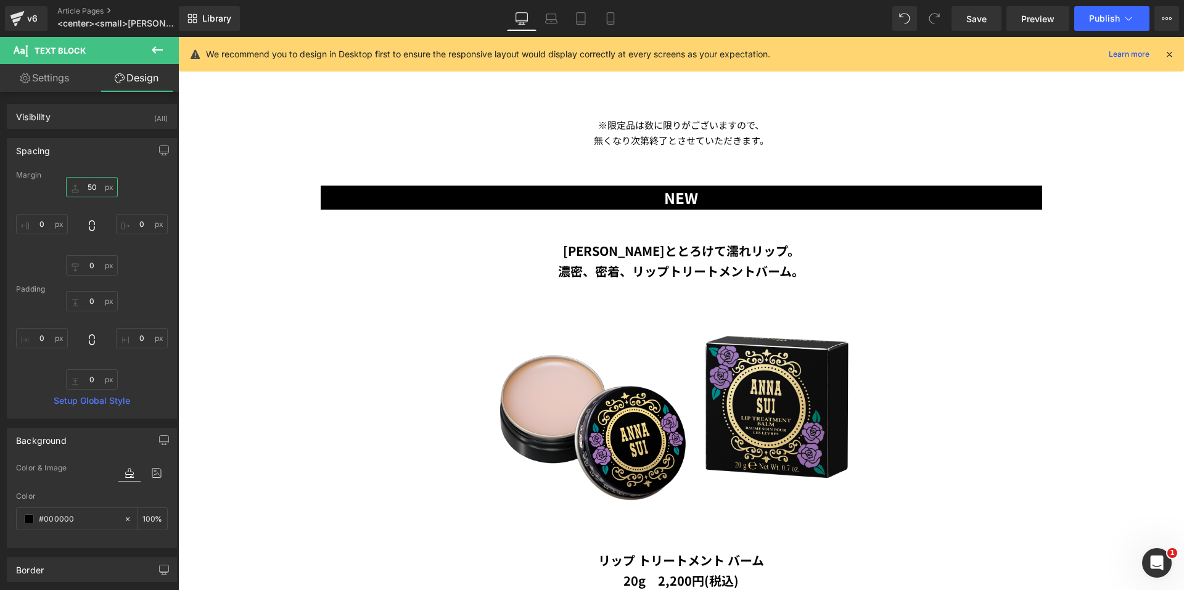
scroll to position [2281, 0]
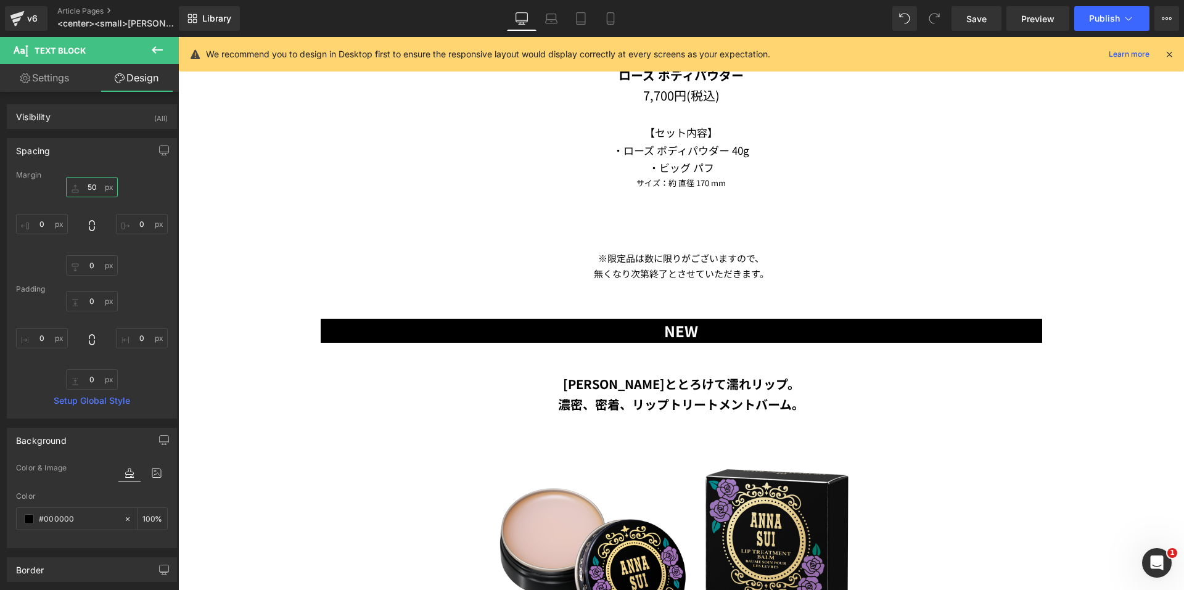
type input "50"
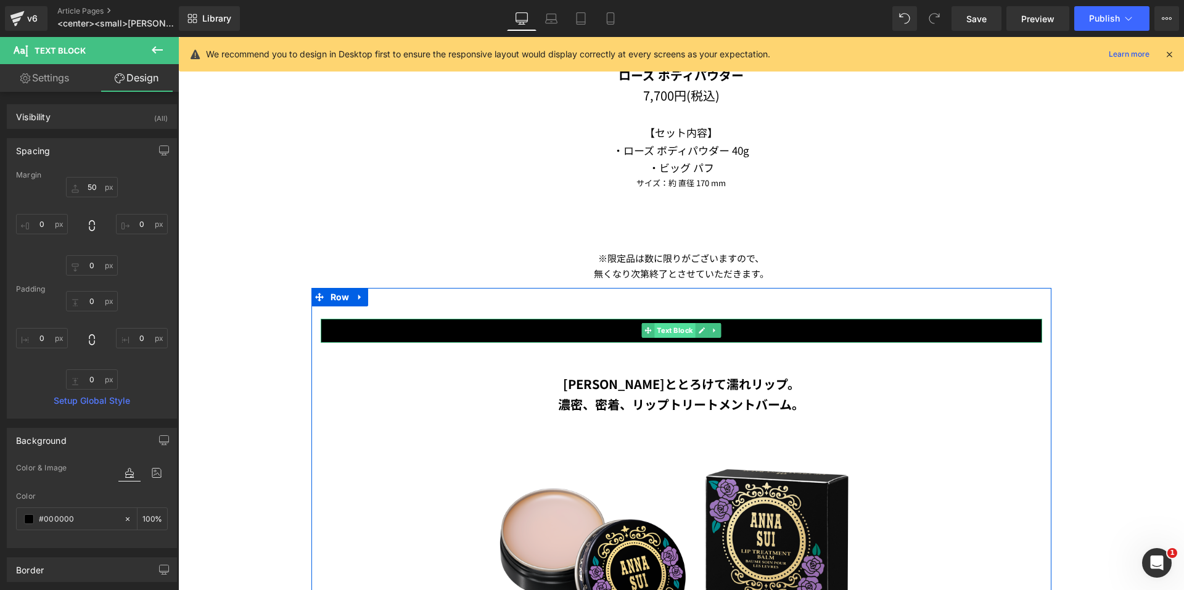
click at [660, 331] on span "Text Block" at bounding box center [674, 330] width 41 height 15
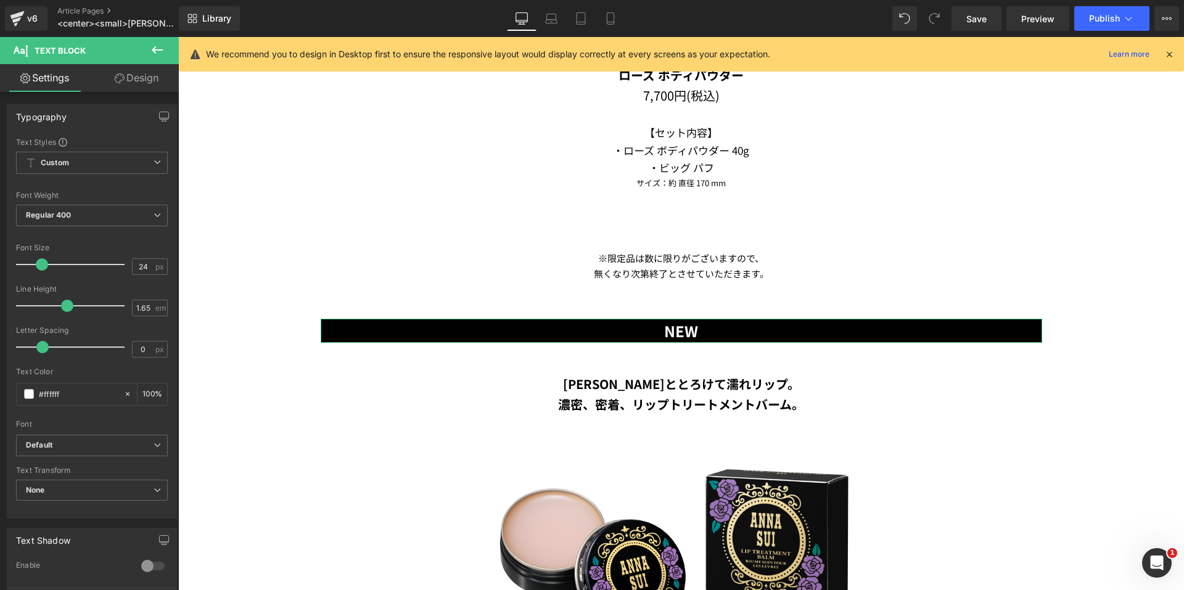
click at [139, 88] on link "Design" at bounding box center [136, 78] width 89 height 28
click at [0, 0] on div "Spacing" at bounding box center [0, 0] width 0 height 0
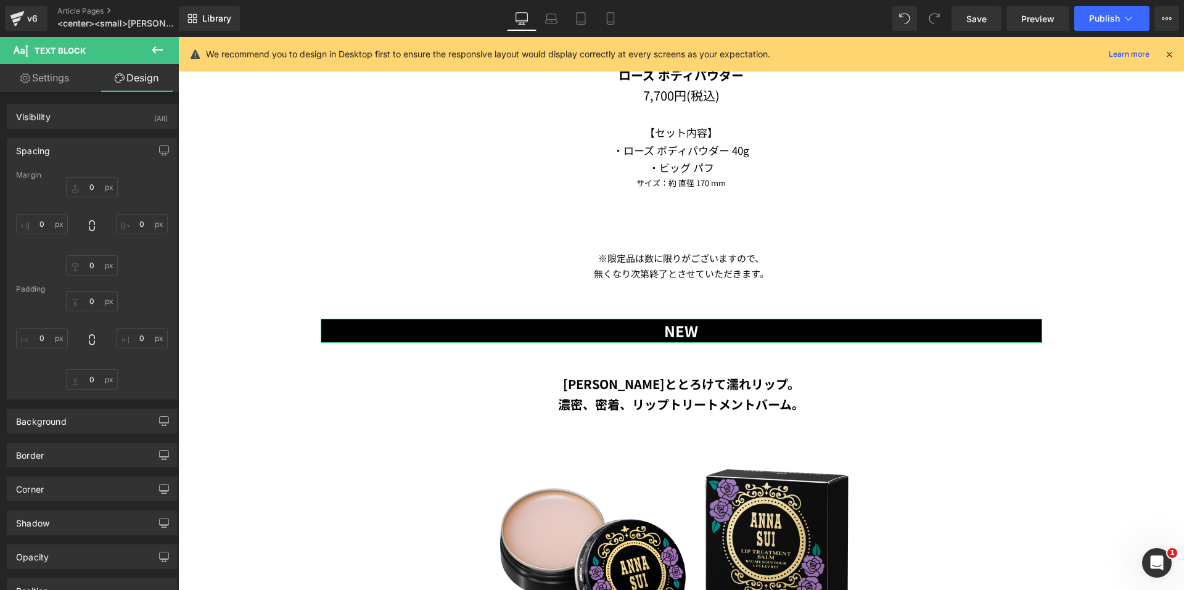
type input "50"
type input "0"
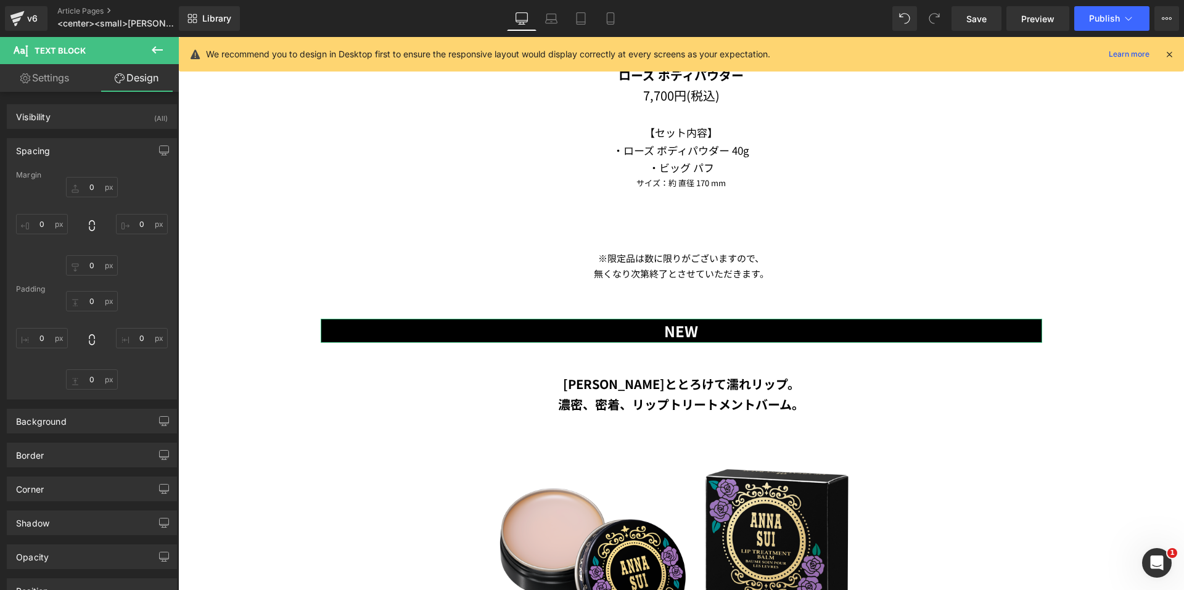
type input "0"
click at [84, 181] on input "50" at bounding box center [92, 187] width 52 height 20
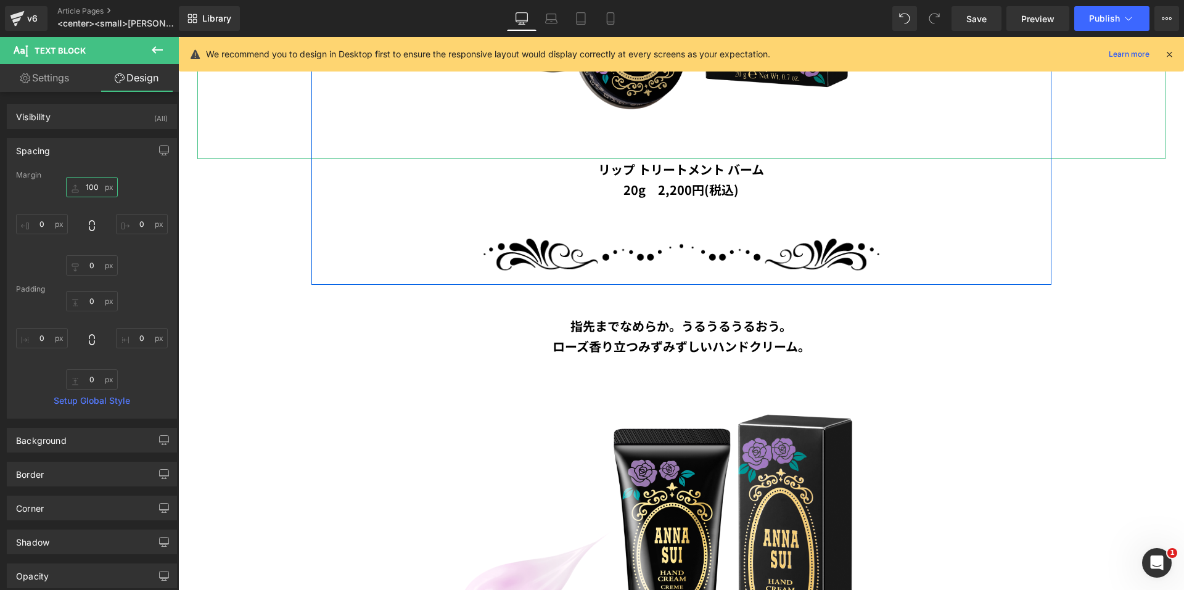
scroll to position [3021, 0]
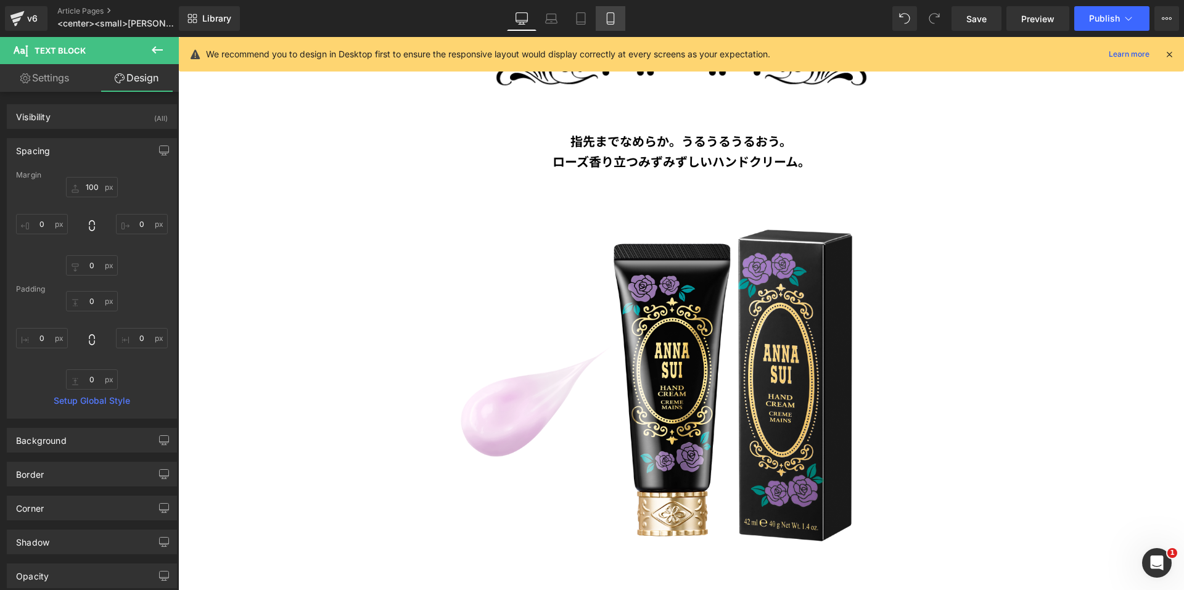
click at [610, 17] on icon at bounding box center [610, 18] width 12 height 12
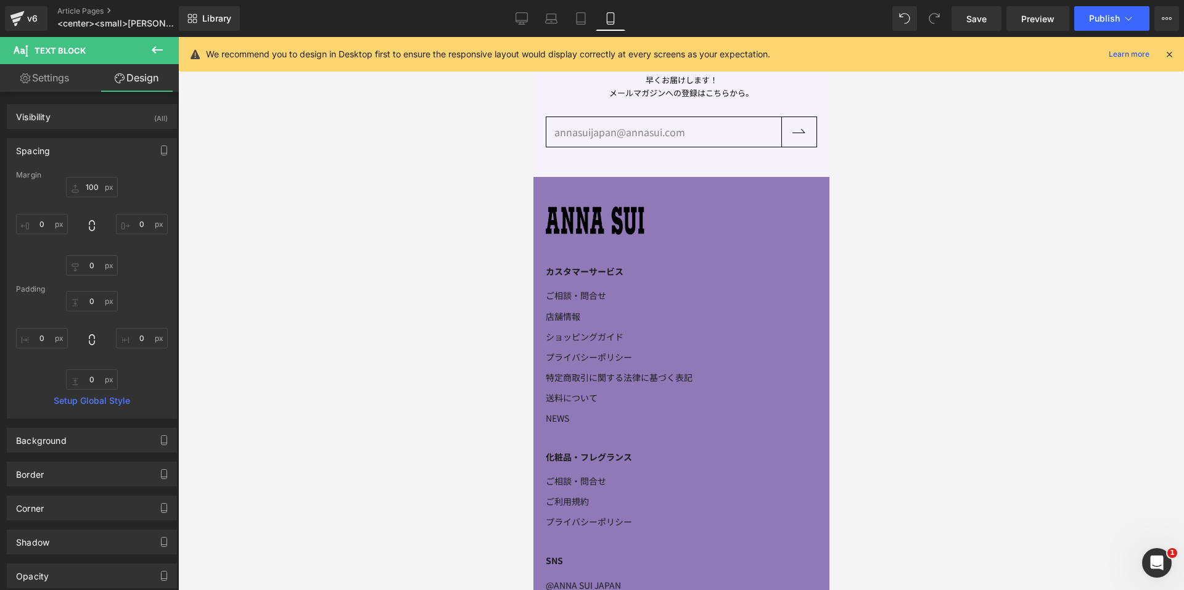
type input "100"
type input "0"
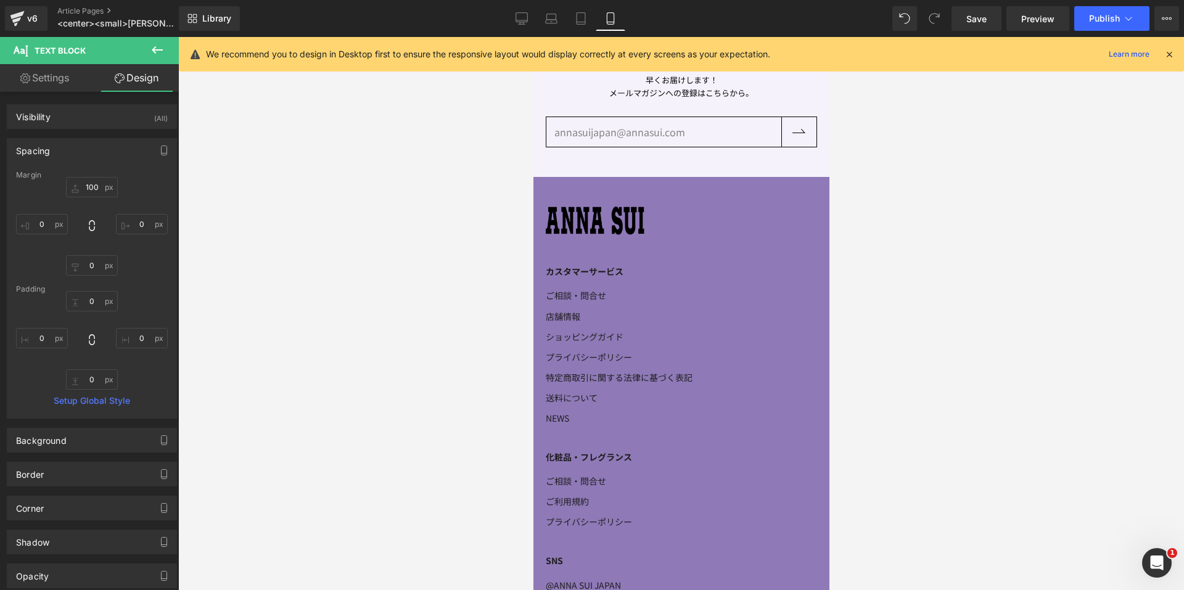
type input "0"
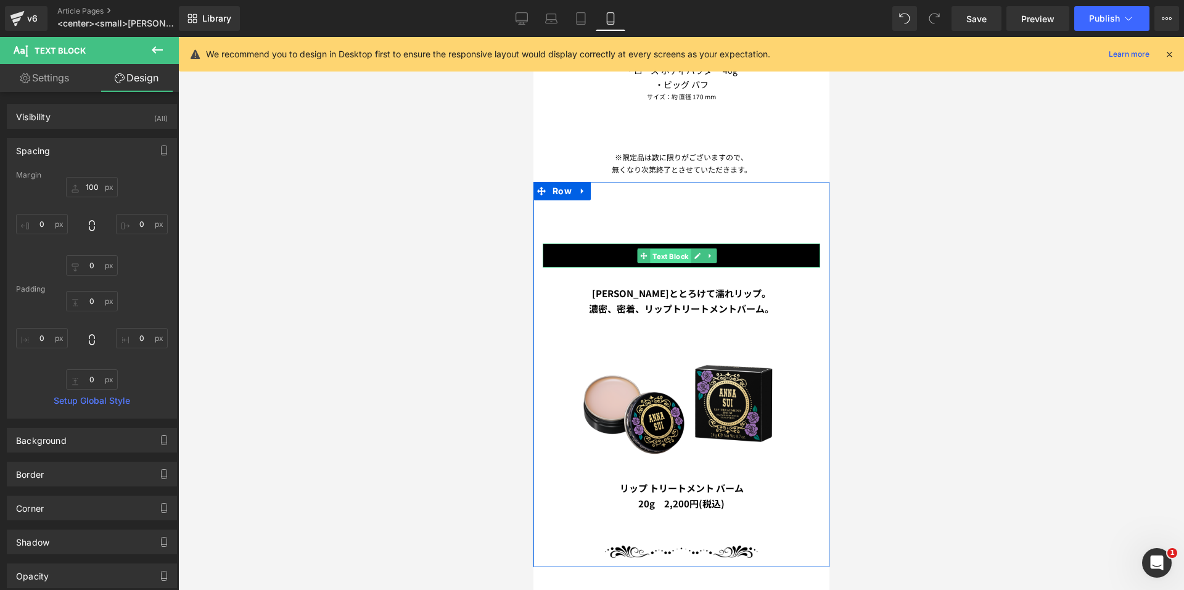
drag, startPoint x: 661, startPoint y: 240, endPoint x: 851, endPoint y: 308, distance: 201.8
click at [661, 248] on span "Text Block" at bounding box center [669, 255] width 41 height 15
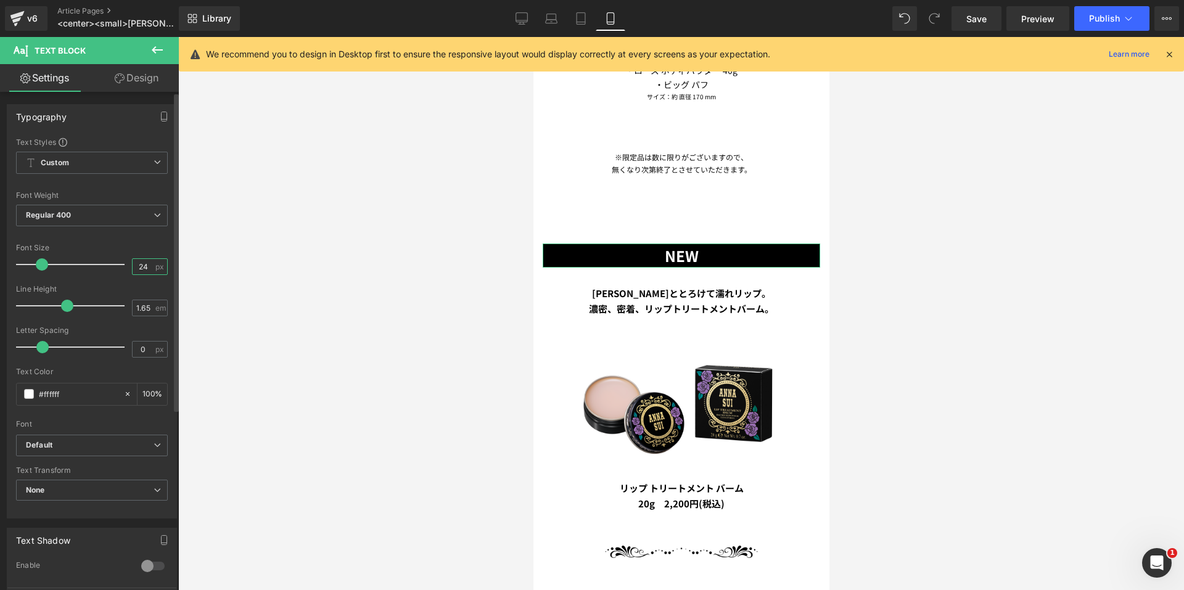
drag, startPoint x: 144, startPoint y: 265, endPoint x: 112, endPoint y: 264, distance: 32.1
click at [113, 265] on div "Font Size 24 px" at bounding box center [92, 264] width 152 height 41
type input "20"
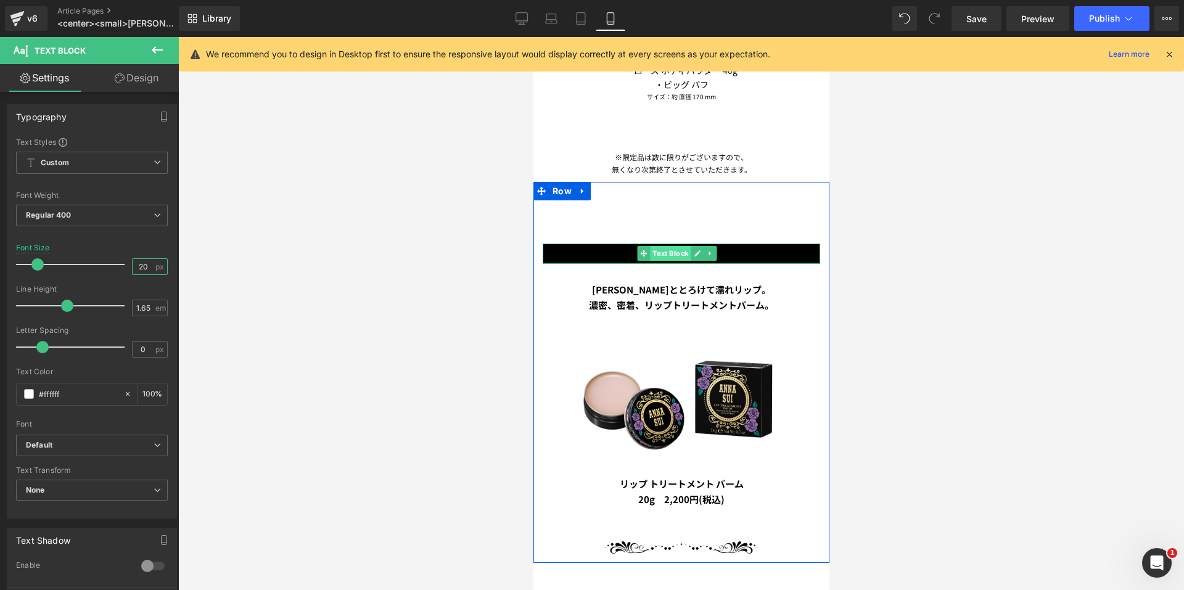
click at [673, 246] on span "Text Block" at bounding box center [669, 253] width 41 height 15
click at [667, 247] on span "Text Block" at bounding box center [669, 254] width 41 height 15
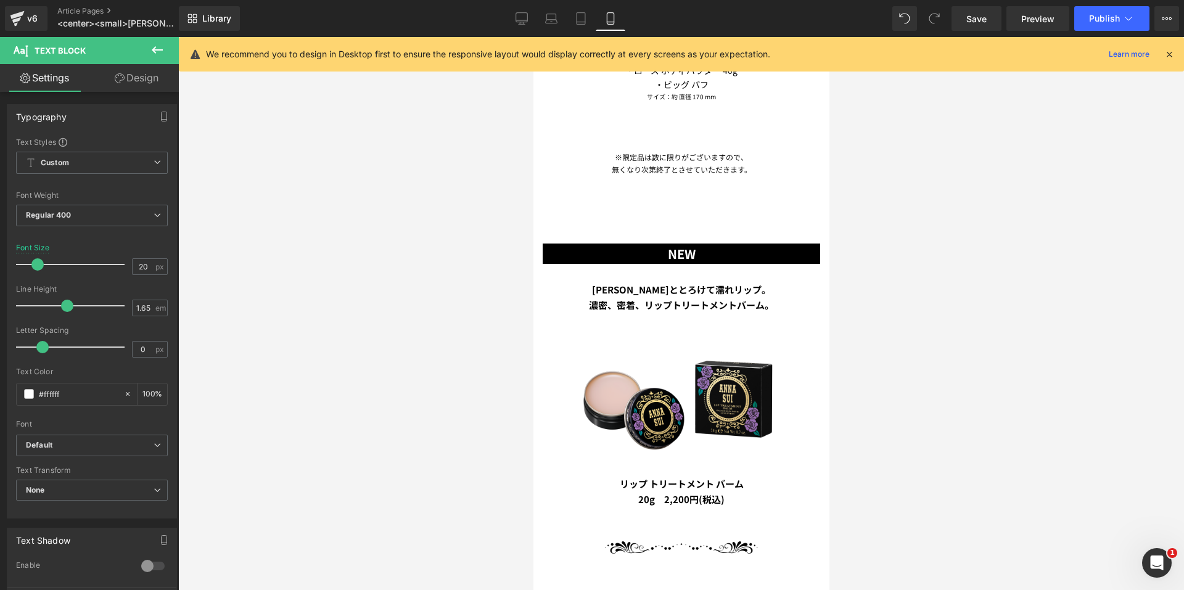
click at [335, 245] on div at bounding box center [681, 313] width 1006 height 553
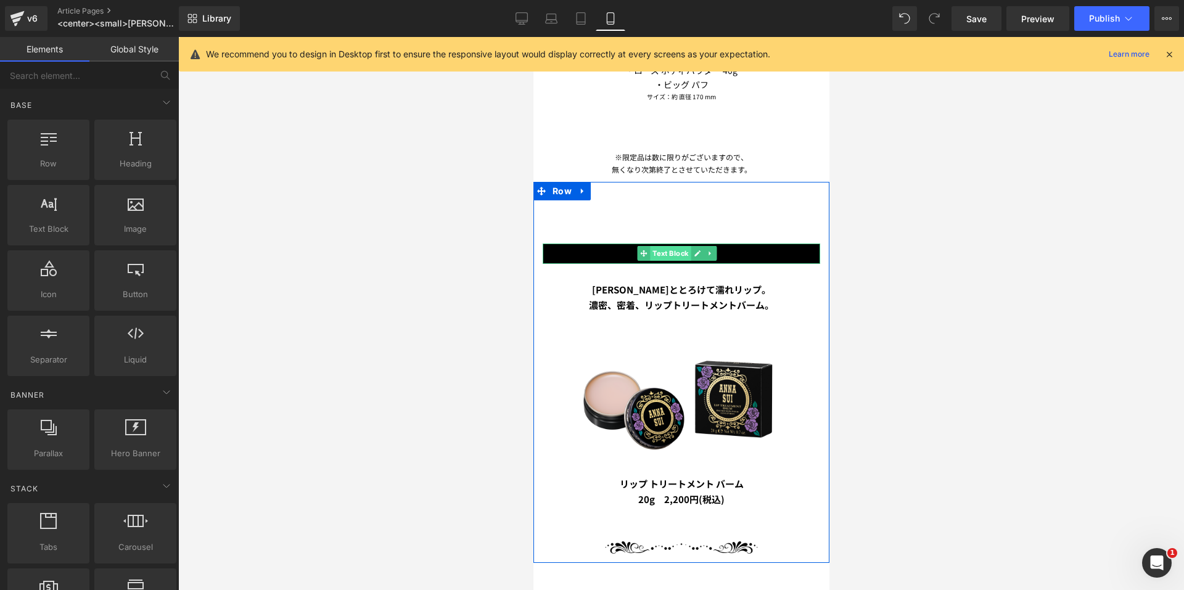
click at [683, 246] on span "Text Block" at bounding box center [669, 253] width 41 height 15
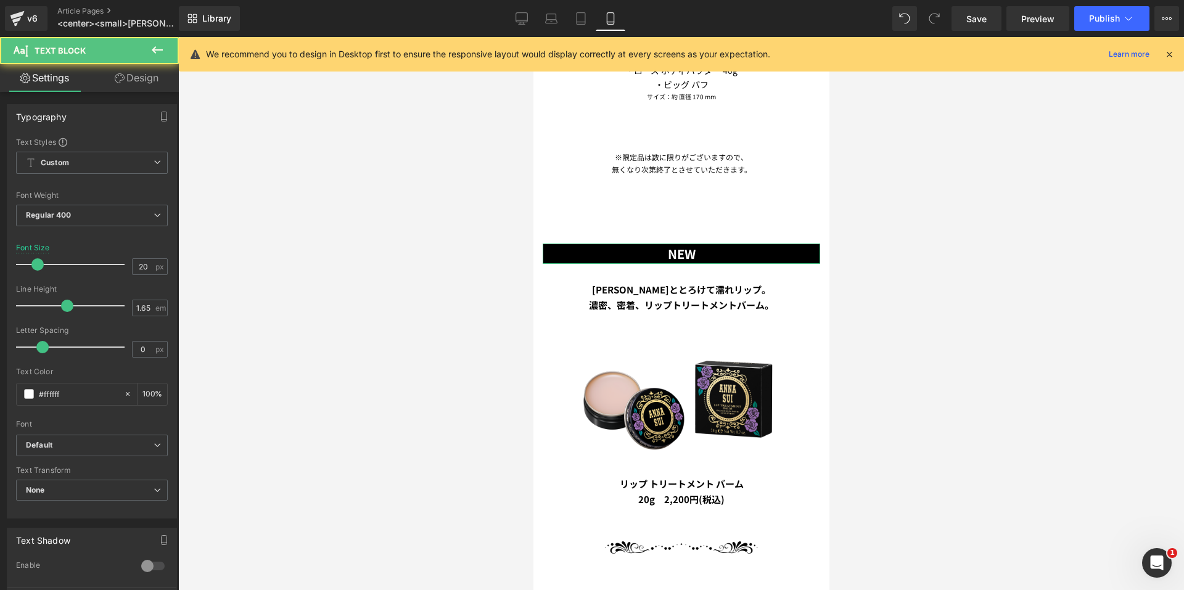
click at [142, 86] on link "Design" at bounding box center [136, 78] width 89 height 28
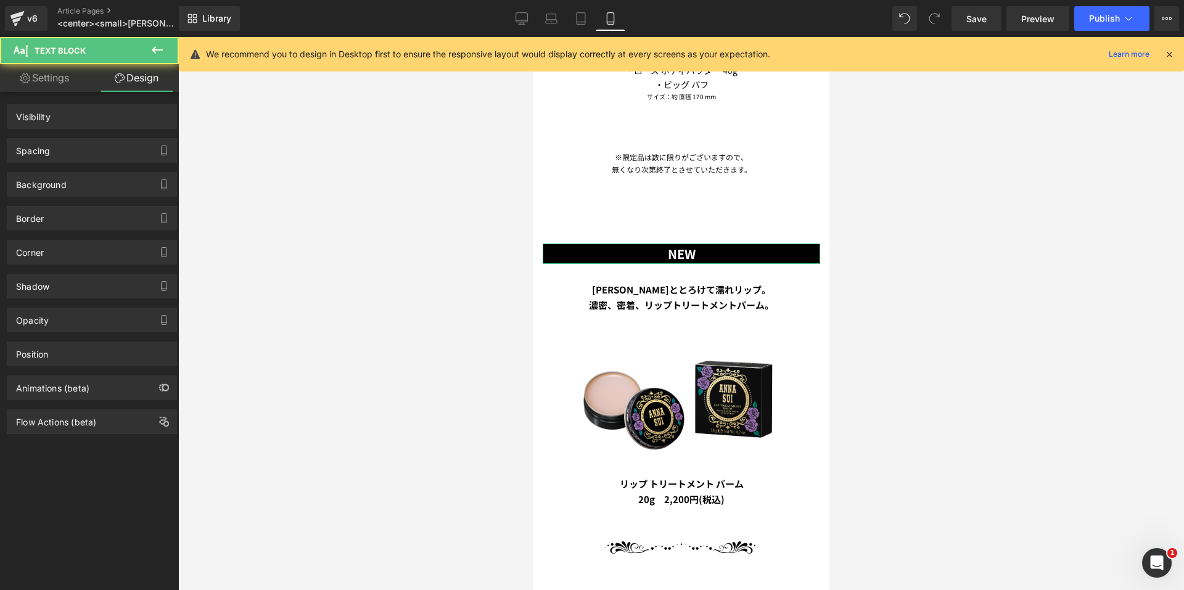
click at [107, 142] on div "Spacing" at bounding box center [91, 150] width 169 height 23
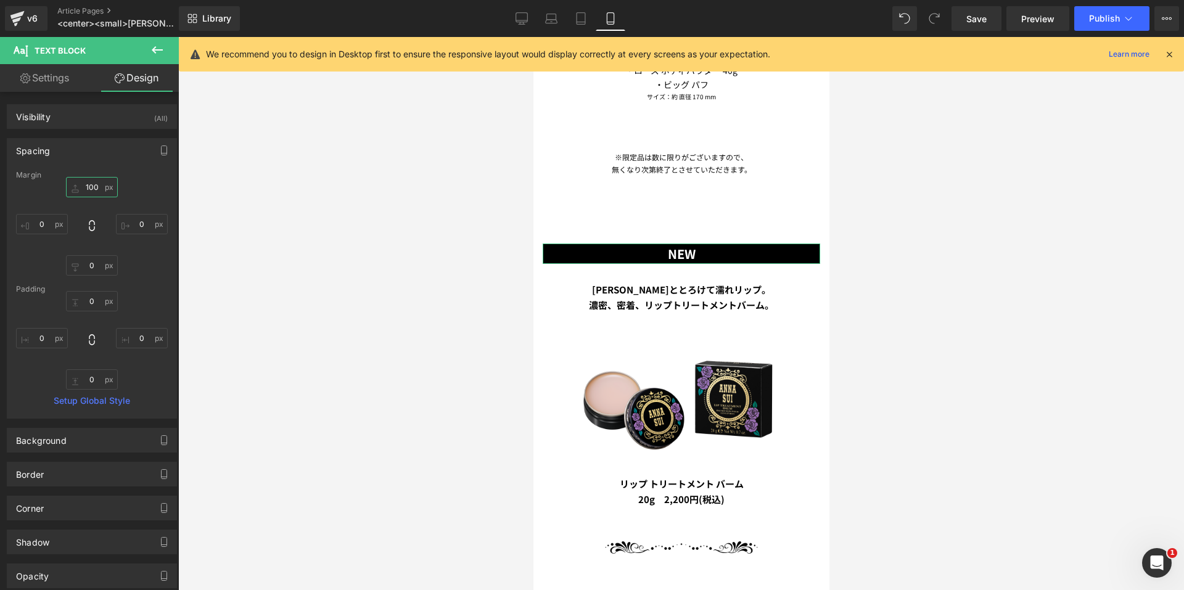
click at [96, 186] on input "100" at bounding box center [92, 187] width 52 height 20
type input "50"
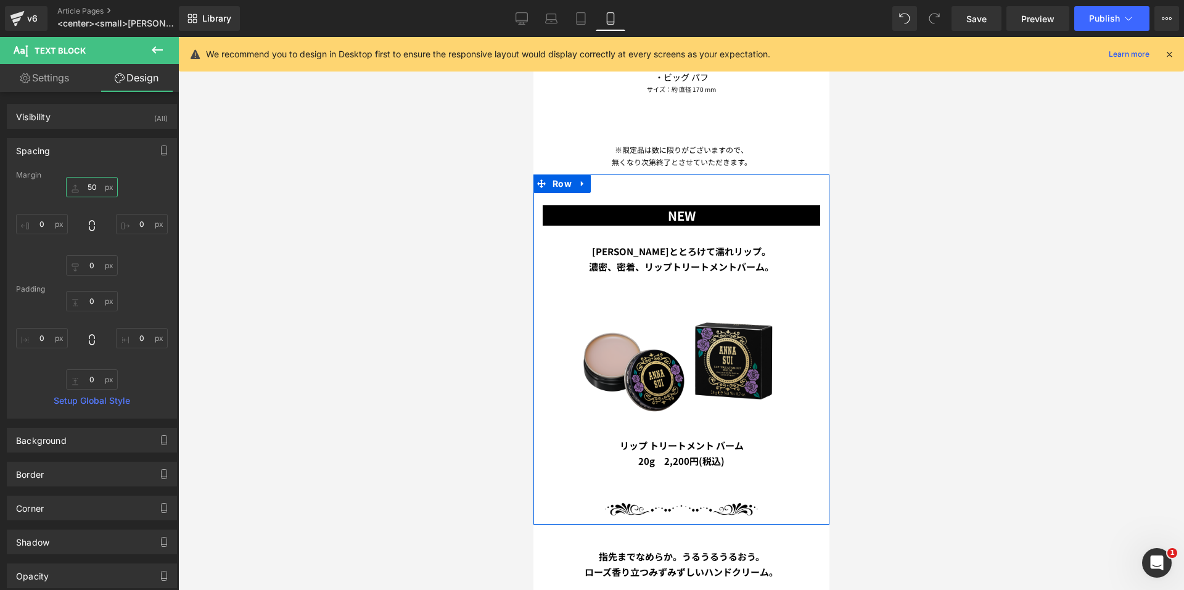
scroll to position [1580, 0]
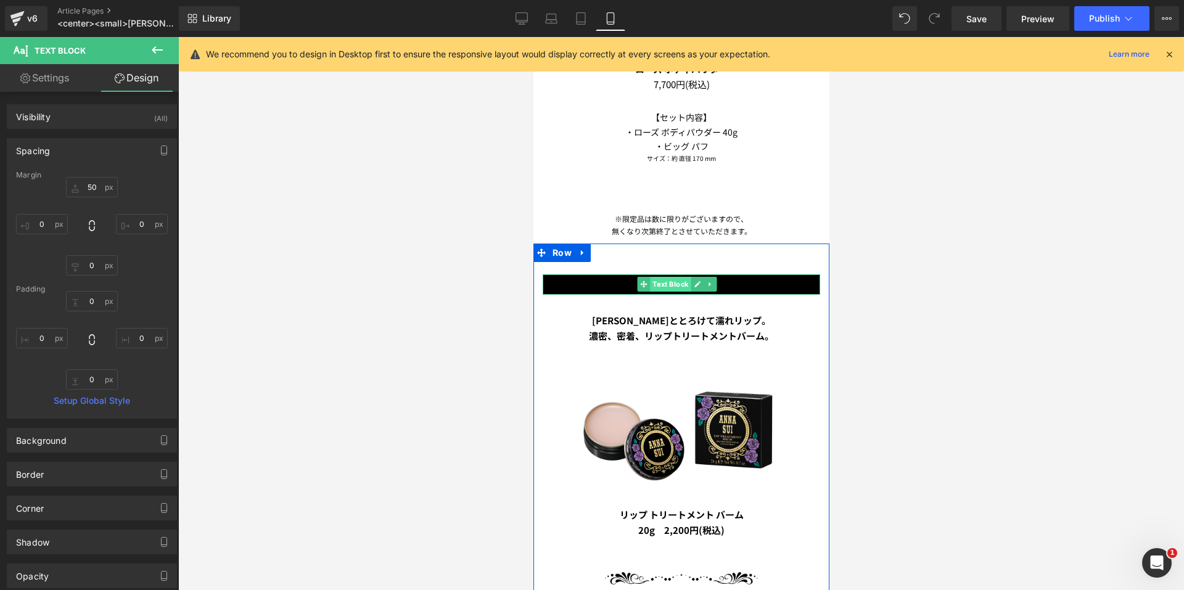
click at [671, 277] on span "Text Block" at bounding box center [669, 284] width 41 height 15
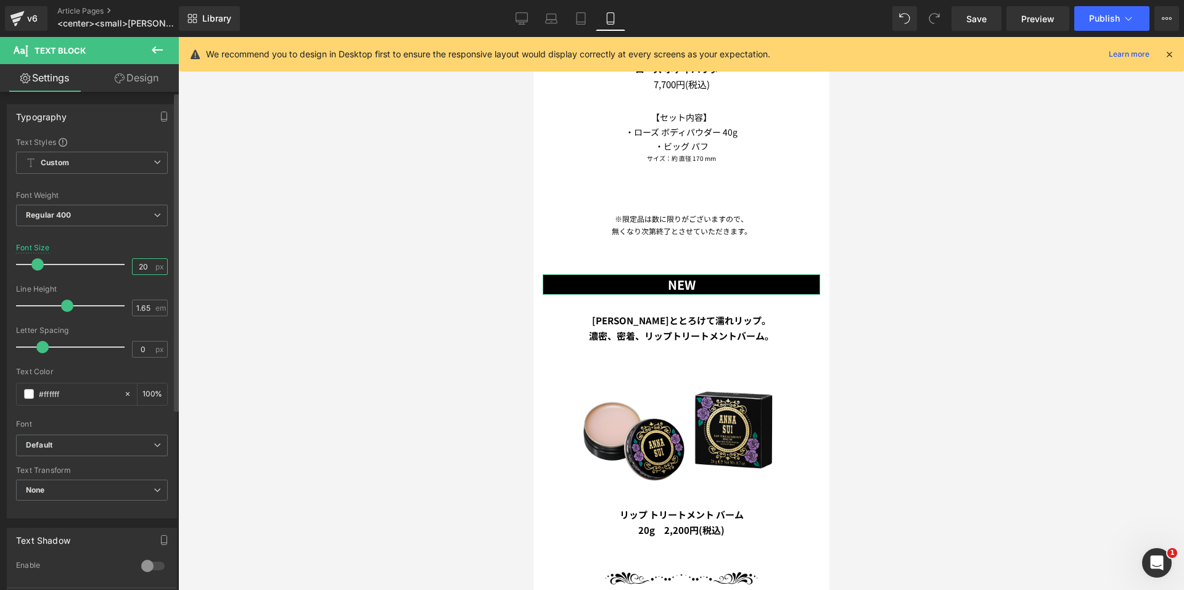
drag, startPoint x: 147, startPoint y: 267, endPoint x: 117, endPoint y: 261, distance: 30.8
click at [117, 261] on div "Font Size 20 px" at bounding box center [92, 264] width 152 height 41
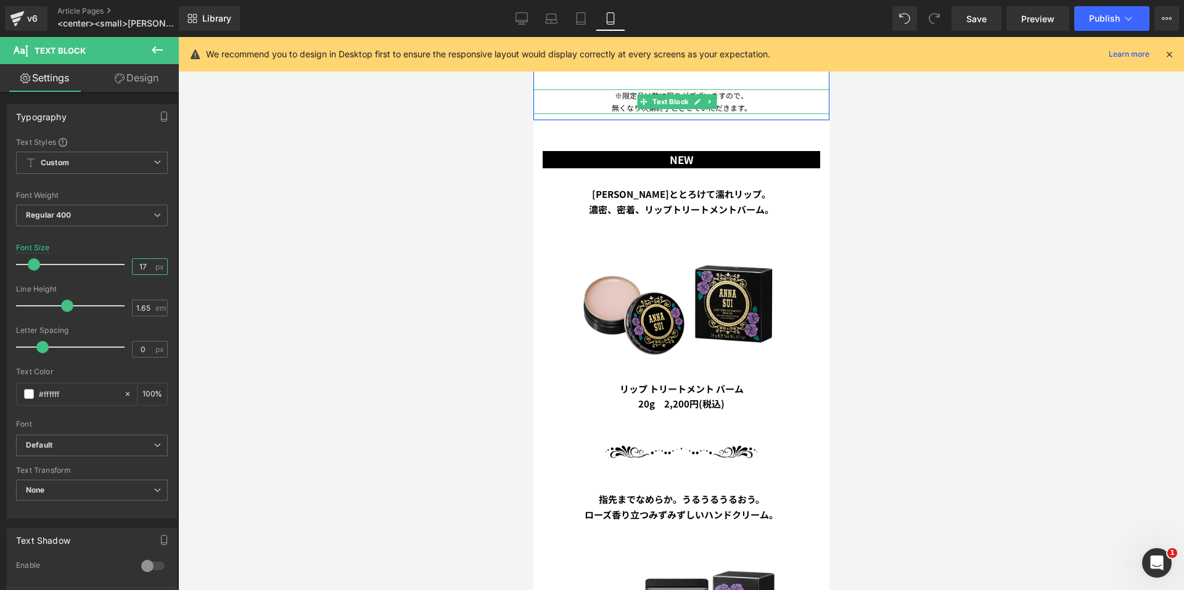
scroll to position [1949, 0]
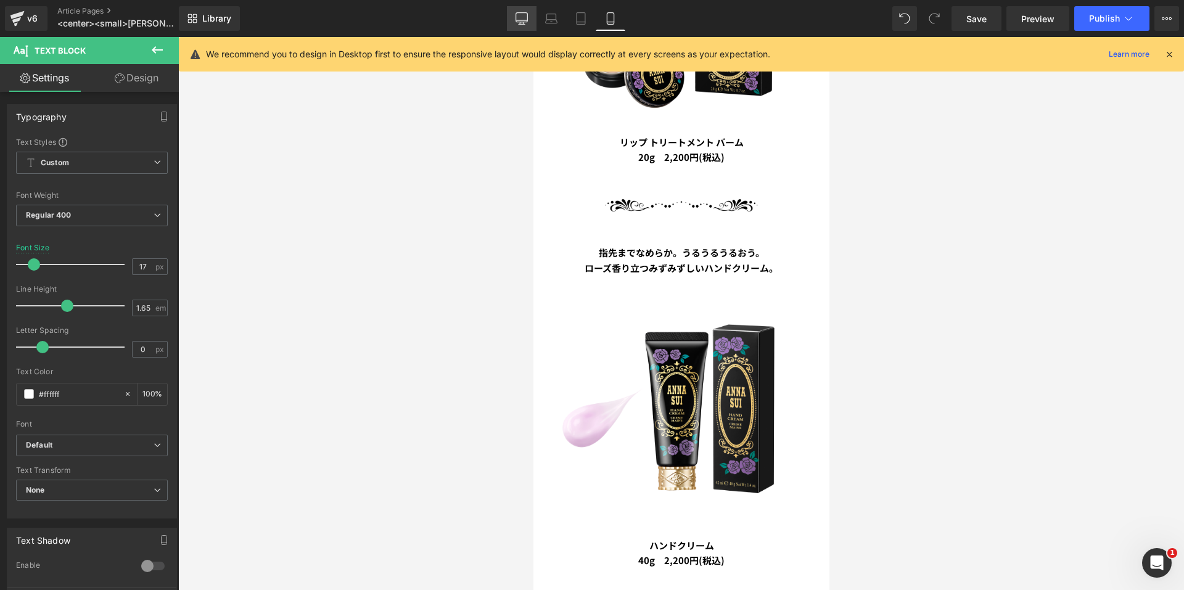
click at [510, 25] on link "Desktop" at bounding box center [522, 18] width 30 height 25
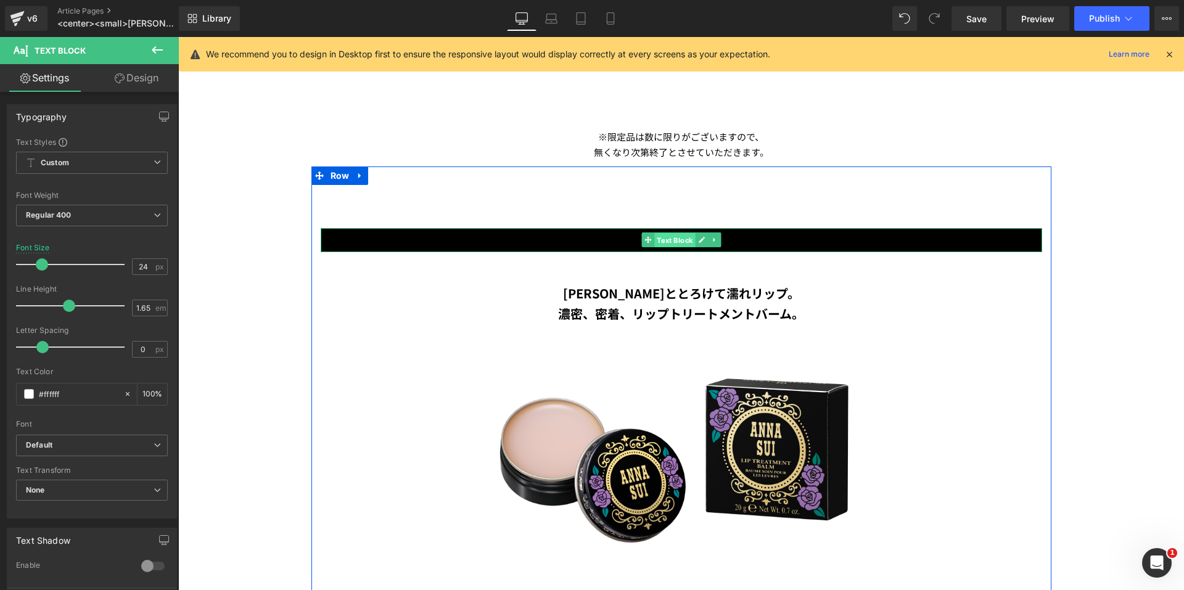
click at [670, 235] on span "Text Block" at bounding box center [674, 240] width 41 height 15
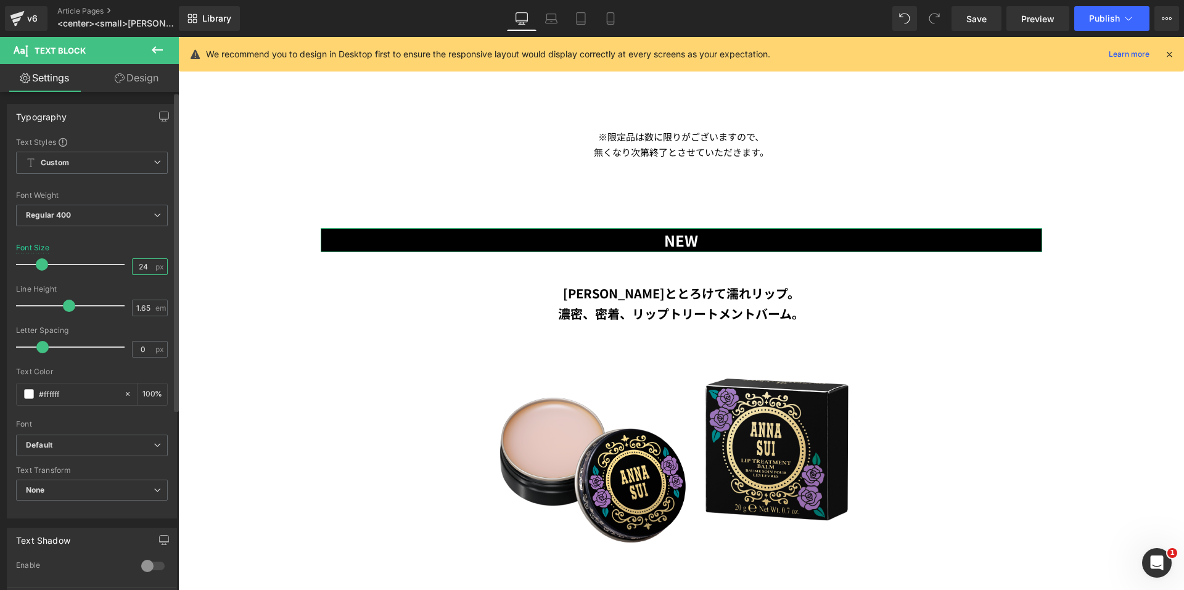
click at [108, 268] on div "Font Size 24 px" at bounding box center [92, 264] width 152 height 41
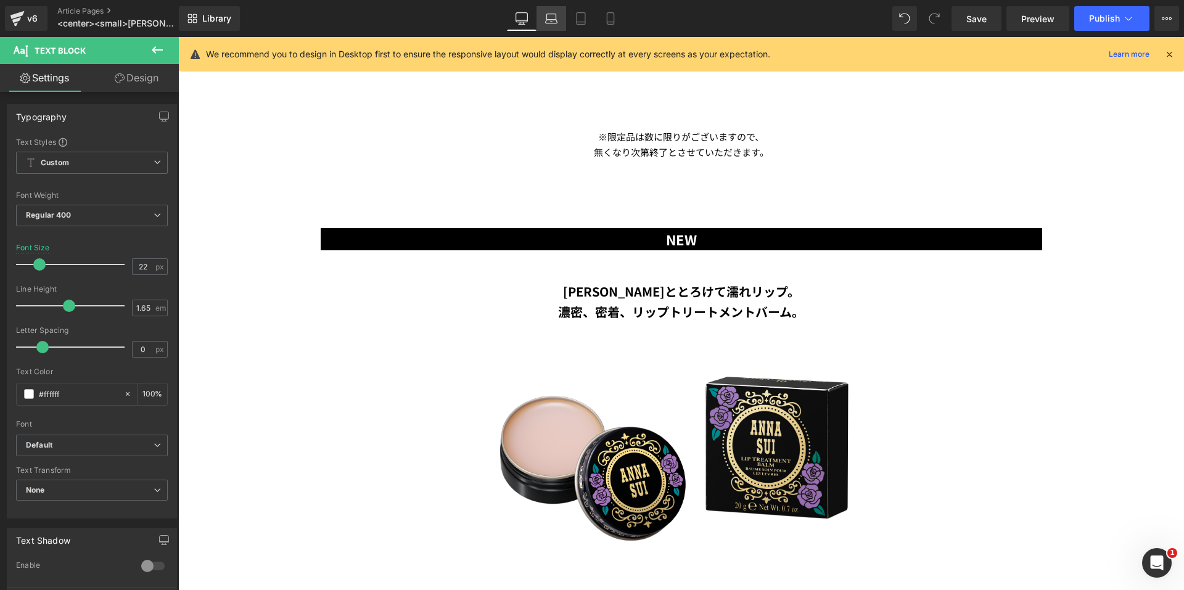
click at [548, 18] on icon at bounding box center [551, 18] width 12 height 12
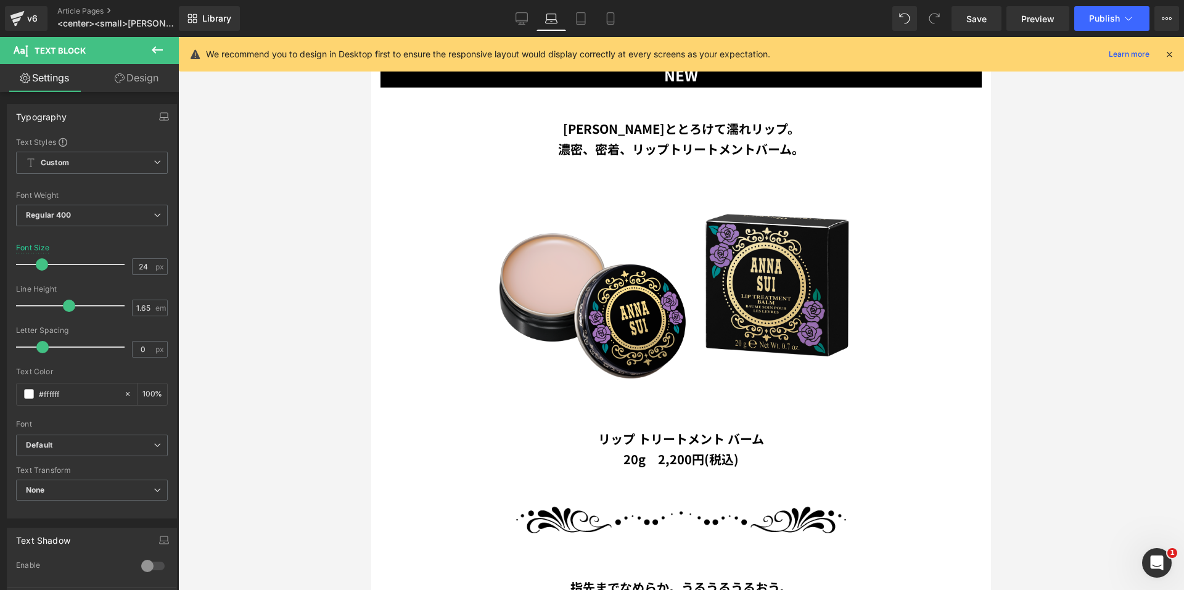
scroll to position [2228, 0]
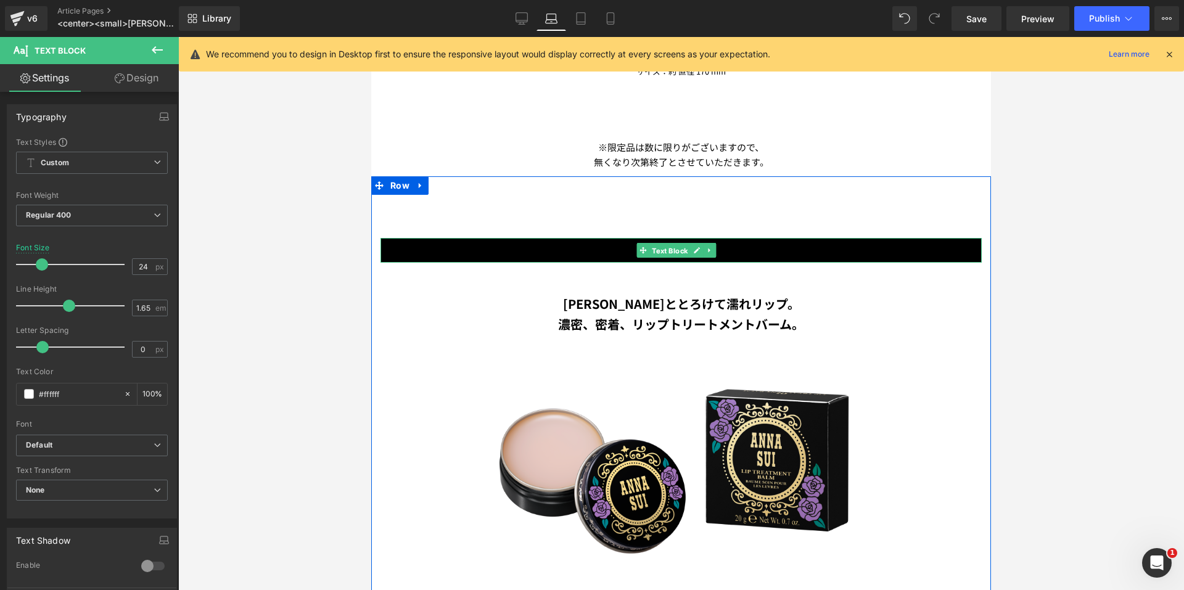
click at [669, 244] on span "Text Block" at bounding box center [669, 251] width 41 height 15
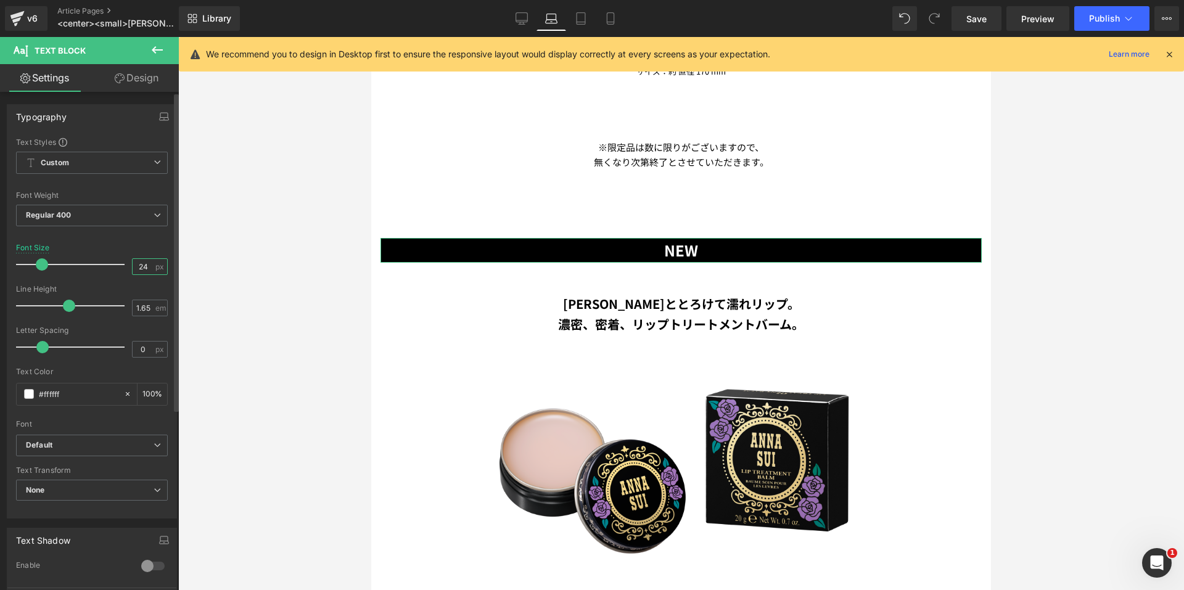
click at [143, 266] on input "24" at bounding box center [144, 266] width 22 height 15
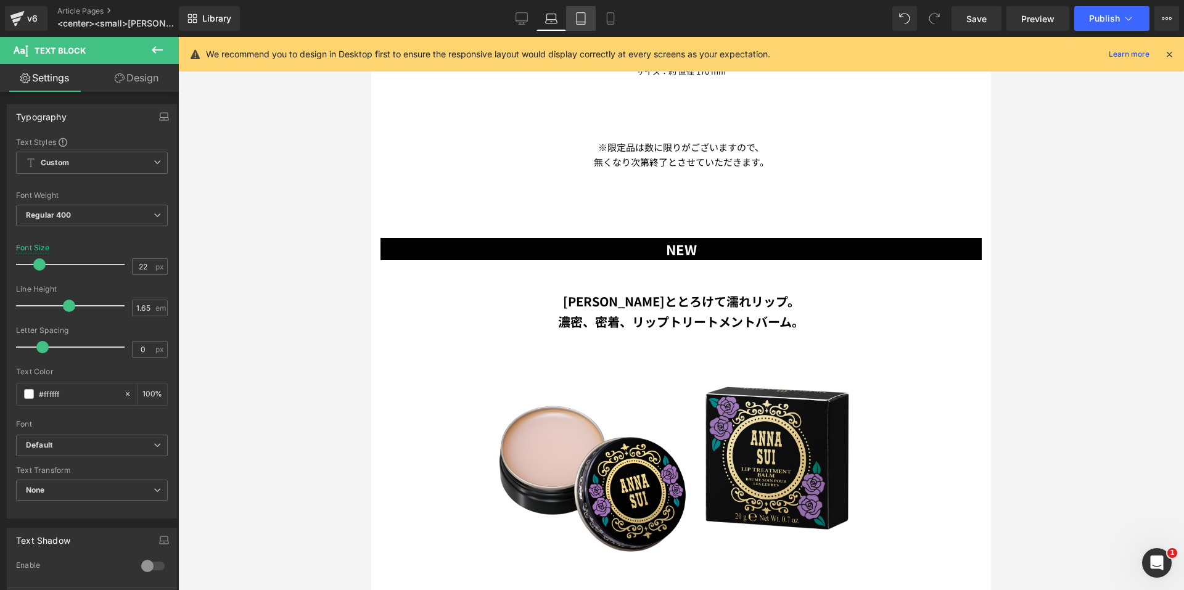
click at [585, 20] on icon at bounding box center [580, 19] width 9 height 12
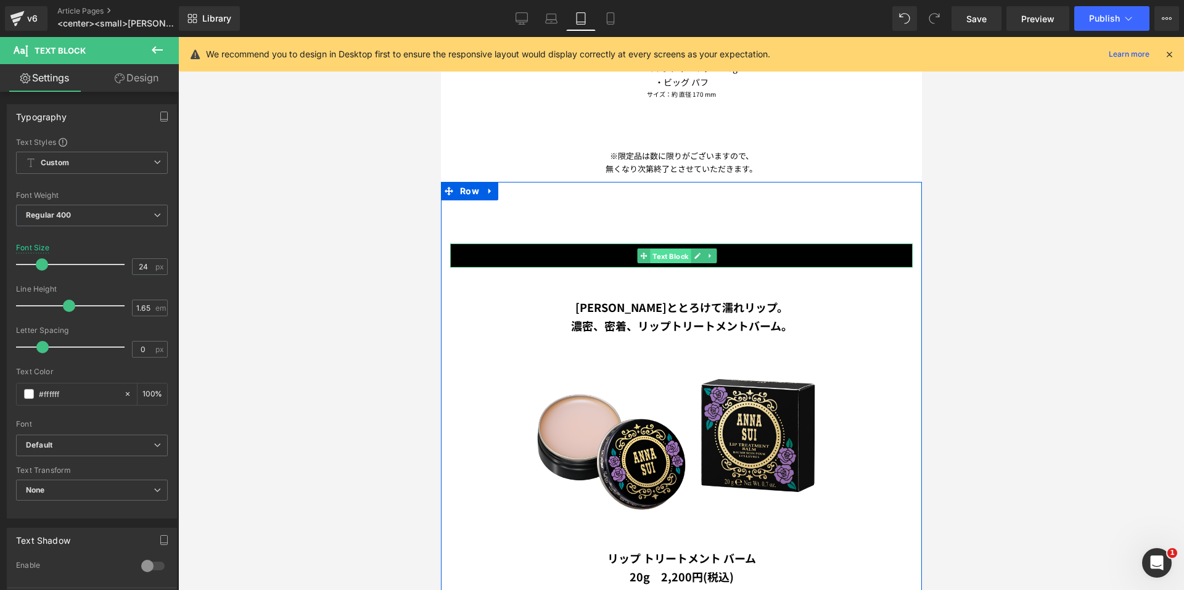
click at [658, 248] on span "Text Block" at bounding box center [669, 255] width 41 height 15
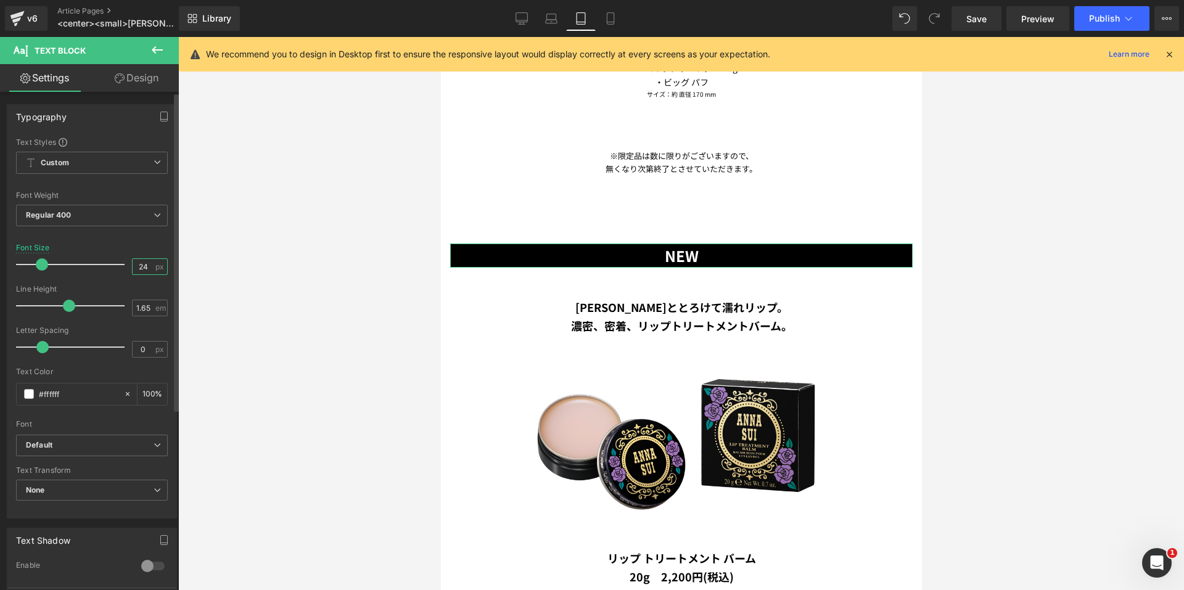
click at [147, 264] on input "24" at bounding box center [144, 266] width 22 height 15
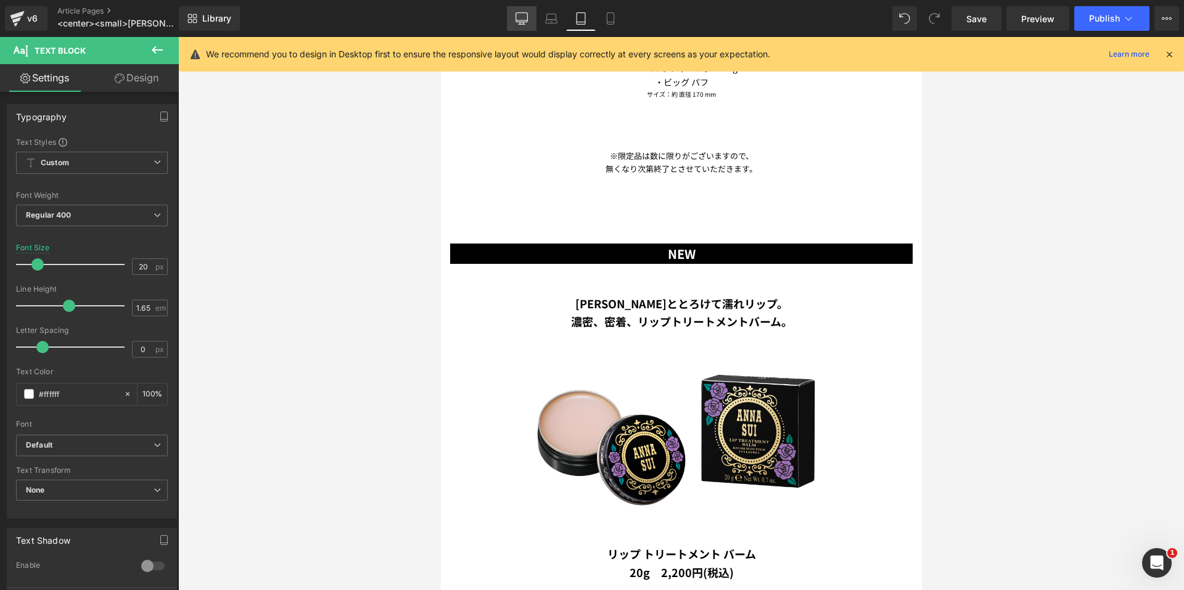
click at [521, 24] on icon at bounding box center [522, 24] width 6 height 0
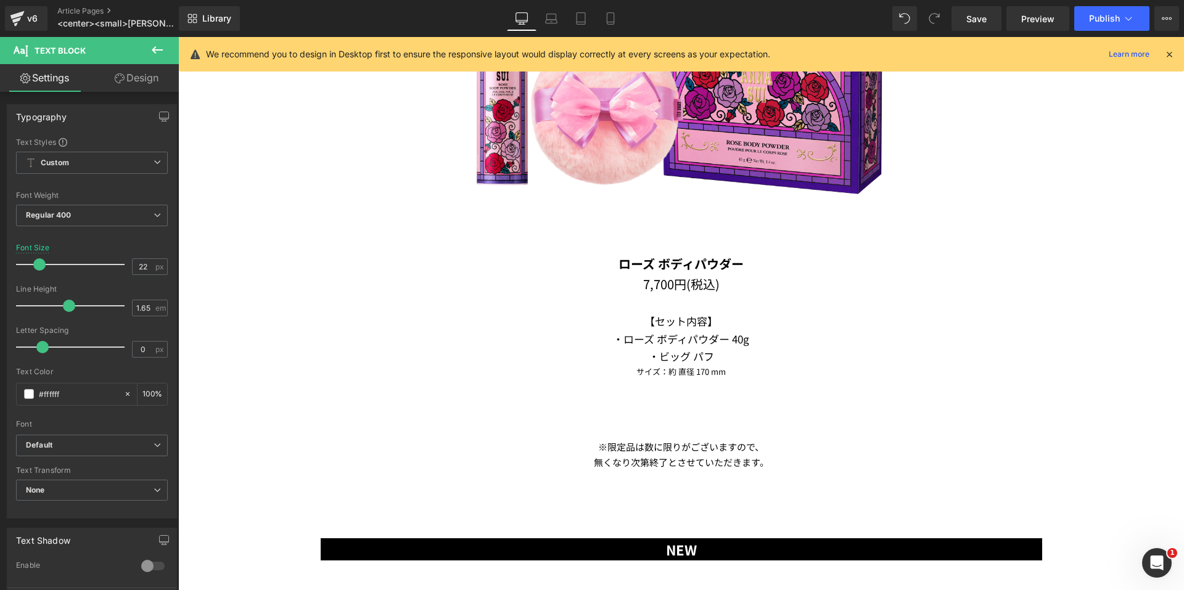
scroll to position [2403, 0]
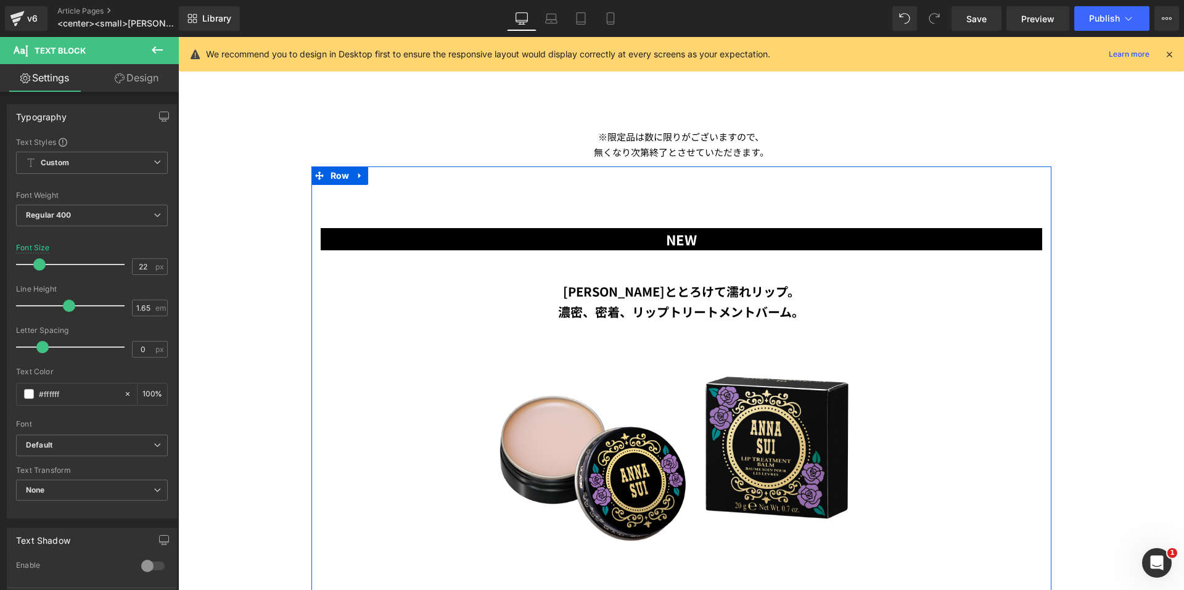
click at [672, 242] on strong "NEW" at bounding box center [681, 239] width 31 height 20
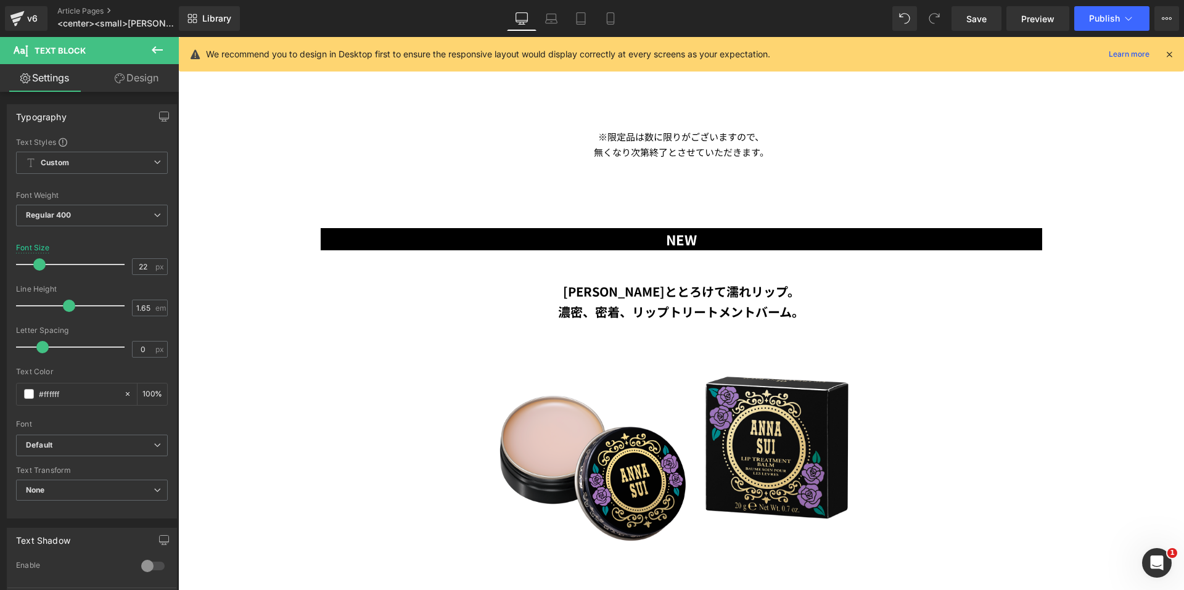
click at [134, 85] on link "Design" at bounding box center [136, 78] width 89 height 28
click at [0, 0] on div "Spacing" at bounding box center [0, 0] width 0 height 0
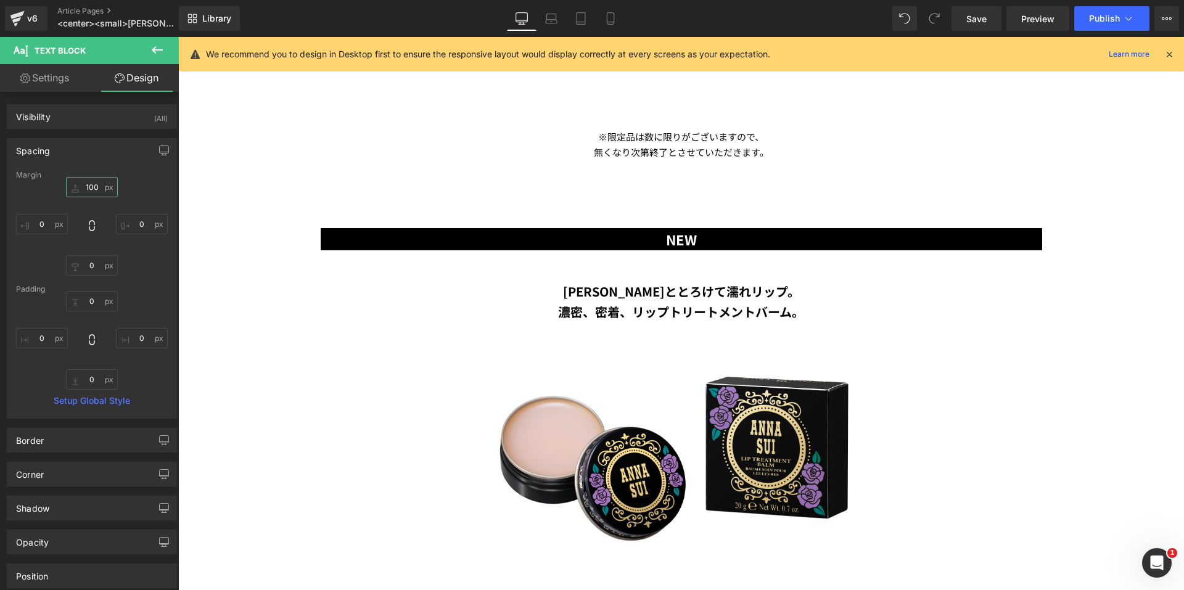
click at [91, 189] on input "100" at bounding box center [92, 187] width 52 height 20
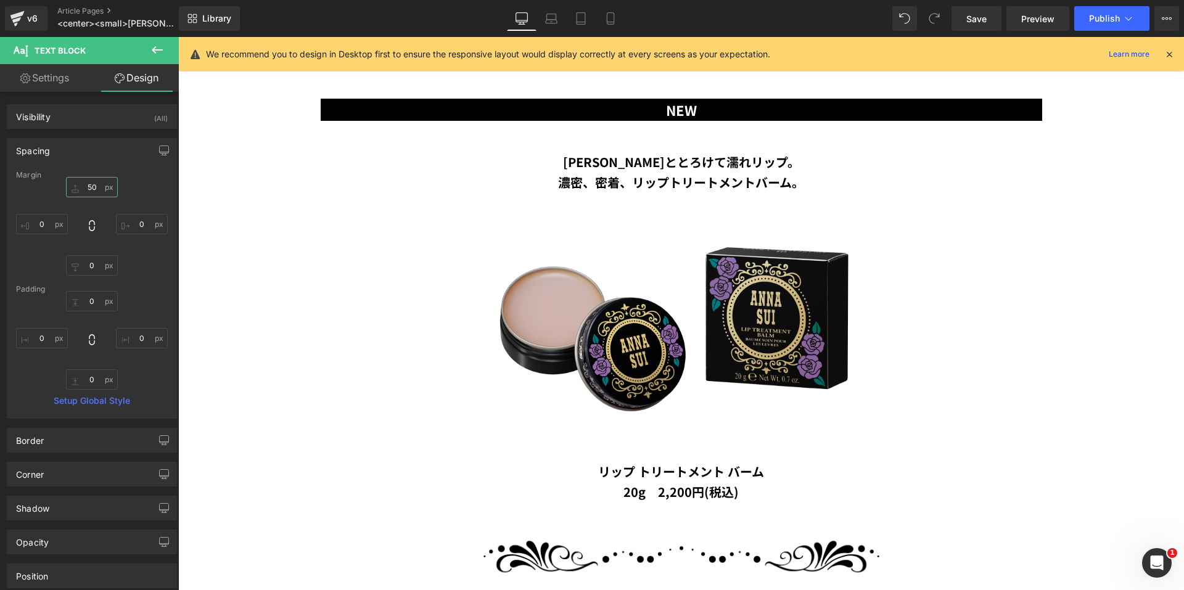
scroll to position [2588, 0]
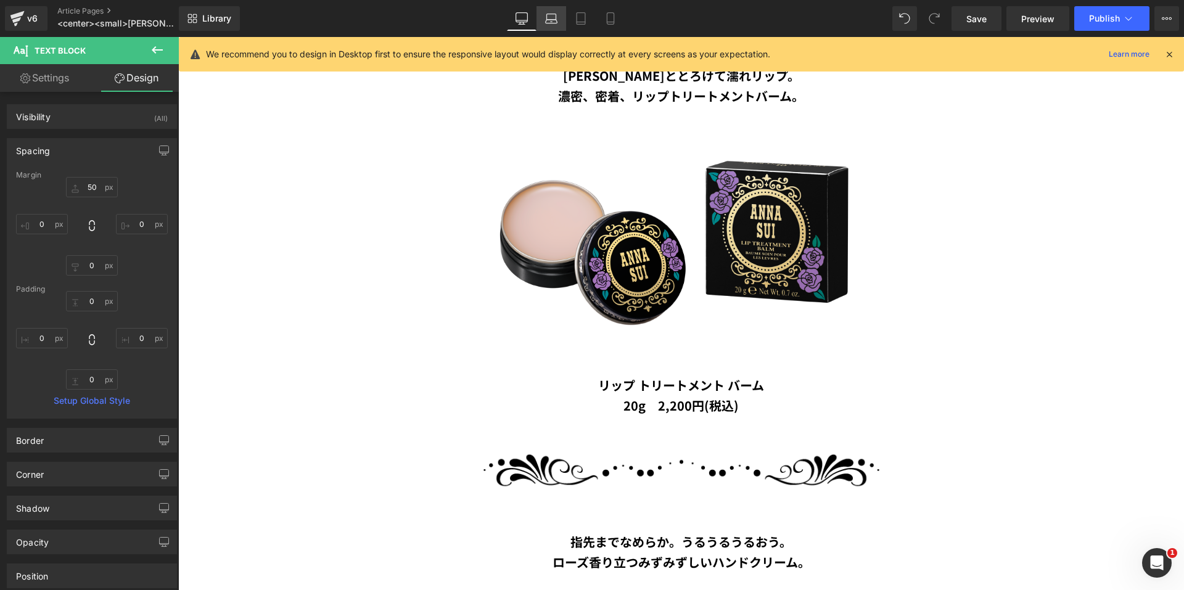
click at [543, 18] on link "Laptop" at bounding box center [551, 18] width 30 height 25
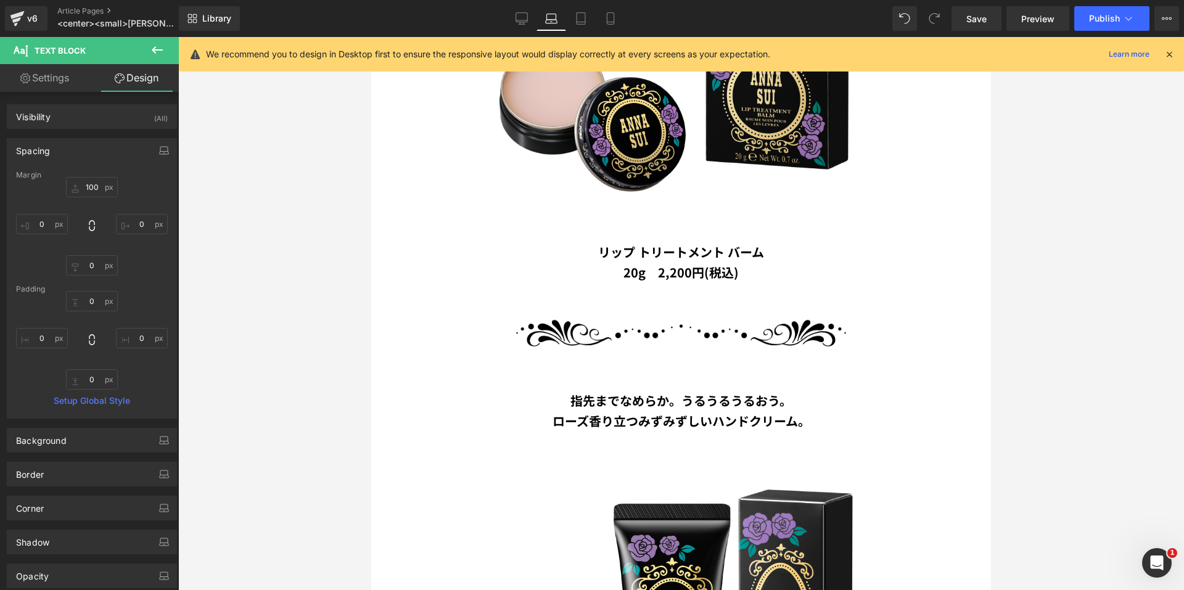
scroll to position [2228, 0]
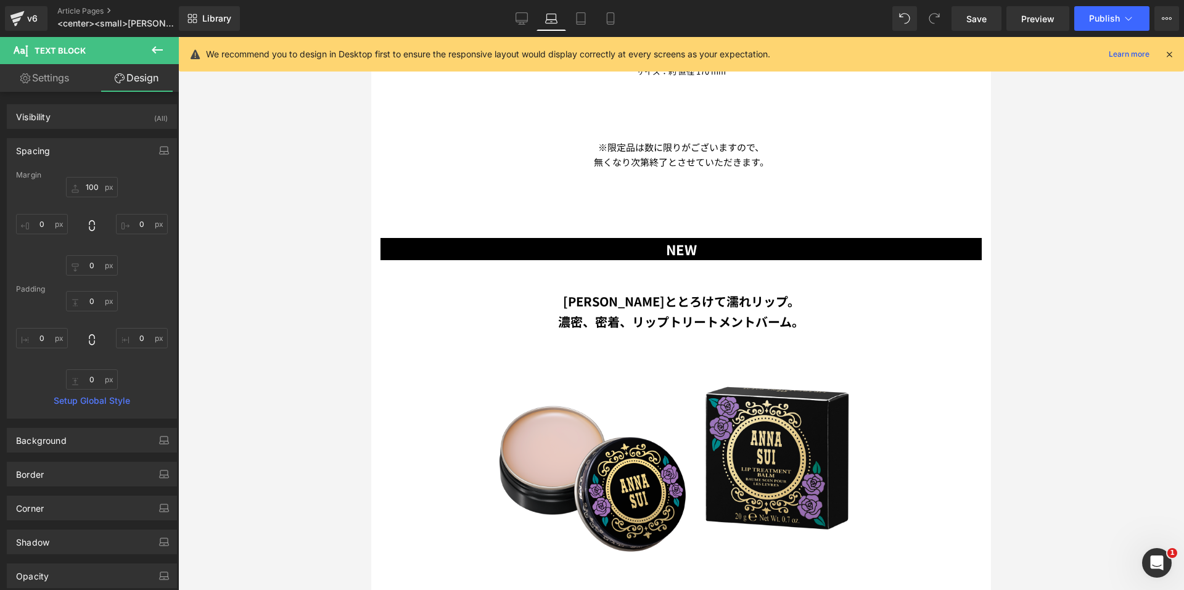
click at [645, 238] on div "NEW Text Block" at bounding box center [680, 249] width 601 height 22
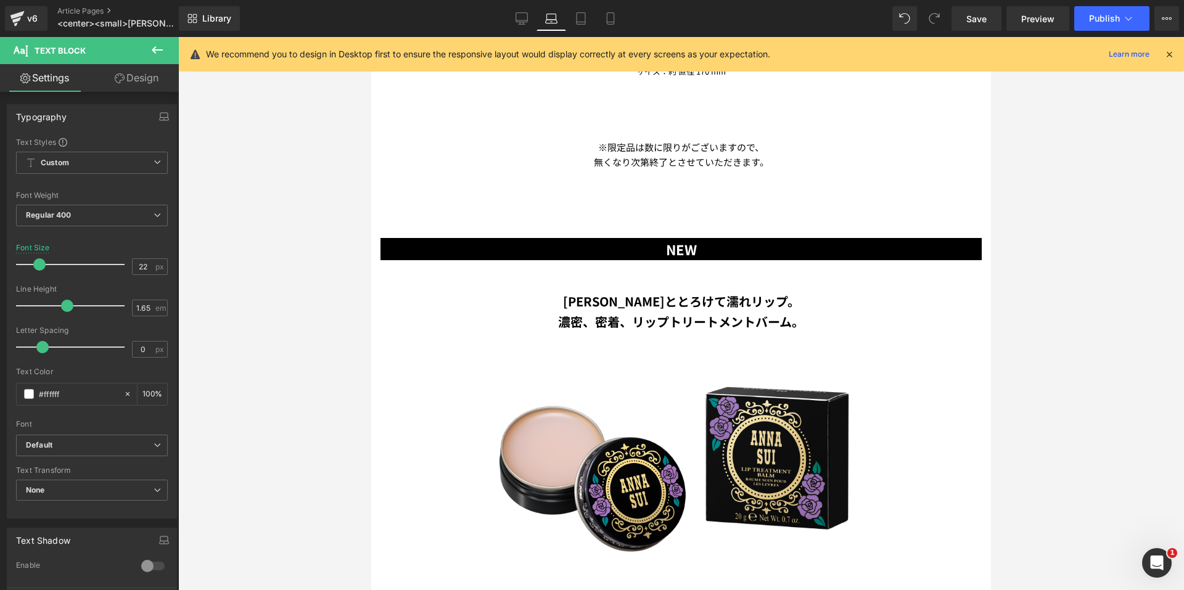
click at [112, 79] on link "Design" at bounding box center [136, 78] width 89 height 28
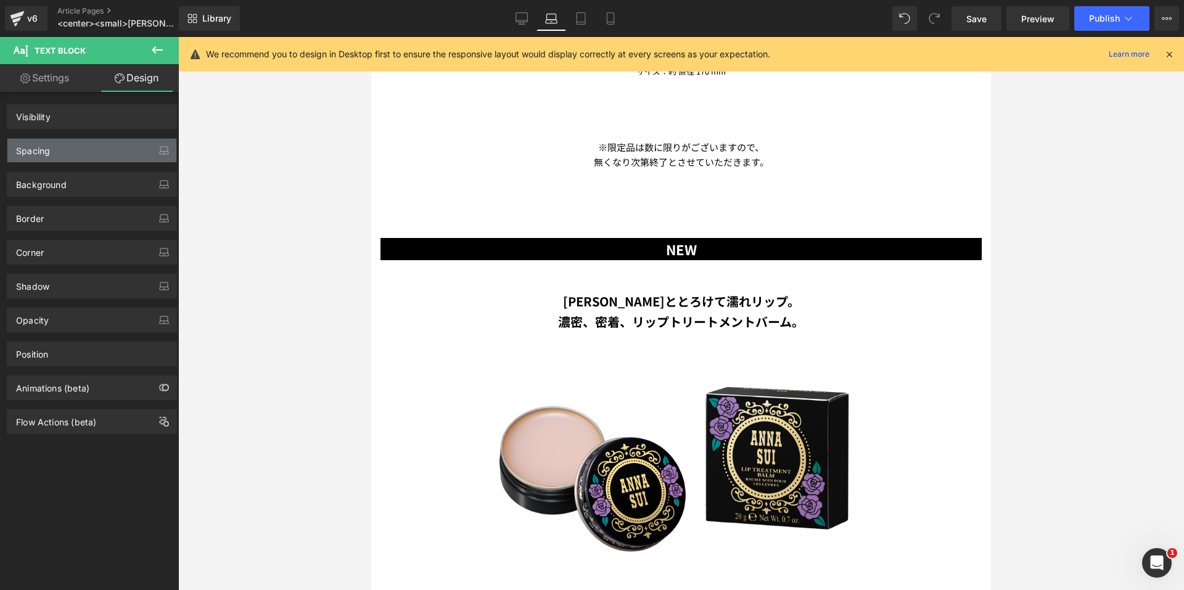
click at [85, 141] on div "Spacing" at bounding box center [91, 150] width 169 height 23
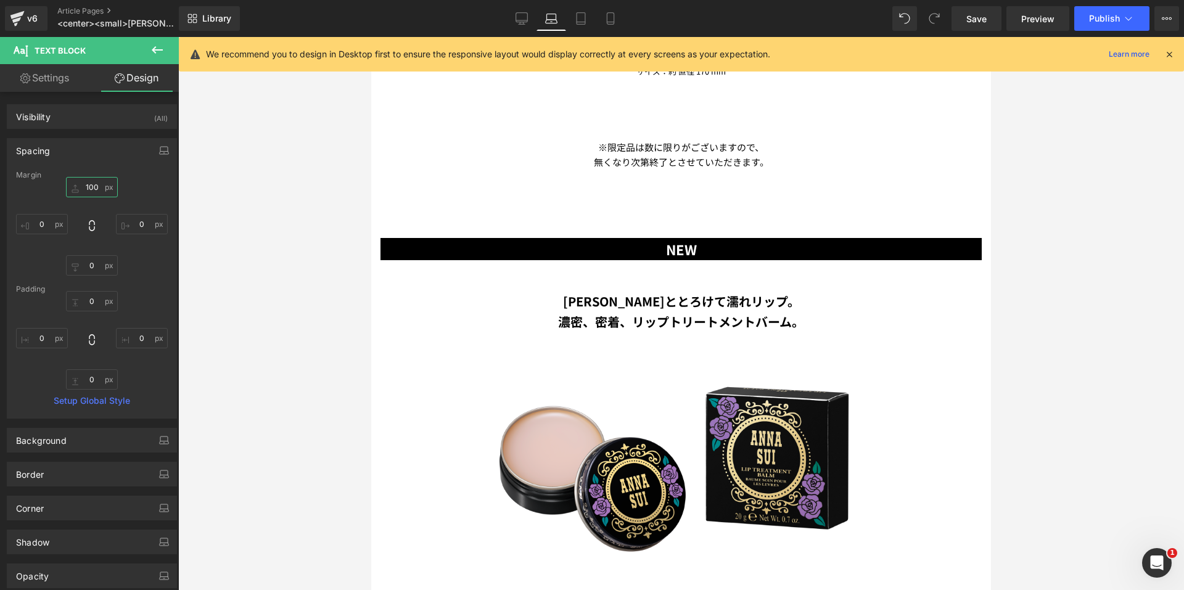
click at [94, 184] on input "100" at bounding box center [92, 187] width 52 height 20
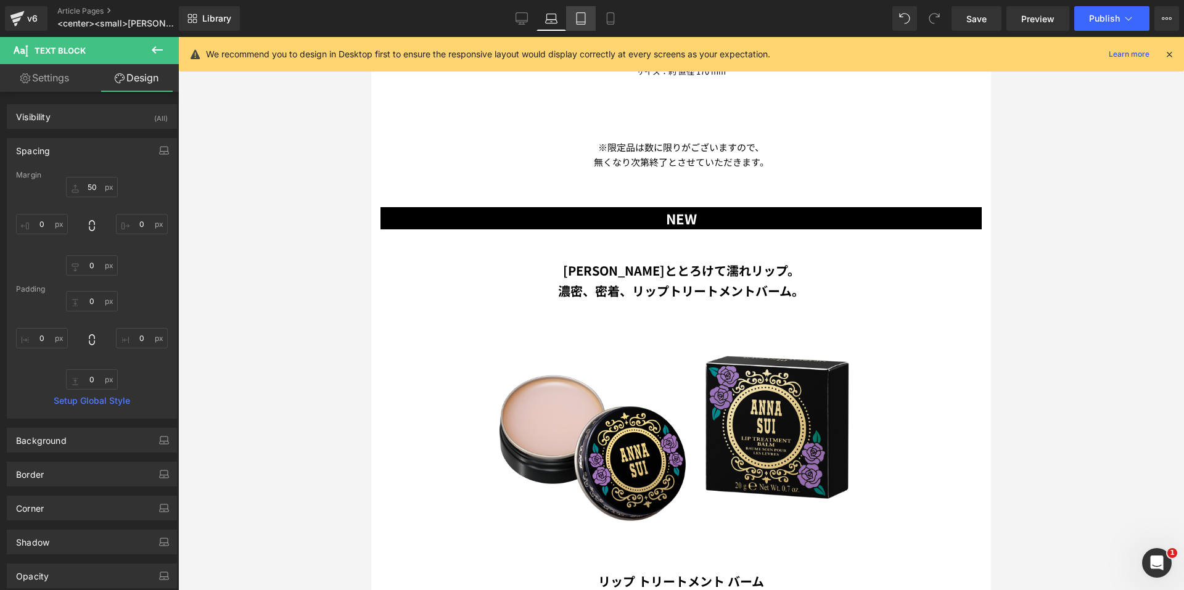
click at [574, 25] on link "Tablet" at bounding box center [581, 18] width 30 height 25
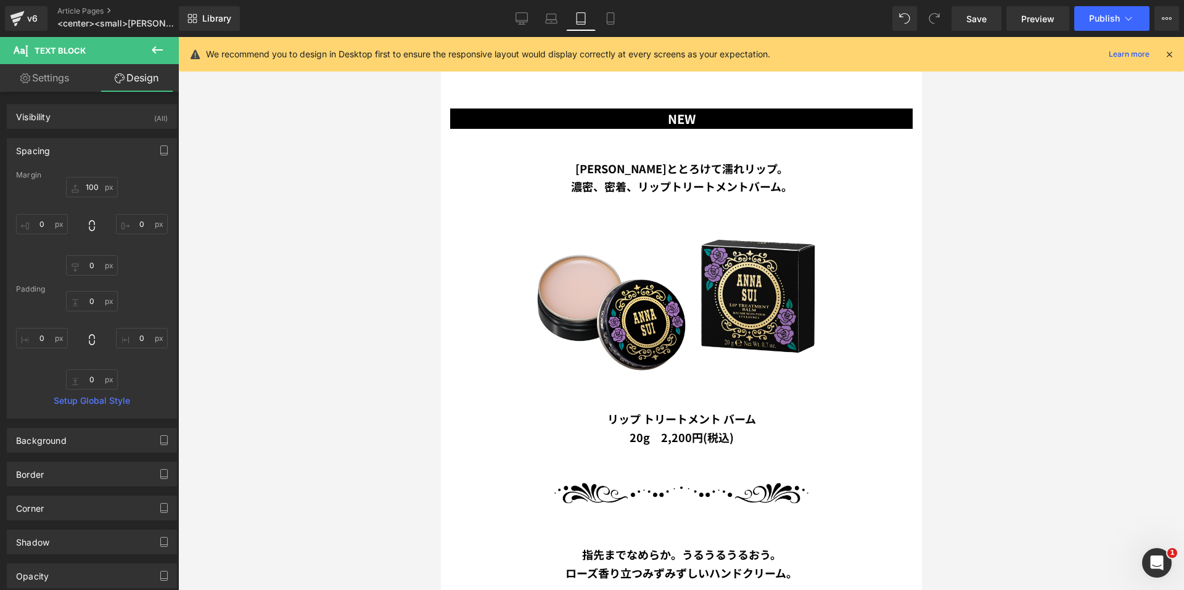
scroll to position [2123, 0]
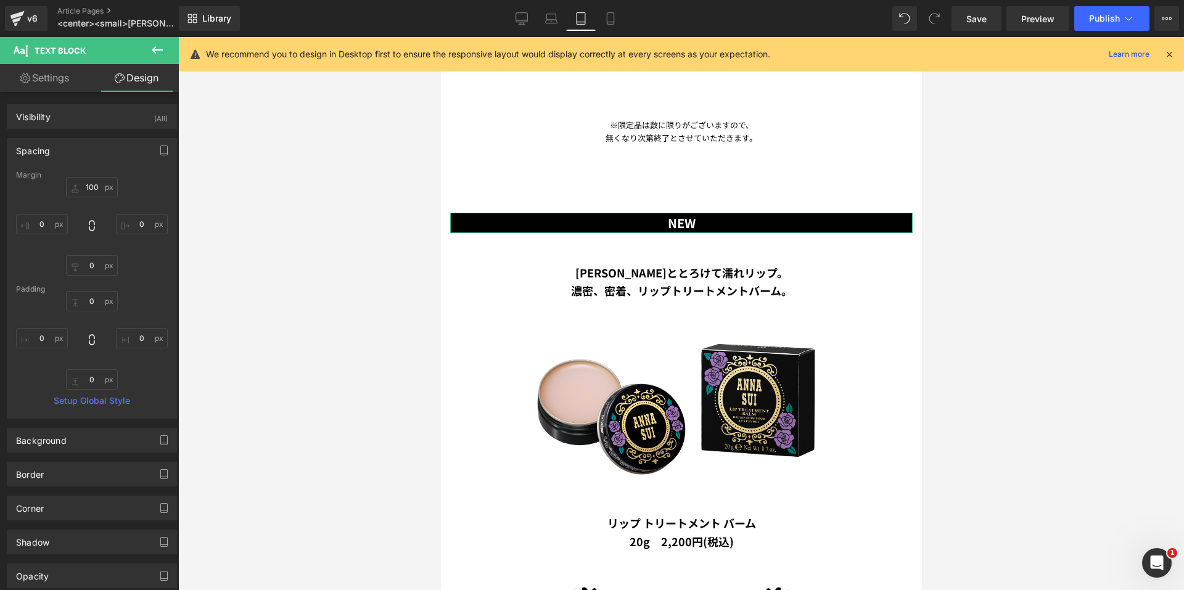
click at [146, 81] on link "Design" at bounding box center [136, 78] width 89 height 28
click at [88, 189] on input "100" at bounding box center [92, 187] width 52 height 20
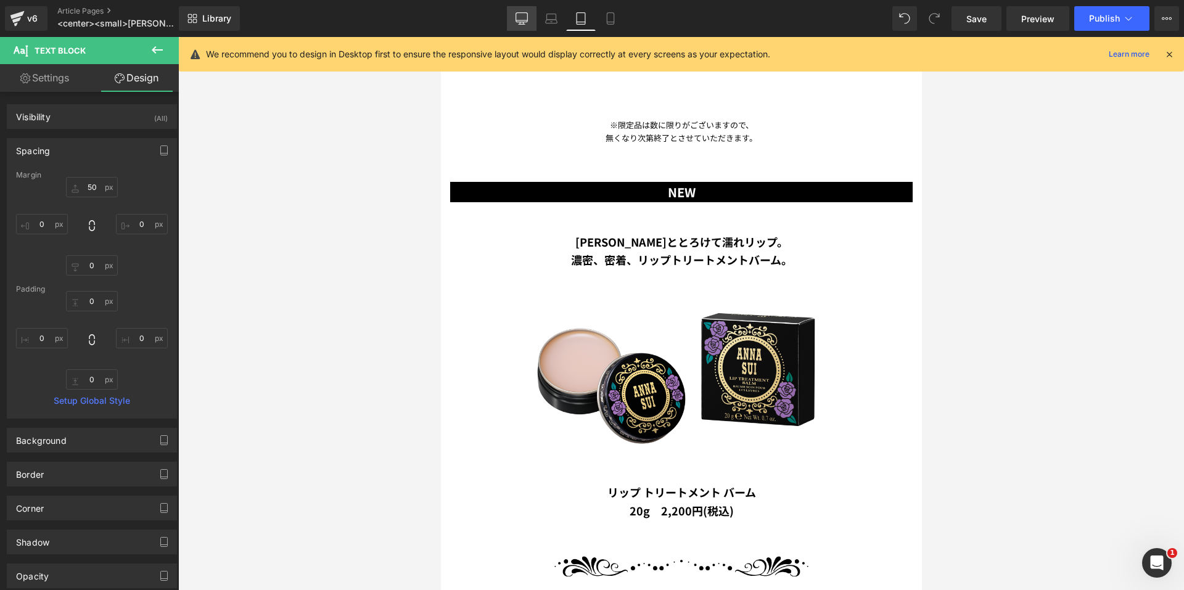
click at [525, 18] on icon at bounding box center [521, 18] width 12 height 12
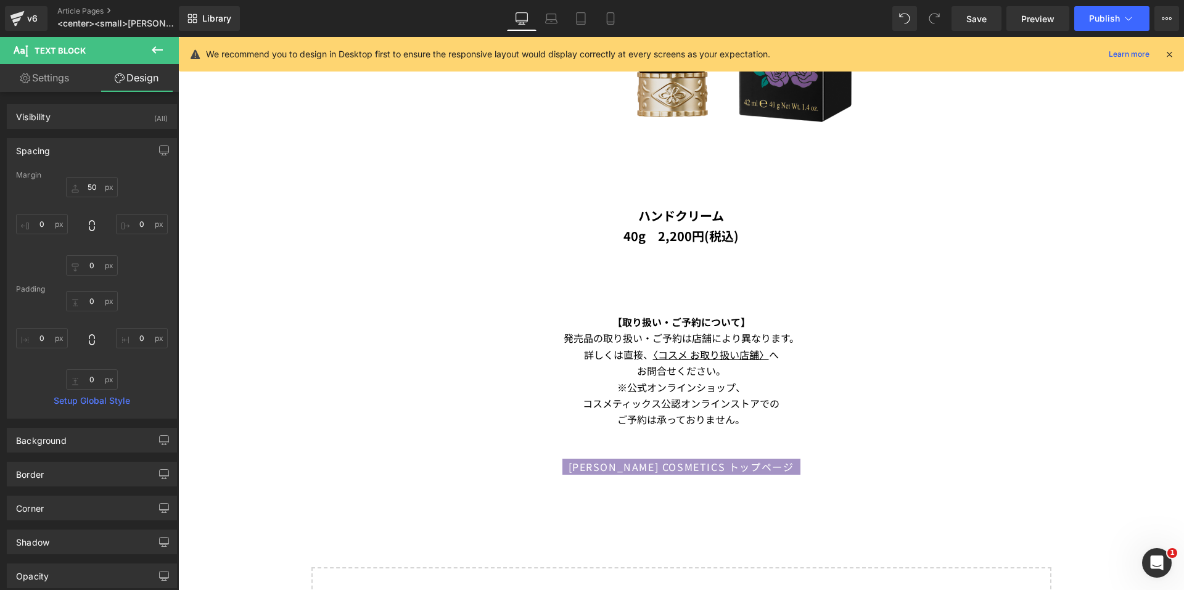
scroll to position [3543, 0]
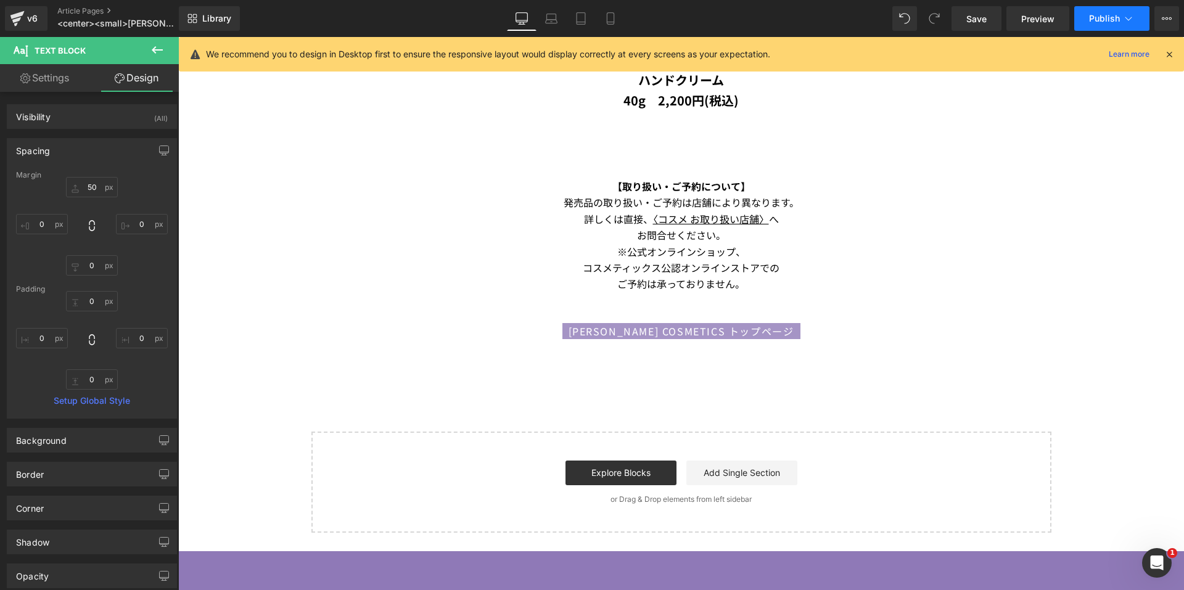
click at [1106, 27] on button "Publish" at bounding box center [1111, 18] width 75 height 25
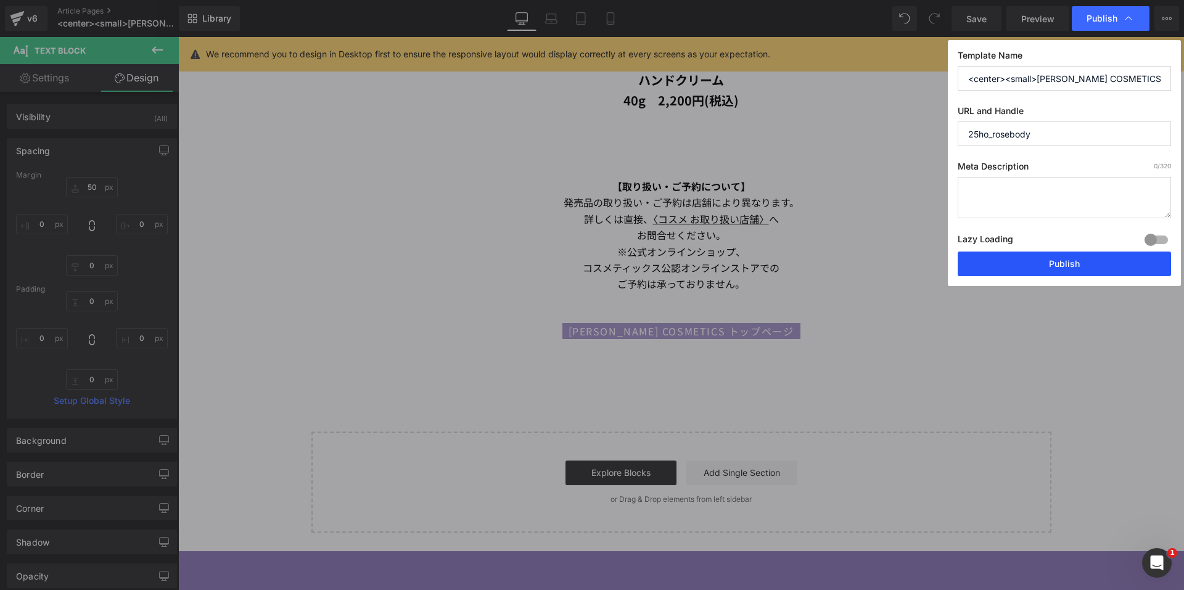
click at [1036, 261] on button "Publish" at bounding box center [1063, 264] width 213 height 25
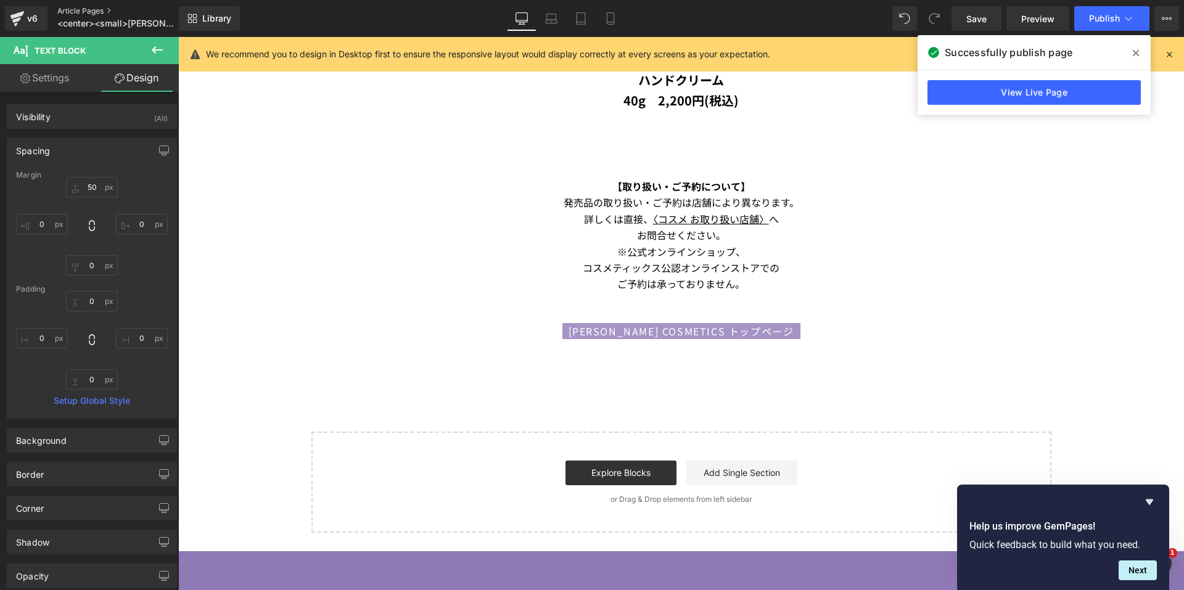
click at [96, 11] on link "Article Pages" at bounding box center [128, 11] width 142 height 10
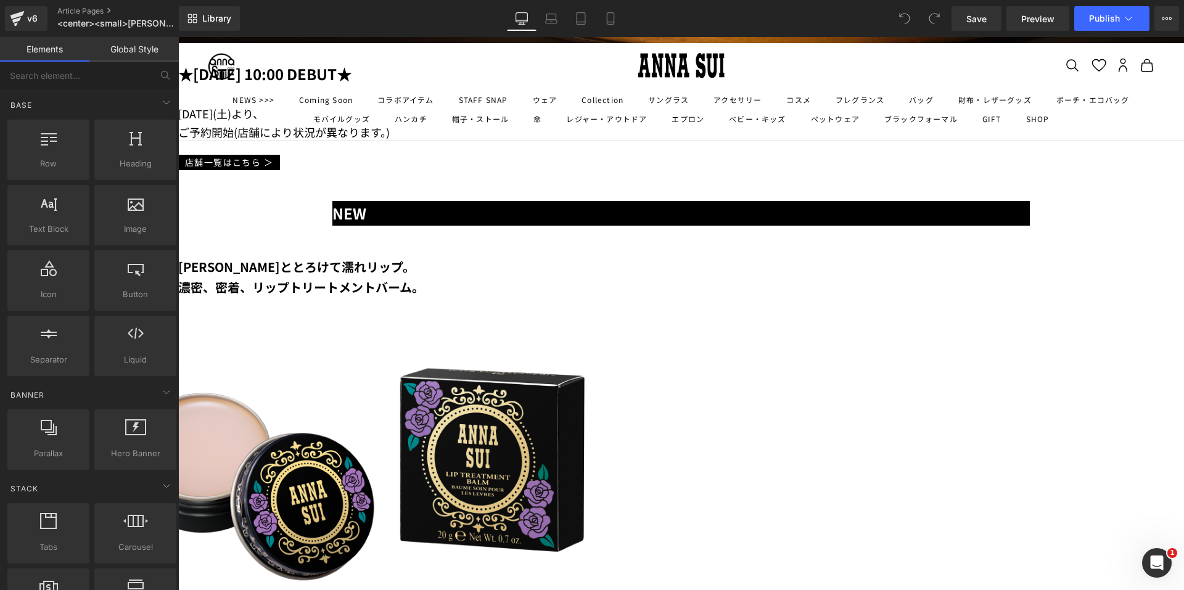
scroll to position [555, 0]
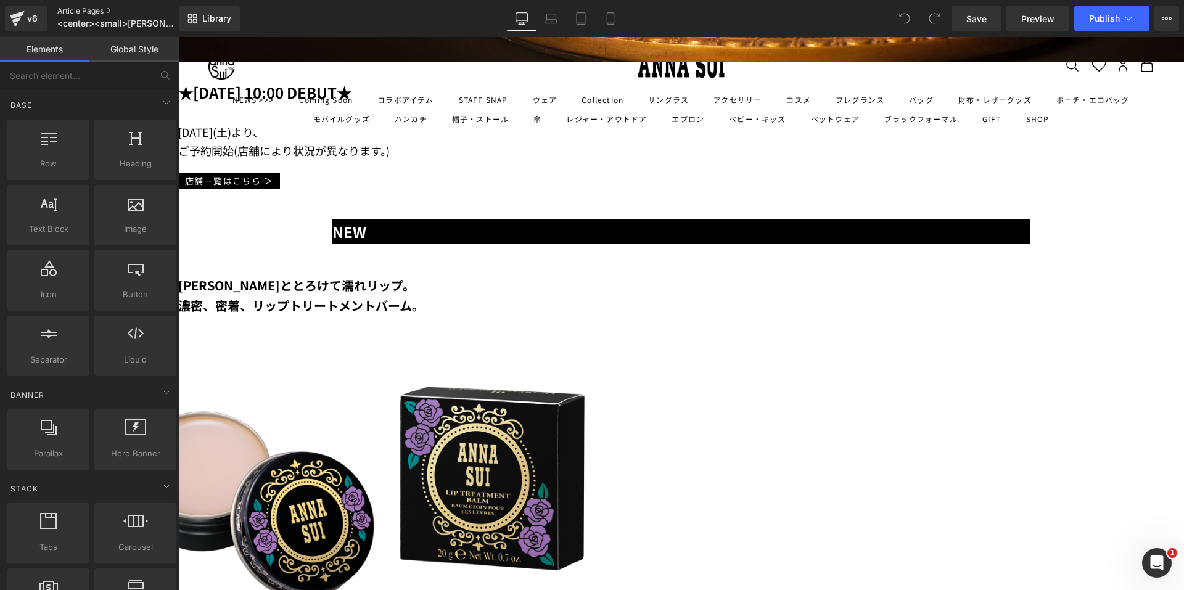
click at [64, 14] on link "Article Pages" at bounding box center [128, 11] width 142 height 10
